Goal: Task Accomplishment & Management: Complete application form

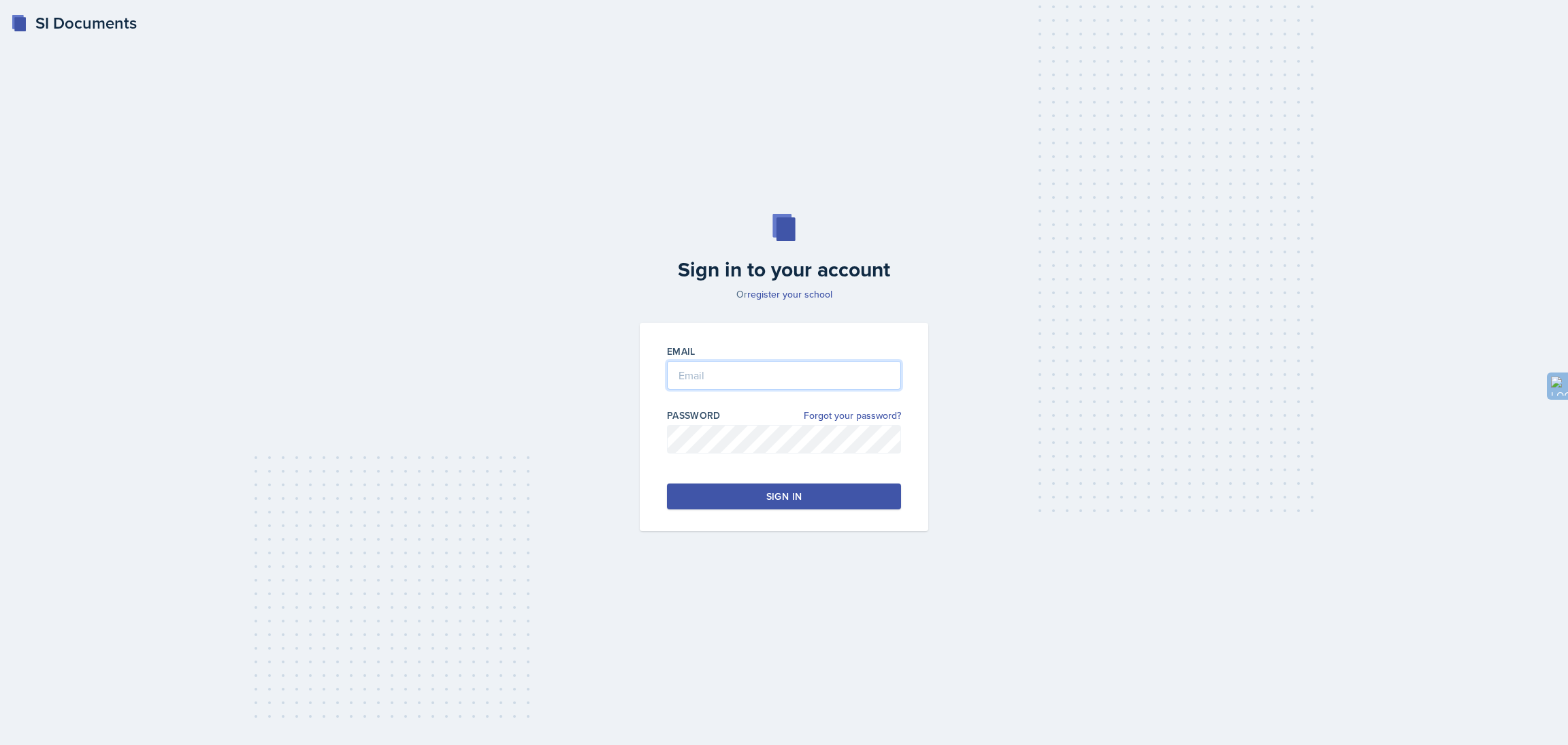
type input "[EMAIL_ADDRESS][DOMAIN_NAME]"
click at [770, 499] on div "Sign in" at bounding box center [784, 497] width 36 height 14
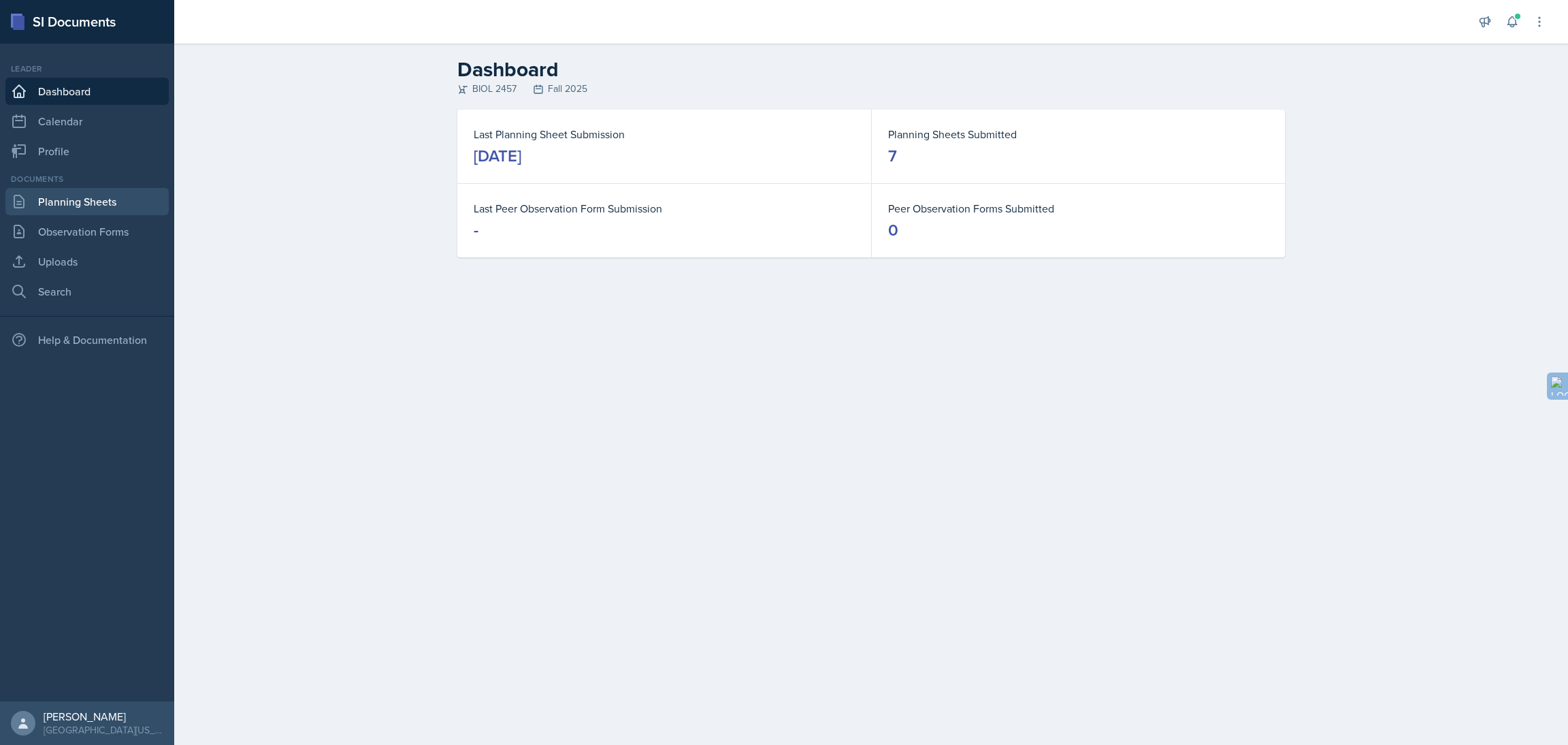
click at [118, 207] on link "Planning Sheets" at bounding box center [87, 202] width 163 height 28
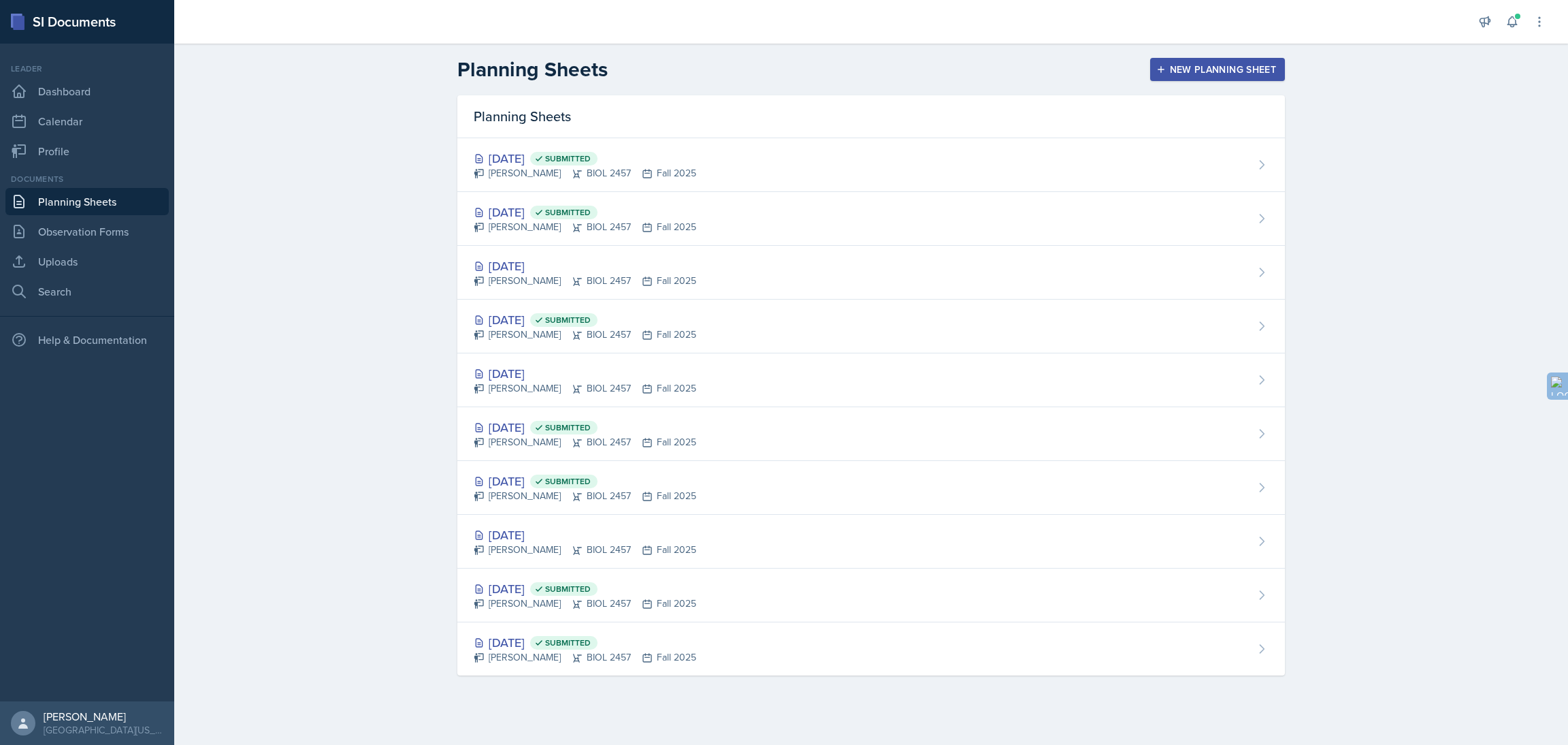
click at [1193, 75] on div "New Planning Sheet" at bounding box center [1217, 69] width 118 height 11
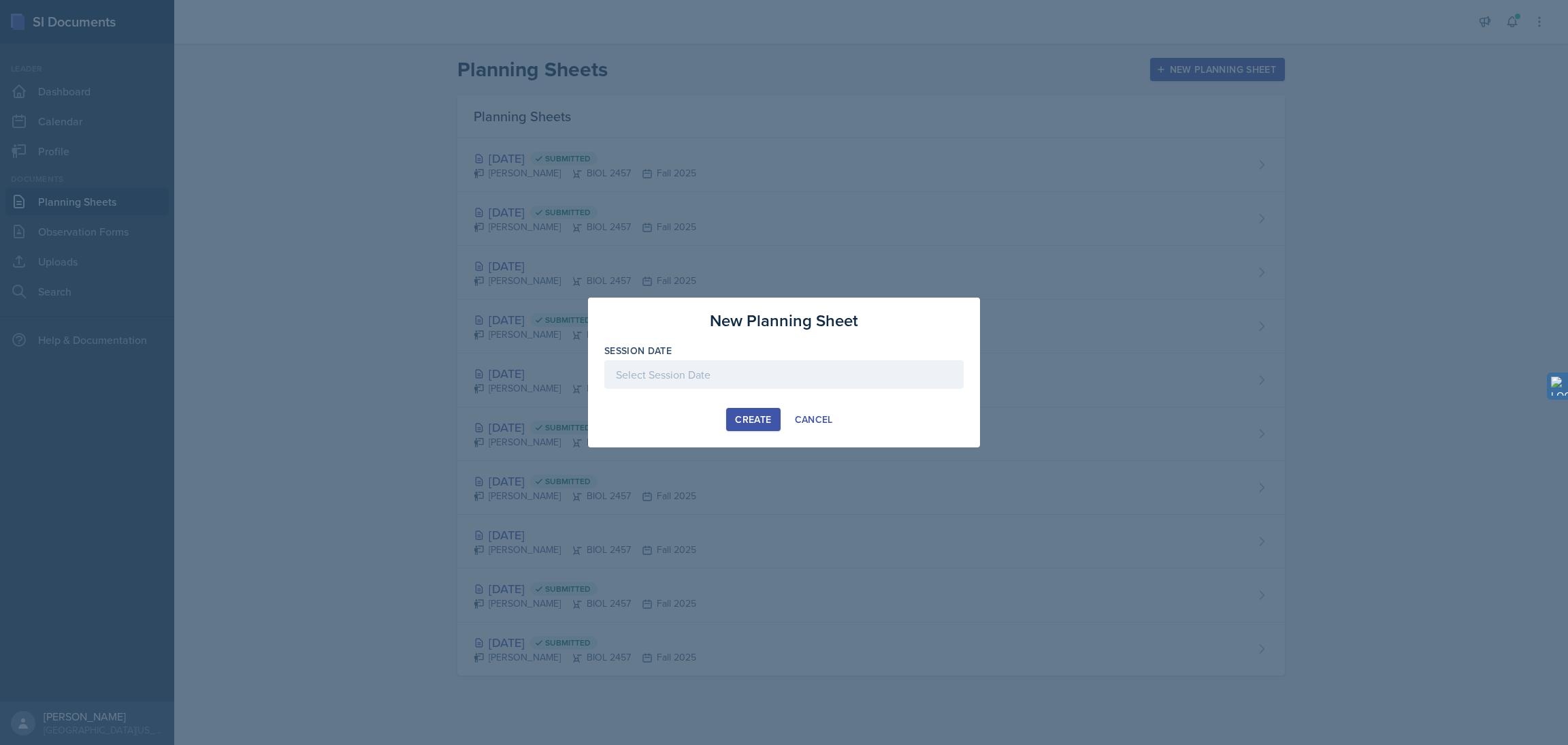
click at [783, 373] on div at bounding box center [784, 374] width 359 height 29
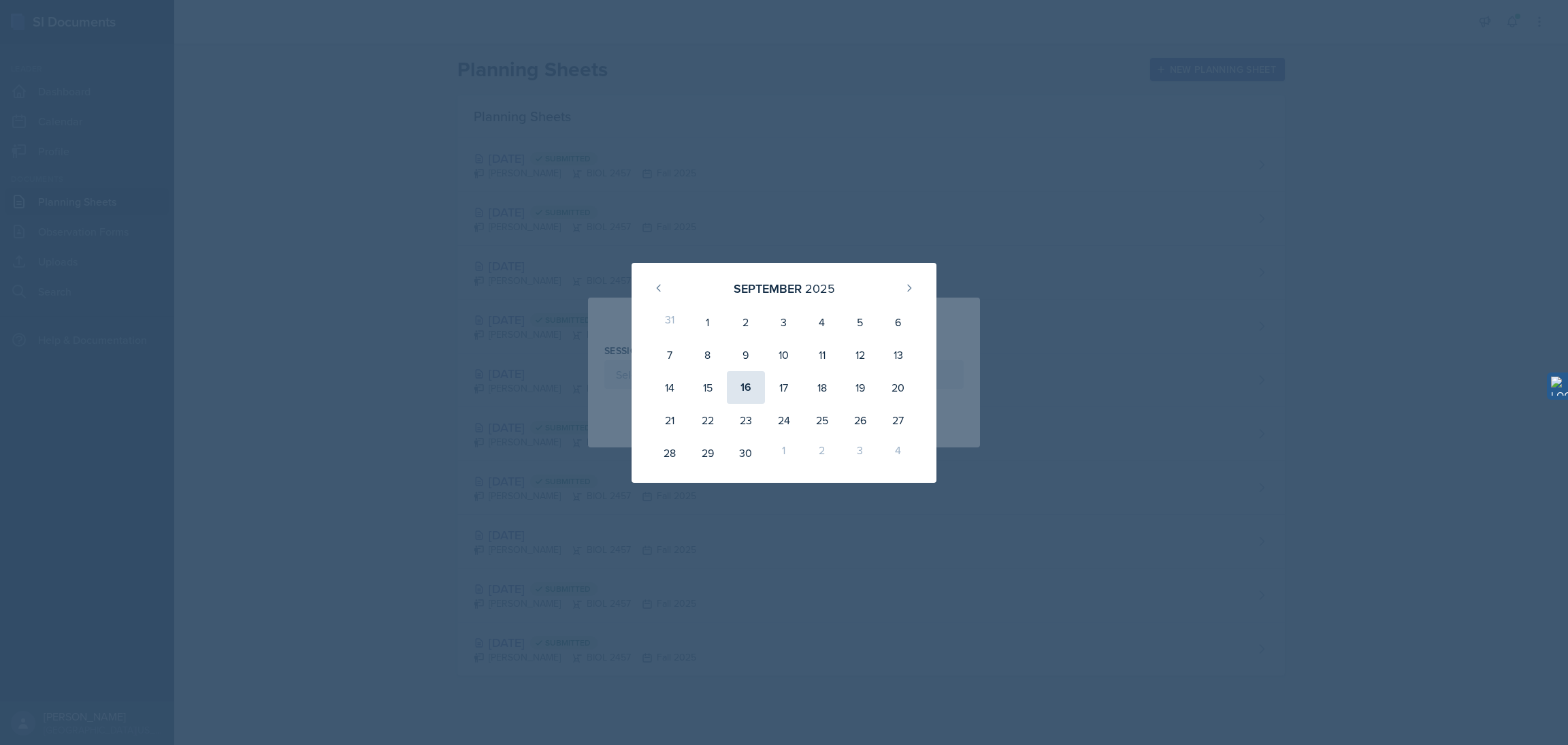
click at [745, 391] on div "16" at bounding box center [745, 387] width 39 height 33
type input "[DATE]"
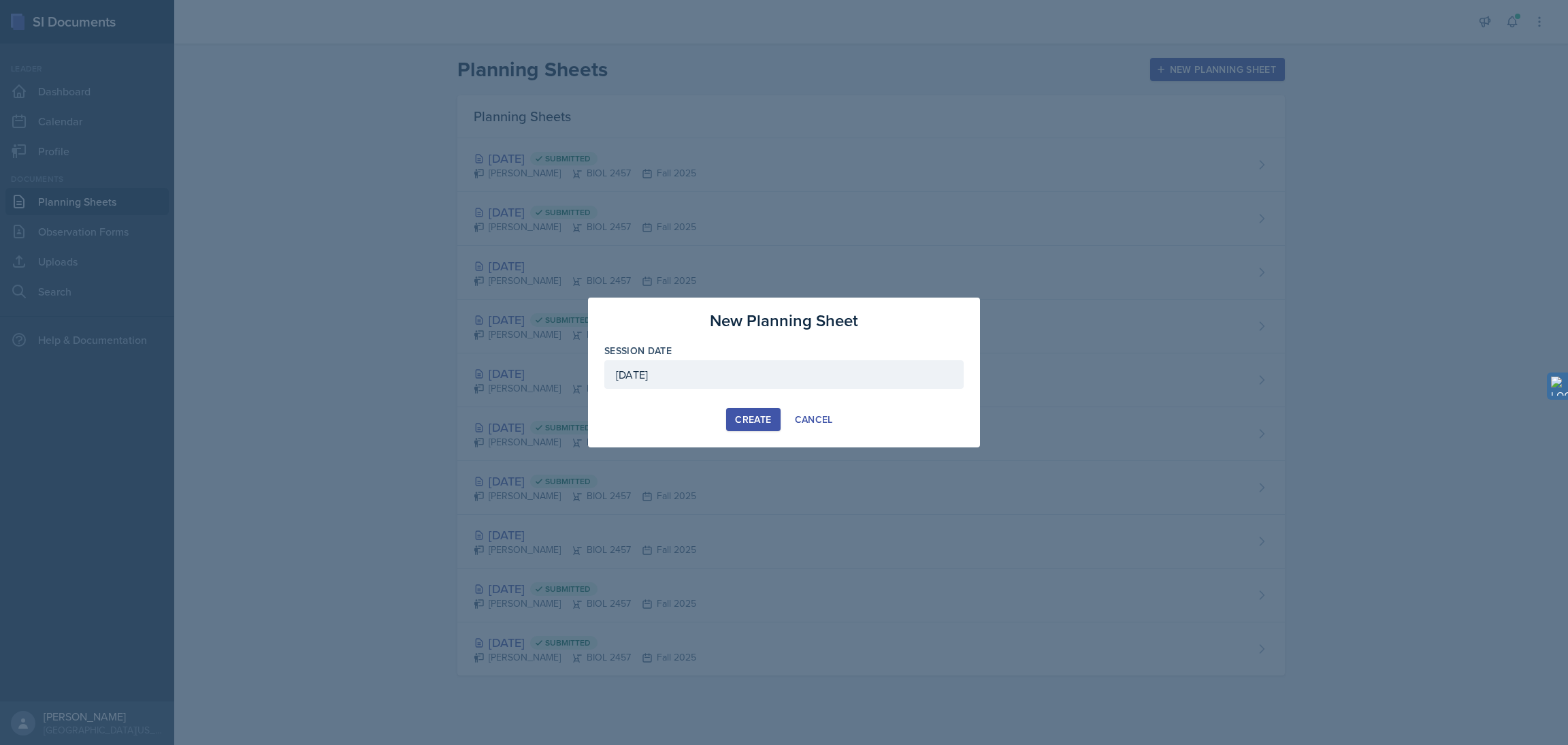
click at [765, 417] on div "Create" at bounding box center [752, 419] width 37 height 11
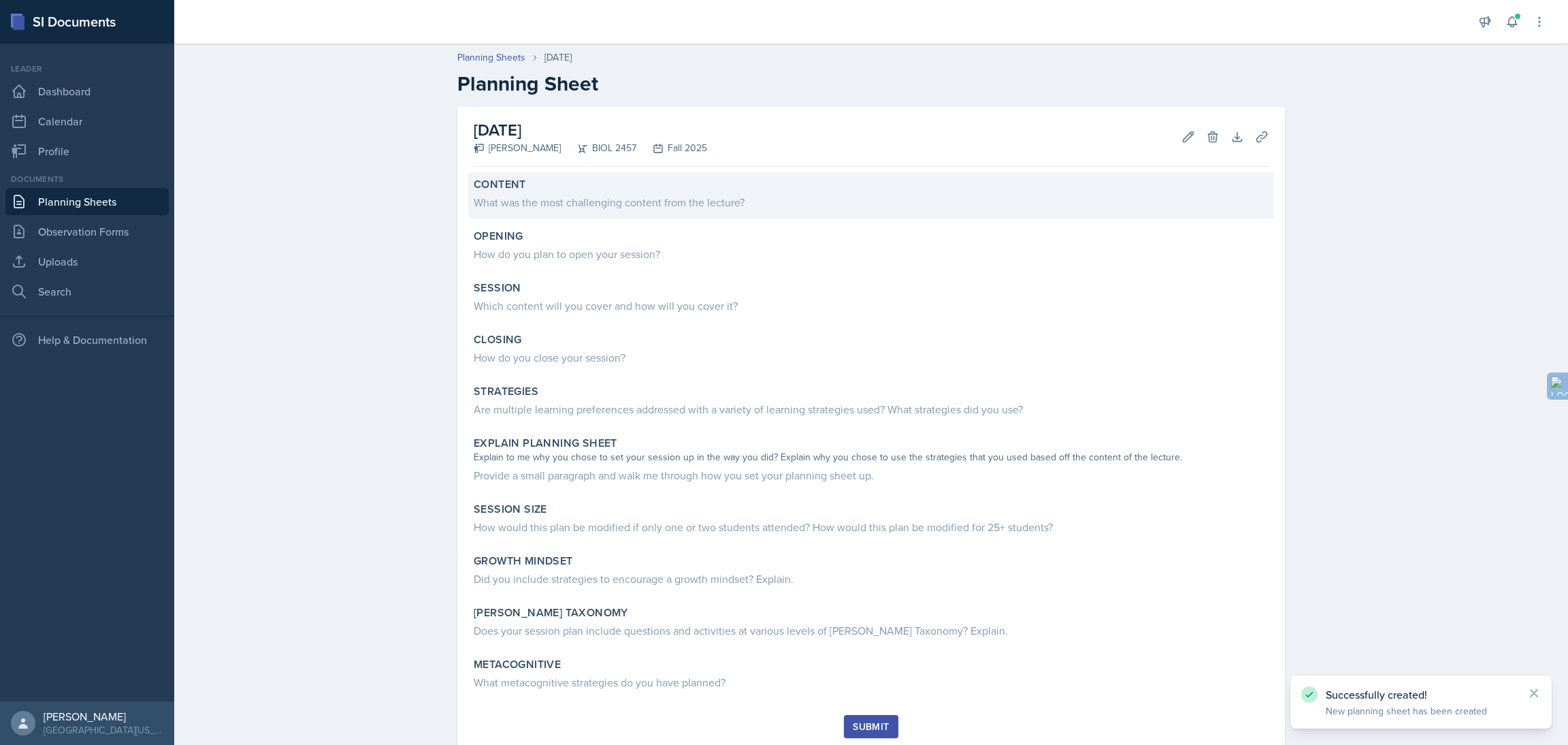
click at [553, 197] on div "What was the most challenging content from the lecture?" at bounding box center [871, 202] width 795 height 17
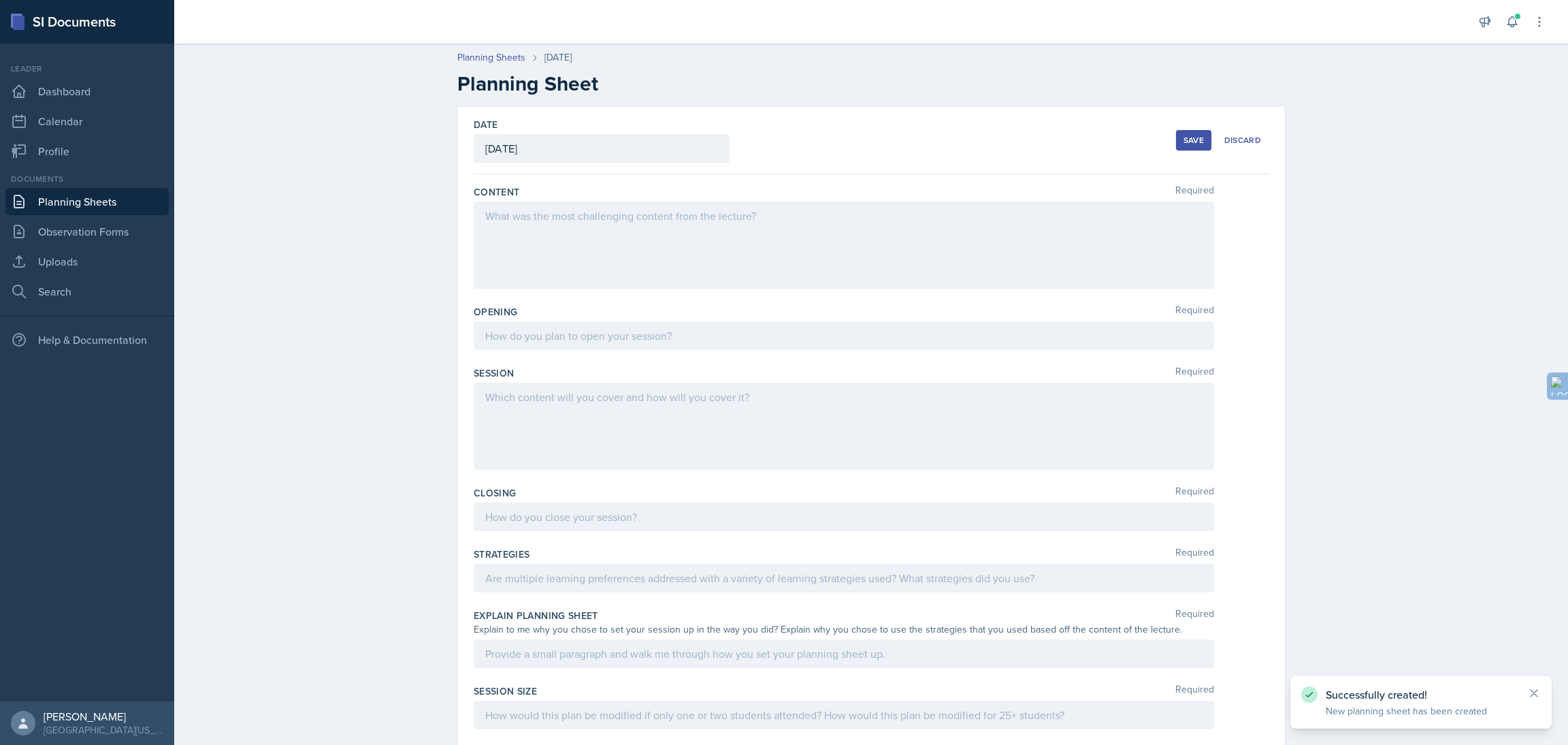
click at [537, 222] on div at bounding box center [844, 245] width 741 height 87
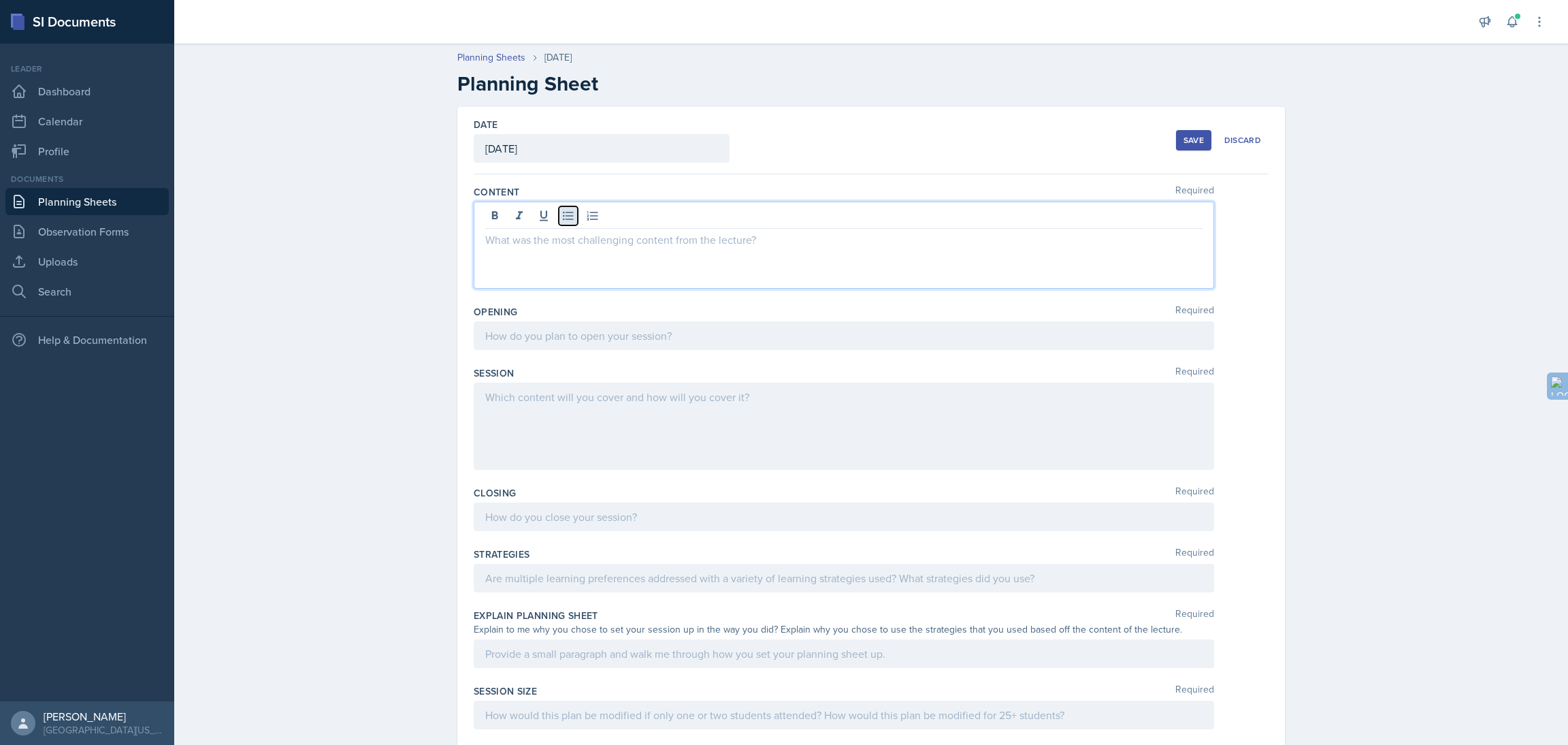
click at [563, 215] on icon at bounding box center [568, 215] width 10 height 9
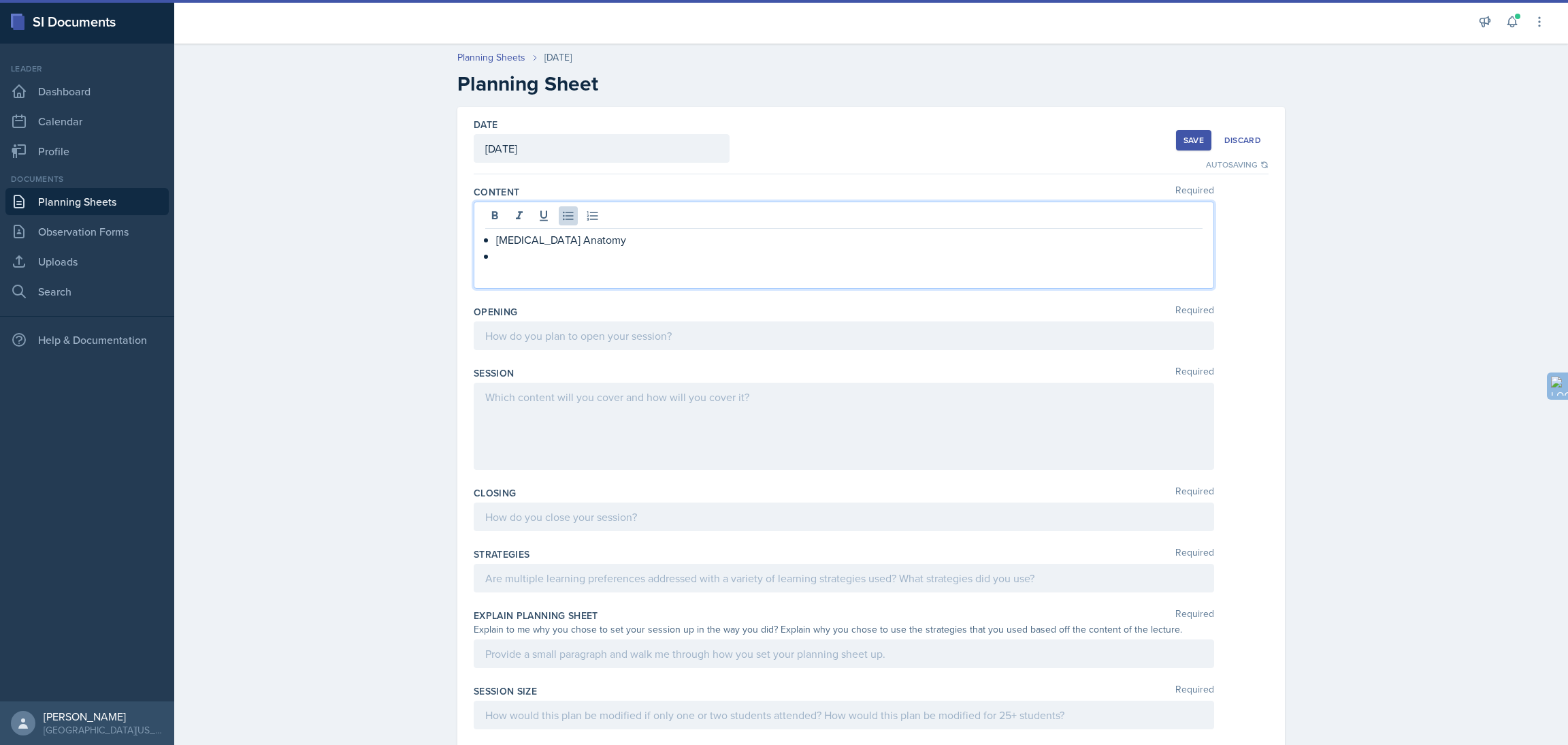
click at [605, 231] on p "[MEDICAL_DATA] Anatomy" at bounding box center [848, 239] width 706 height 17
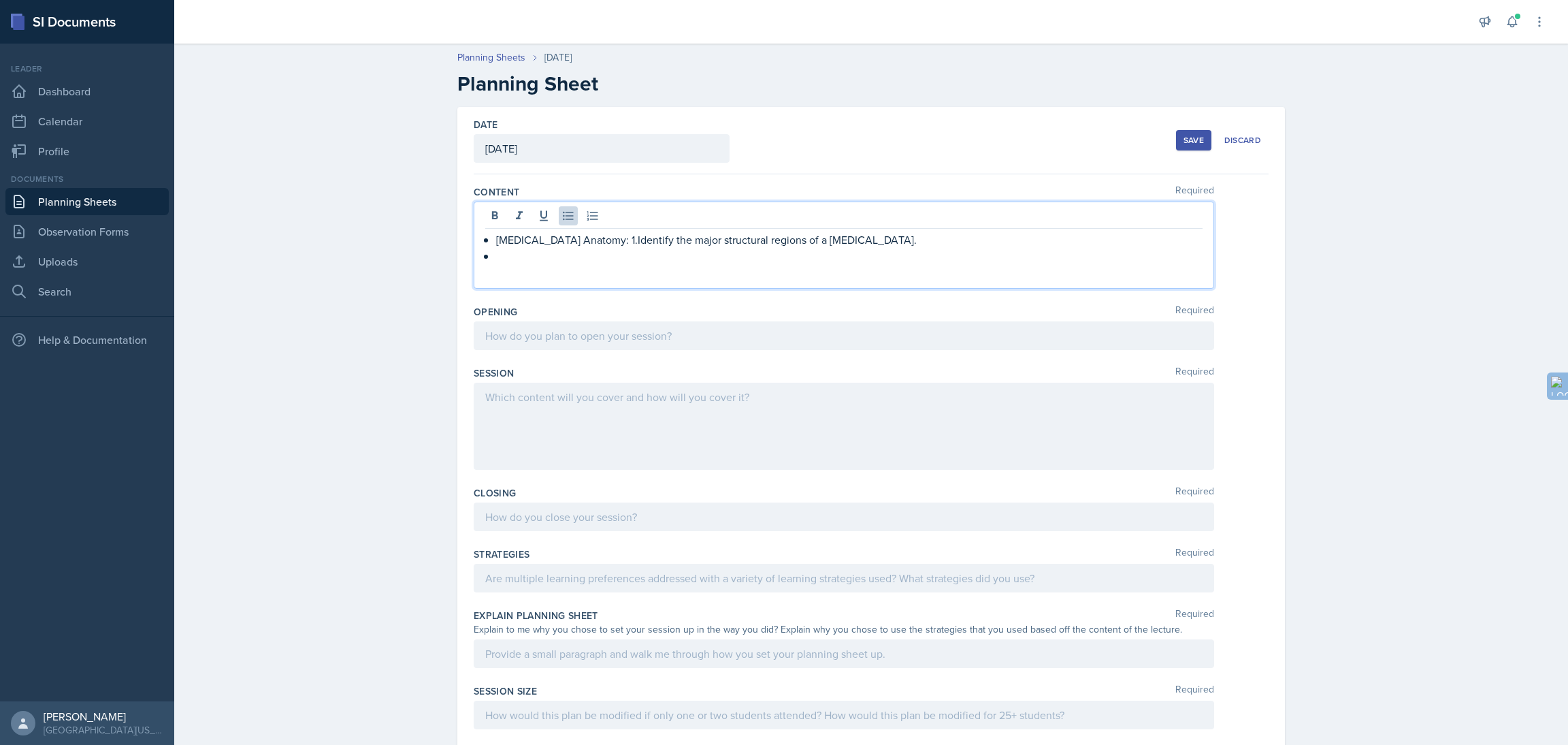
click at [536, 258] on p at bounding box center [848, 256] width 706 height 17
click at [596, 247] on p "[MEDICAL_DATA] Anatomy: 1.Identify the major structural regions of a [MEDICAL_D…" at bounding box center [848, 239] width 706 height 17
click at [553, 254] on p at bounding box center [848, 256] width 706 height 17
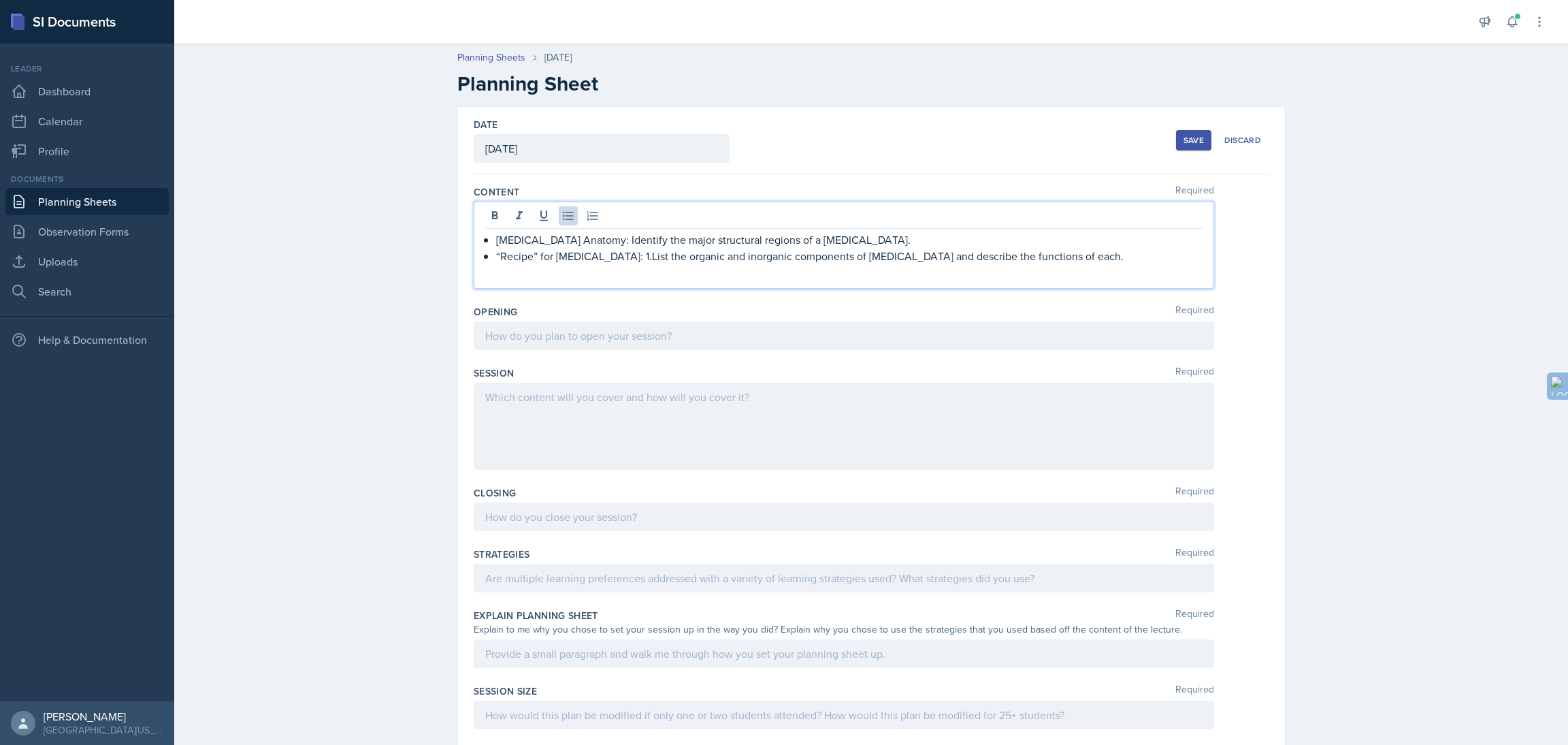
click at [619, 261] on p "“Recipe” for [MEDICAL_DATA]: 1.List the organic and inorganic components of [ME…" at bounding box center [848, 256] width 706 height 17
click at [1070, 257] on p "“Recipe” for [MEDICAL_DATA]: List the organic and inorganic components of [MEDI…" at bounding box center [848, 256] width 706 height 17
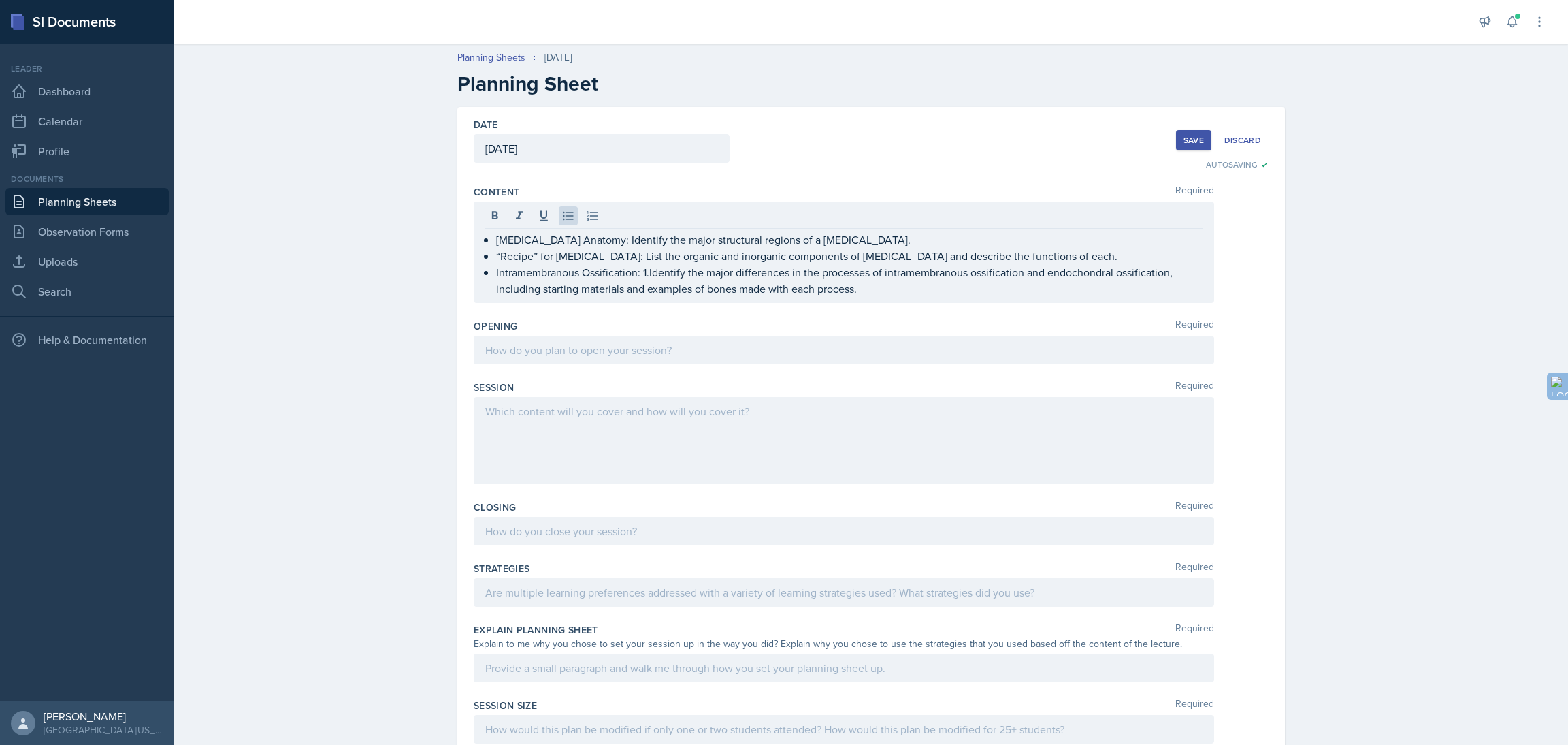
click at [313, 302] on div "Planning Sheets [DATE] Planning Sheet Date [DATE] [DATE] 31 1 2 3 4 5 6 7 8 9 1…" at bounding box center [871, 509] width 1394 height 946
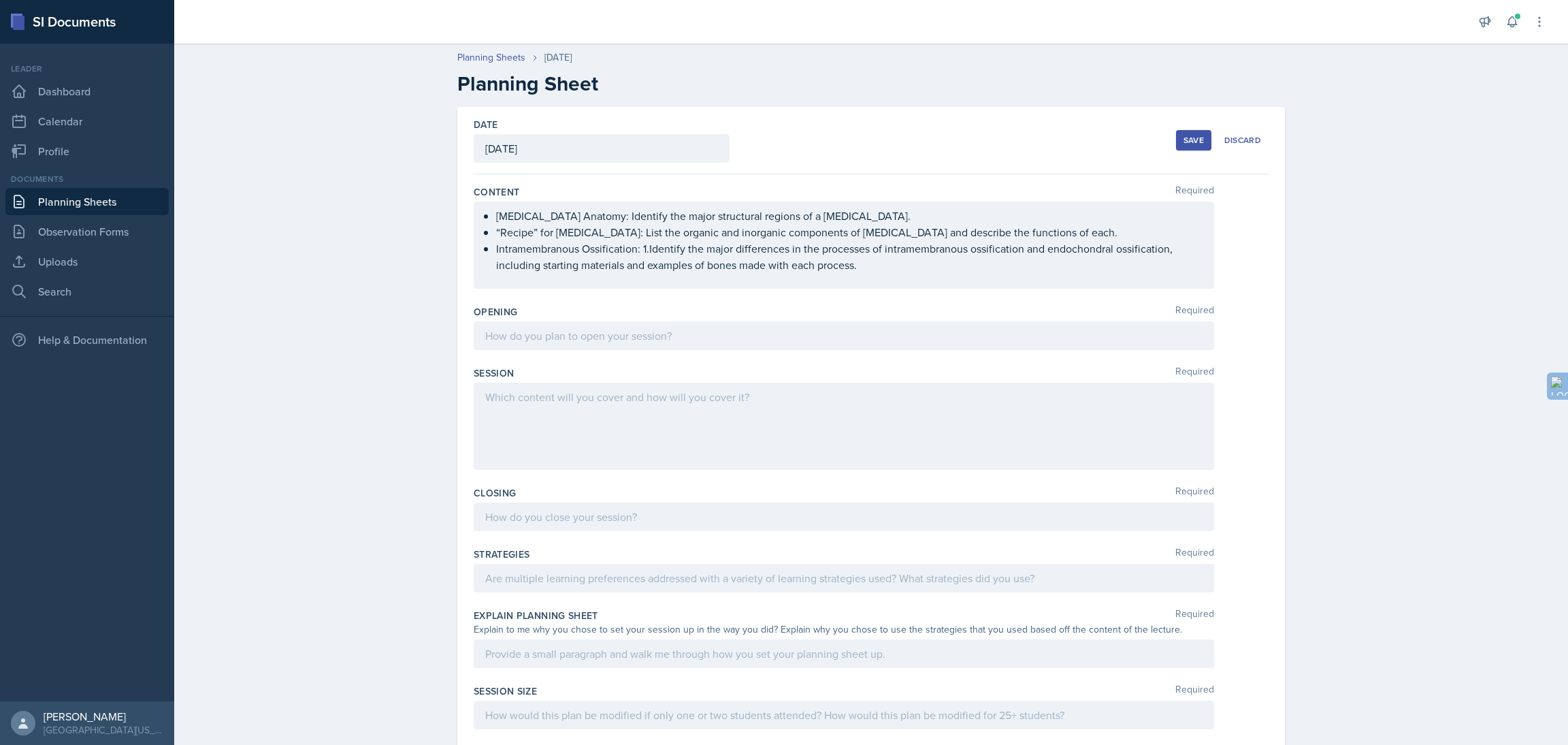
click at [643, 253] on ul "[MEDICAL_DATA] Anatomy: Identify the major structural regions of a [MEDICAL_DAT…" at bounding box center [848, 240] width 706 height 65
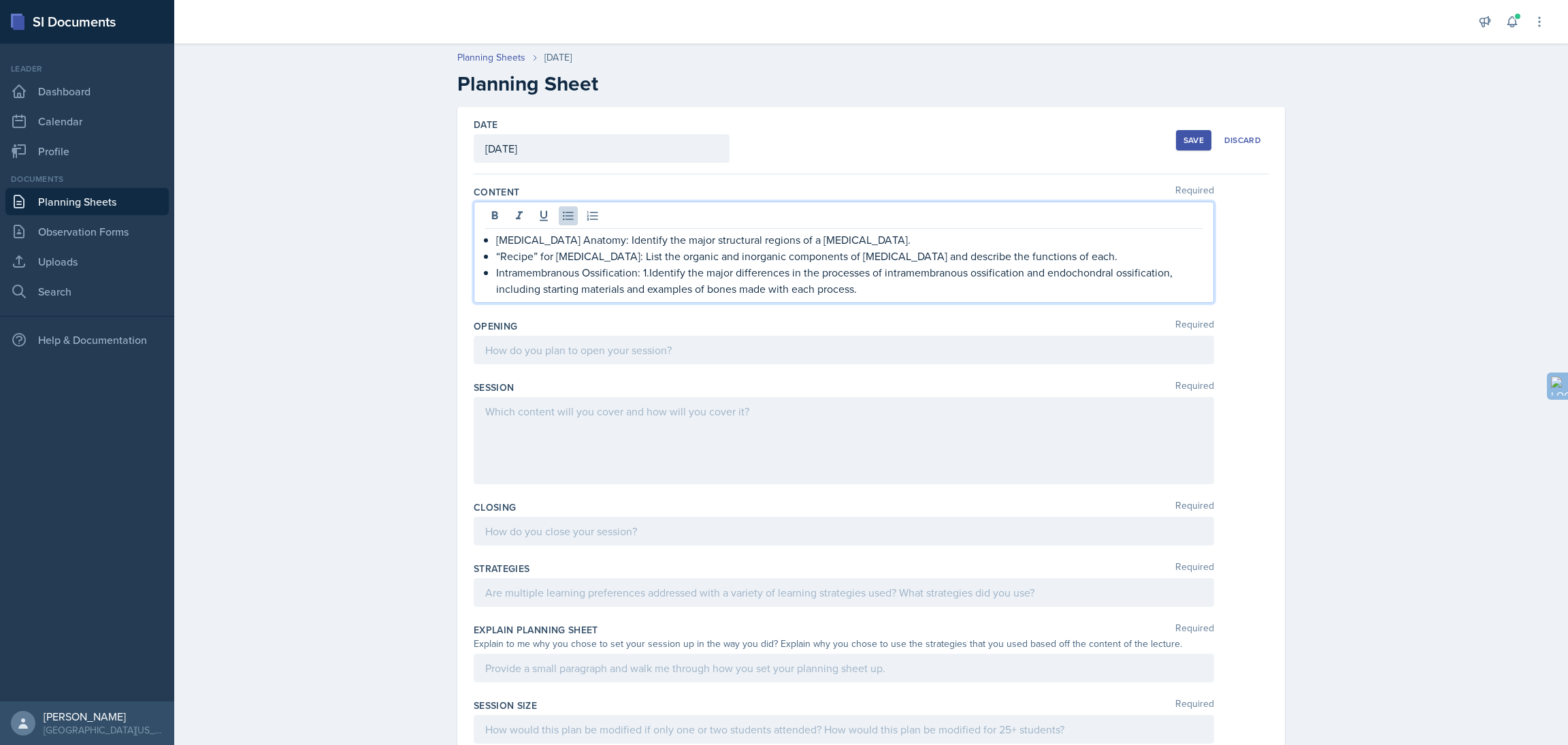
click at [642, 280] on p "Intramembranous Ossification: 1.Identify the major differences in the processes…" at bounding box center [848, 280] width 706 height 33
click at [229, 229] on div "Planning Sheets [DATE] Planning Sheet Date [DATE] [DATE] 31 1 2 3 4 5 6 7 8 9 1…" at bounding box center [871, 509] width 1394 height 946
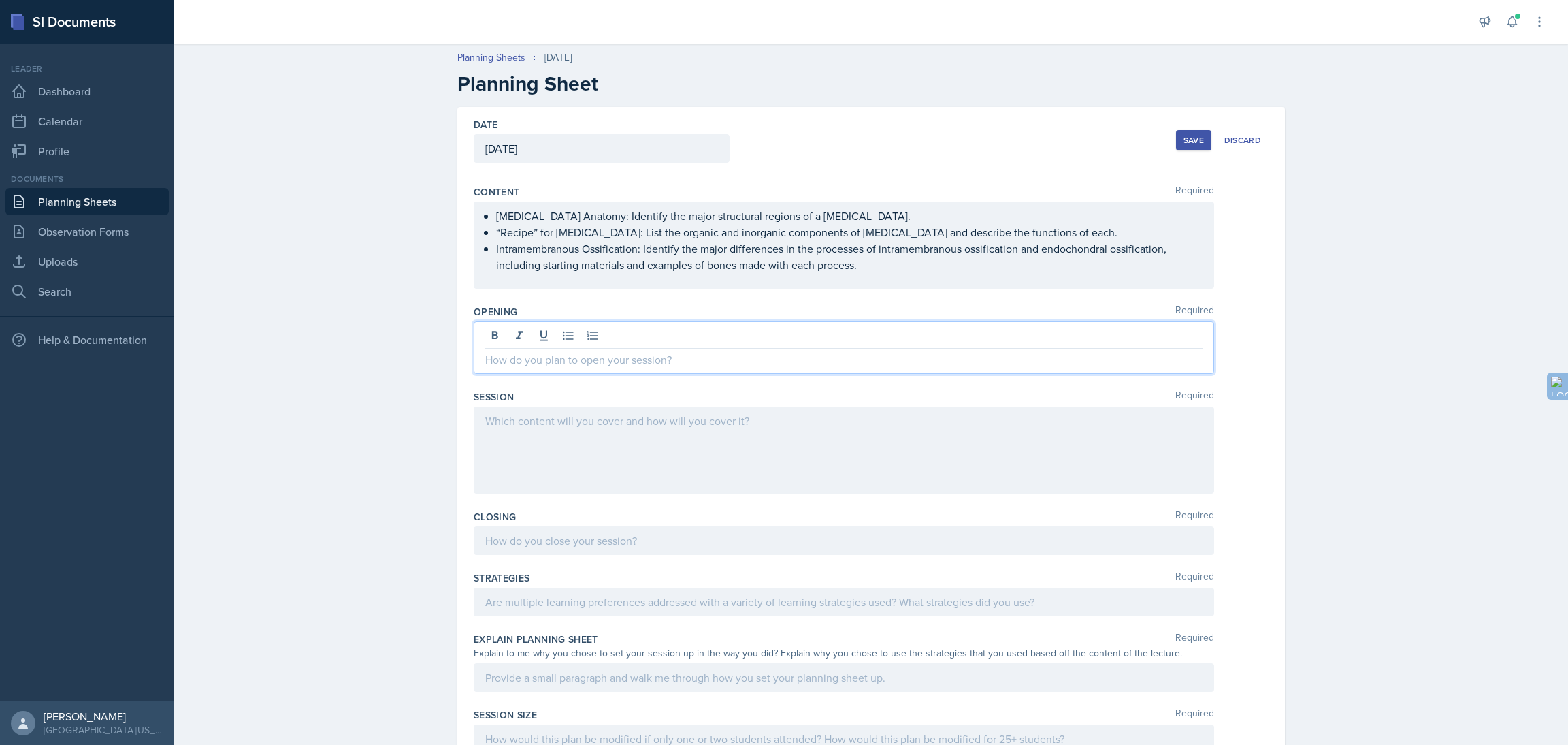
click at [527, 340] on div at bounding box center [844, 347] width 741 height 52
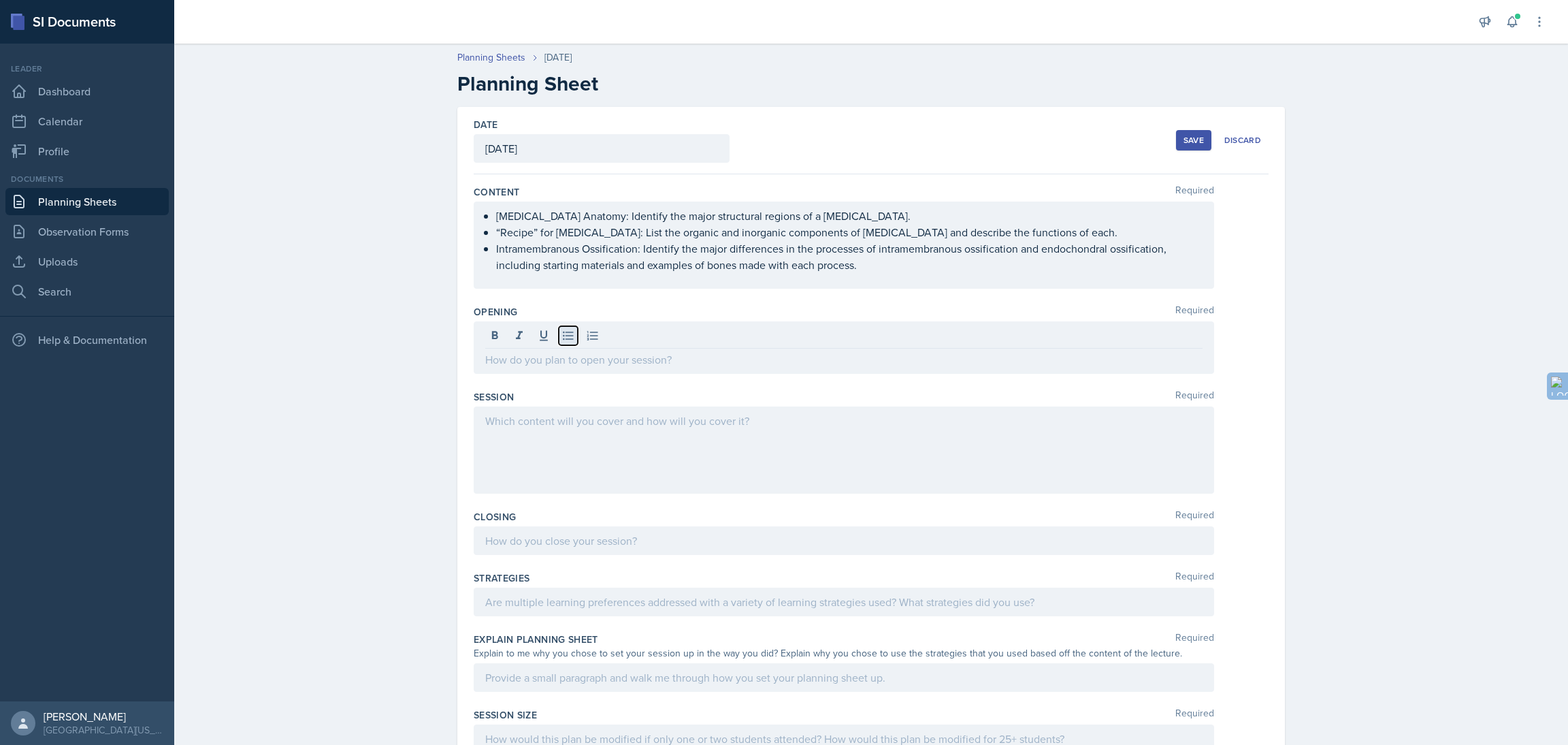
click at [562, 336] on icon at bounding box center [569, 336] width 14 height 14
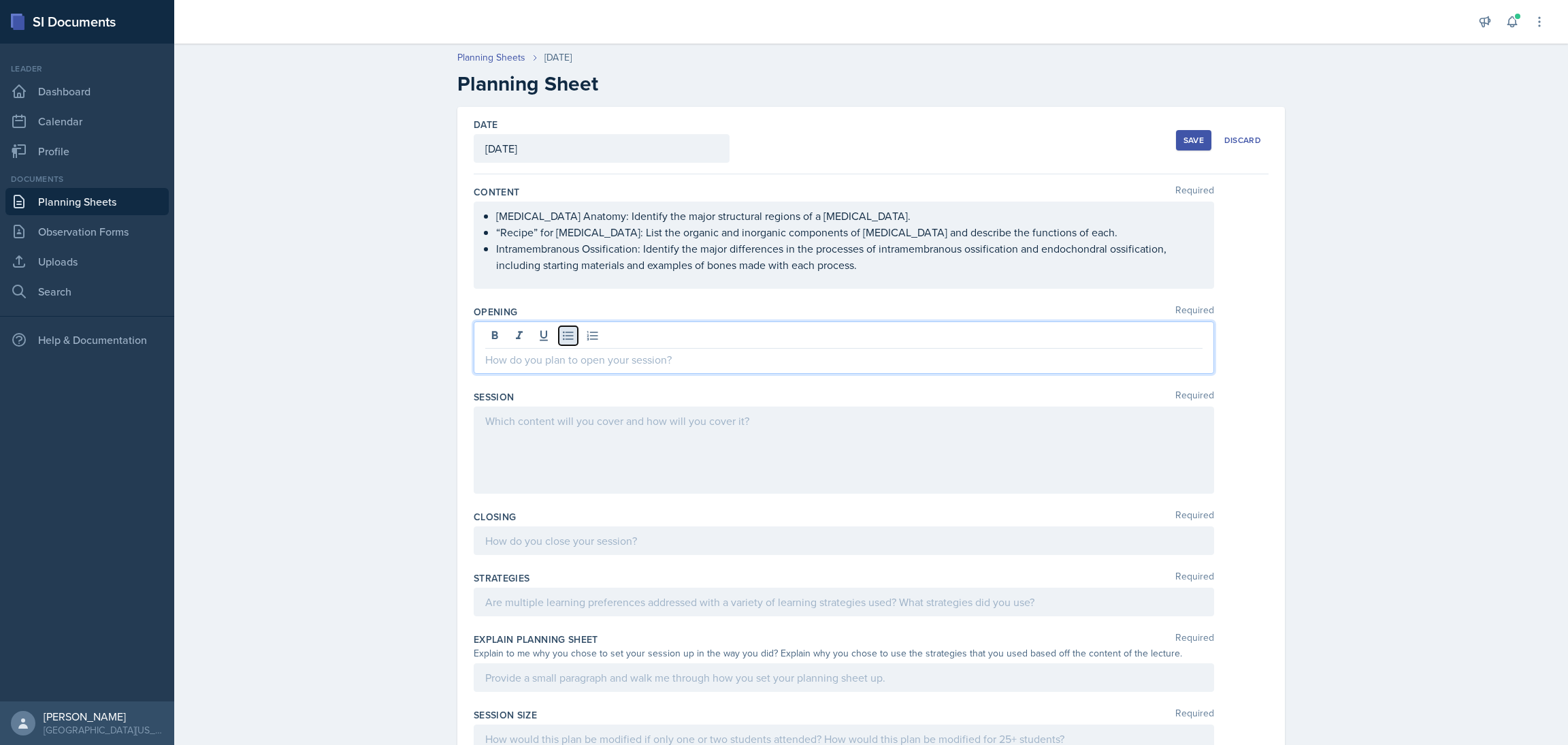
click at [562, 336] on icon at bounding box center [569, 336] width 14 height 14
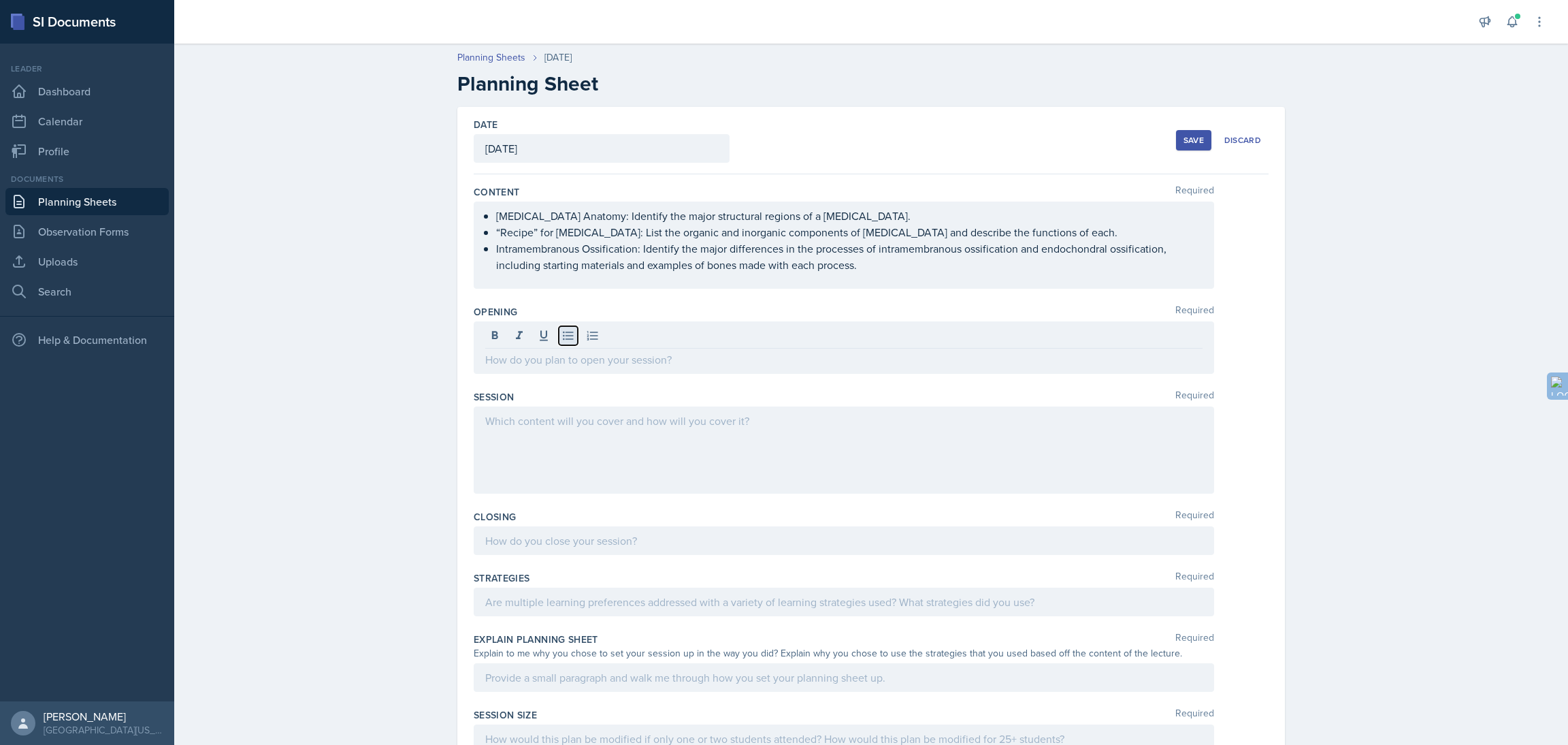
click at [564, 334] on icon at bounding box center [569, 336] width 14 height 14
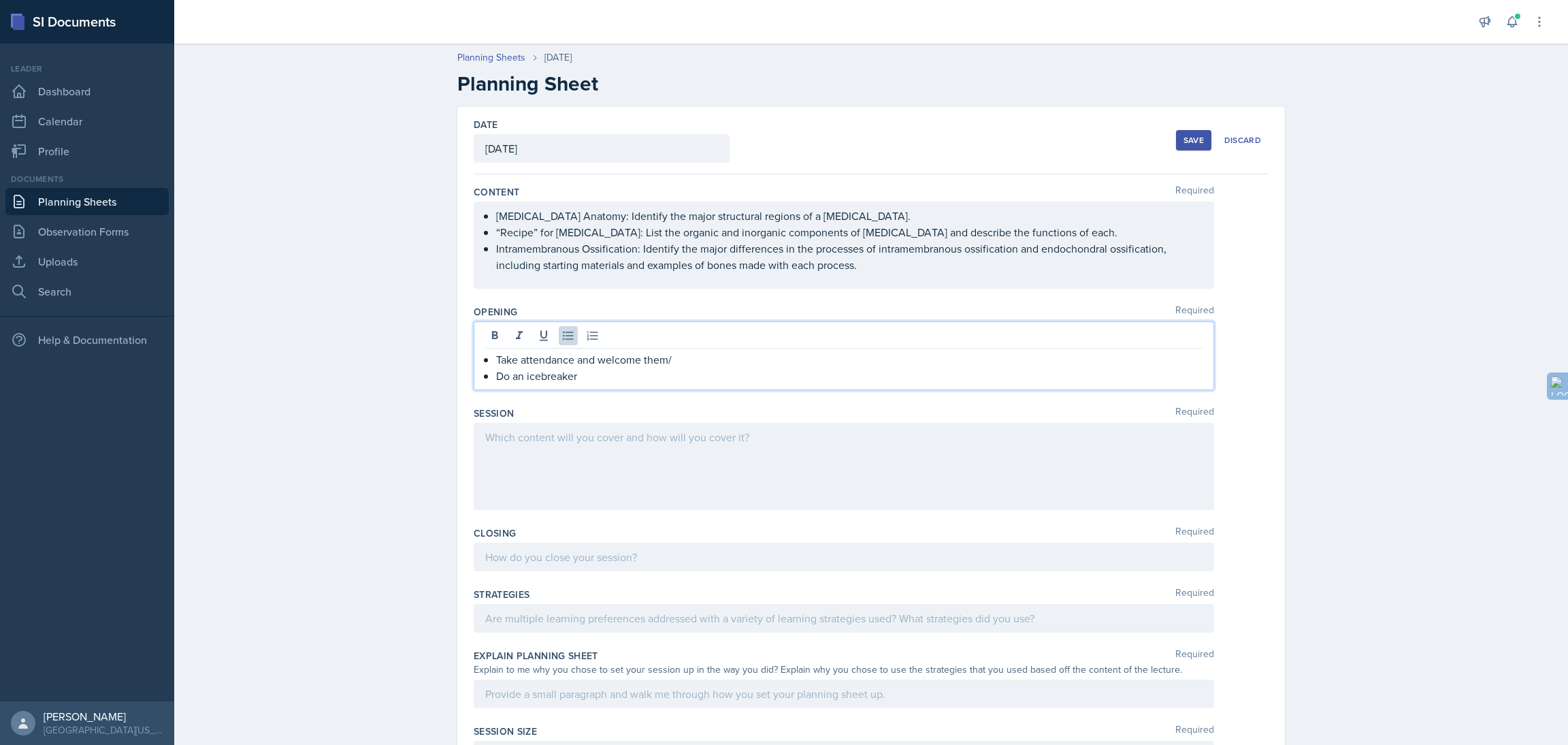
click at [499, 376] on p "Do an icebreaker" at bounding box center [848, 375] width 706 height 17
click at [647, 370] on p "Try to do an icebreaker" at bounding box center [848, 375] width 706 height 17
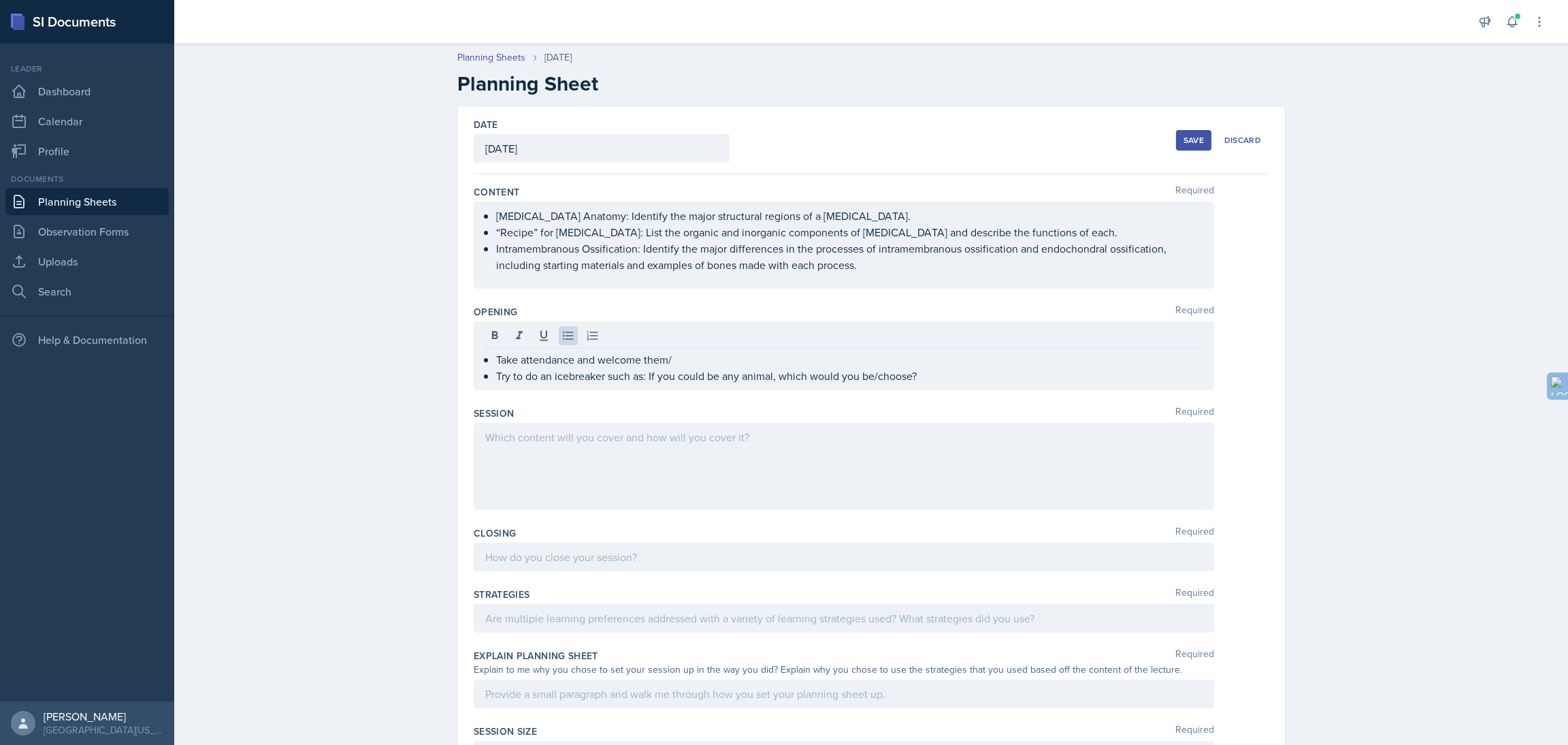
click at [695, 484] on div at bounding box center [844, 466] width 741 height 87
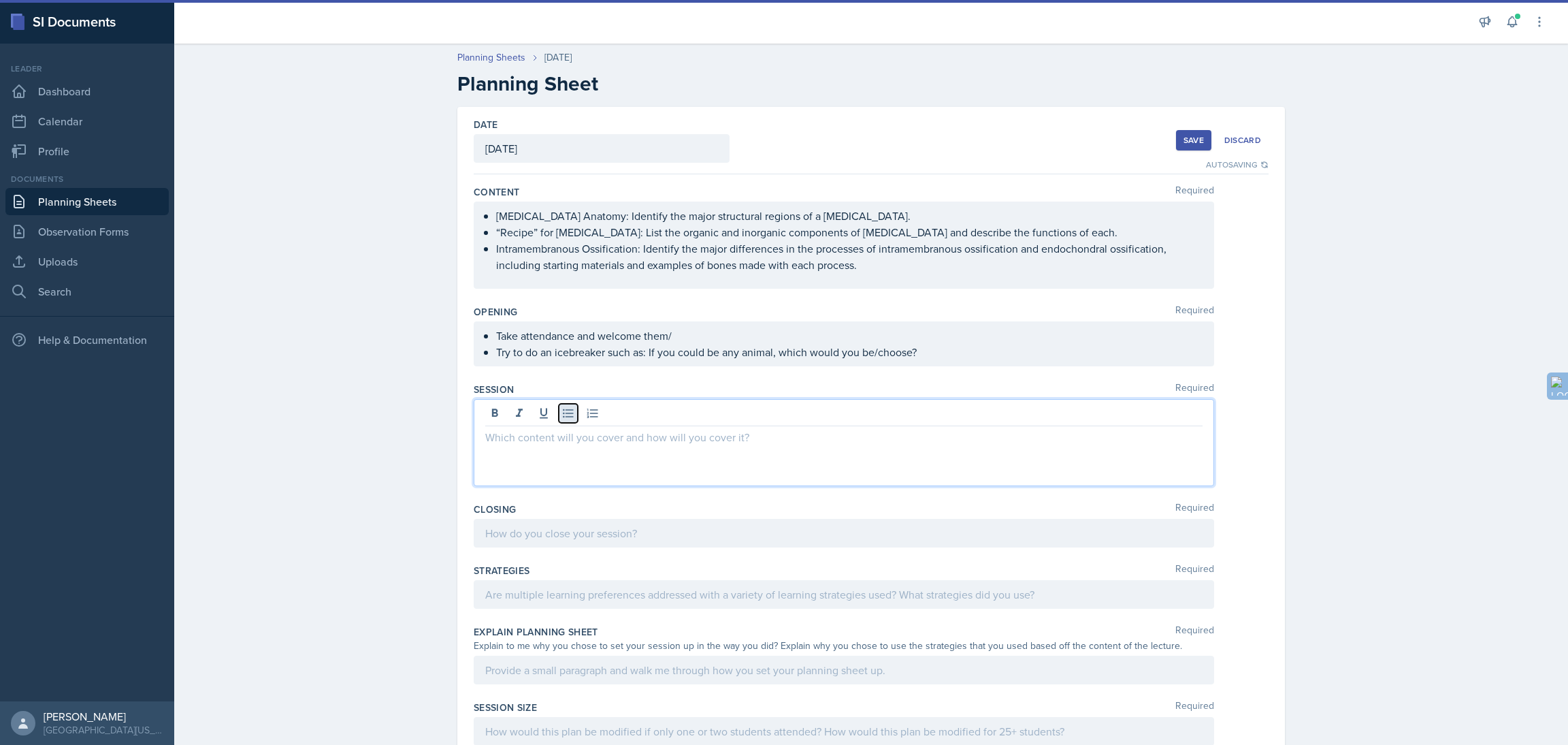
click at [563, 413] on icon at bounding box center [568, 413] width 10 height 9
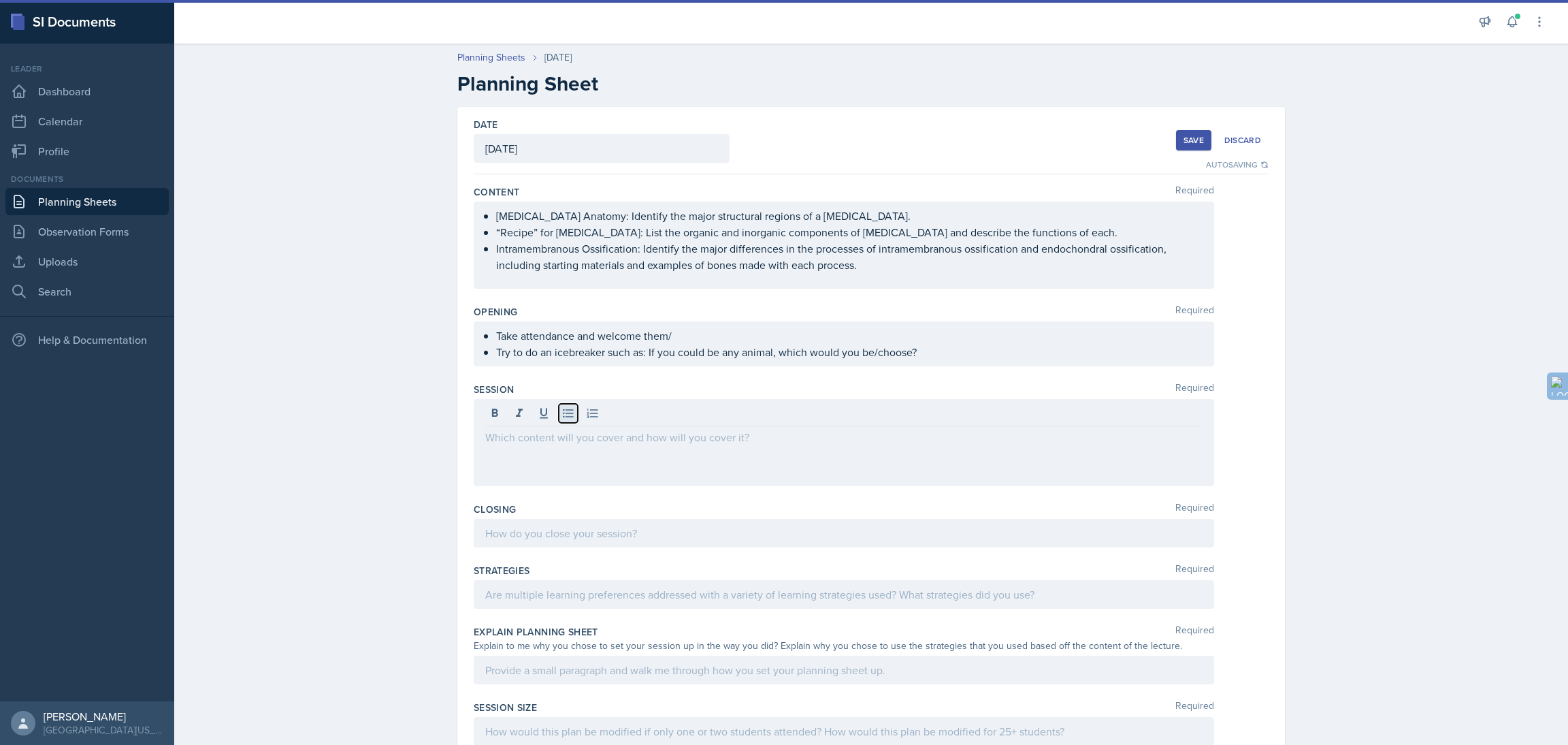
click at [563, 413] on icon at bounding box center [568, 413] width 10 height 9
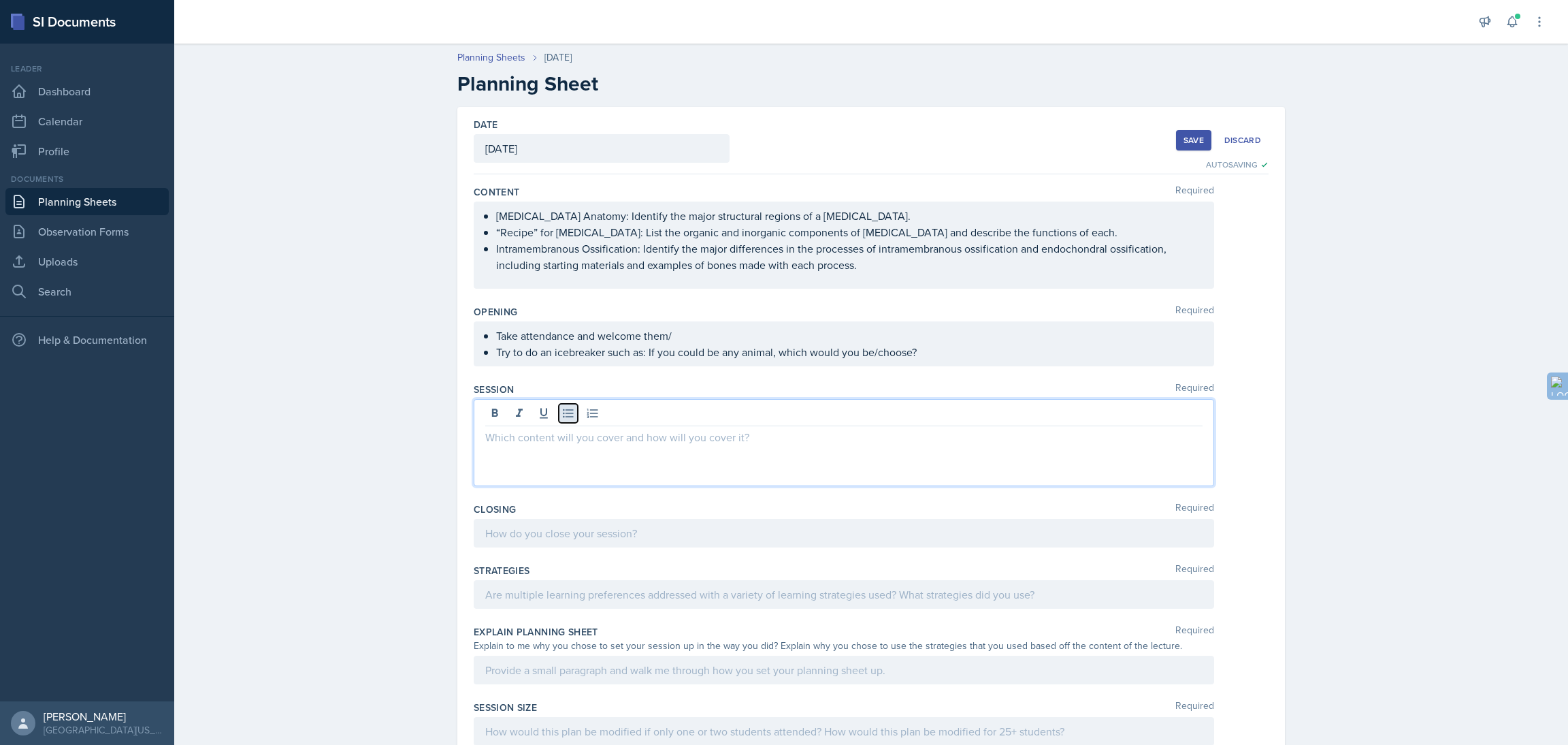
click at [565, 416] on icon at bounding box center [569, 413] width 14 height 14
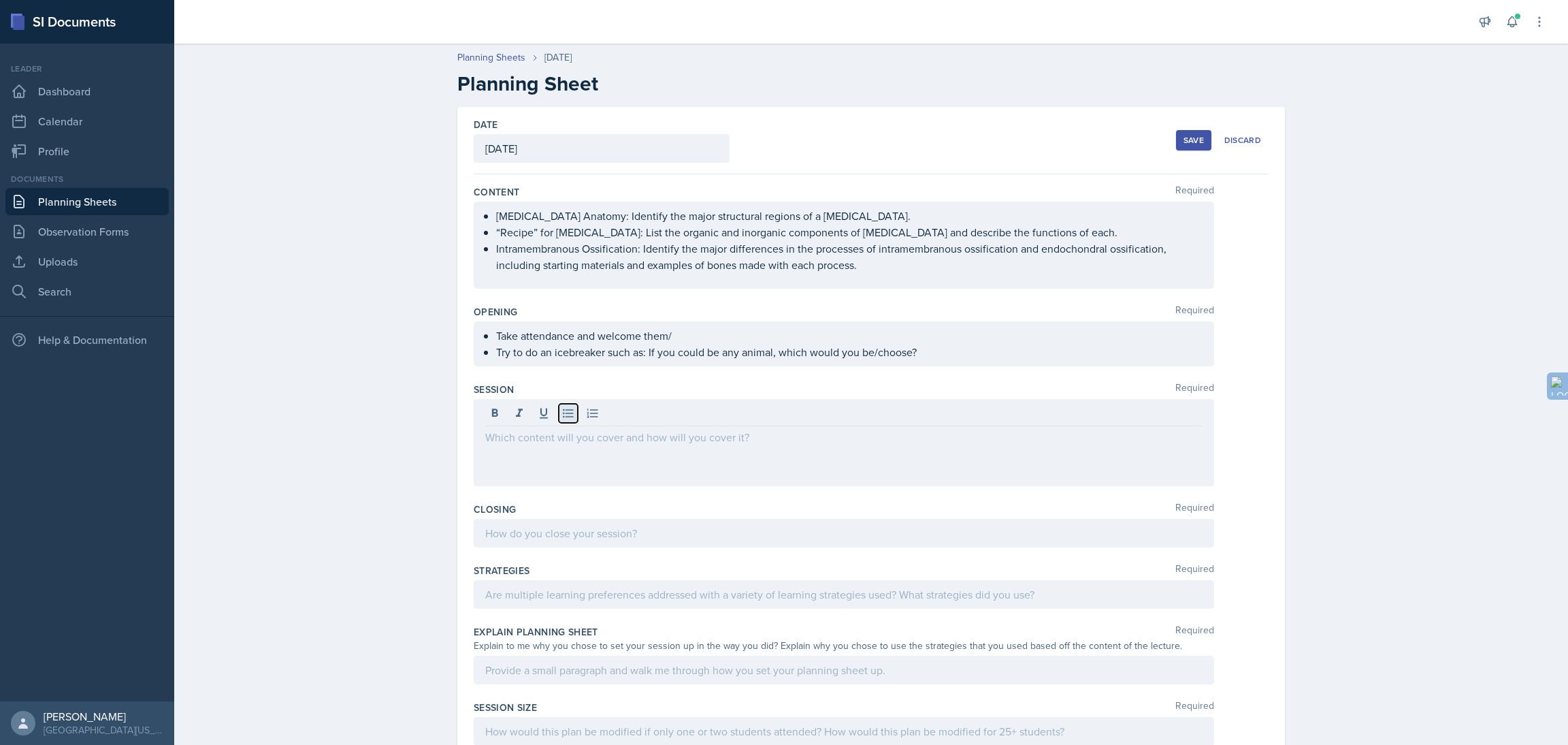
click at [565, 416] on icon at bounding box center [569, 413] width 14 height 14
click at [567, 469] on div at bounding box center [844, 443] width 741 height 87
click at [562, 416] on icon at bounding box center [569, 413] width 14 height 14
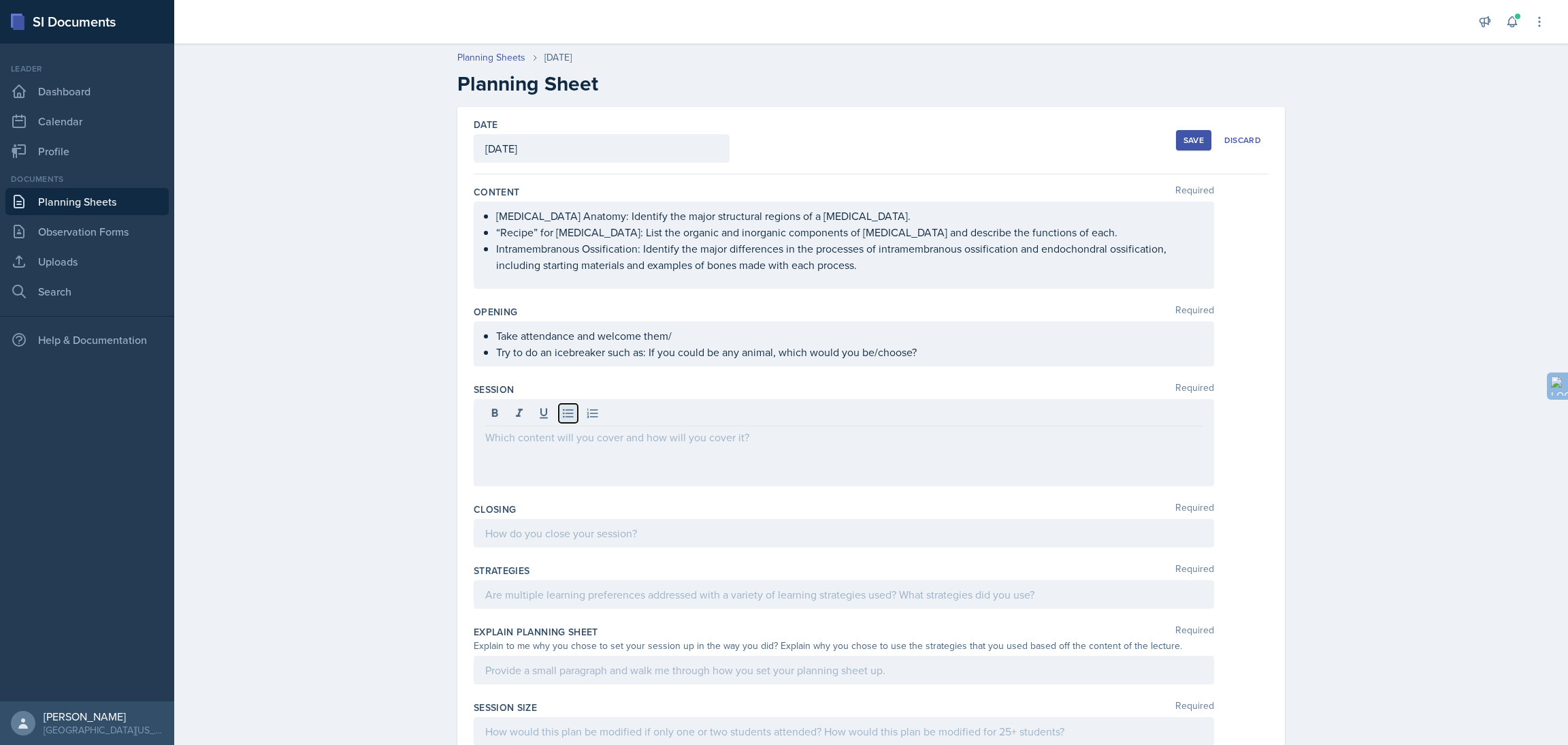
click at [562, 416] on icon at bounding box center [569, 413] width 14 height 14
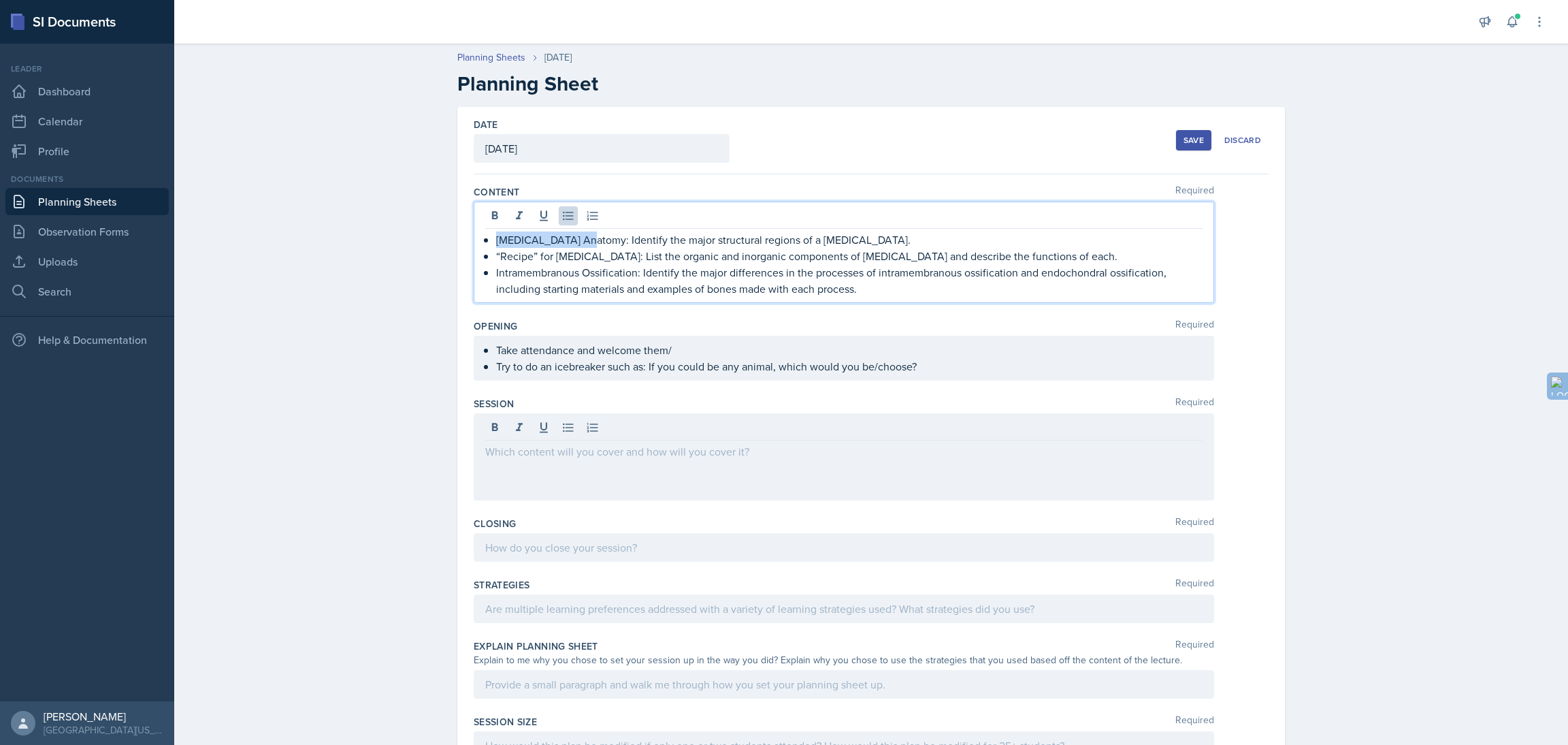
drag, startPoint x: 490, startPoint y: 218, endPoint x: 586, endPoint y: 242, distance: 99.0
click at [586, 242] on p "[MEDICAL_DATA] Anatomy: Identify the major structural regions of a [MEDICAL_DAT…" at bounding box center [848, 239] width 706 height 17
copy p "[MEDICAL_DATA] Anatomy"
click at [493, 425] on div at bounding box center [844, 456] width 741 height 87
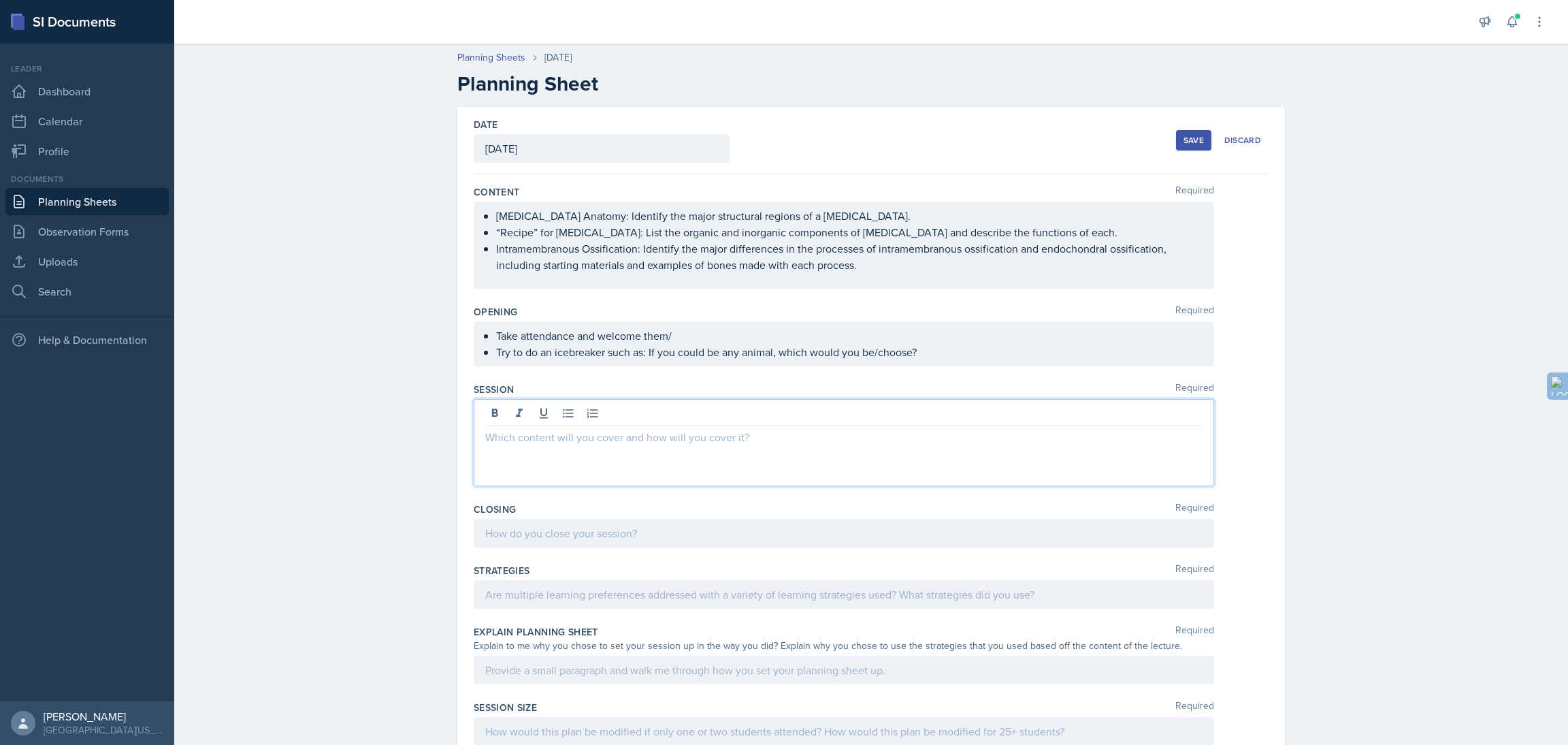
paste div
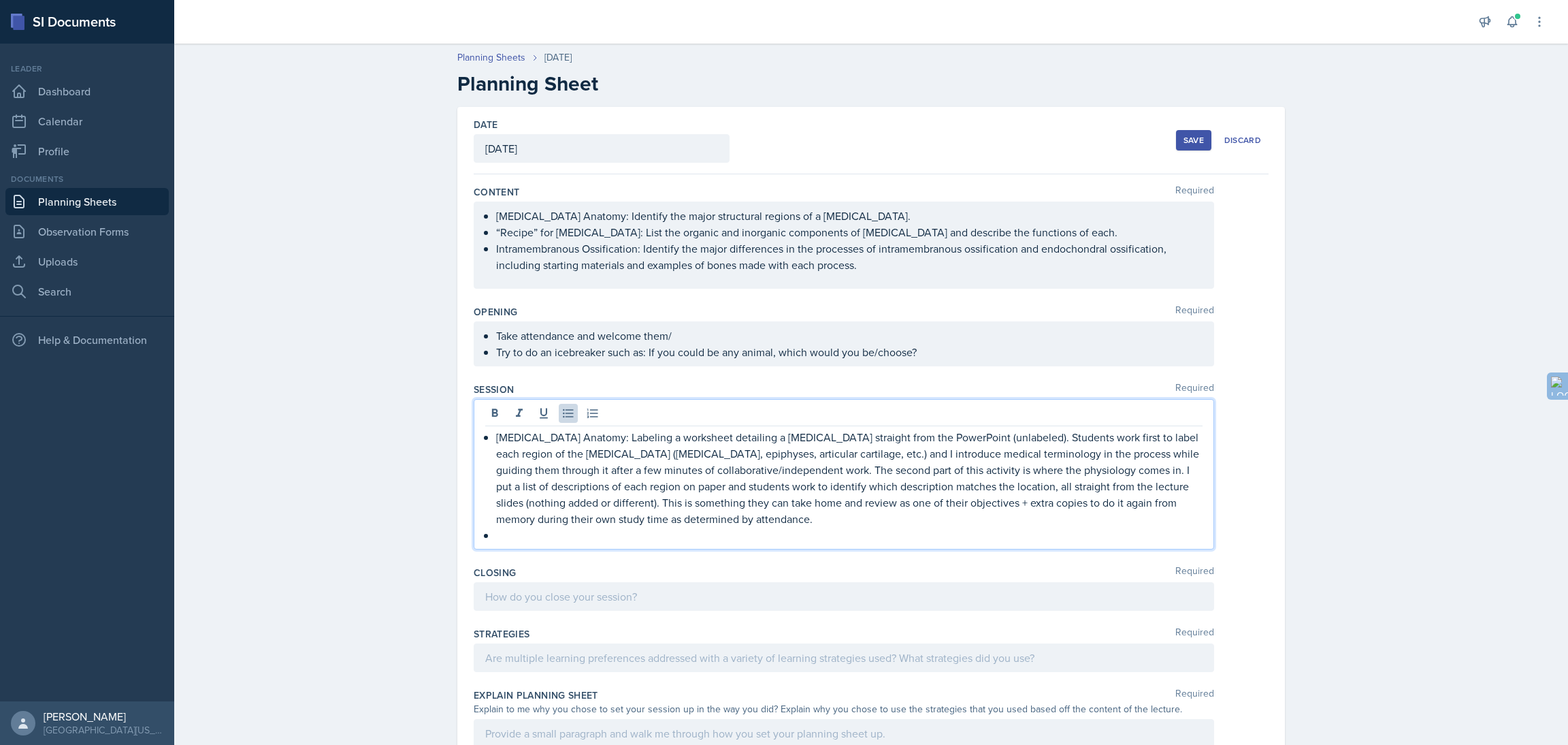
click at [583, 232] on ul "[MEDICAL_DATA] Anatomy: Identify the major structural regions of a [MEDICAL_DAT…" at bounding box center [848, 240] width 706 height 65
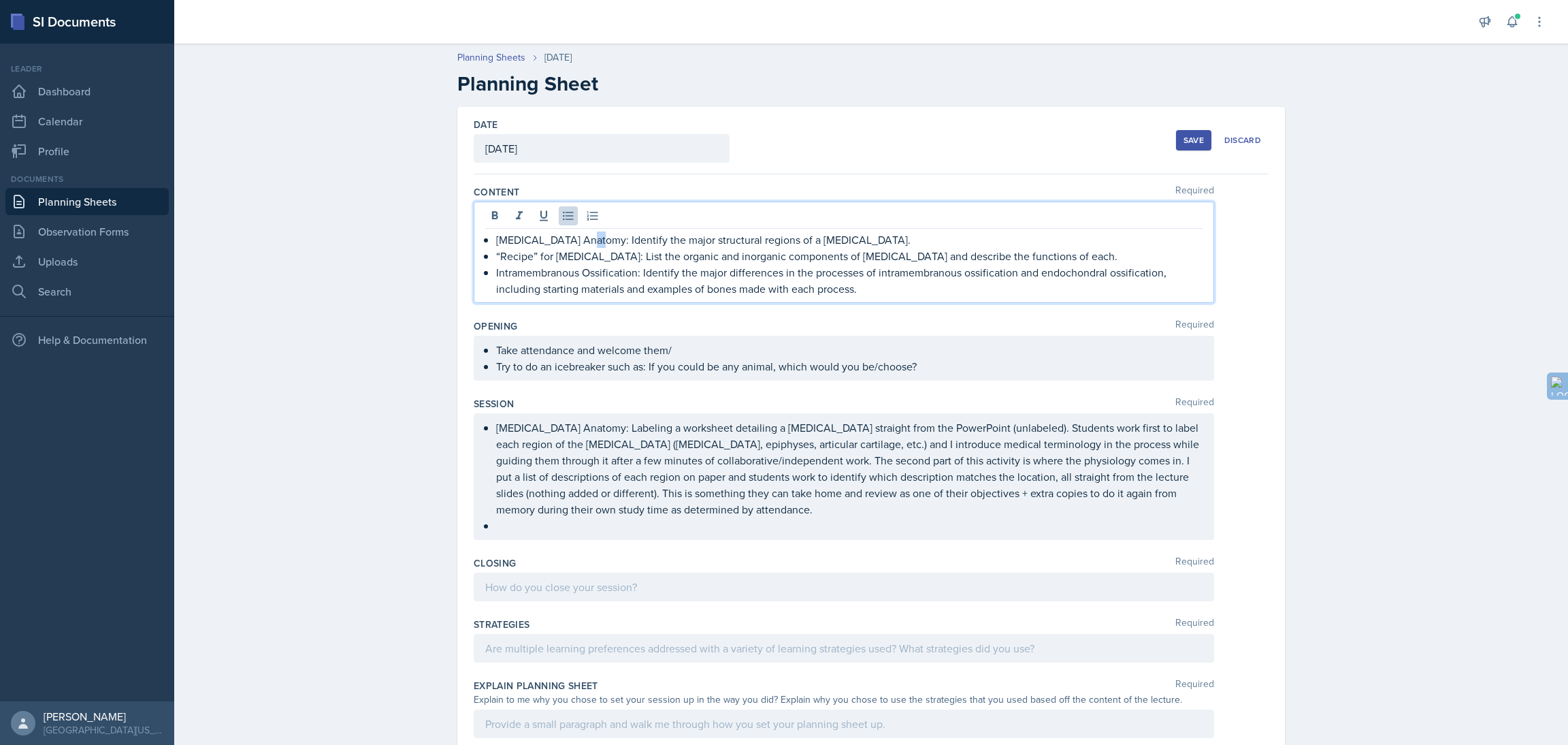
click at [583, 232] on p "[MEDICAL_DATA] Anatomy: Identify the major structural regions of a [MEDICAL_DAT…" at bounding box center [848, 239] width 706 height 17
click at [591, 257] on p "“Recipe” for [MEDICAL_DATA]: List the organic and inorganic components of [MEDI…" at bounding box center [848, 256] width 706 height 17
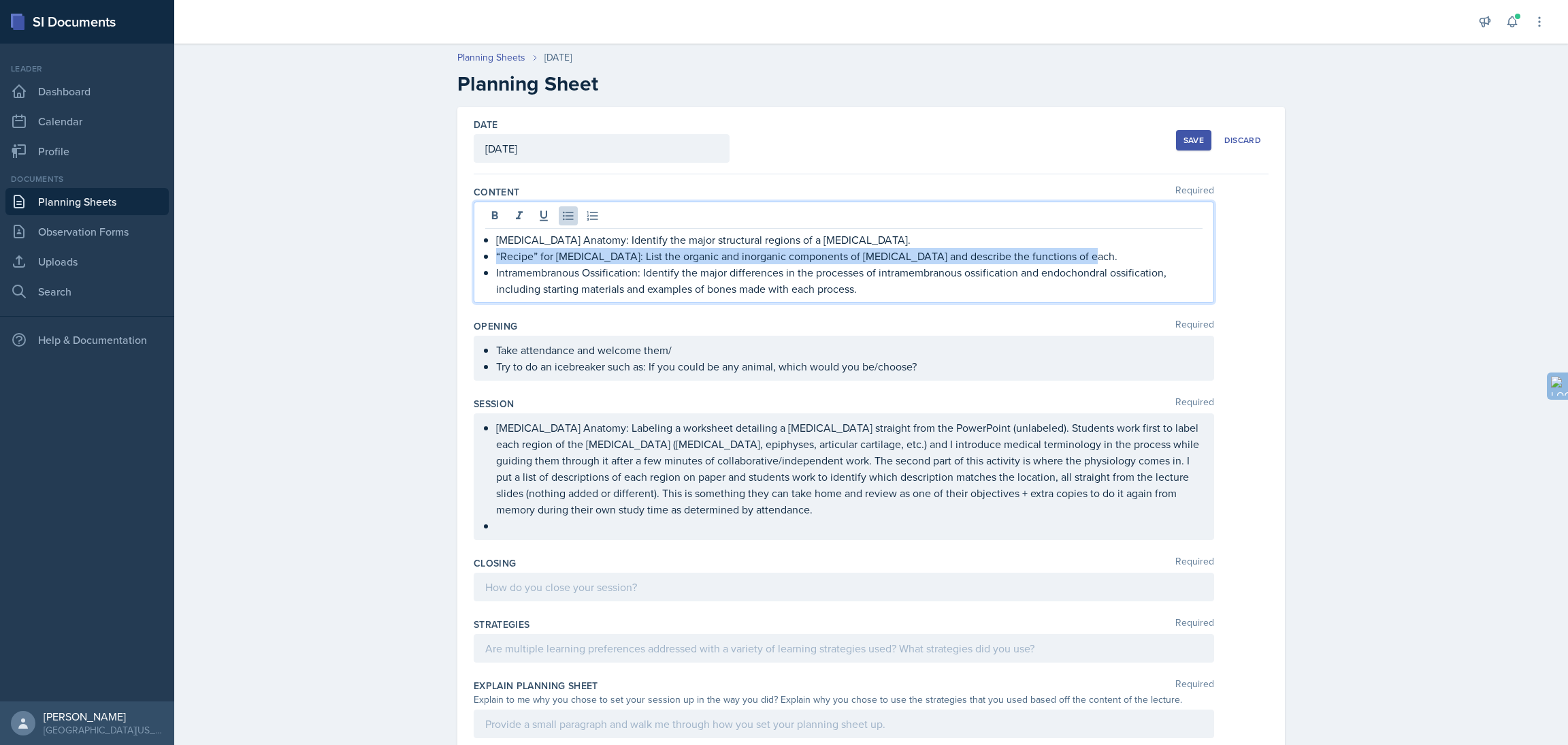
click at [591, 257] on p "“Recipe” for [MEDICAL_DATA]: List the organic and inorganic components of [MEDI…" at bounding box center [848, 256] width 706 height 17
copy p "“Recipe” for [MEDICAL_DATA]: List the organic and inorganic components of [MEDI…"
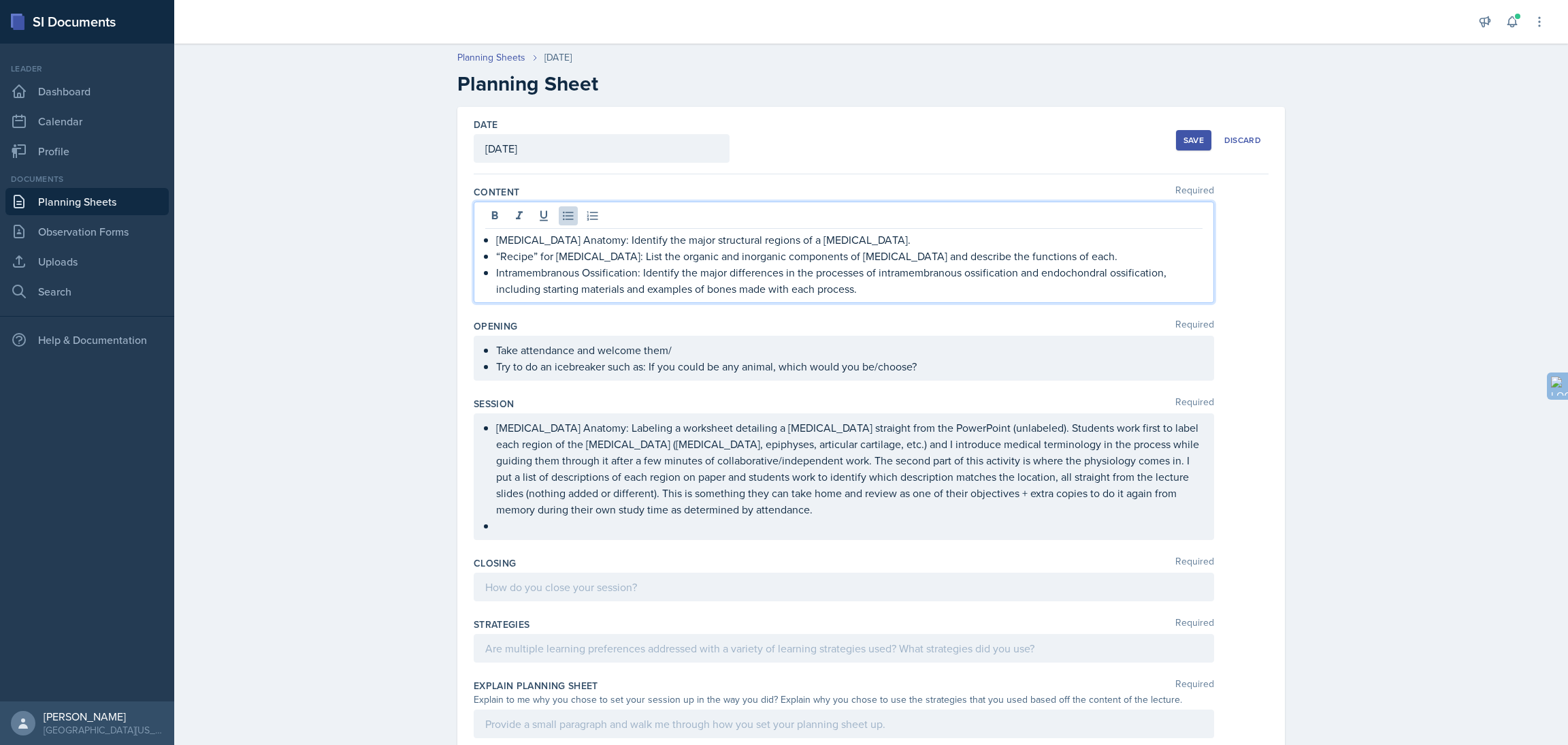
click at [529, 531] on ul "[MEDICAL_DATA] Anatomy: Labeling a worksheet detailing a [MEDICAL_DATA] straigh…" at bounding box center [848, 477] width 706 height 115
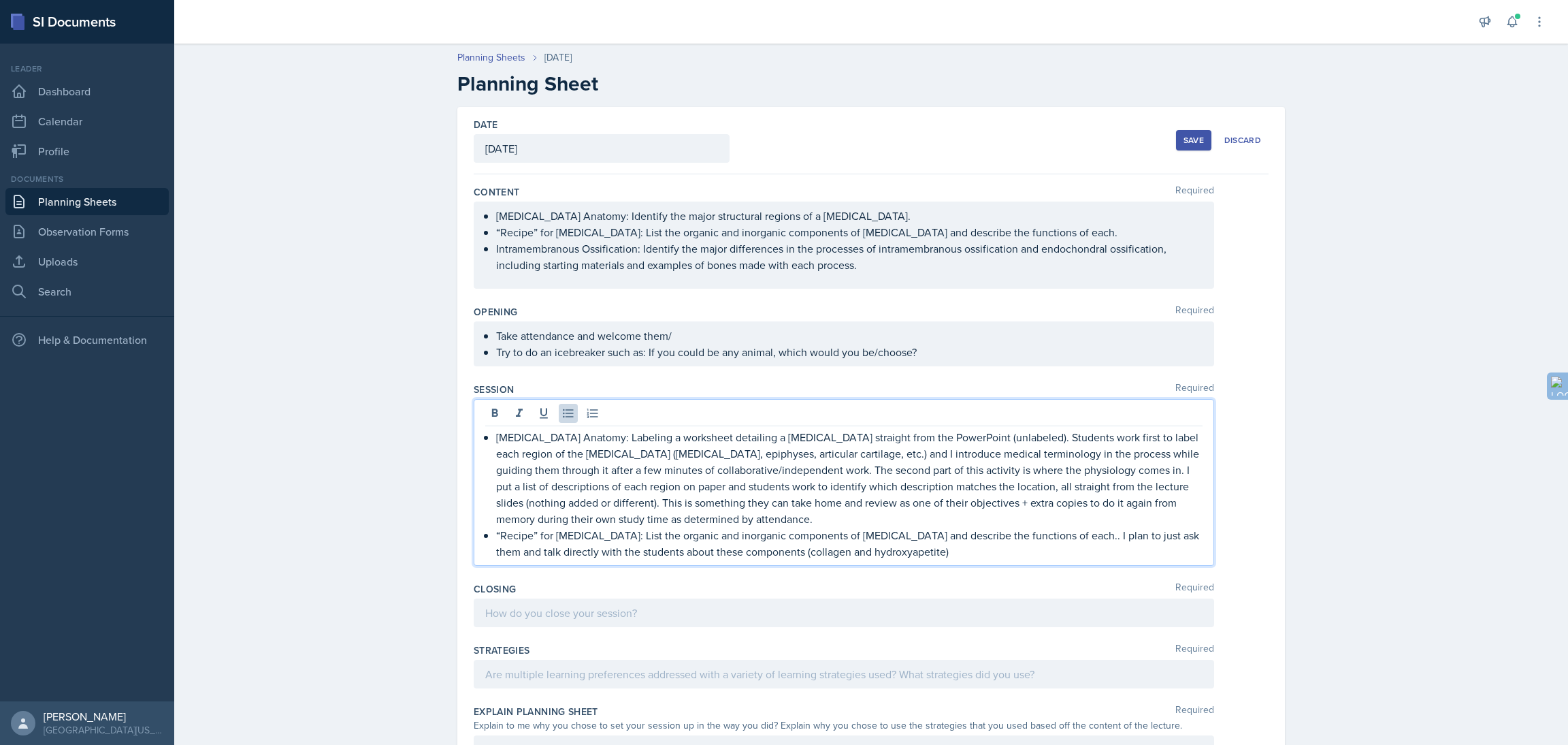
click at [842, 551] on p "“Recipe” for [MEDICAL_DATA]: List the organic and inorganic components of [MEDI…" at bounding box center [848, 542] width 706 height 33
click at [873, 551] on p "“Recipe” for [MEDICAL_DATA]: List the organic and inorganic components of [MEDI…" at bounding box center [848, 542] width 706 height 33
click at [941, 556] on p "“Recipe” for [MEDICAL_DATA]: List the organic and inorganic components of [MEDI…" at bounding box center [848, 542] width 706 height 33
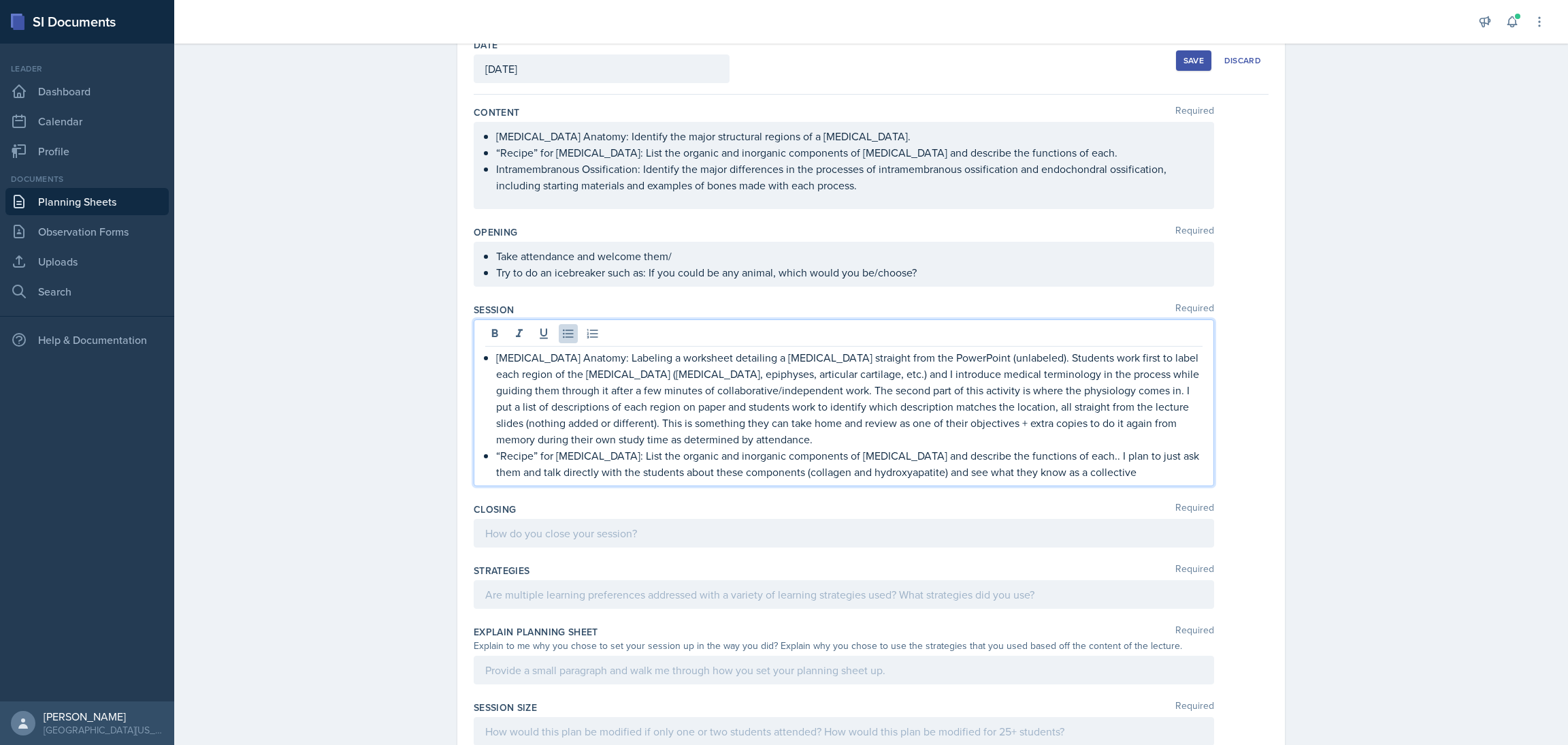
scroll to position [104, 0]
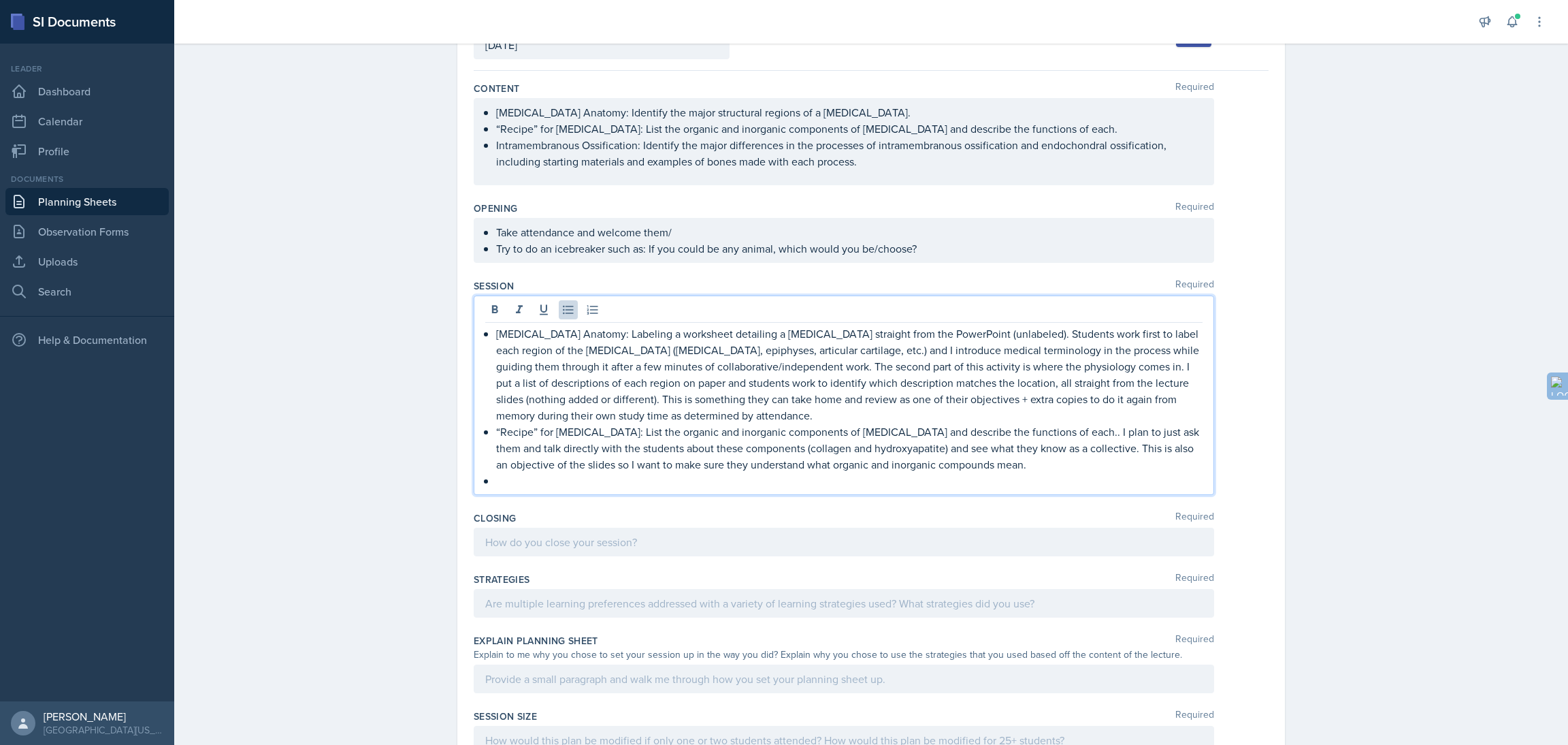
click at [699, 144] on ul "[MEDICAL_DATA] Anatomy: Identify the major structural regions of a [MEDICAL_DAT…" at bounding box center [848, 136] width 706 height 65
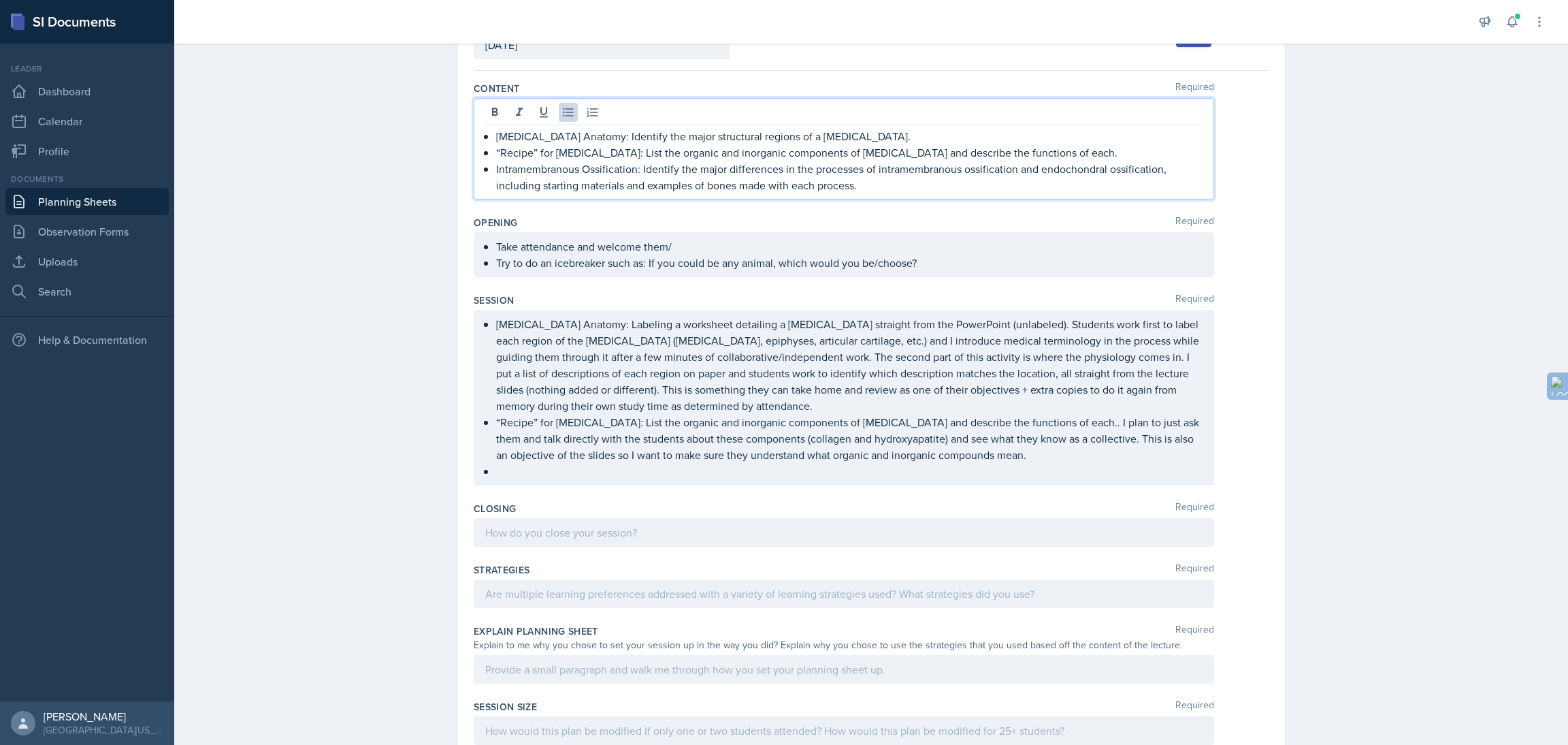
scroll to position [118, 0]
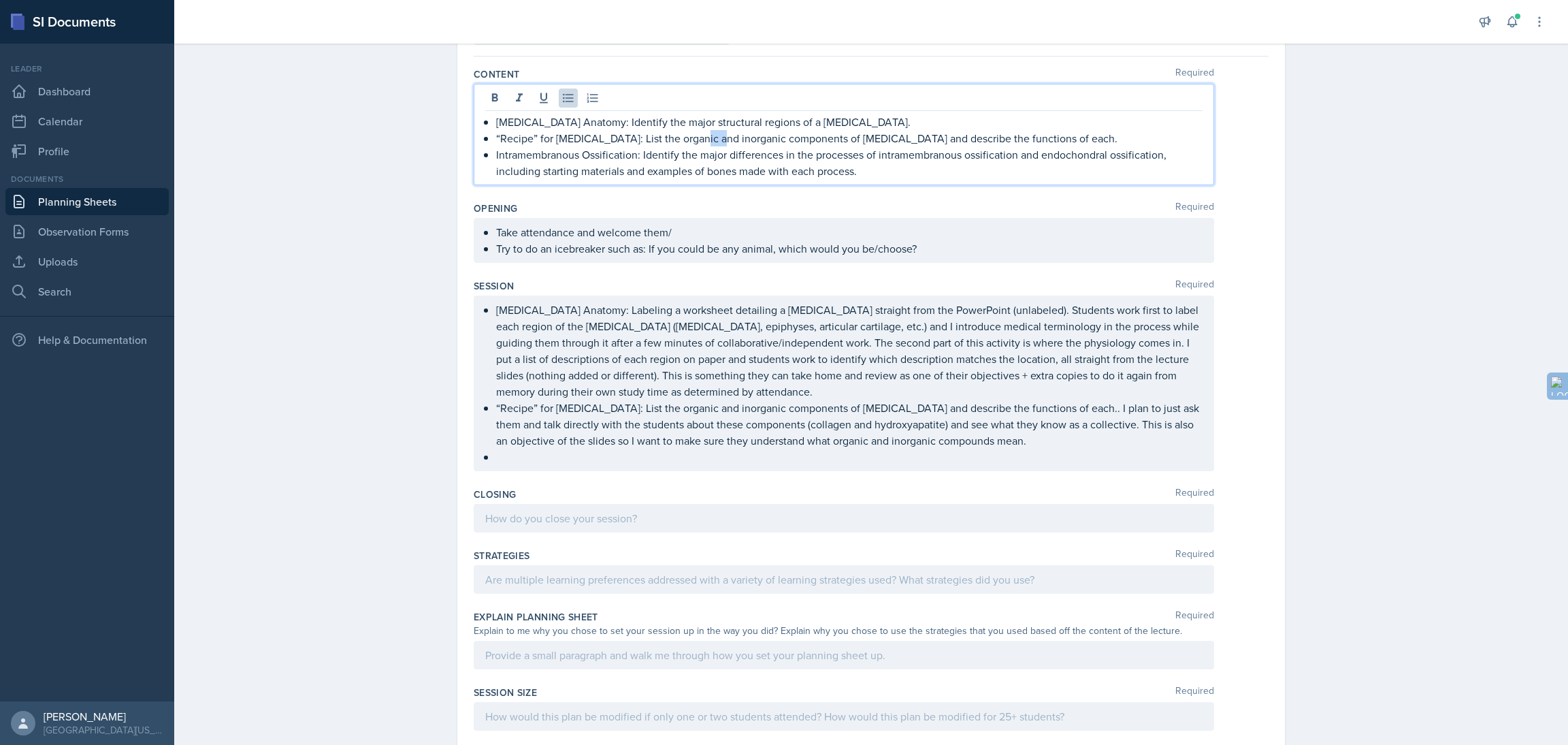
click at [699, 144] on p "“Recipe” for [MEDICAL_DATA]: List the organic and inorganic components of [MEDI…" at bounding box center [848, 138] width 706 height 17
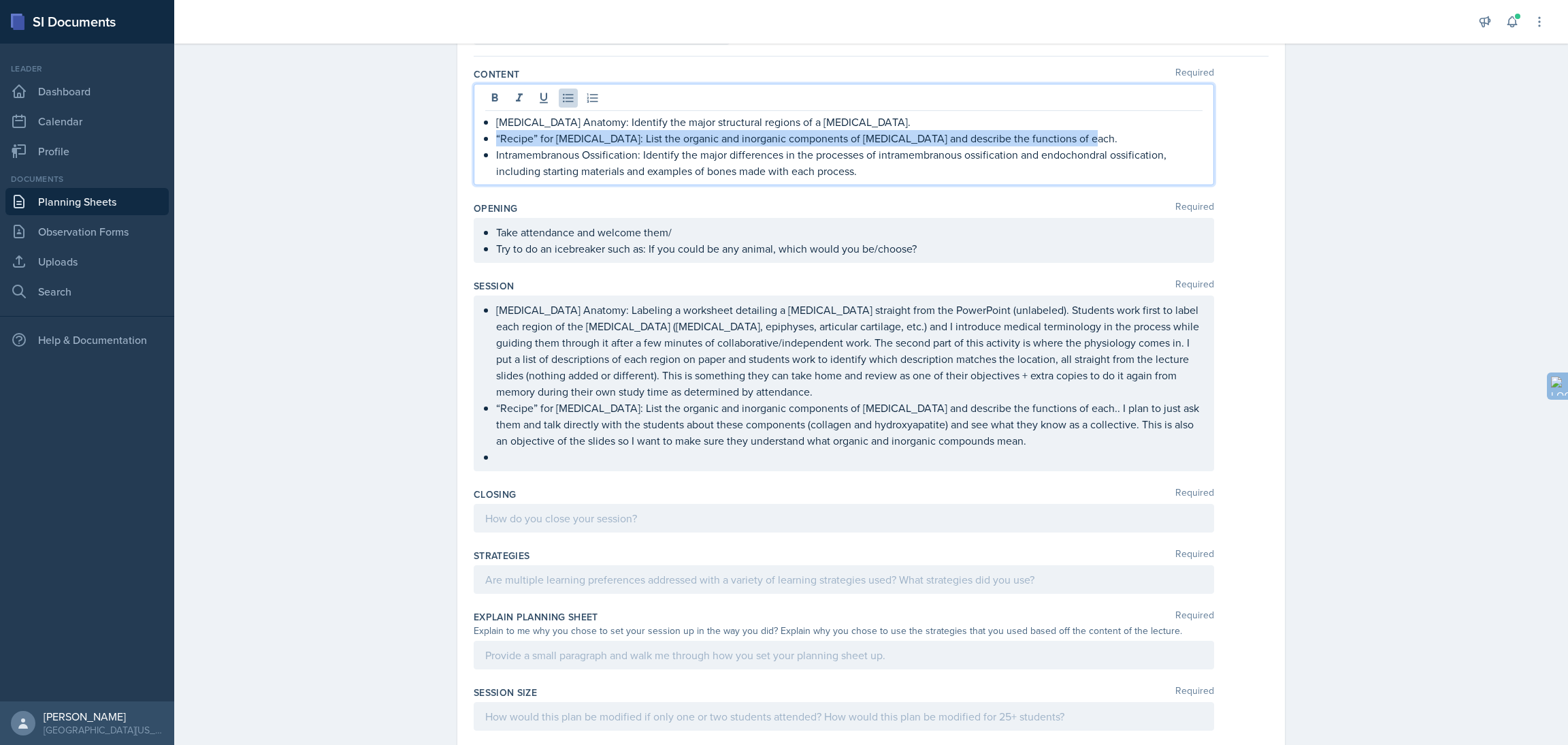
click at [699, 144] on p "“Recipe” for [MEDICAL_DATA]: List the organic and inorganic components of [MEDI…" at bounding box center [848, 138] width 706 height 17
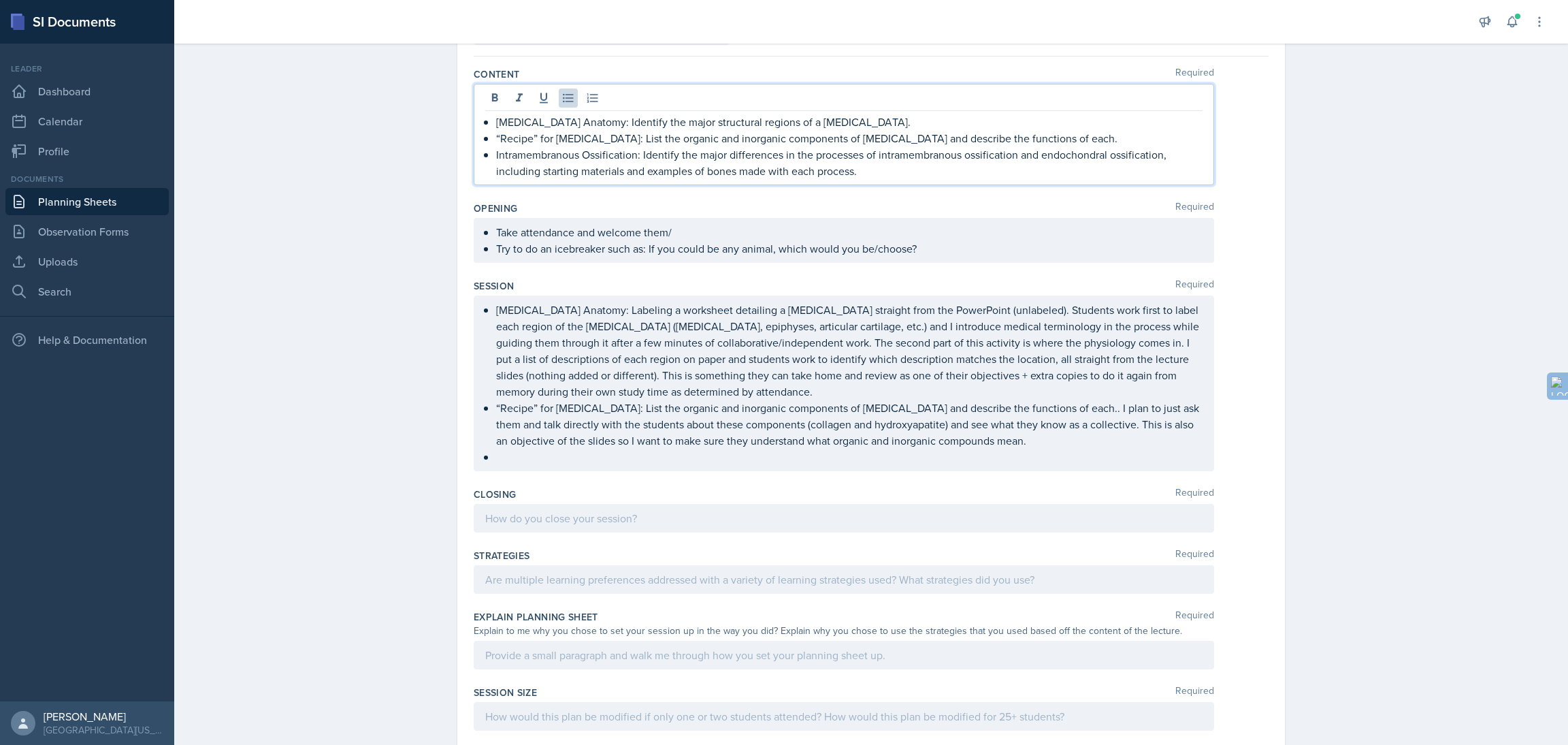
click at [557, 177] on p "Intramembranous Ossification: Identify the major differences in the processes o…" at bounding box center [848, 162] width 706 height 33
drag, startPoint x: 485, startPoint y: 156, endPoint x: 884, endPoint y: 165, distance: 399.1
click at [884, 165] on div "[MEDICAL_DATA] Anatomy: Identify the major structural regions of a [MEDICAL_DAT…" at bounding box center [843, 146] width 717 height 65
copy p "Intramembranous Ossification: Identify the major differences in the processes o…"
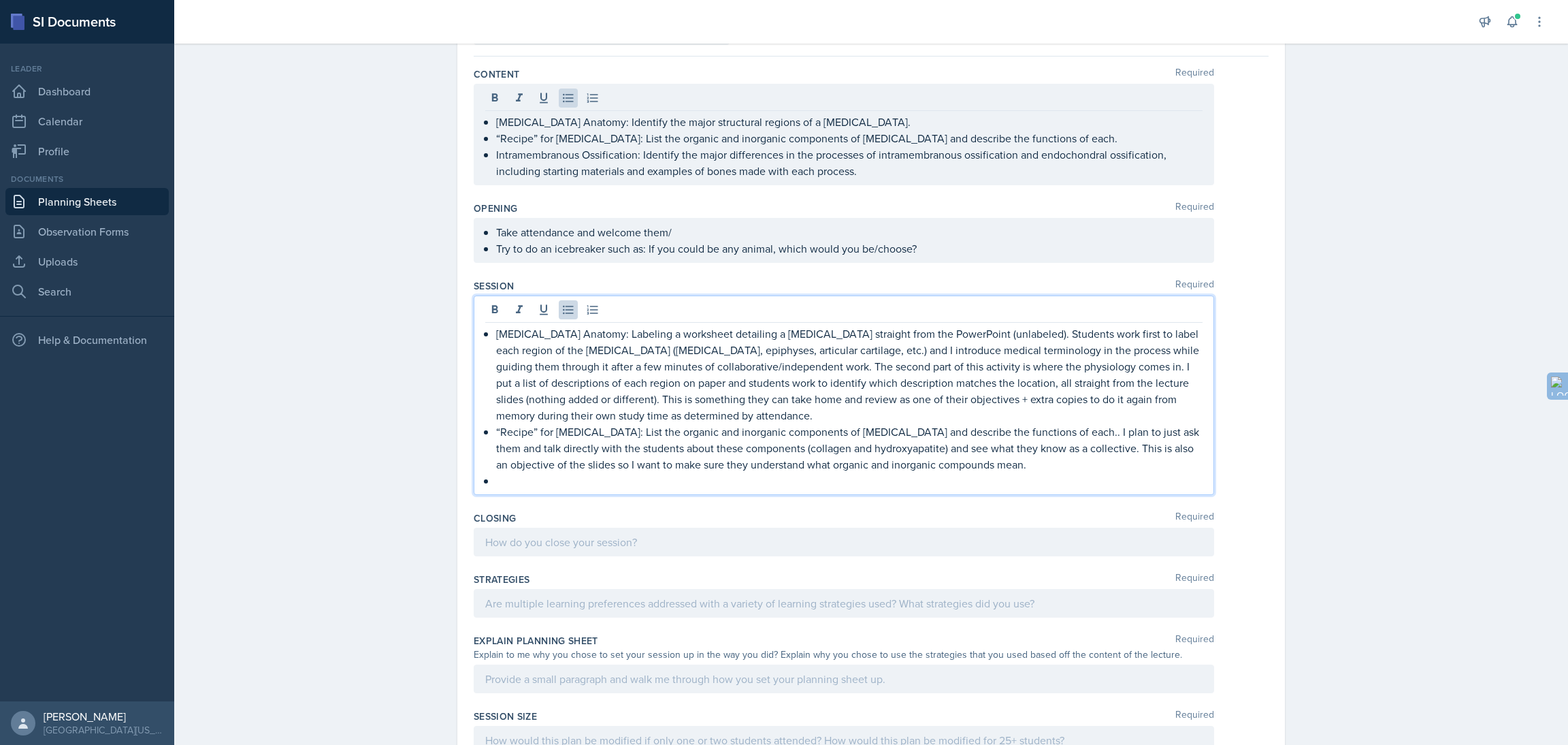
click at [513, 458] on ul "[MEDICAL_DATA] Anatomy: Labeling a worksheet detailing a [MEDICAL_DATA] straigh…" at bounding box center [848, 406] width 706 height 163
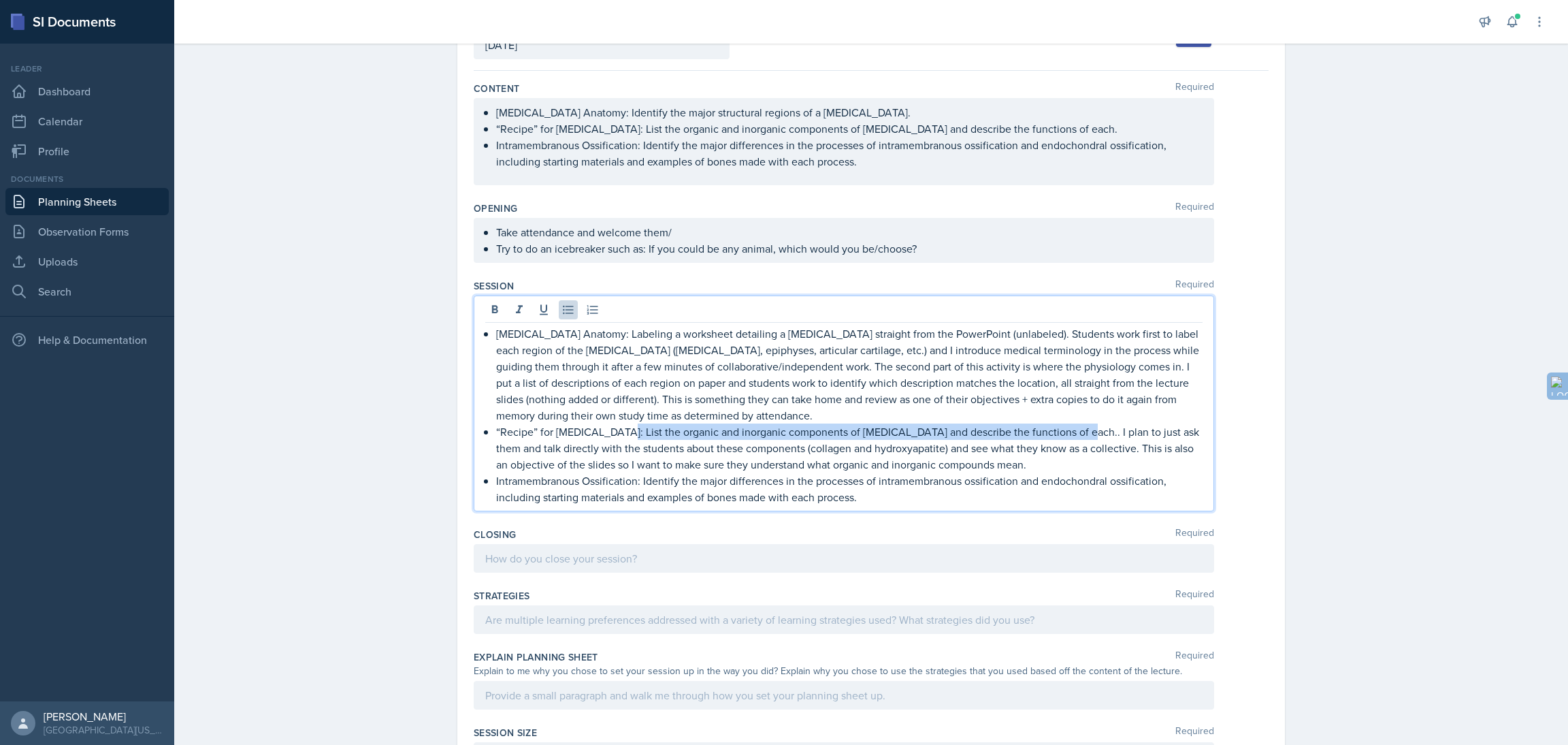
drag, startPoint x: 1060, startPoint y: 437, endPoint x: 614, endPoint y: 437, distance: 446.0
click at [614, 437] on p "“Recipe” for [MEDICAL_DATA]: List the organic and inorganic components of [MEDI…" at bounding box center [848, 449] width 706 height 49
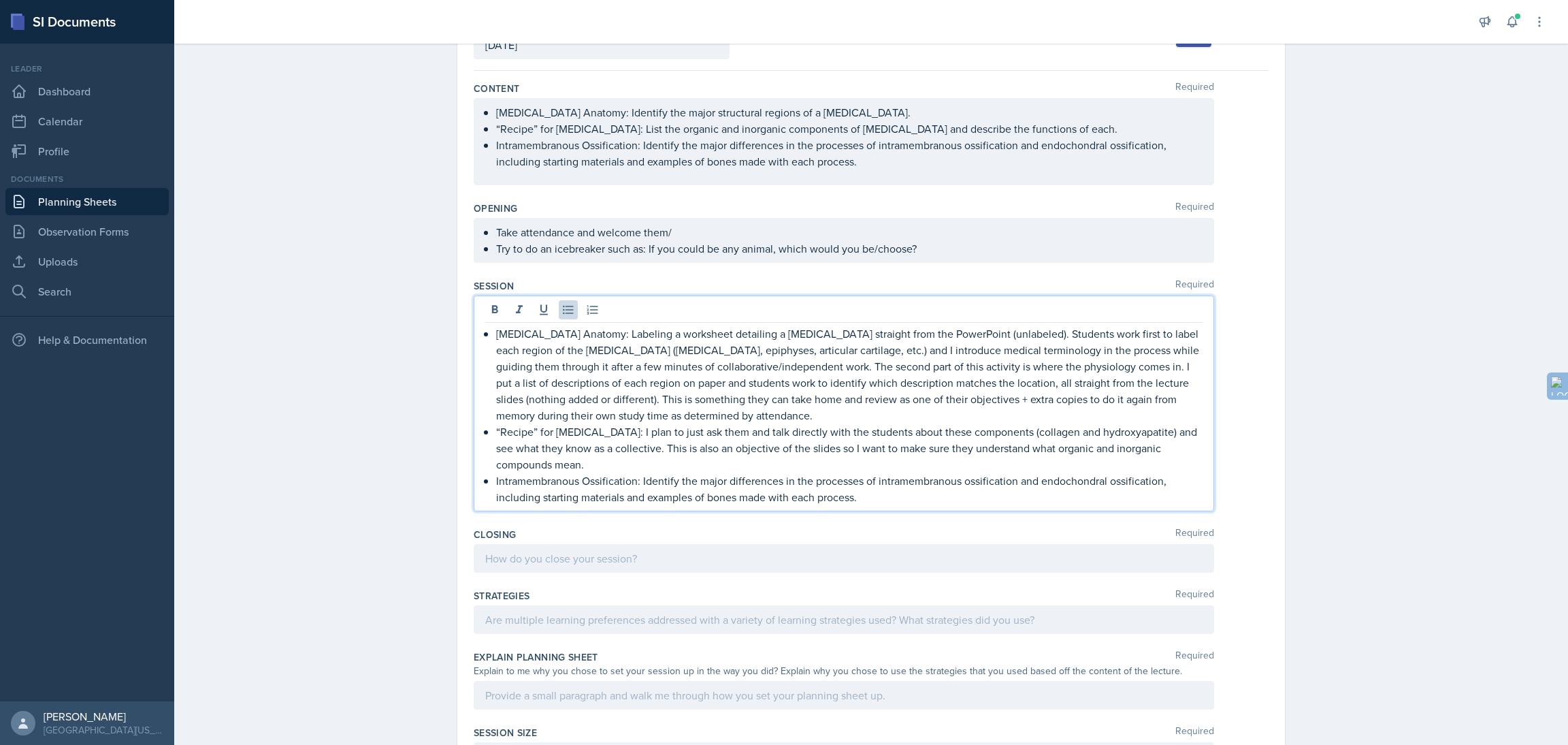
drag, startPoint x: 636, startPoint y: 485, endPoint x: 867, endPoint y: 503, distance: 231.7
click at [867, 503] on p "Intramembranous Ossification: Identify the major differences in the processes o…" at bounding box center [848, 488] width 706 height 33
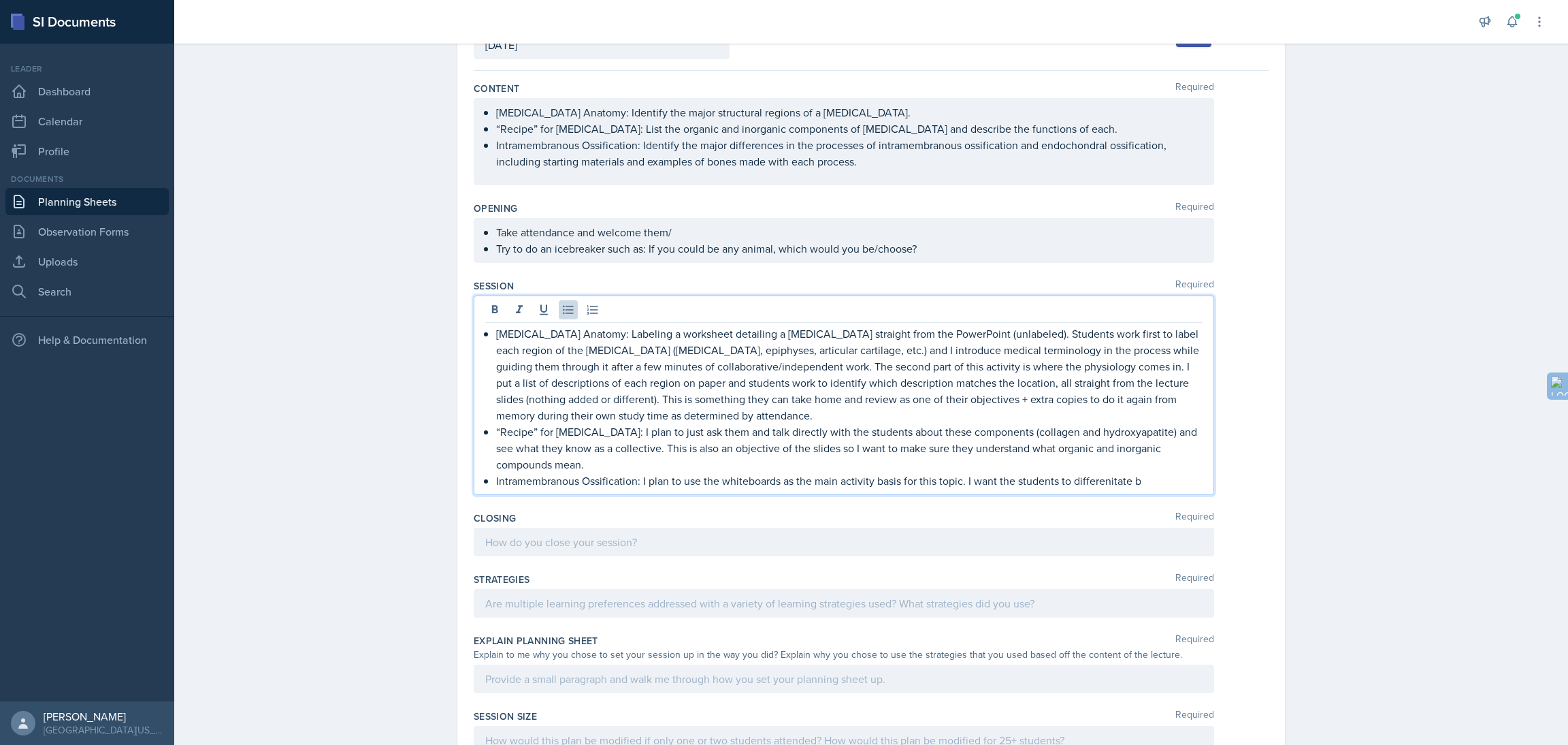
click at [1091, 485] on p "Intramembranous Ossification: I plan to use the whiteboards as the main activit…" at bounding box center [848, 480] width 706 height 17
click at [1134, 483] on p "Intramembranous Ossification: I plan to use the whiteboards as the main activit…" at bounding box center [848, 480] width 706 height 17
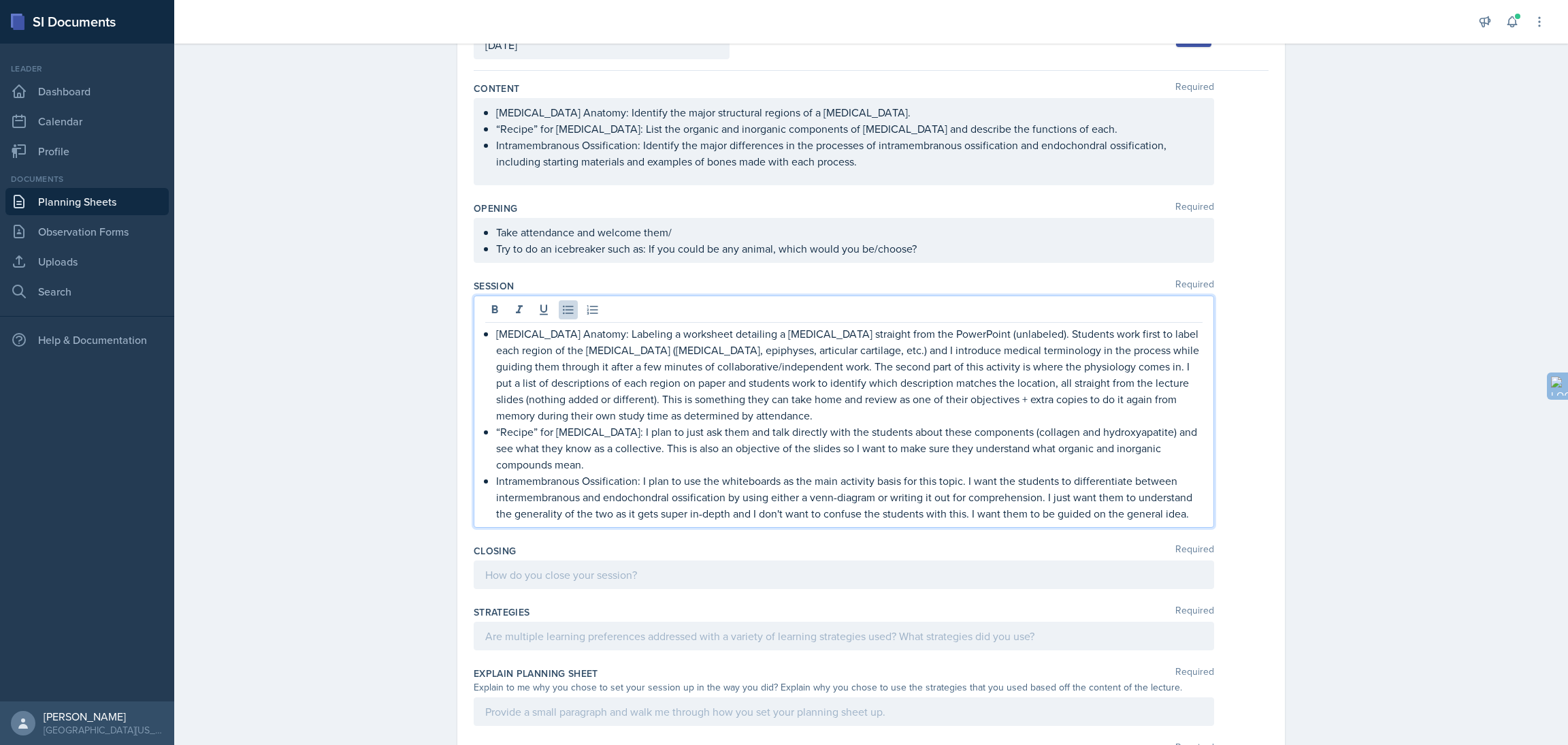
click at [353, 431] on div "Planning Sheets [DATE] Planning Sheet Date [DATE] [DATE] 31 1 2 3 4 5 6 7 8 9 1…" at bounding box center [871, 479] width 1394 height 1093
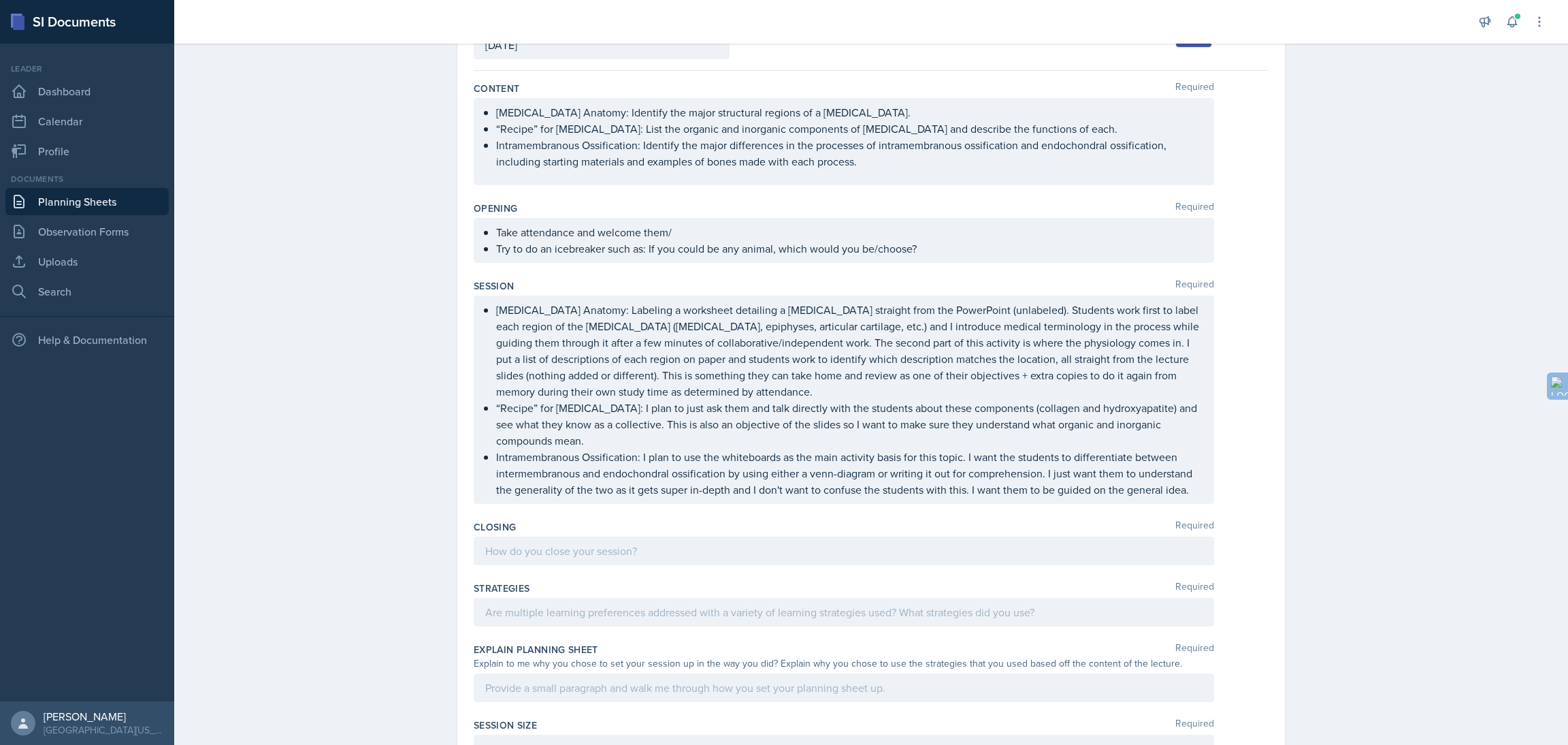
click at [1185, 492] on p "Intramembranous Ossification: I plan to use the whiteboards as the main activit…" at bounding box center [848, 473] width 706 height 49
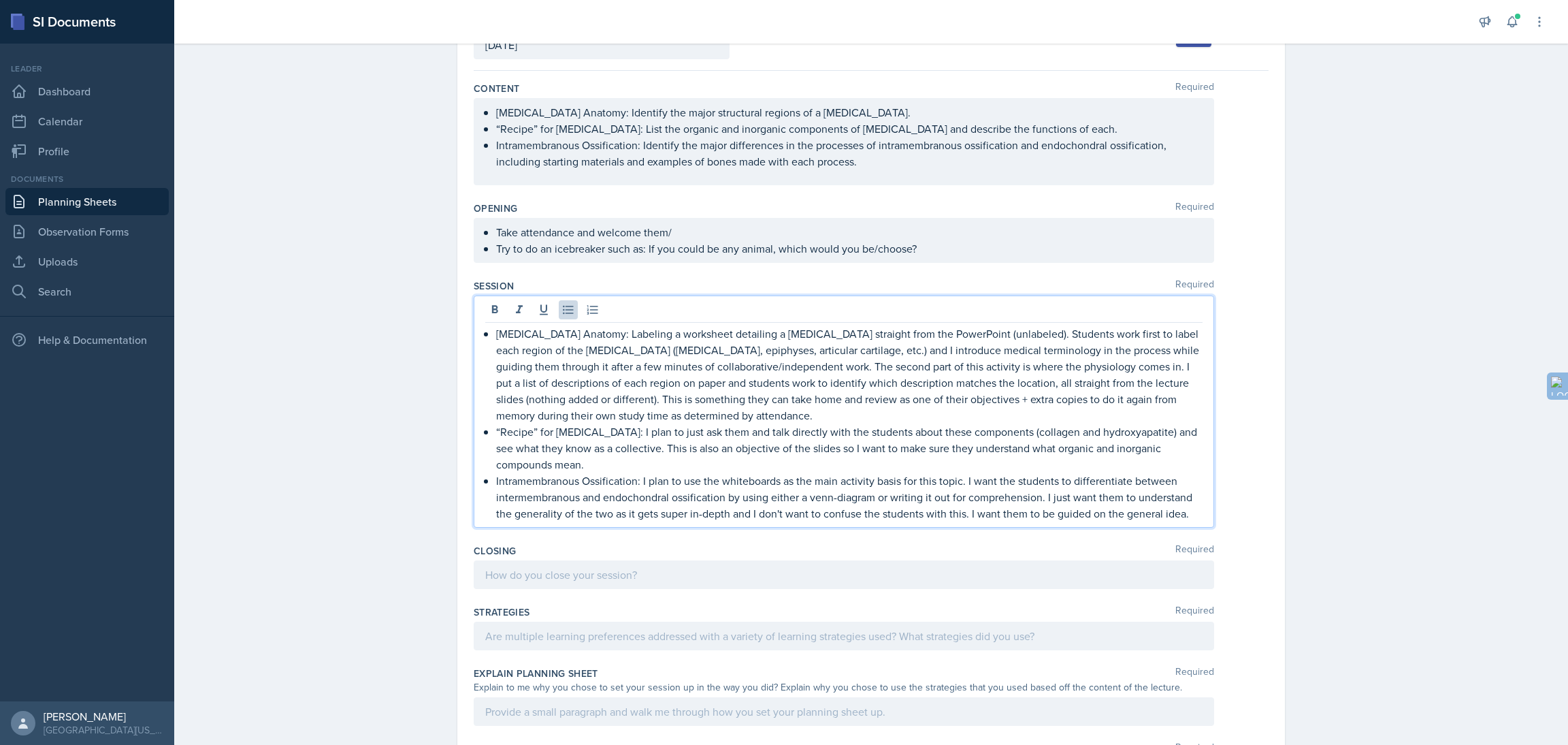
scroll to position [127, 0]
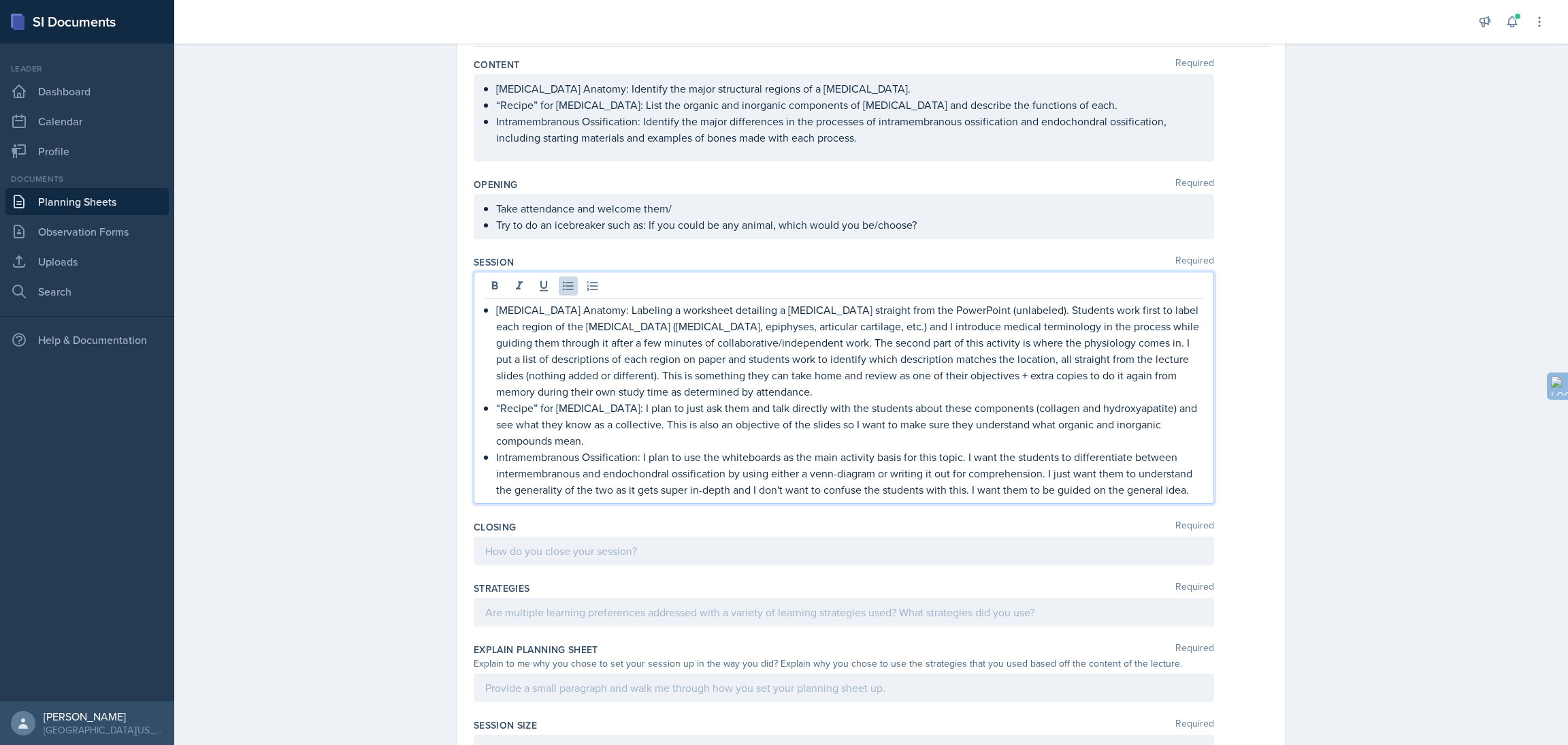
click at [955, 216] on p "Take attendance and welcome them/" at bounding box center [848, 208] width 706 height 17
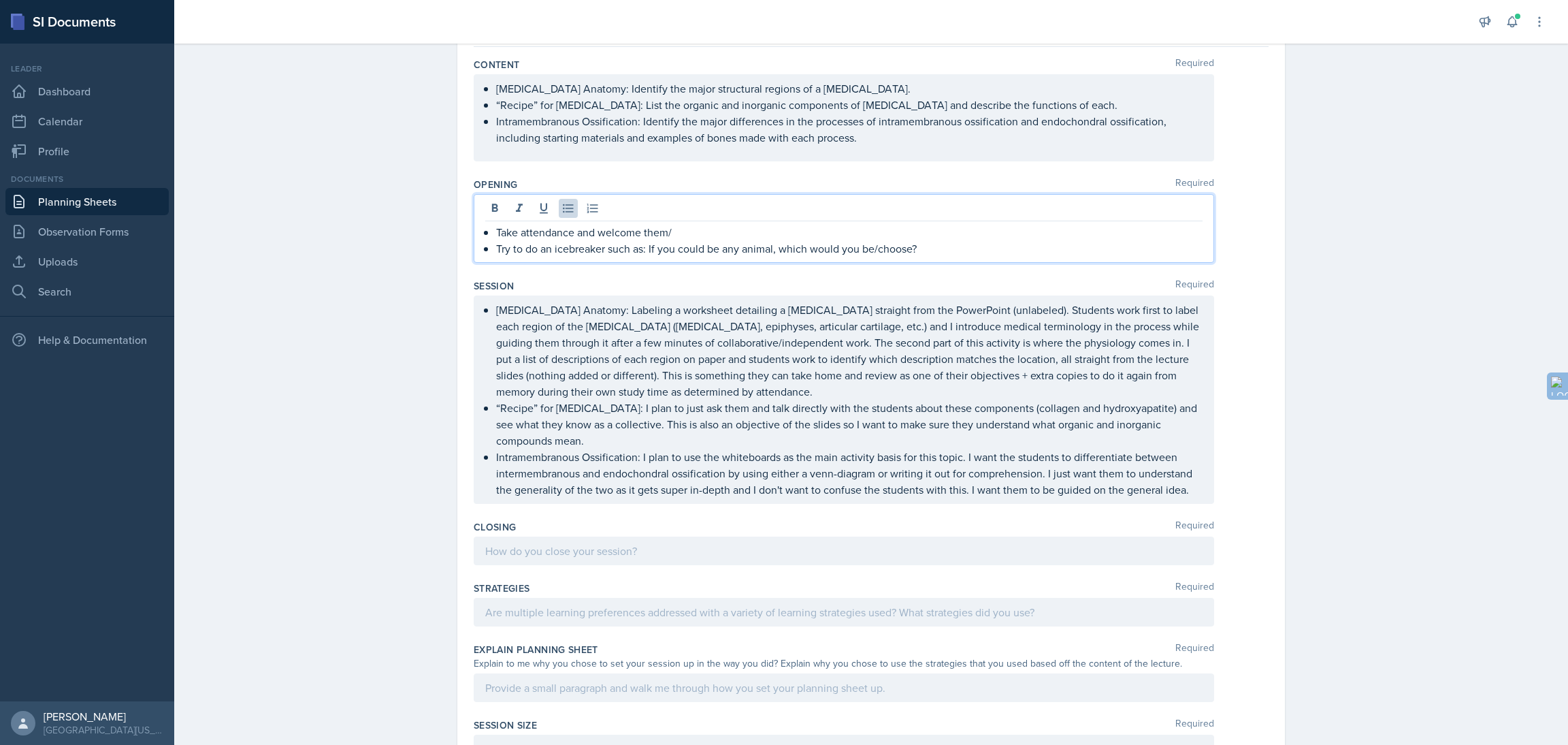
click at [929, 246] on p "Try to do an icebreaker such as: If you could be any animal, which would you be…" at bounding box center [848, 248] width 706 height 17
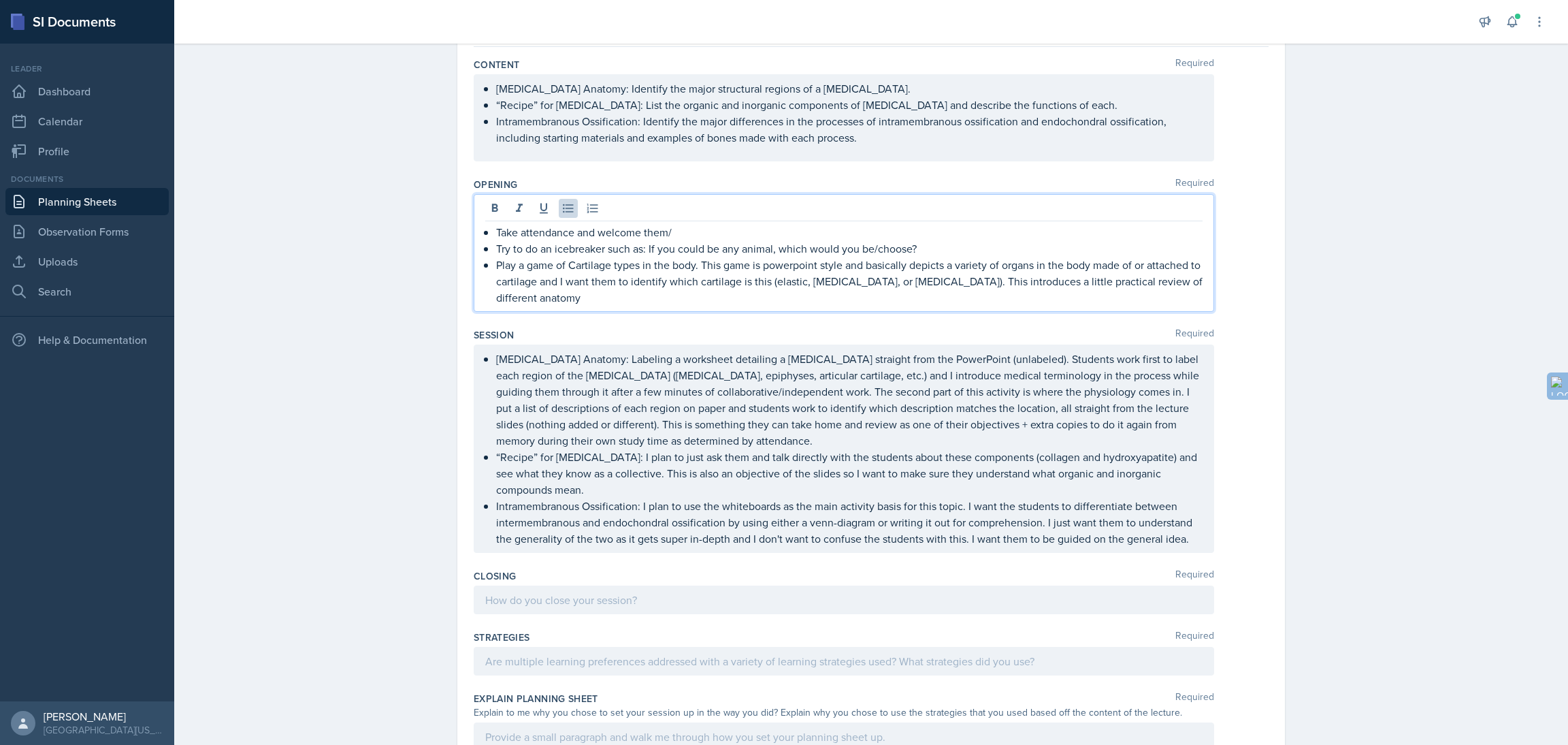
click at [1085, 288] on p "Play a game of Cartilage types in the body. This game is powerpoint style and b…" at bounding box center [848, 282] width 706 height 49
click at [1174, 284] on p "Play a game of Cartilage types in the body. This game is powerpoint style and b…" at bounding box center [848, 282] width 706 height 49
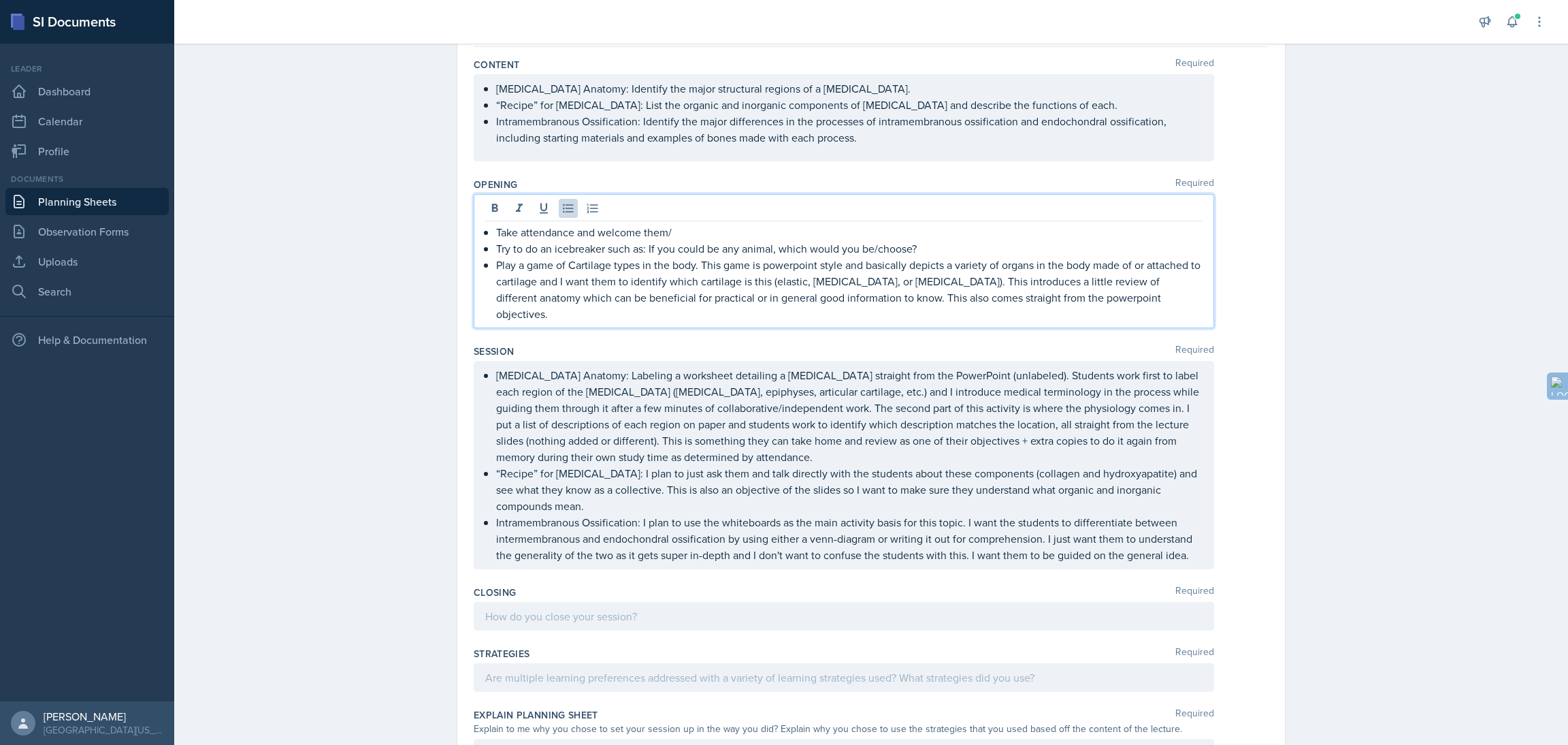
click at [1454, 274] on div "Planning Sheets [DATE] Planning Sheet Date [DATE] [DATE] 31 1 2 3 4 5 6 7 8 9 1…" at bounding box center [871, 488] width 1394 height 1158
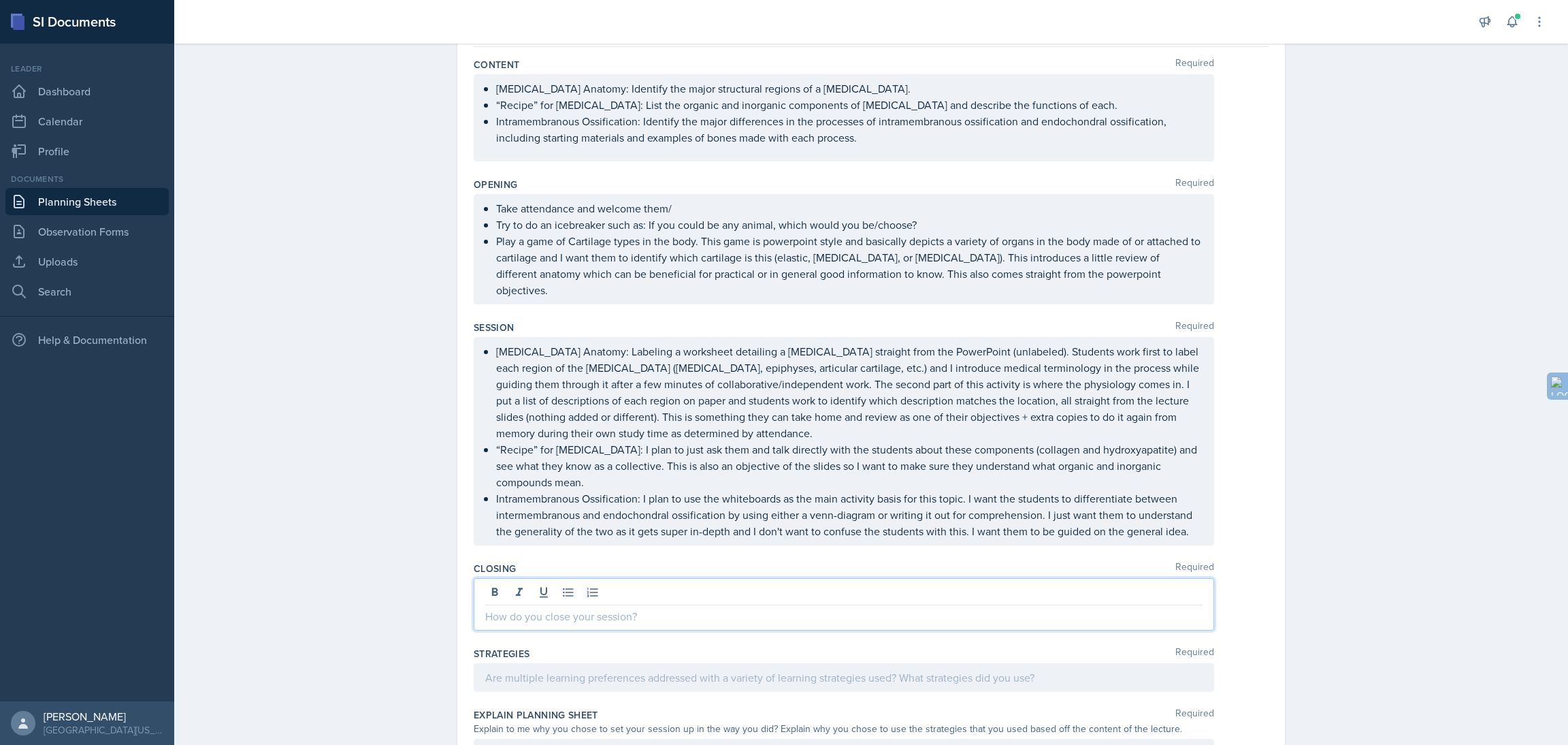
click at [636, 584] on div at bounding box center [844, 604] width 741 height 52
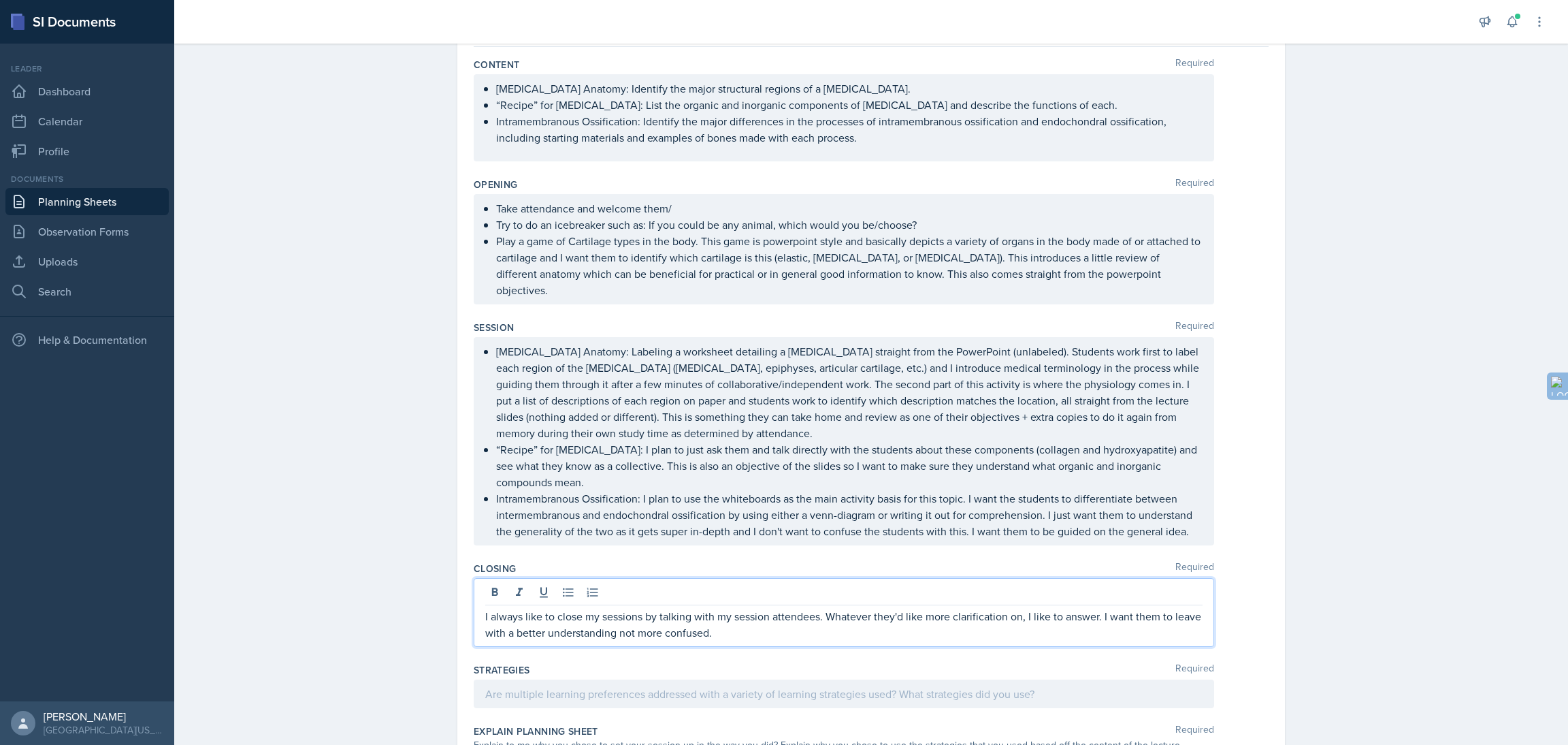
scroll to position [150, 0]
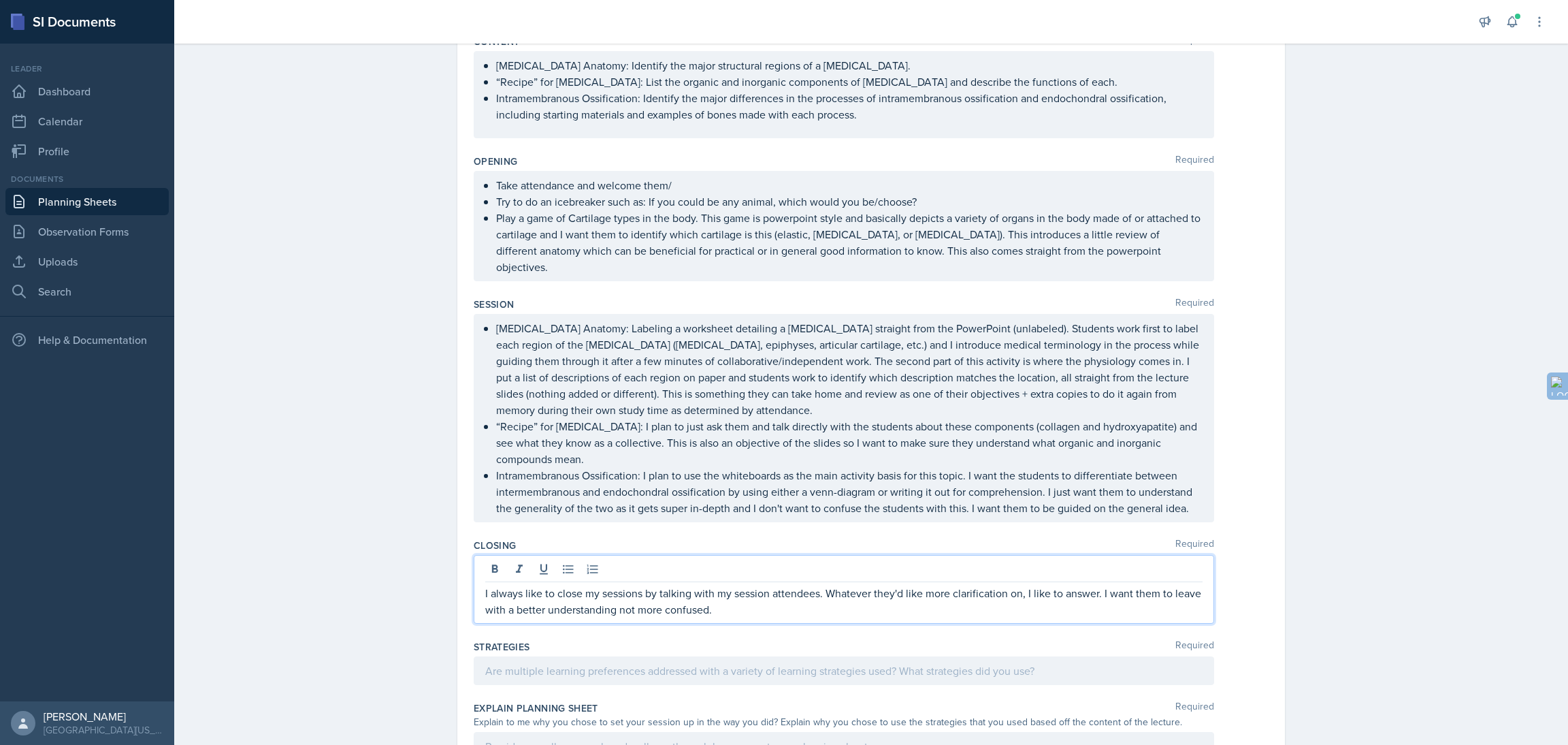
click at [763, 245] on p "Play a game of Cartilage types in the body. This game is powerpoint style and b…" at bounding box center [848, 242] width 706 height 65
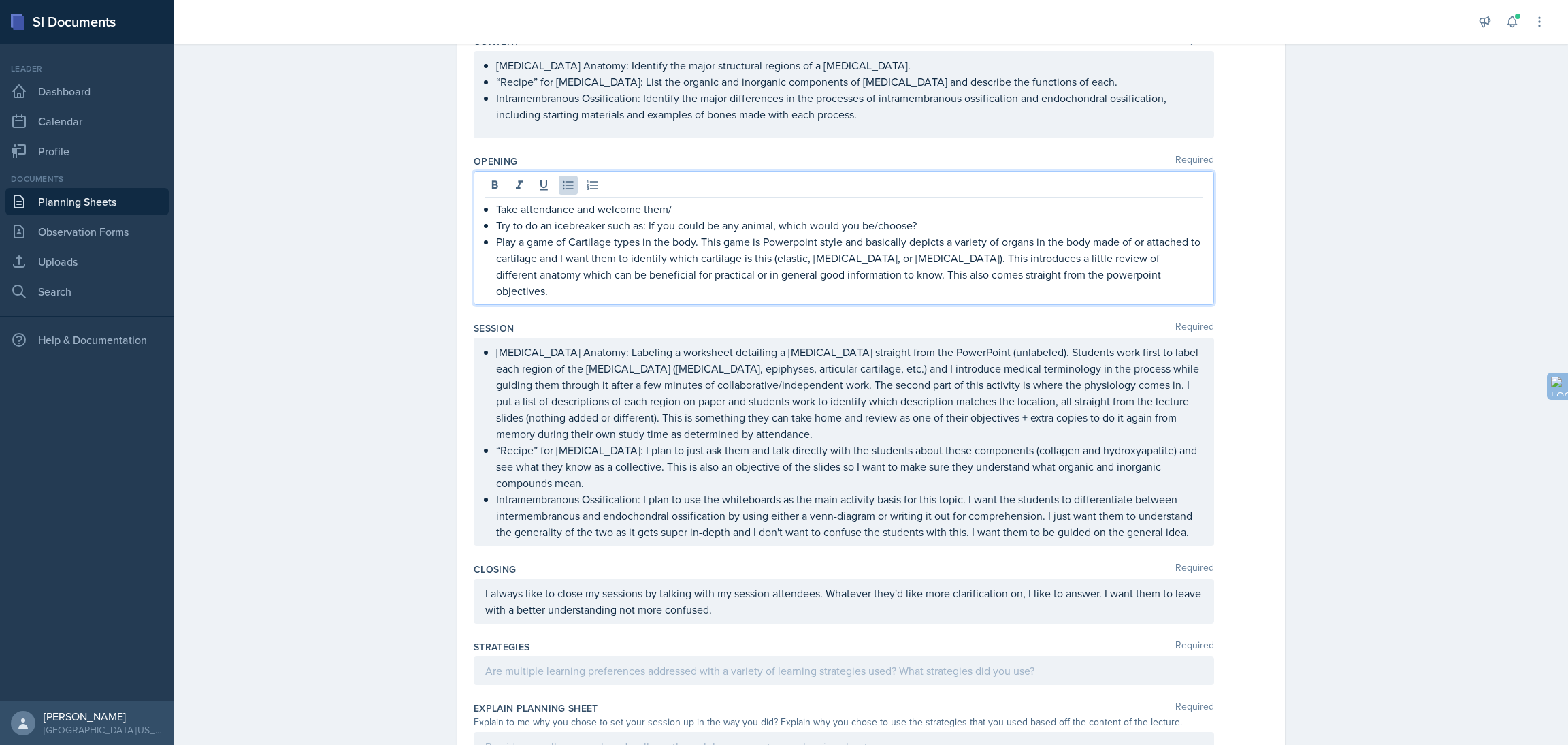
click at [794, 245] on p "Play a game of Cartilage types in the body. This game is Powerpoint style and b…" at bounding box center [848, 266] width 706 height 65
click at [1019, 278] on p "Play a game of Cartilage types in the body. This game is PowerPoint style and b…" at bounding box center [848, 266] width 706 height 65
click at [1051, 278] on p "Play a game of Cartilage types in the body. This game is PowerPoint style and b…" at bounding box center [848, 266] width 706 height 65
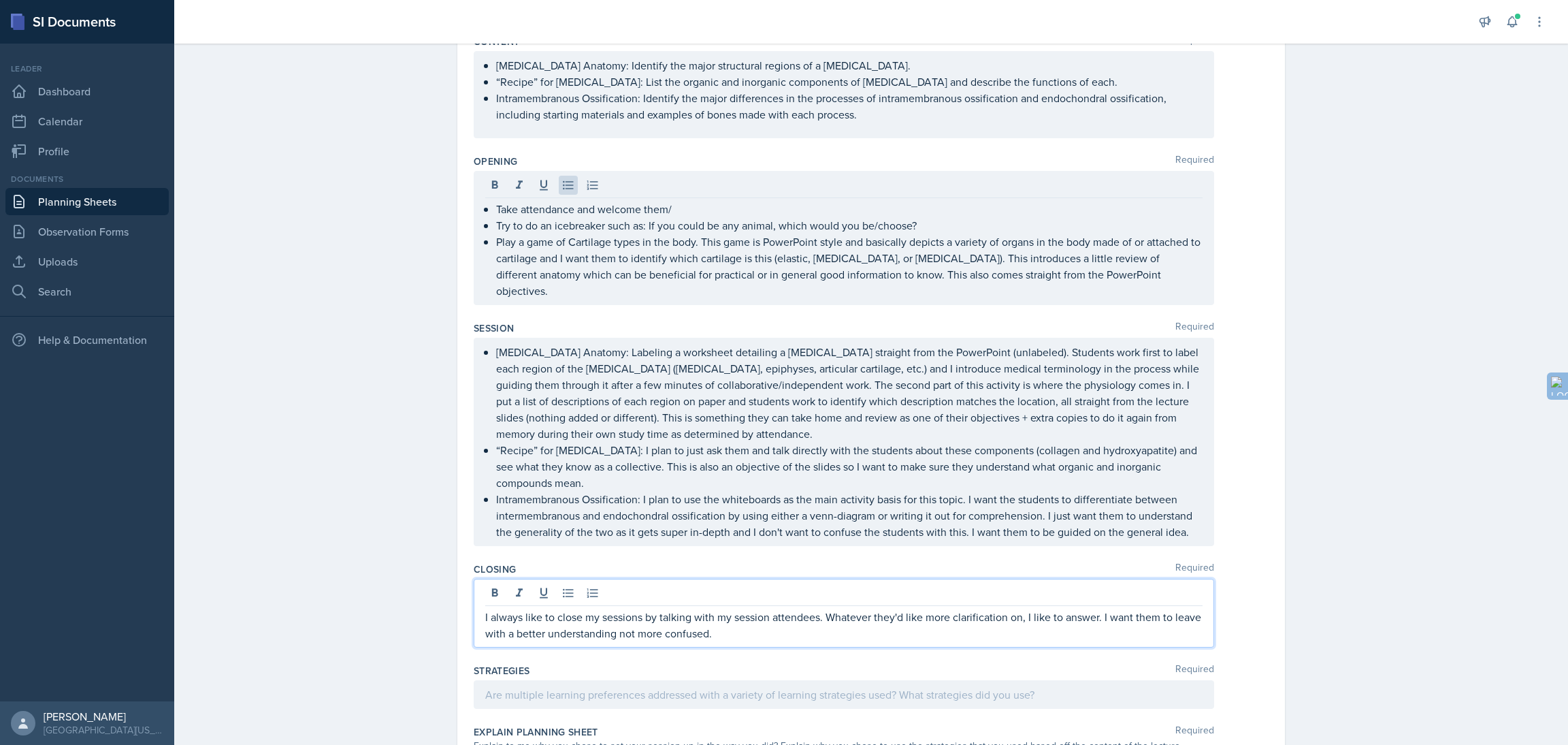
click at [763, 591] on div "I always like to close my sessions by talking with my session attendees. Whatev…" at bounding box center [844, 614] width 741 height 69
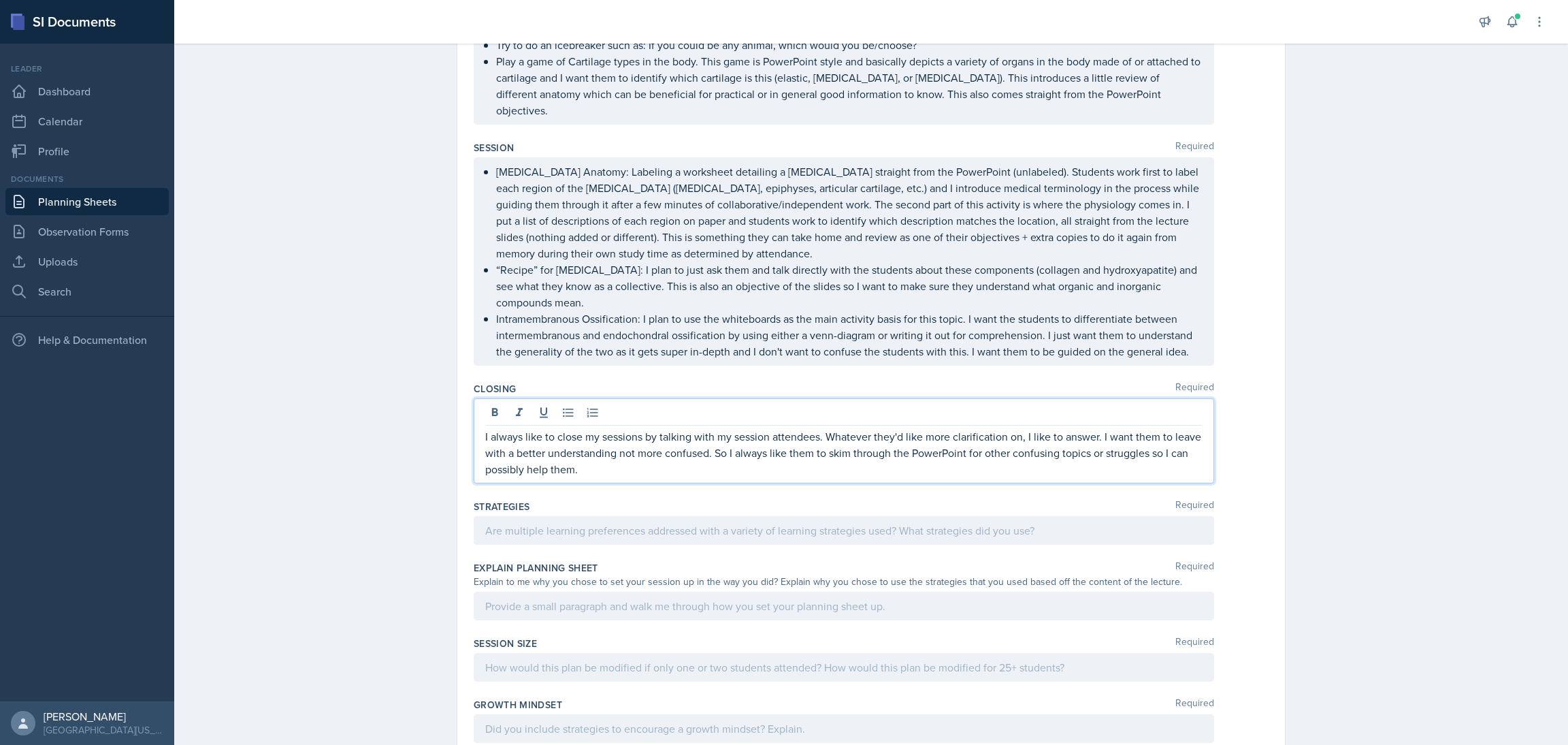
scroll to position [361, 0]
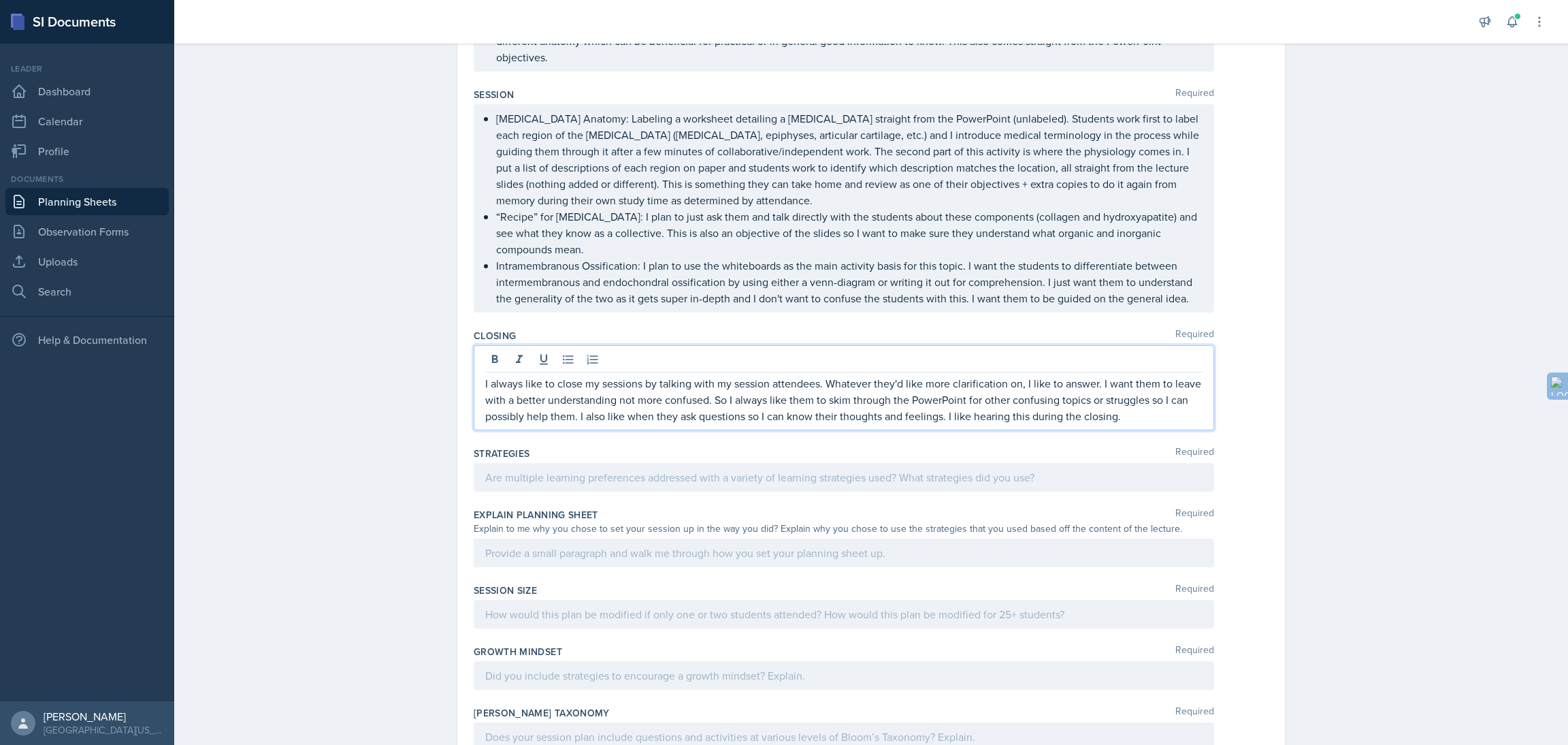
click at [546, 467] on div at bounding box center [844, 477] width 741 height 29
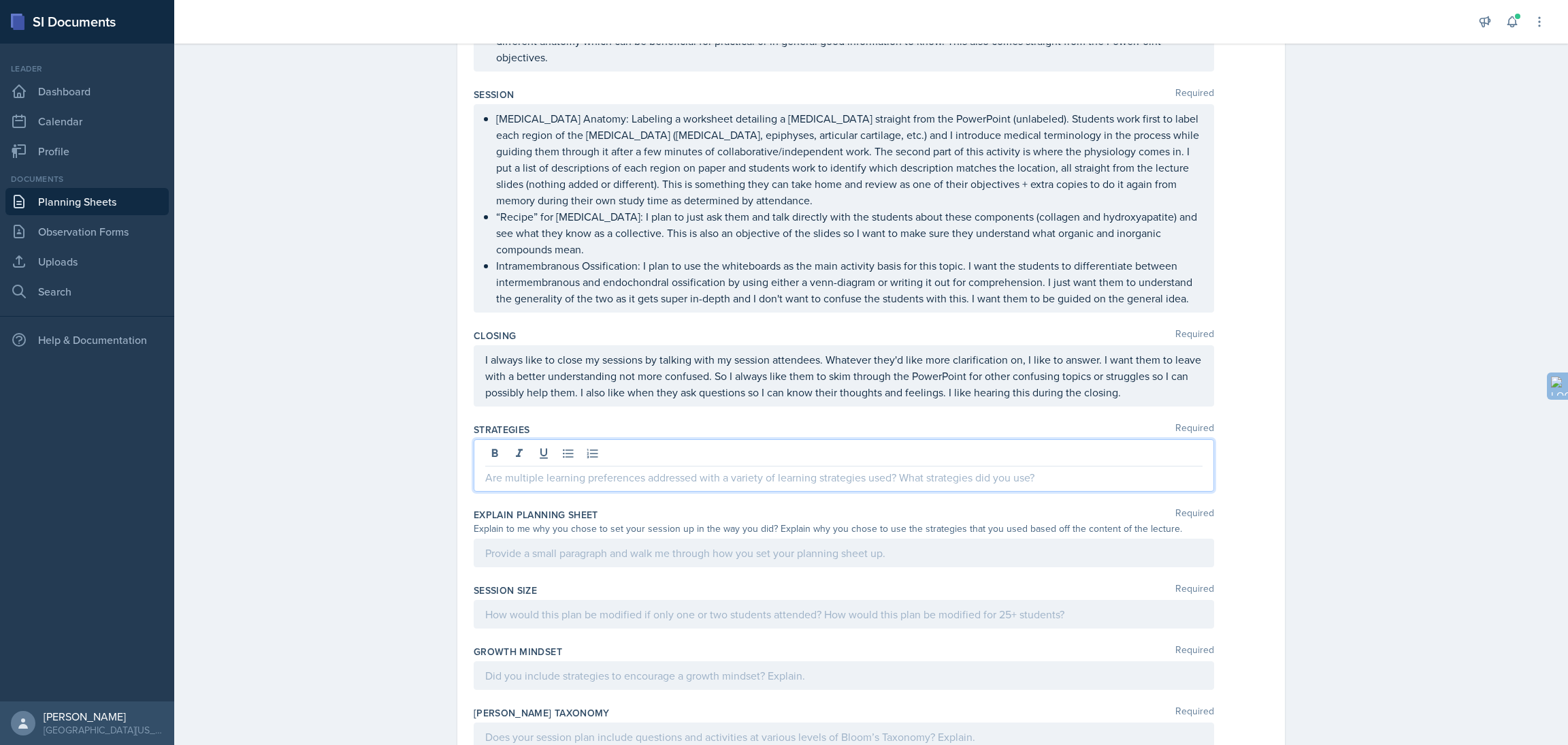
scroll to position [336, 0]
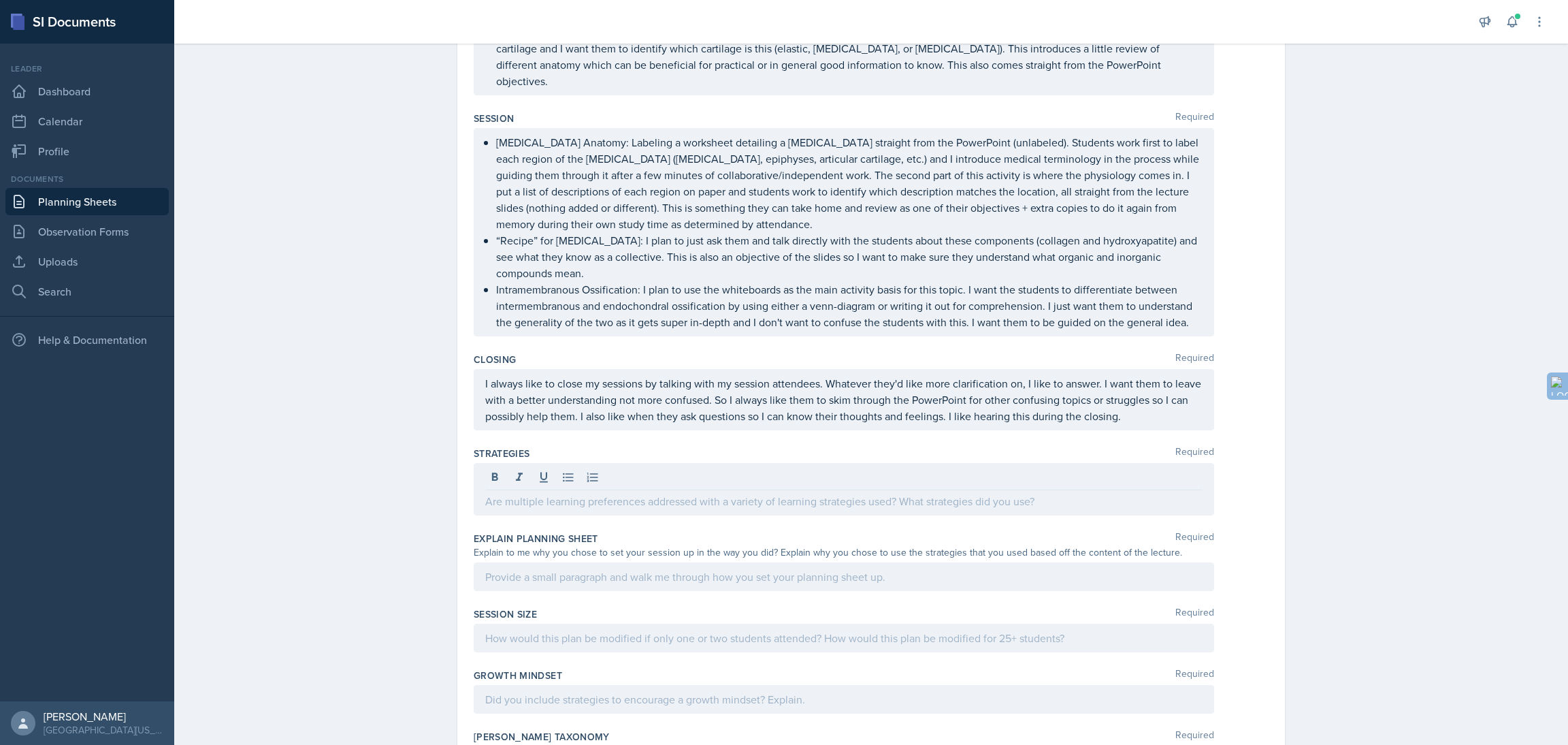
click at [300, 375] on div "Planning Sheets [DATE] Planning Sheet Date [DATE] [DATE] 31 1 2 3 4 5 6 7 8 9 1…" at bounding box center [871, 295] width 1394 height 1191
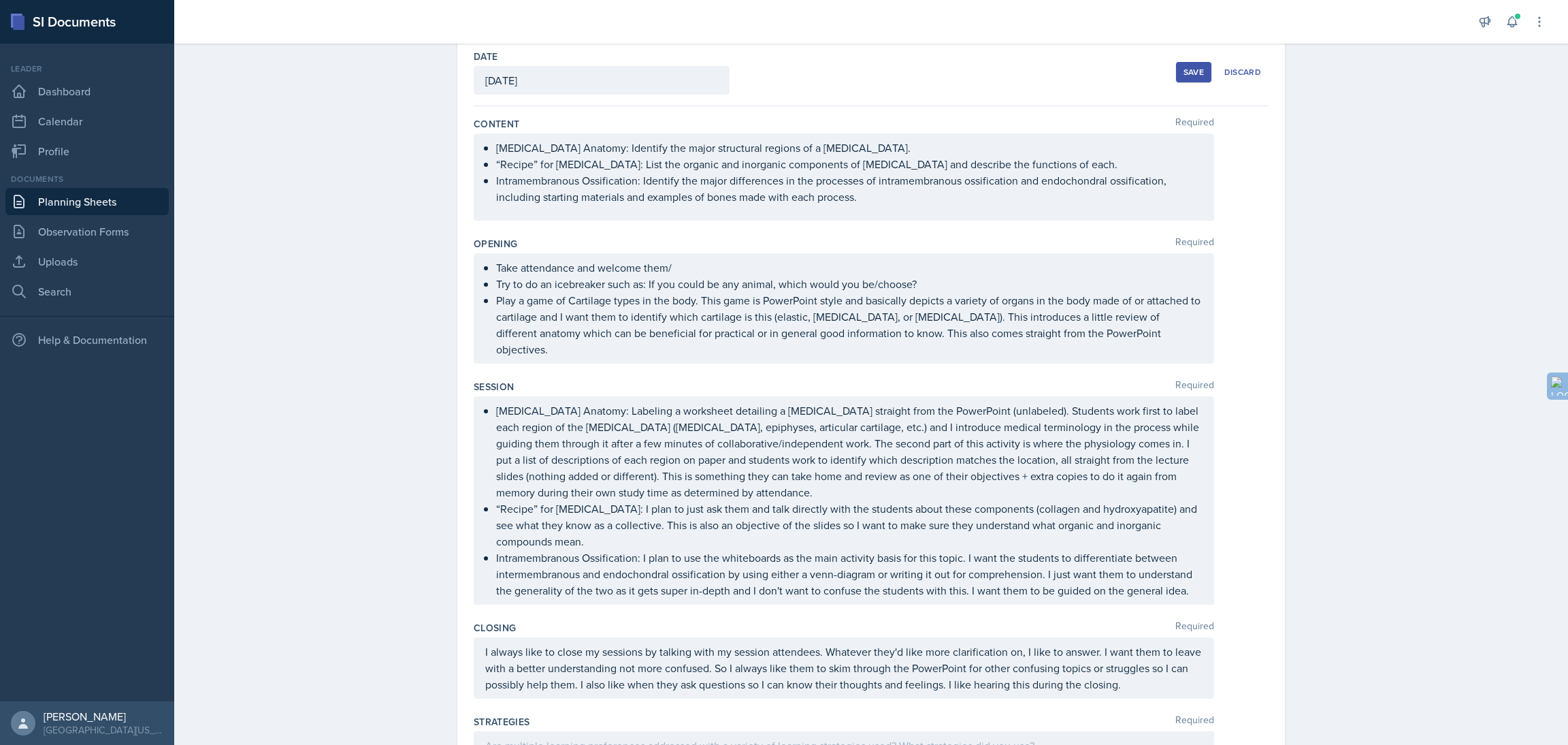
scroll to position [0, 0]
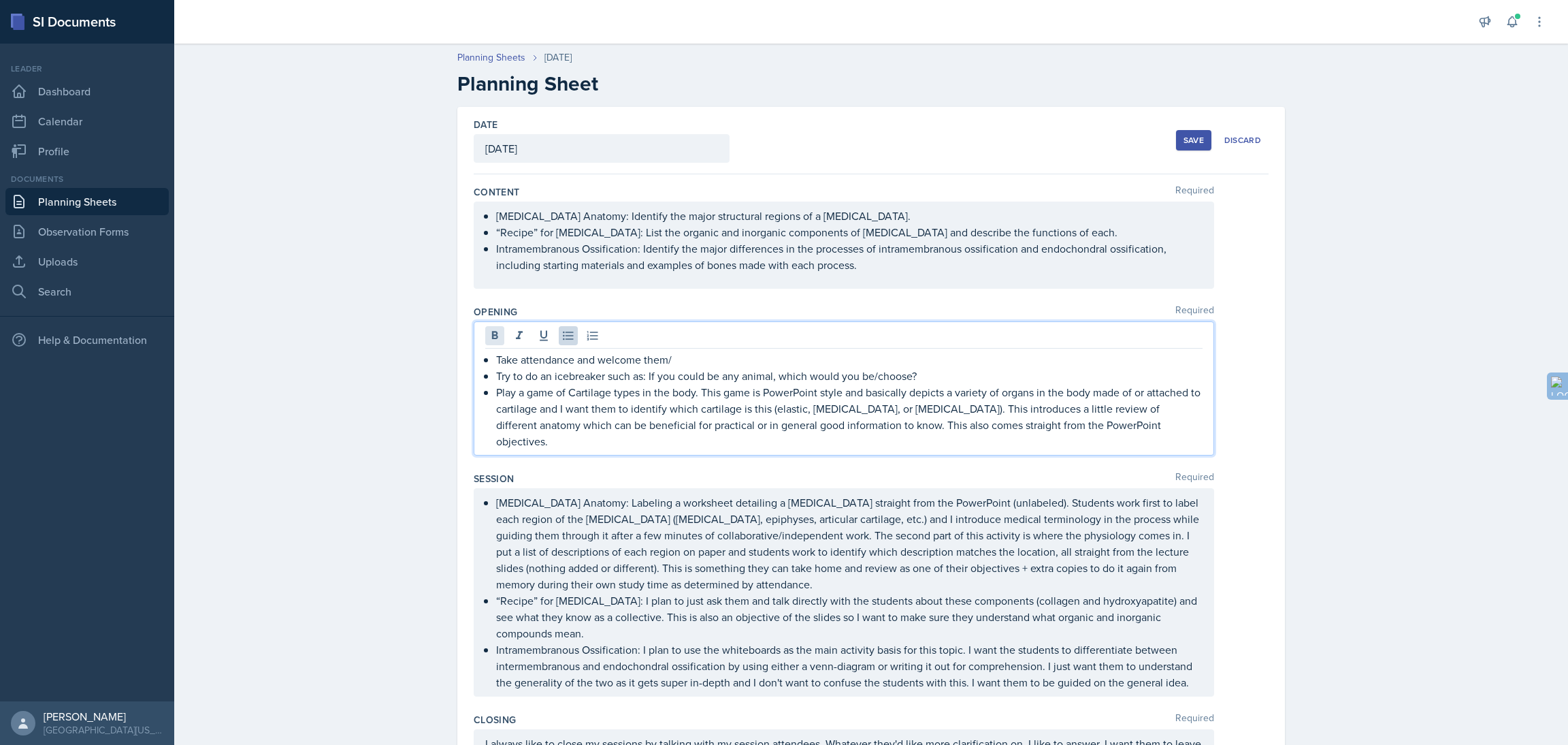
click at [483, 336] on div "Take attendance and welcome them/ Try to do an icebreaker such as: If you could…" at bounding box center [844, 388] width 741 height 134
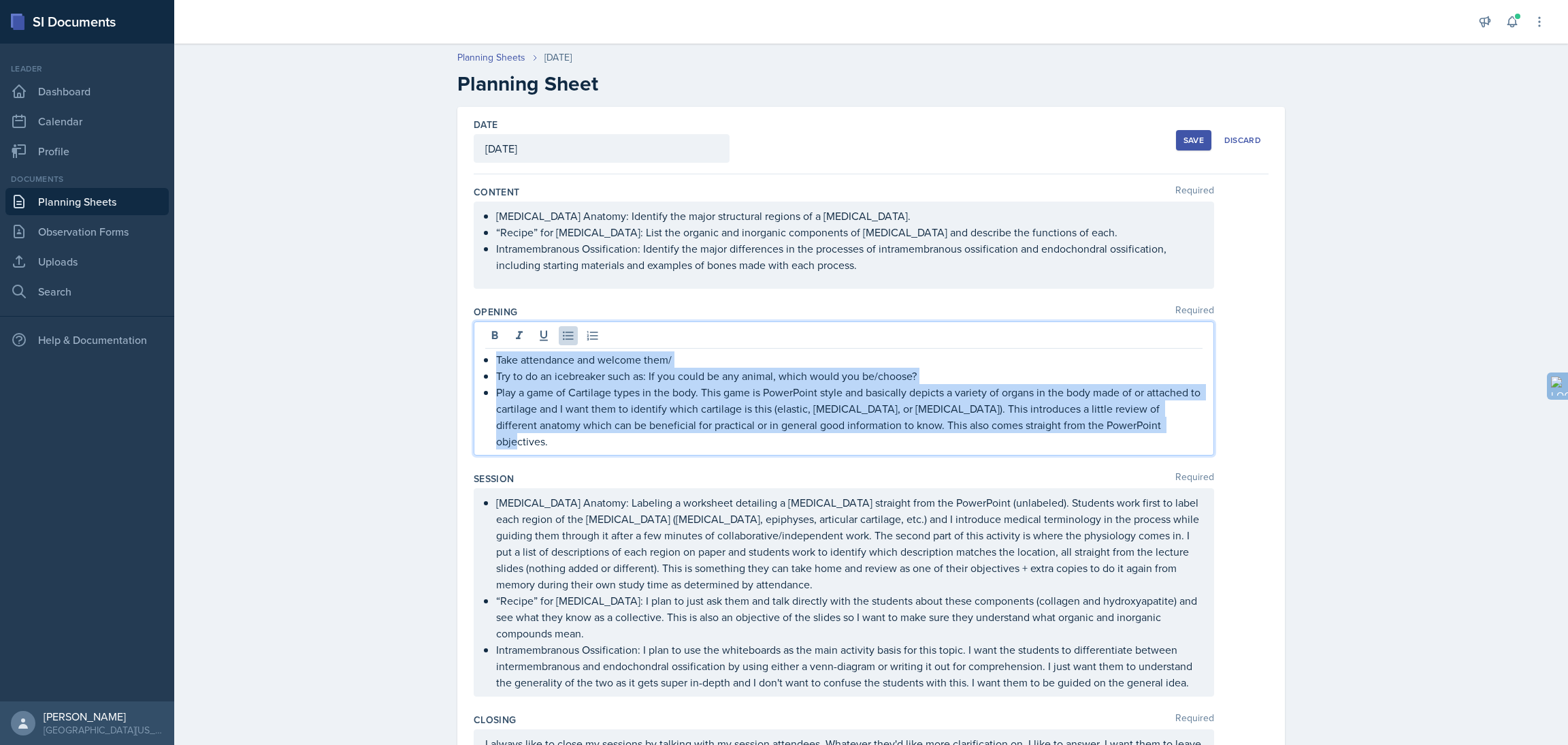
drag, startPoint x: 490, startPoint y: 366, endPoint x: 1170, endPoint y: 448, distance: 684.9
click at [1170, 448] on div "Opening Required Take attendance and welcome them/ Try to do an icebreaker such…" at bounding box center [871, 382] width 795 height 167
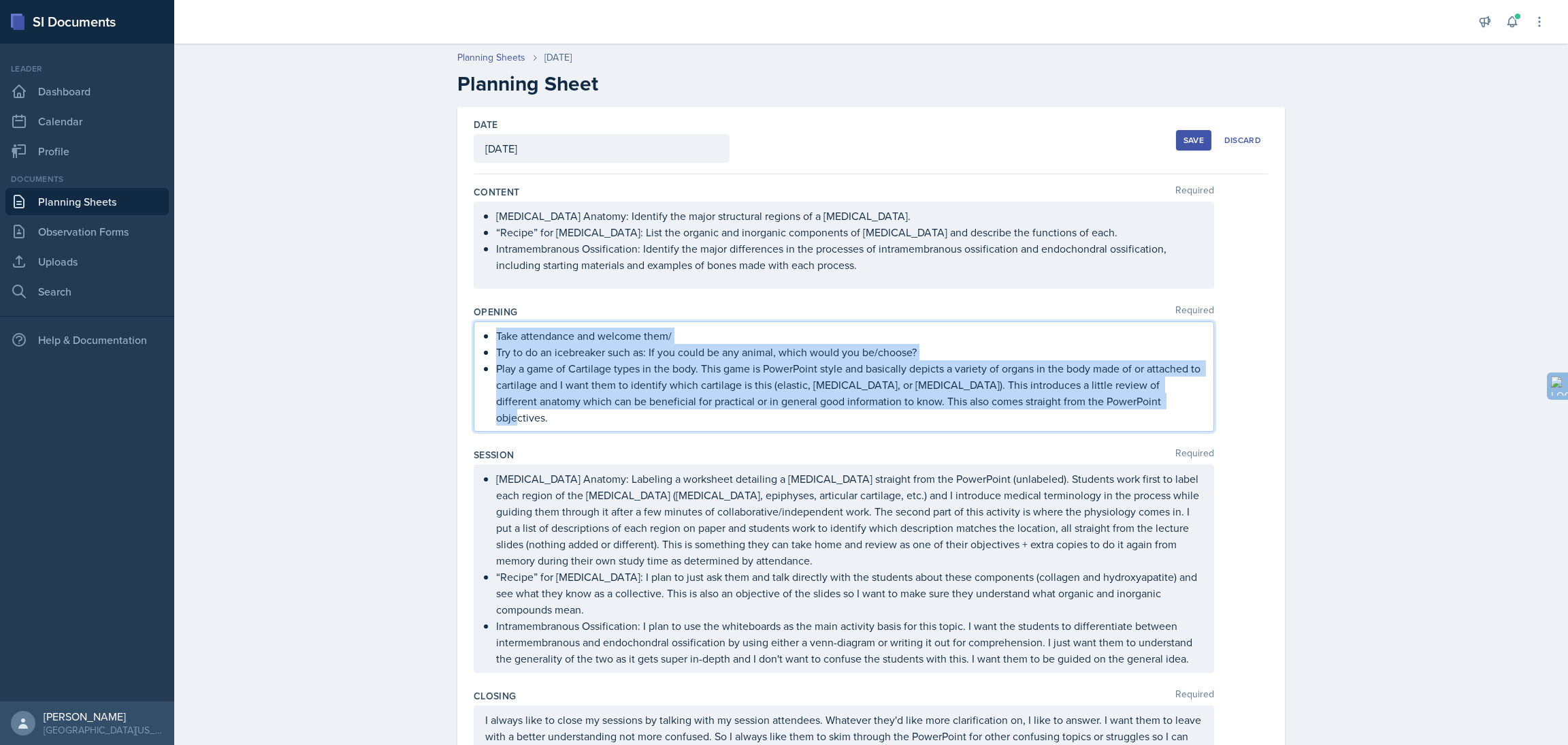
copy ul "Take attendance and welcome them/ Try to do an icebreaker such as: If you could…"
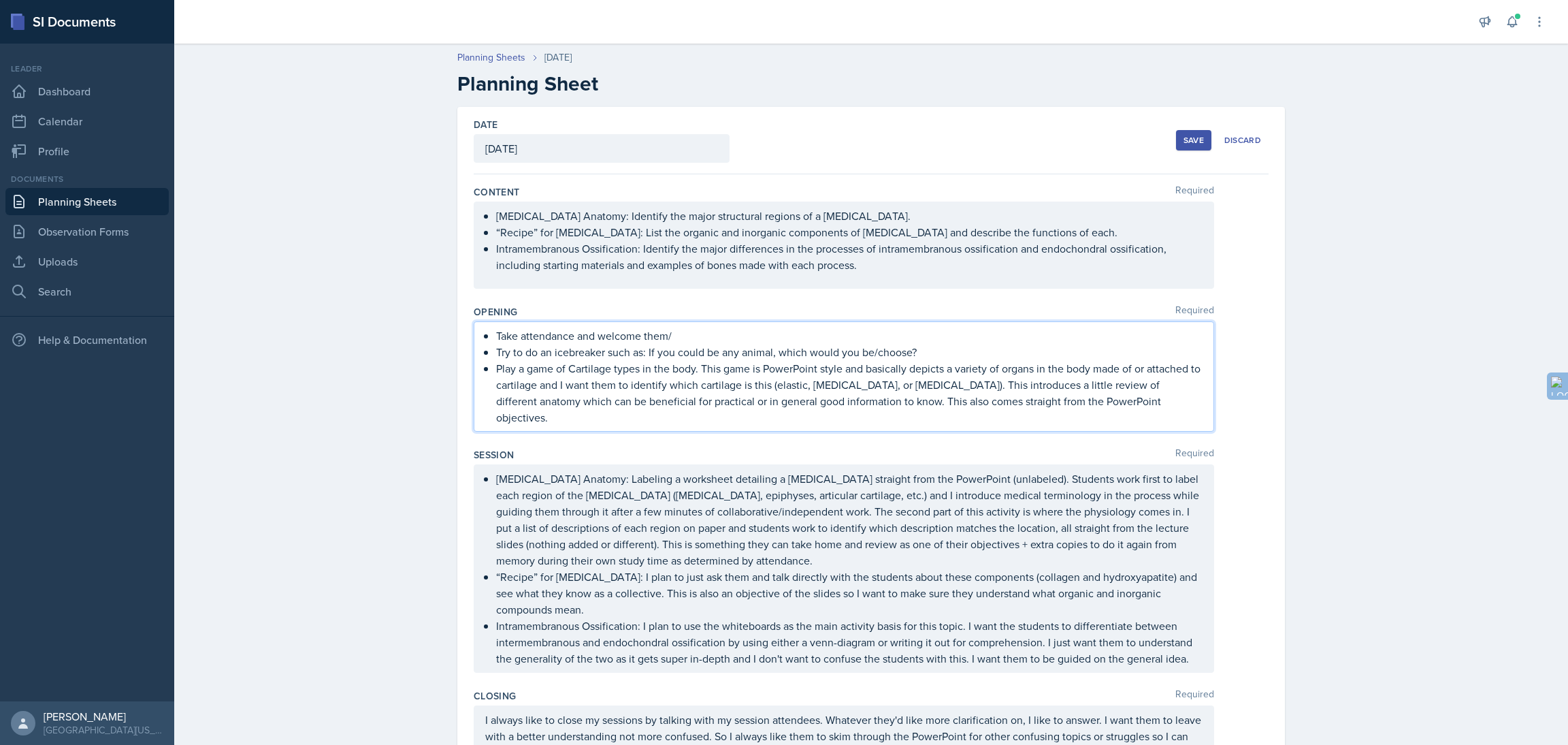
click at [558, 196] on div "Content Required" at bounding box center [871, 192] width 795 height 14
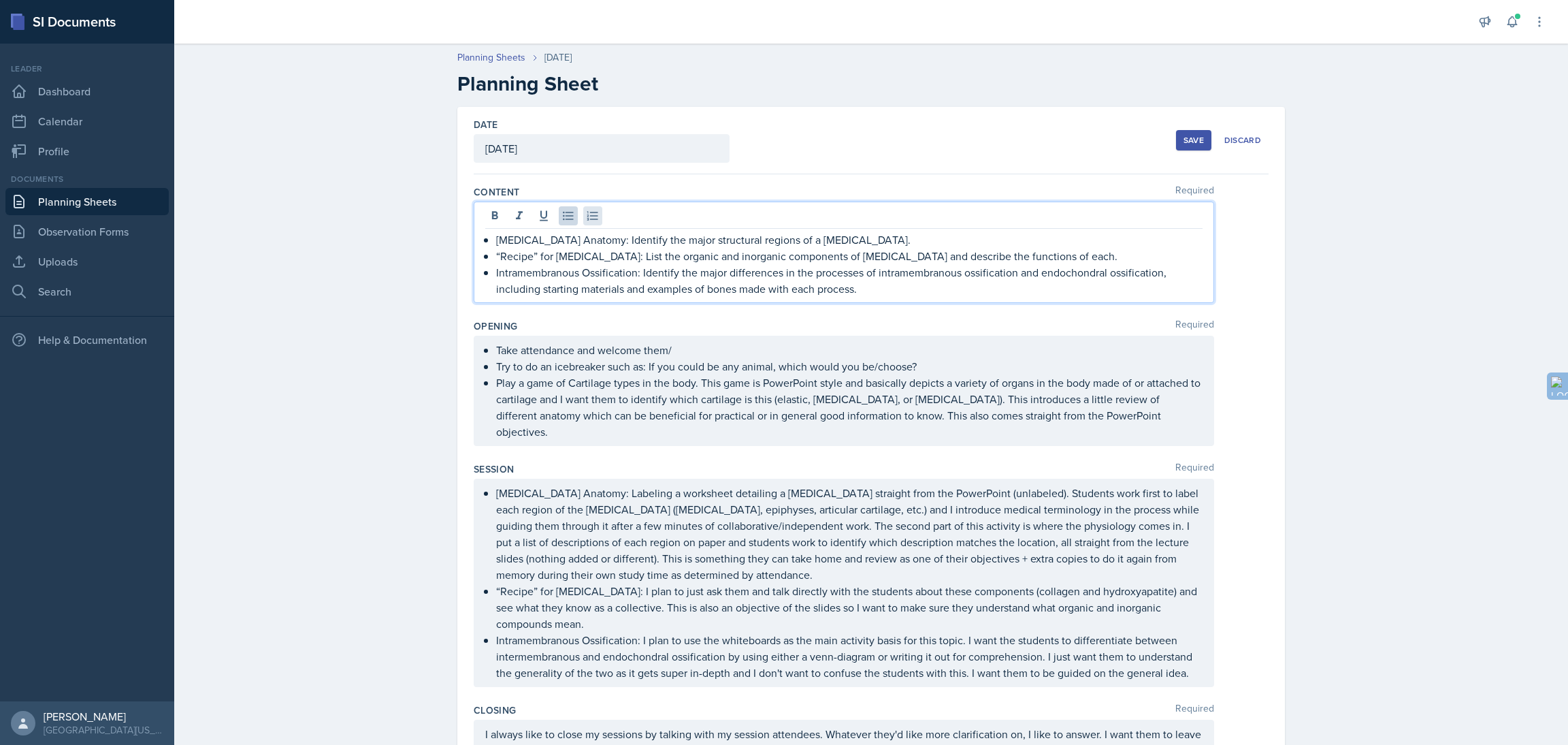
drag, startPoint x: 489, startPoint y: 218, endPoint x: 589, endPoint y: 222, distance: 100.1
click at [589, 222] on div "[MEDICAL_DATA] Anatomy: Identify the major structural regions of a [MEDICAL_DAT…" at bounding box center [844, 252] width 741 height 102
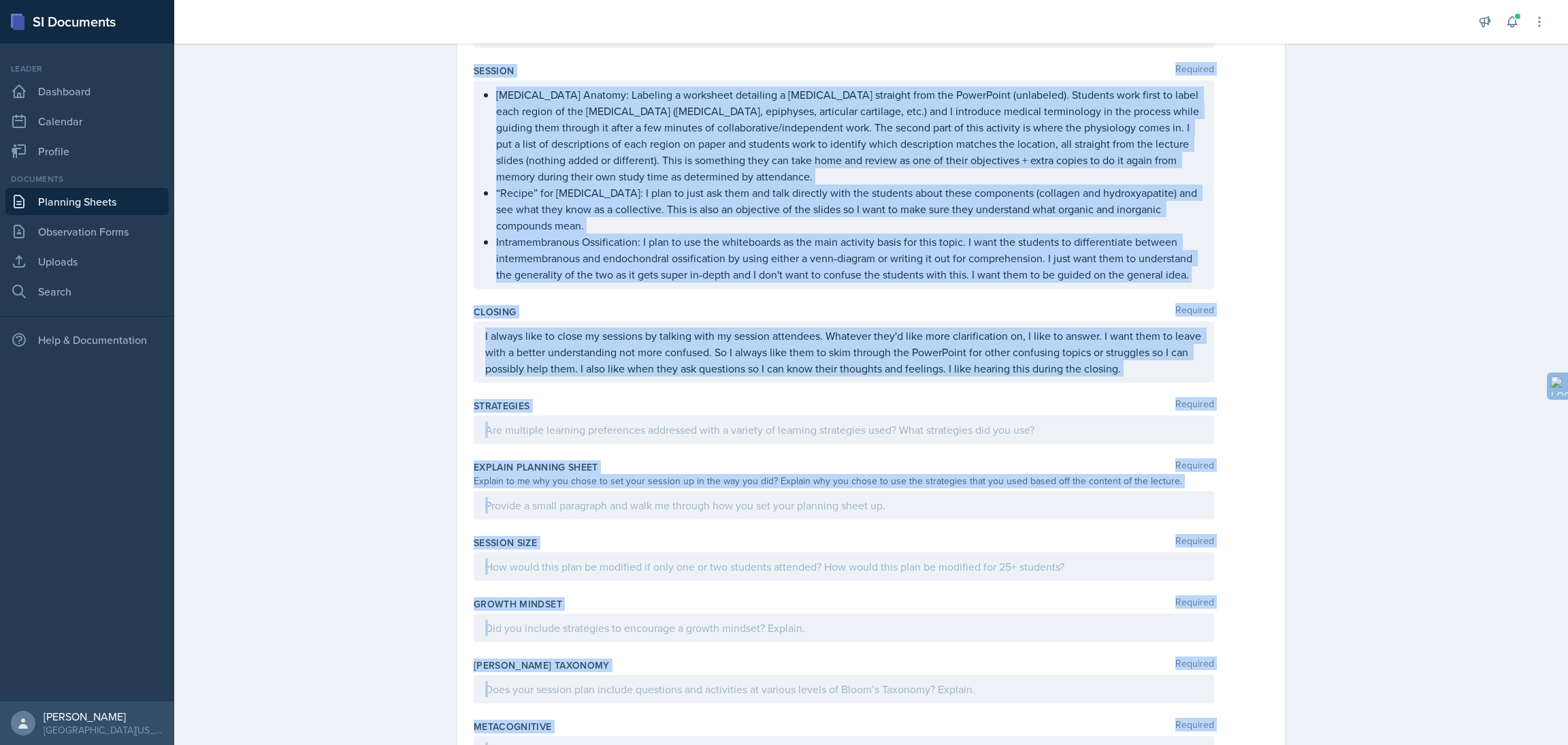
scroll to position [458, 0]
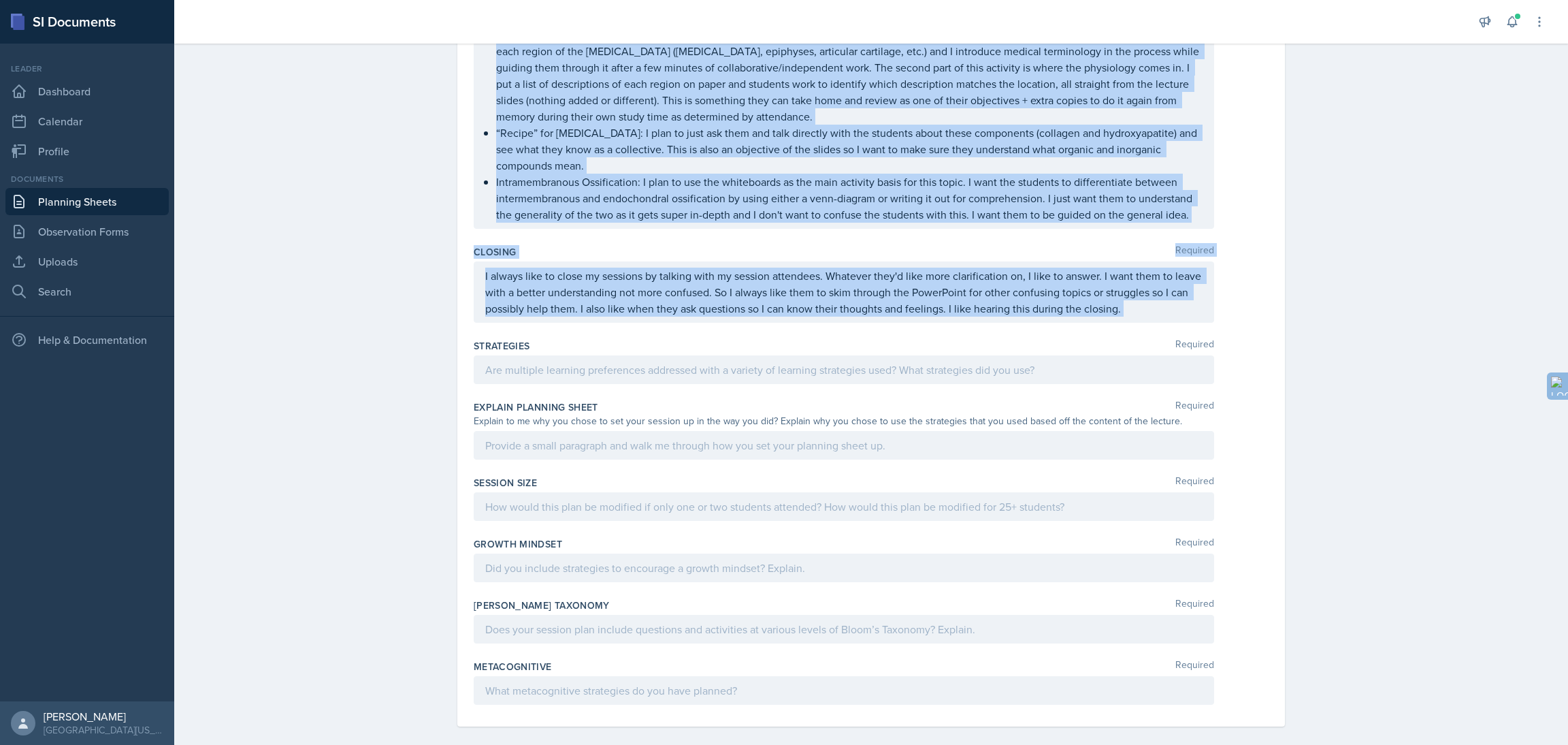
drag, startPoint x: 465, startPoint y: 190, endPoint x: 1169, endPoint y: 308, distance: 713.8
click at [1169, 308] on div "Content Required [MEDICAL_DATA] Anatomy: Identify the major structural regions …" at bounding box center [871, 221] width 795 height 1011
copy div "Loremip Dolorsit Amet Cons Adipisc: Elitsedd eiu tempo incididunt utlabor et d …"
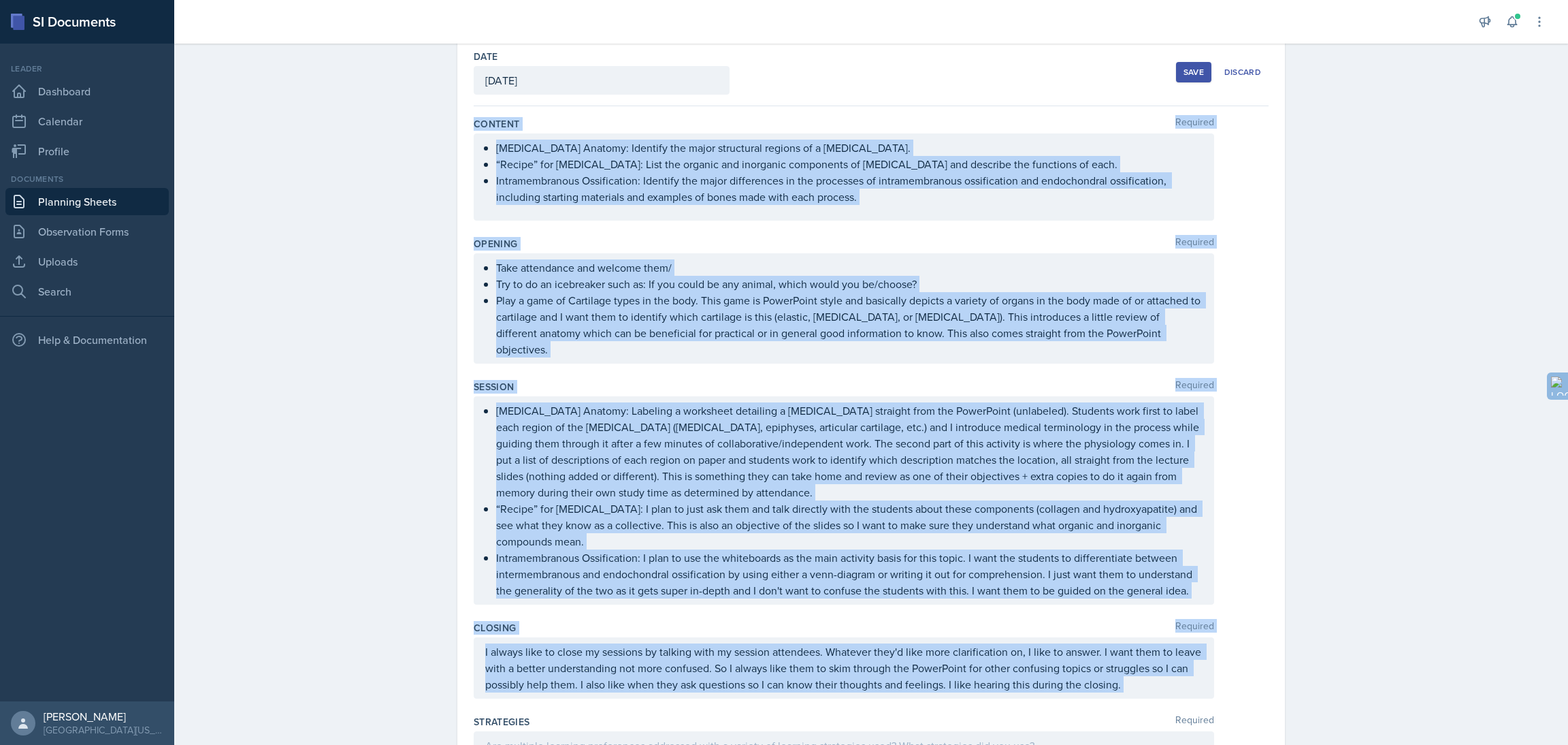
scroll to position [0, 0]
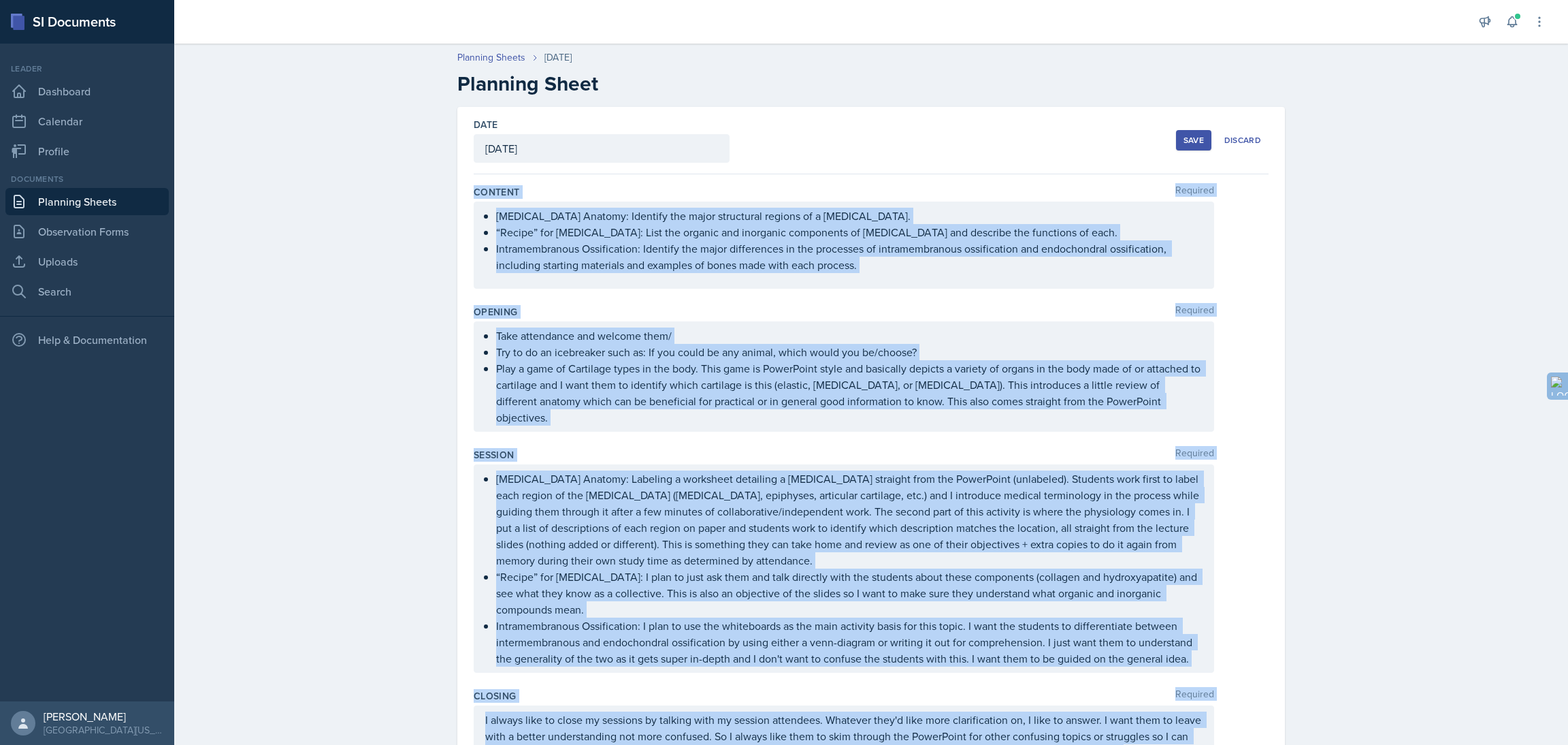
click at [597, 220] on p "[MEDICAL_DATA] Anatomy: Identify the major structural regions of a [MEDICAL_DAT…" at bounding box center [848, 215] width 706 height 17
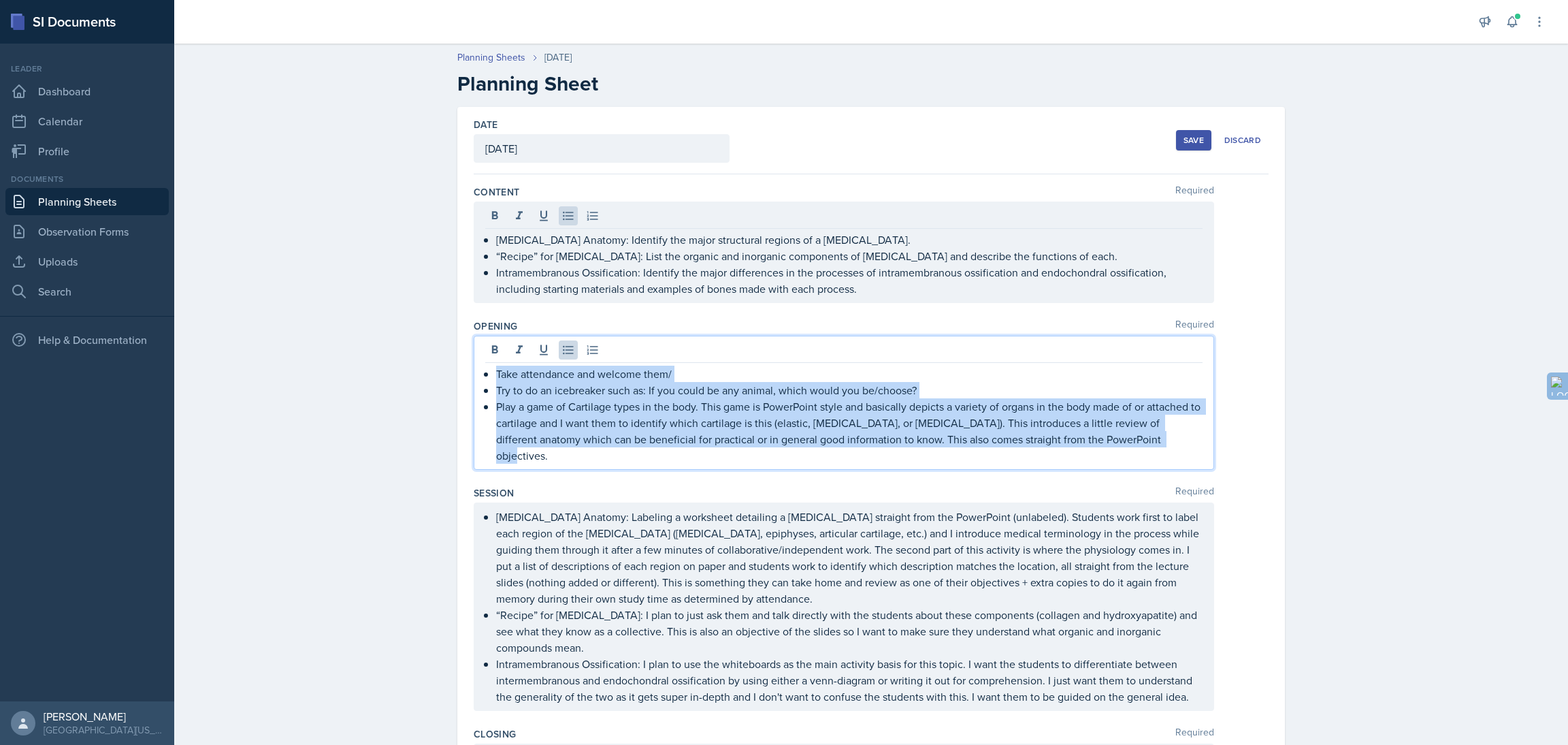
drag, startPoint x: 485, startPoint y: 353, endPoint x: 1161, endPoint y: 451, distance: 683.1
click at [1161, 451] on div "Take attendance and welcome them/ Try to do an icebreaker such as: If you could…" at bounding box center [844, 403] width 741 height 134
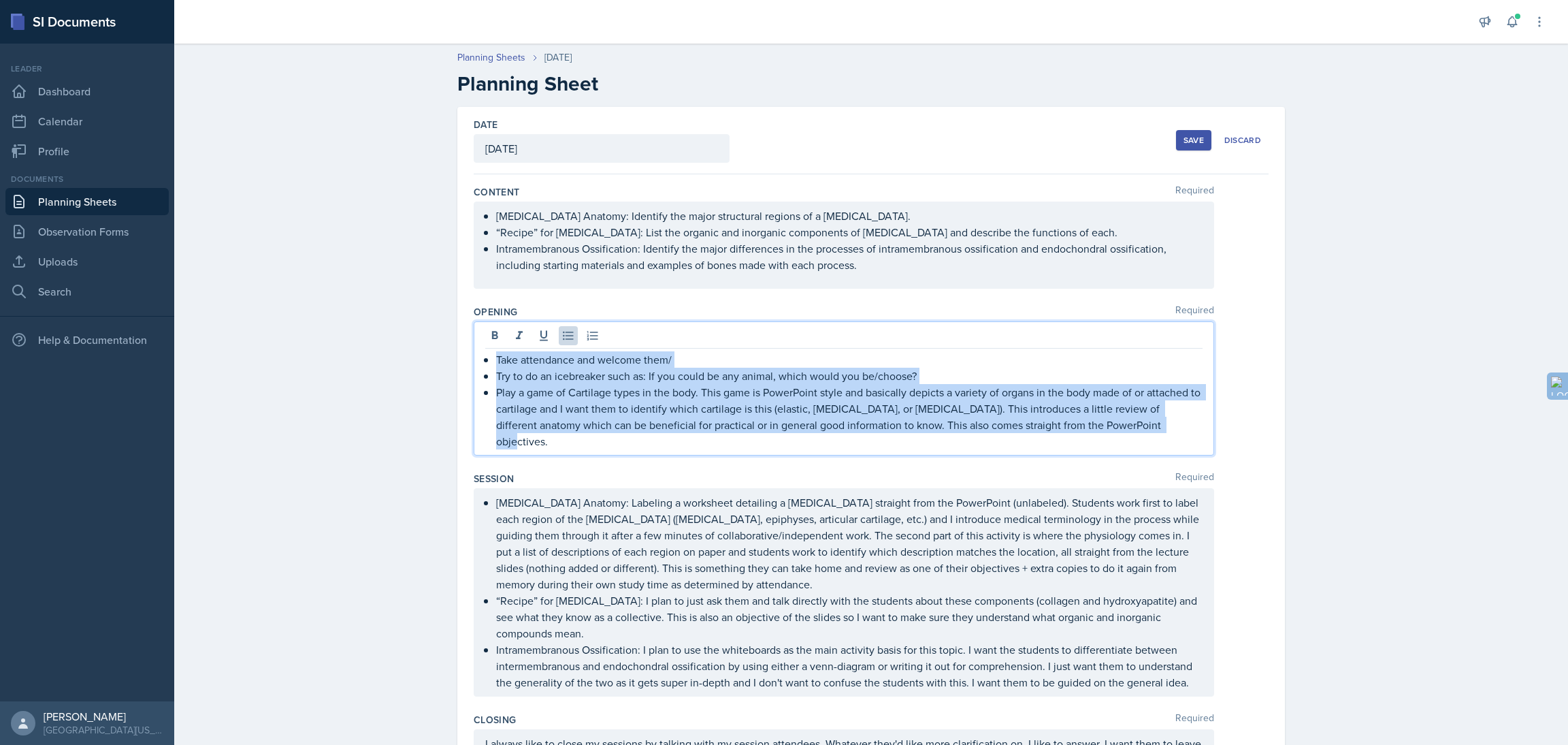
copy ul "Take attendance and welcome them/ Try to do an icebreaker such as: If you could…"
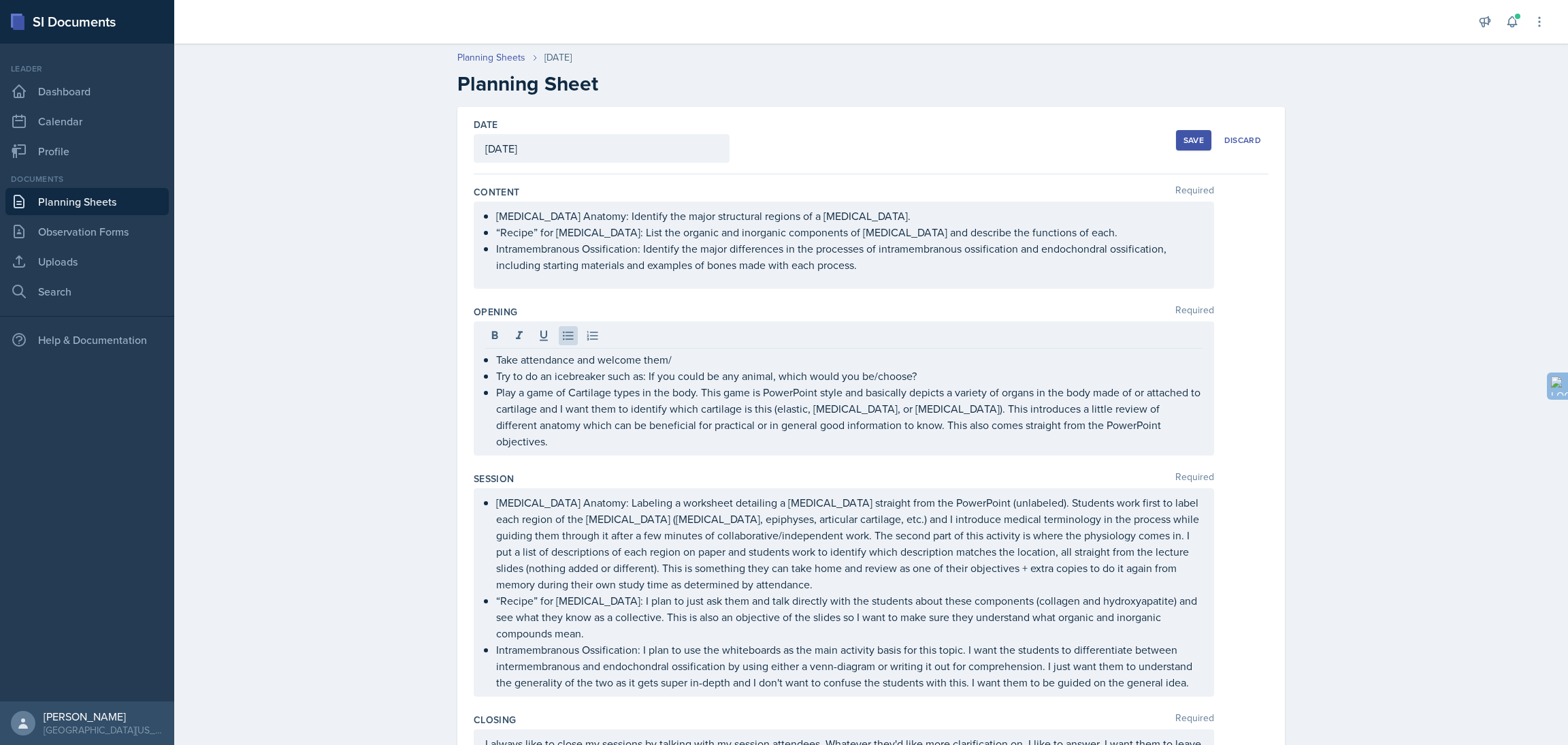
click at [395, 278] on div "Planning Sheets [DATE] Planning Sheet Date [DATE] [DATE] 31 1 2 3 4 5 6 7 8 9 1…" at bounding box center [871, 631] width 1394 height 1191
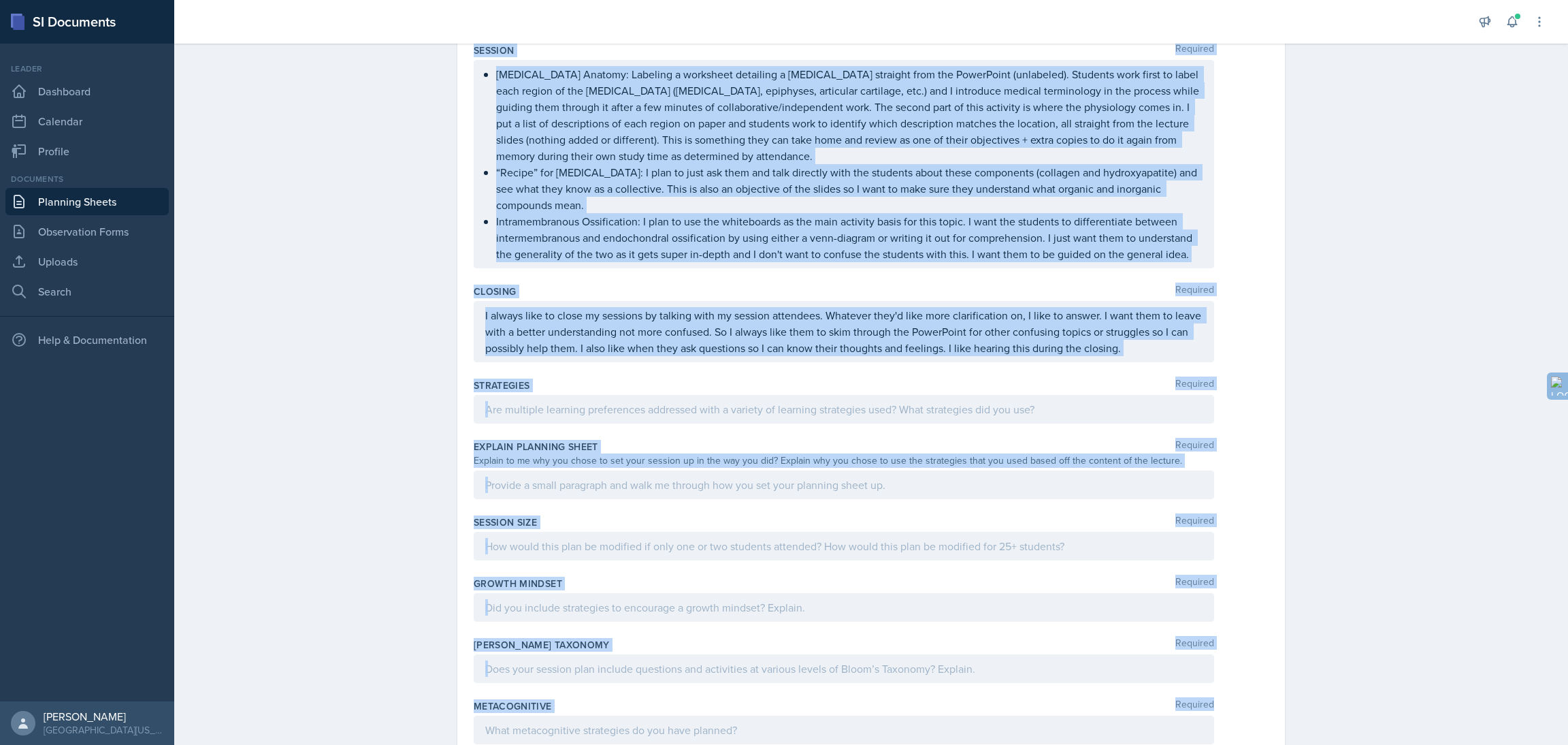
scroll to position [444, 0]
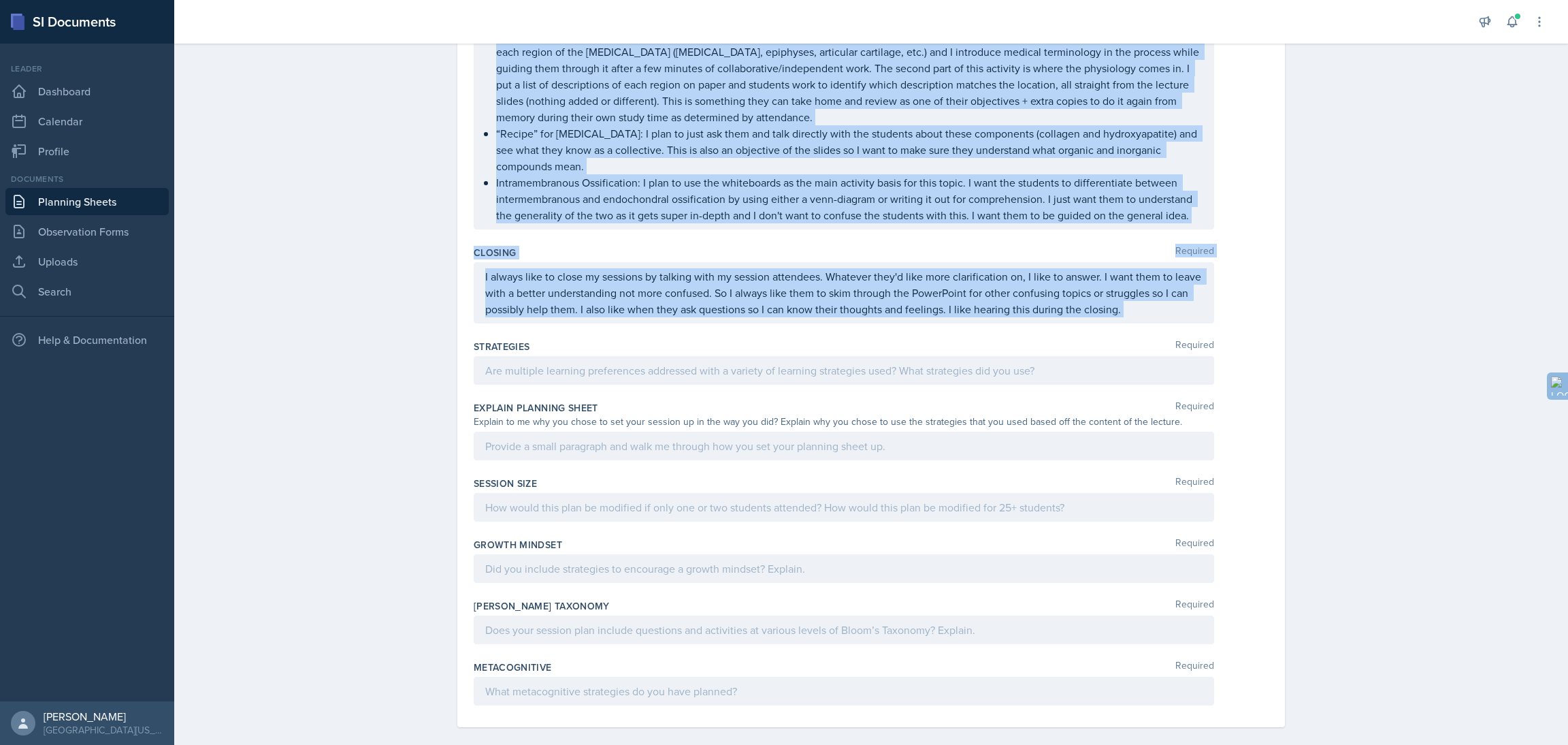
drag, startPoint x: 456, startPoint y: 185, endPoint x: 1161, endPoint y: 306, distance: 715.3
click at [1161, 306] on div "Date [DATE] [DATE] 31 1 2 3 4 5 6 7 8 9 10 11 12 13 14 15 16 17 18 19 20 21 22 …" at bounding box center [871, 196] width 827 height 1064
copy div "Loremip Dolorsit Amet Cons Adipisc: Elitsedd eiu tempo incididunt utlabor et d …"
click at [642, 271] on p "I always like to close my sessions by talking with my session attendees. Whatev…" at bounding box center [843, 293] width 717 height 49
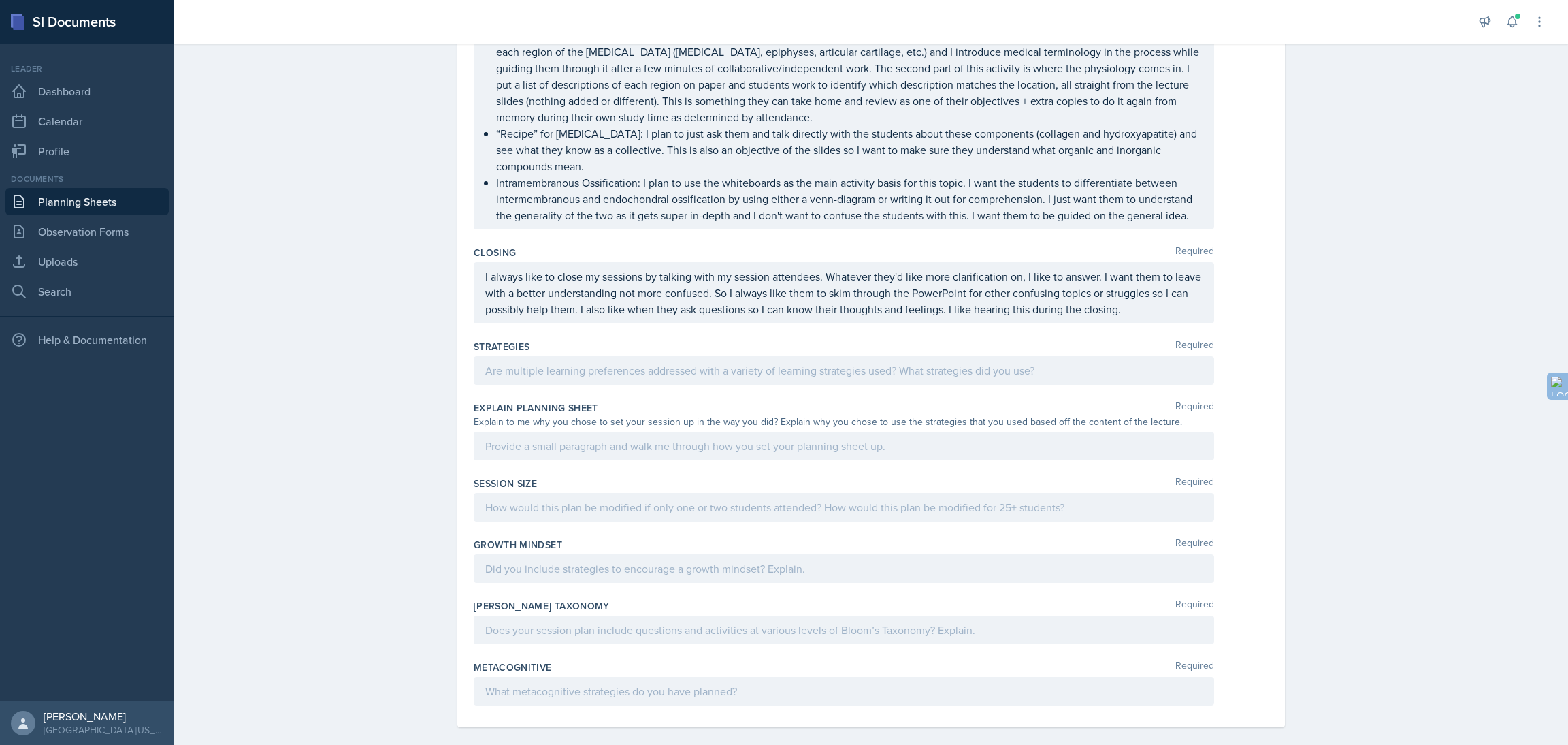
scroll to position [467, 0]
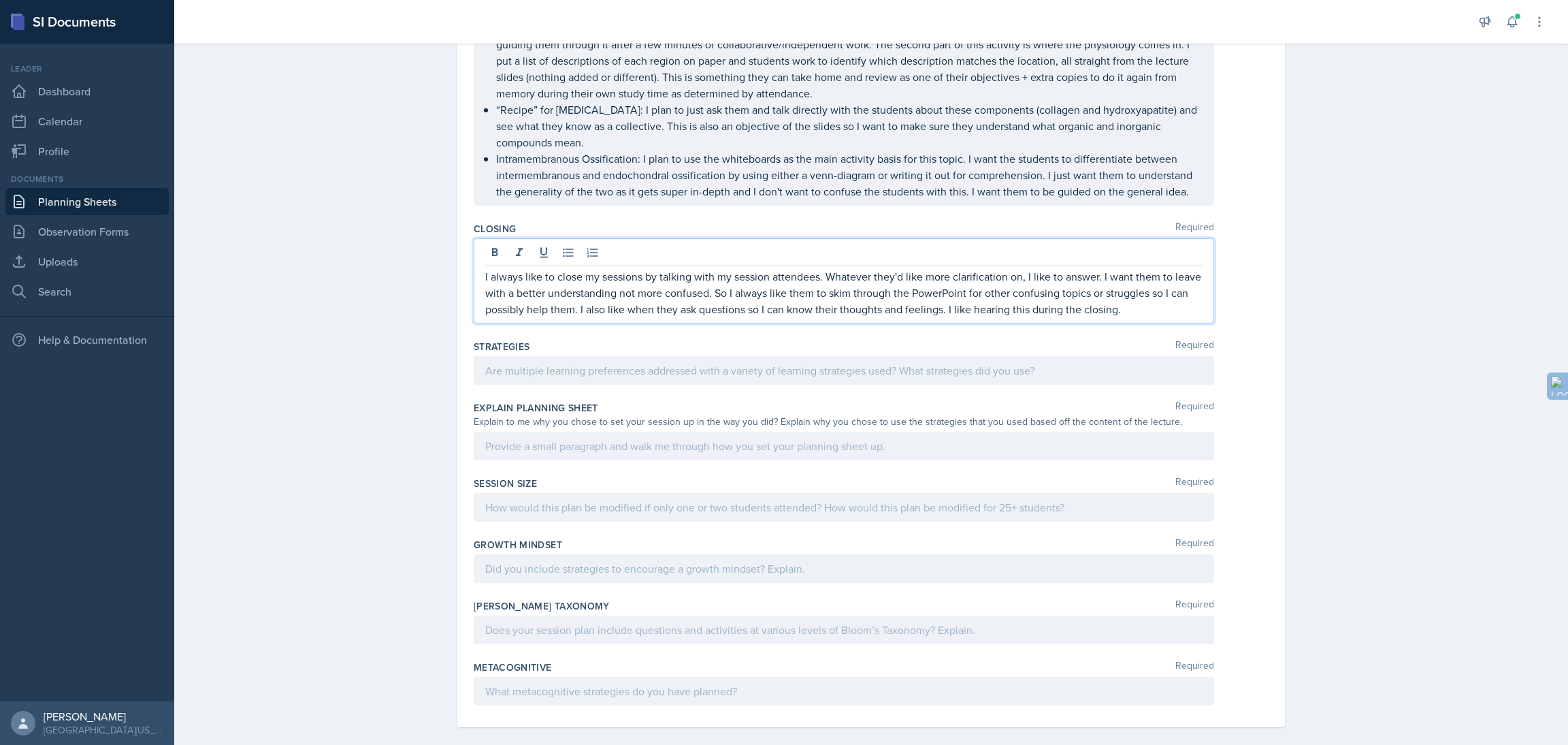
click at [575, 269] on p "I always like to close my sessions by talking with my session attendees. Whatev…" at bounding box center [843, 293] width 717 height 49
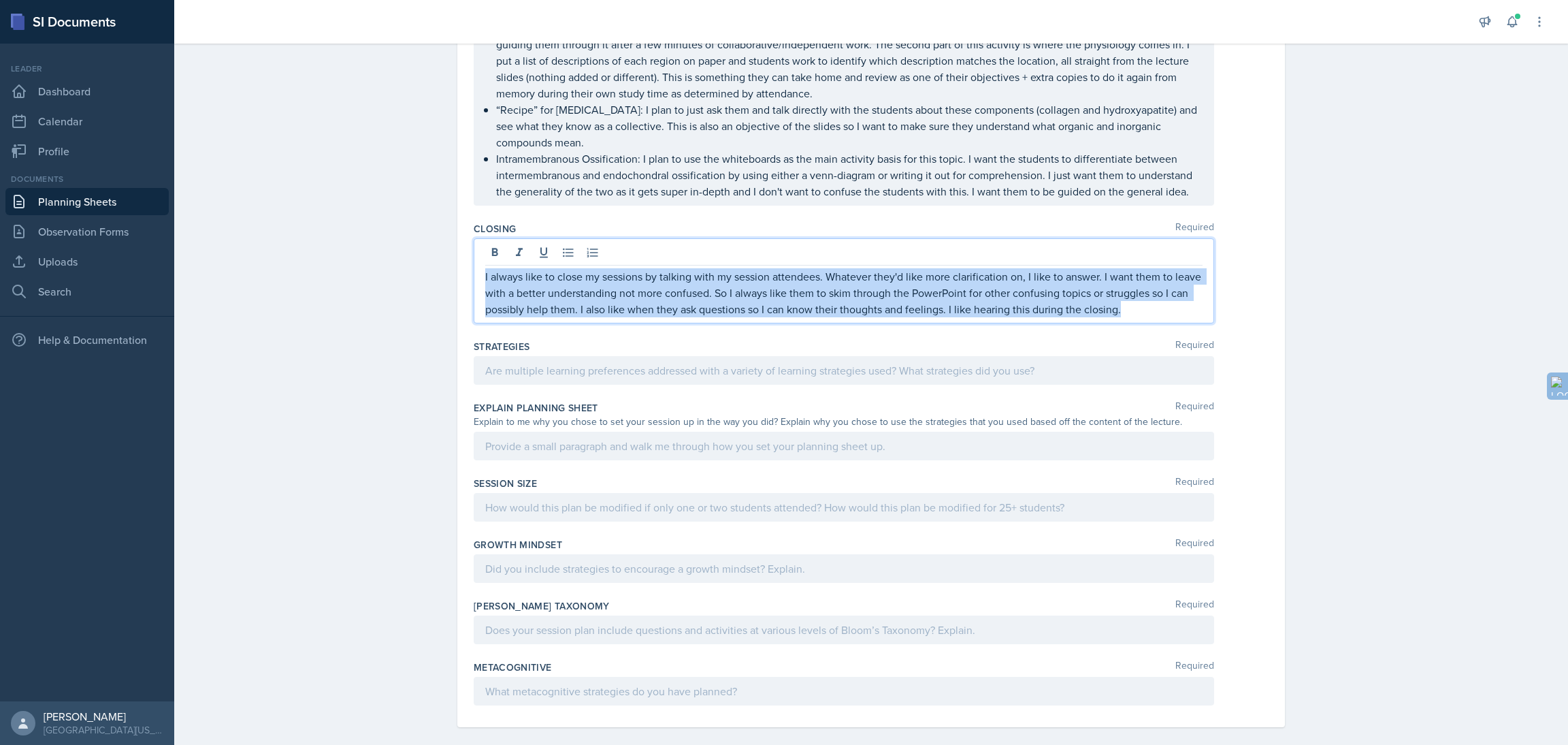
click at [575, 269] on p "I always like to close my sessions by talking with my session attendees. Whatev…" at bounding box center [843, 293] width 717 height 49
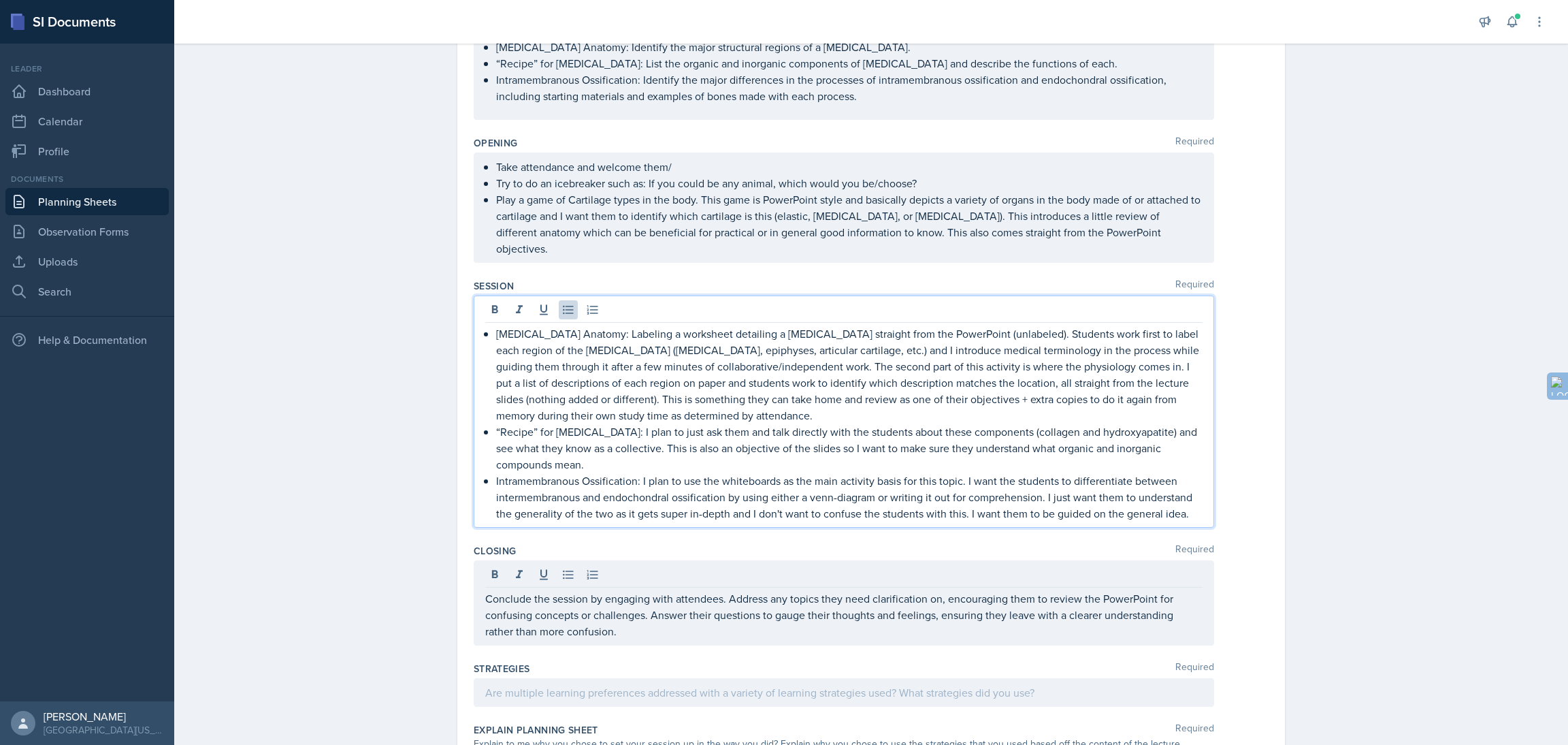
click at [541, 325] on p "[MEDICAL_DATA] Anatomy: Labeling a worksheet detailing a [MEDICAL_DATA] straigh…" at bounding box center [848, 373] width 706 height 98
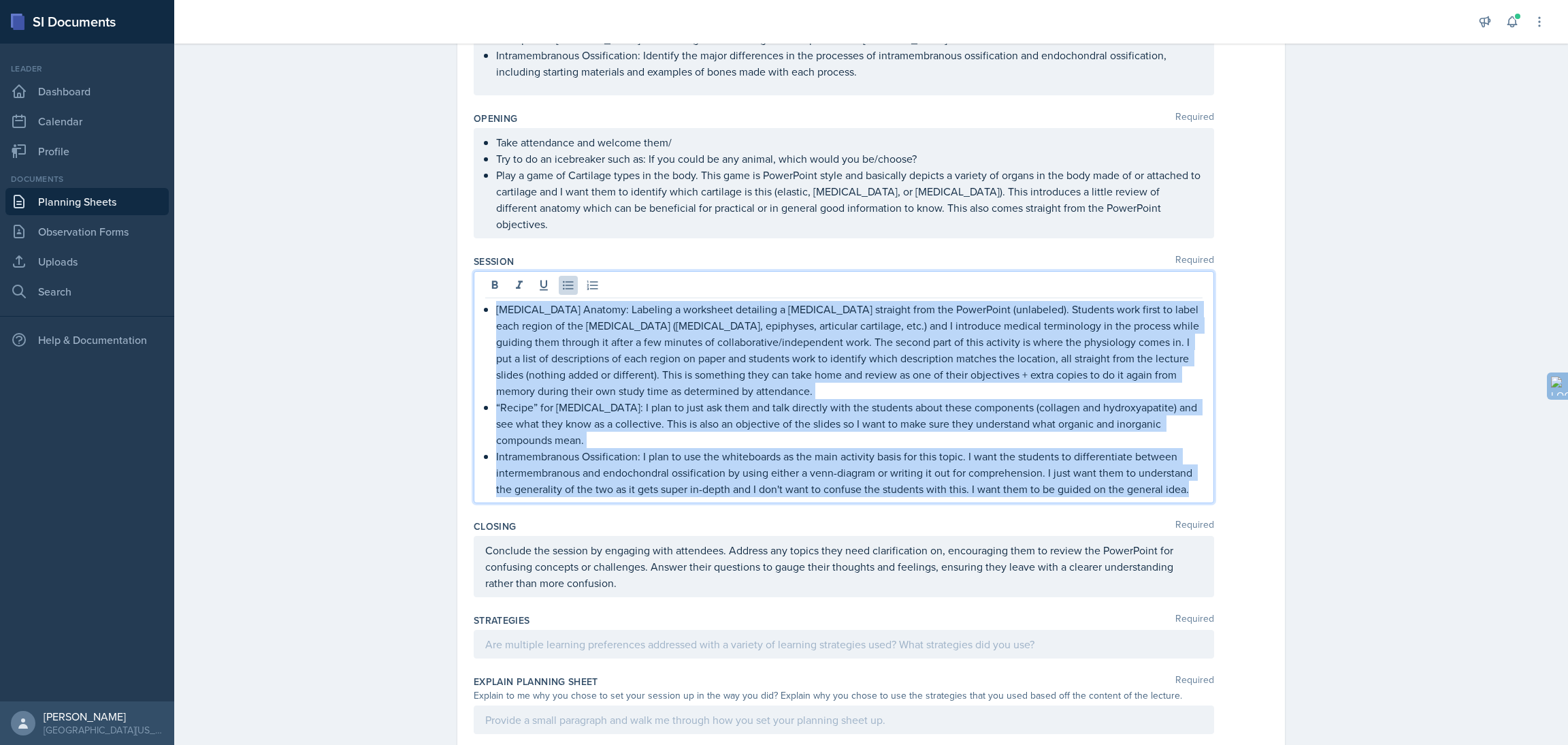
drag, startPoint x: 485, startPoint y: 294, endPoint x: 1229, endPoint y: 496, distance: 770.9
click at [1229, 496] on div "Session Required [MEDICAL_DATA] Anatomy: Labeling a worksheet detailing a [MEDI…" at bounding box center [871, 381] width 795 height 265
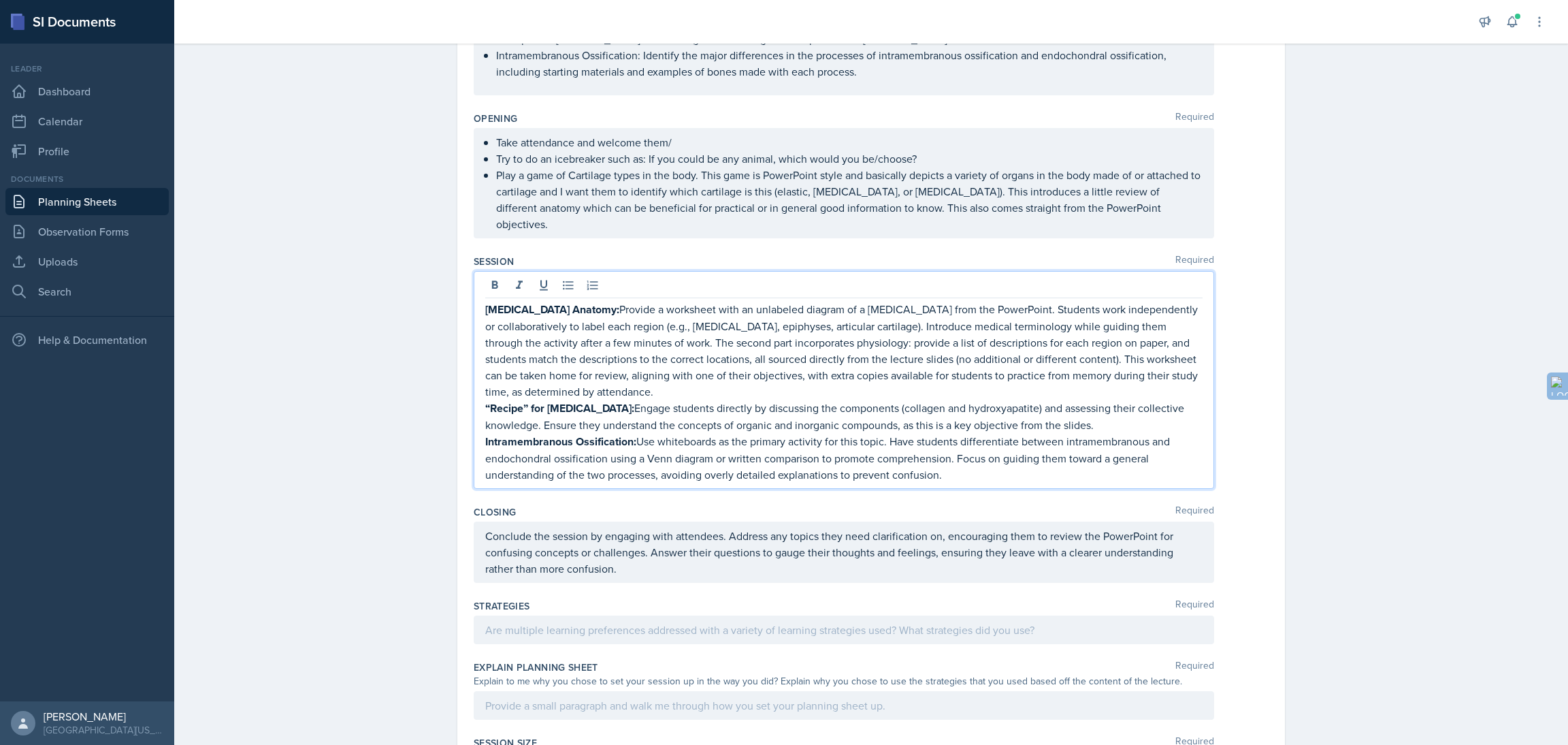
click at [297, 329] on div "Planning Sheets [DATE] Planning Sheet Date [DATE] [DATE] 31 1 2 3 4 5 6 7 8 9 1…" at bounding box center [871, 431] width 1394 height 1176
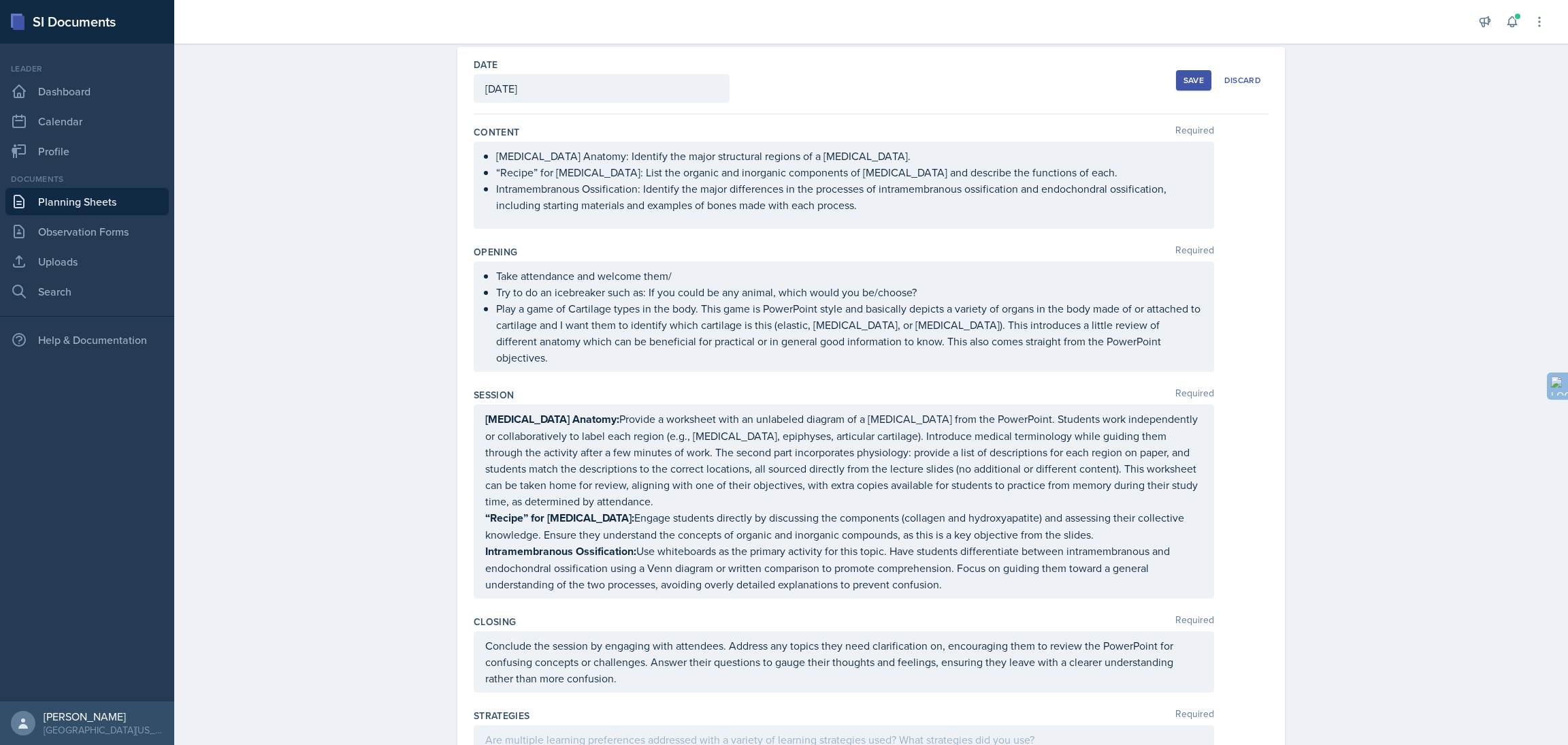
scroll to position [0, 0]
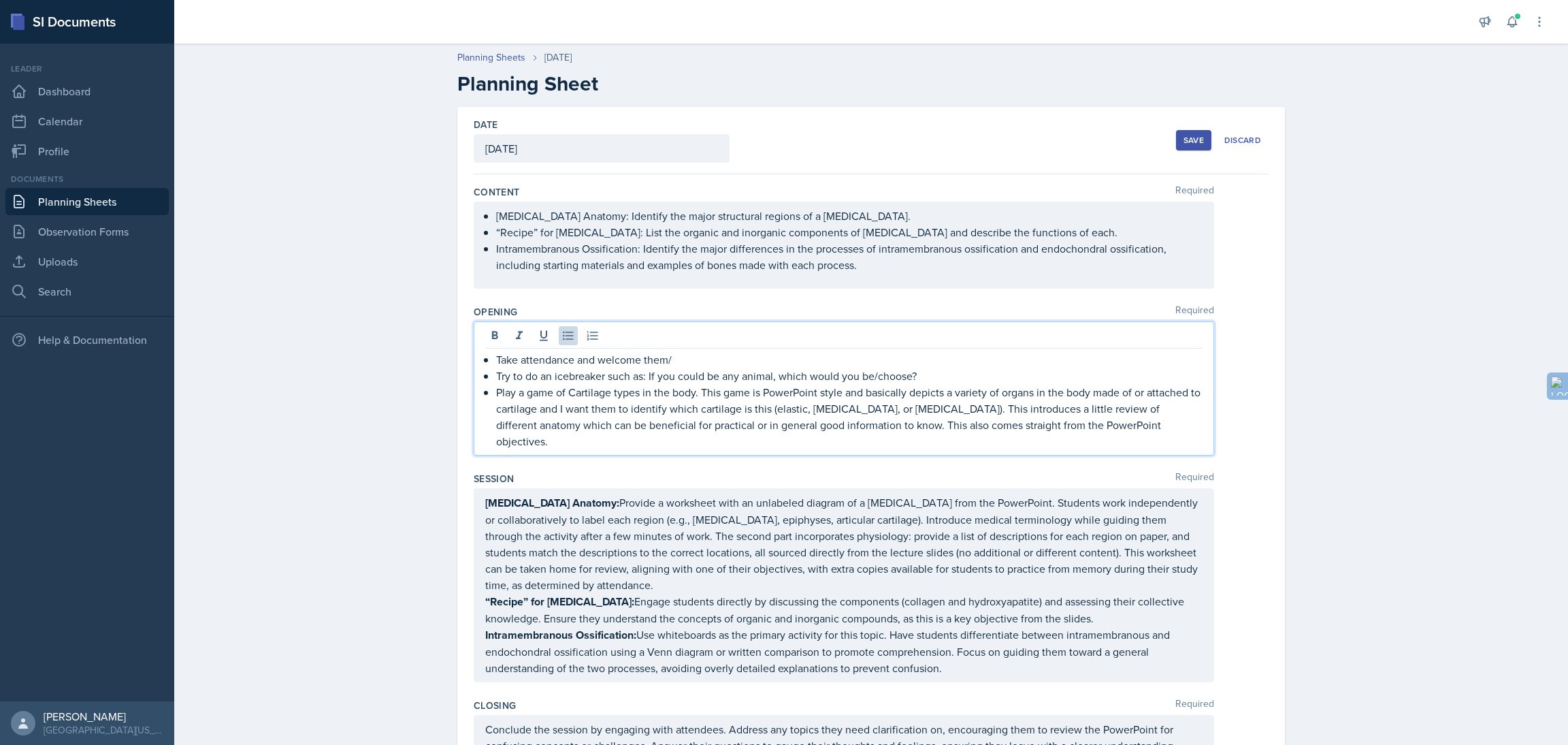
click at [575, 345] on div "Take attendance and welcome them/ Try to do an icebreaker such as: If you could…" at bounding box center [844, 388] width 741 height 134
click at [575, 345] on div at bounding box center [843, 337] width 717 height 23
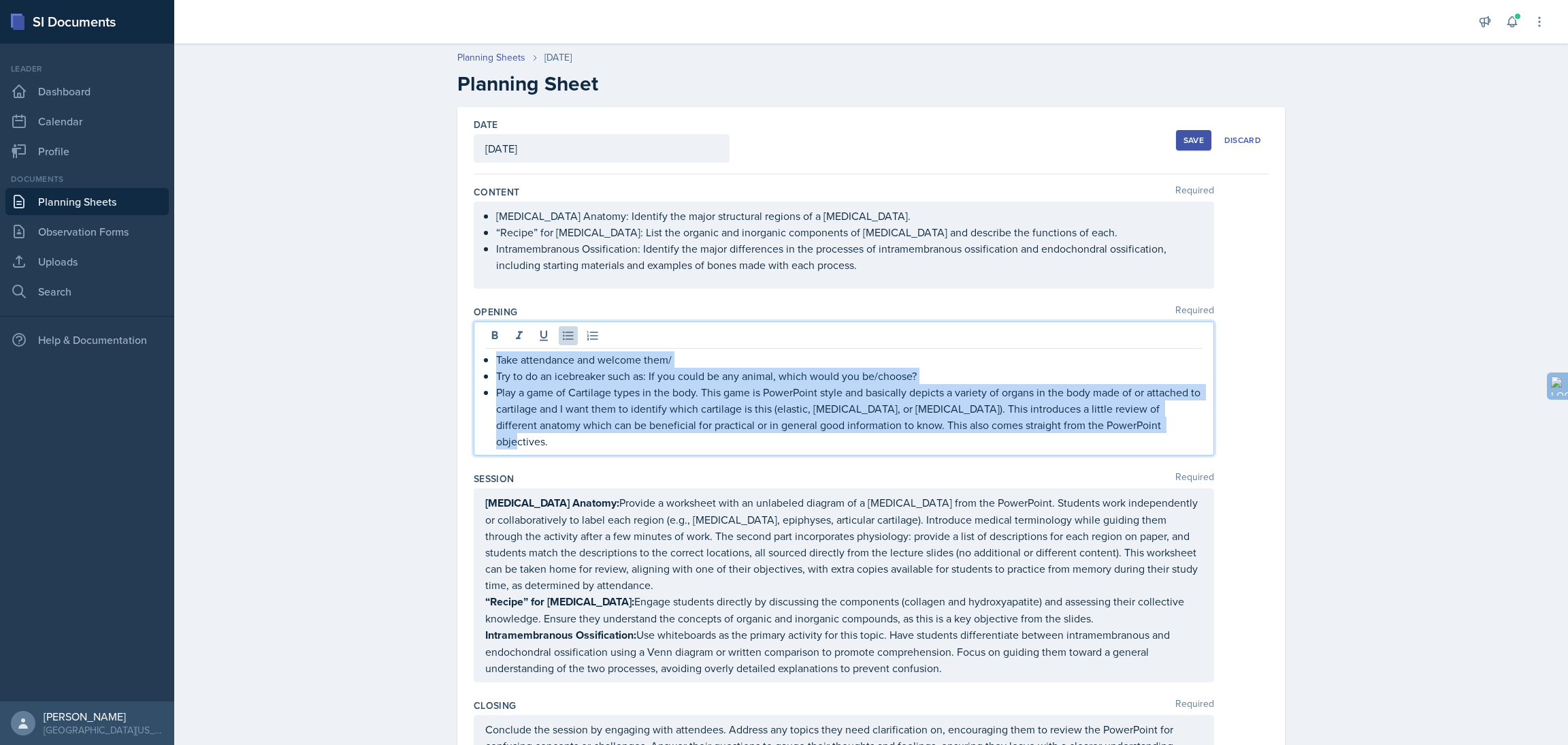
drag, startPoint x: 483, startPoint y: 359, endPoint x: 1152, endPoint y: 437, distance: 673.5
click at [1152, 437] on div "Take attendance and welcome them/ Try to do an icebreaker such as: If you could…" at bounding box center [844, 388] width 741 height 134
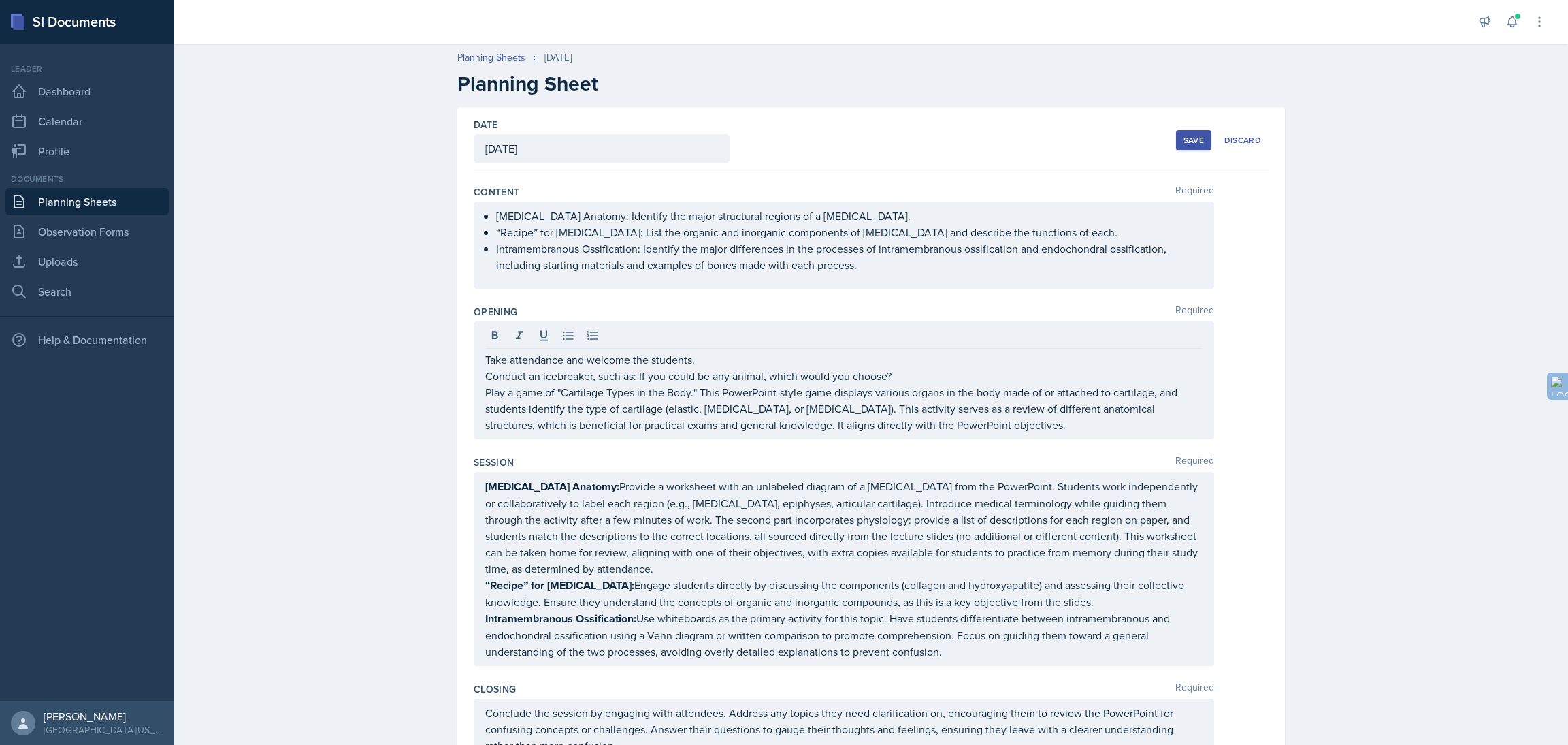
click at [247, 200] on div "Planning Sheets [DATE] Planning Sheet Date [DATE] [DATE] 31 1 2 3 4 5 6 7 8 9 1…" at bounding box center [871, 617] width 1394 height 1160
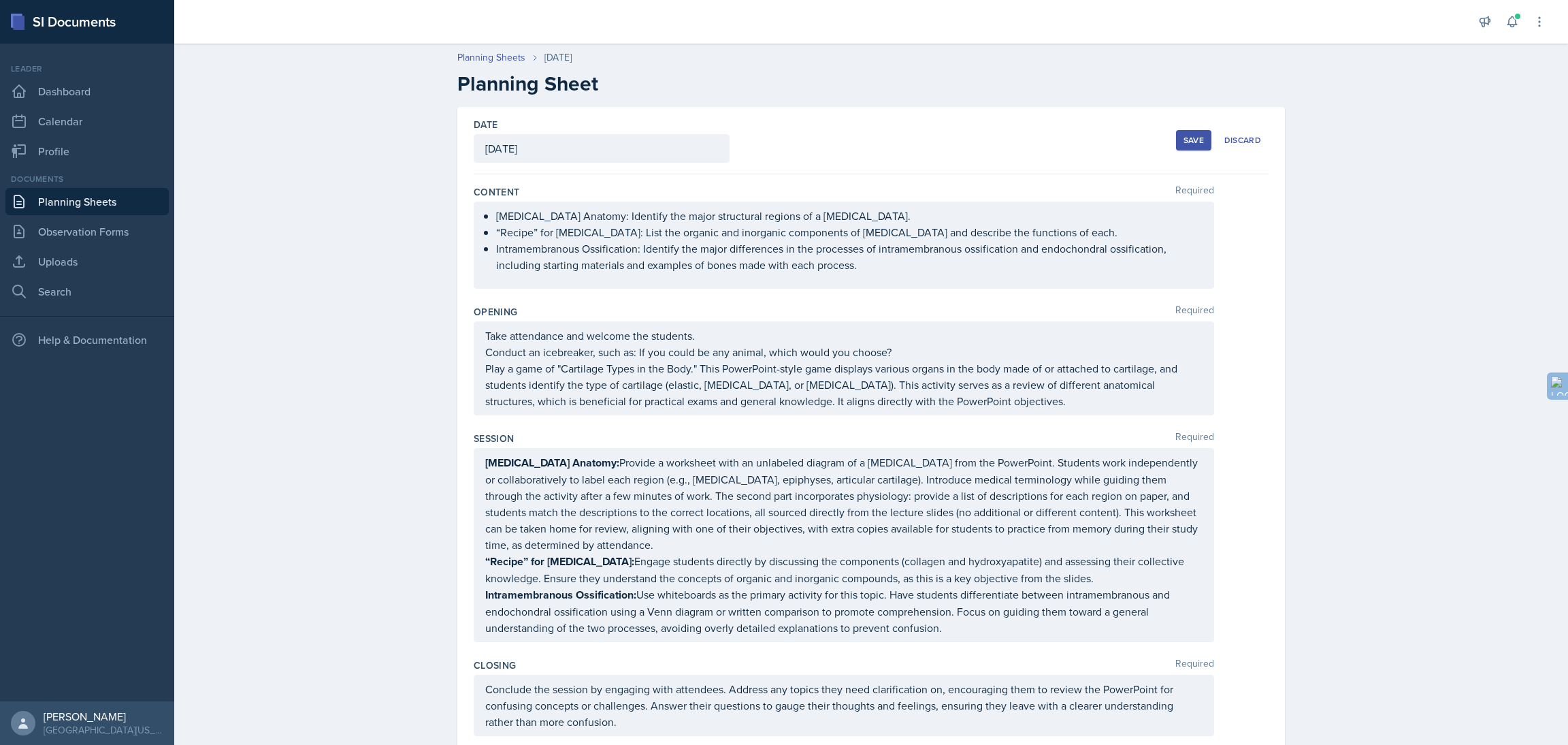
click at [476, 334] on div "Take attendance and welcome the students. Conduct an icebreaker, such as: If yo…" at bounding box center [844, 368] width 741 height 94
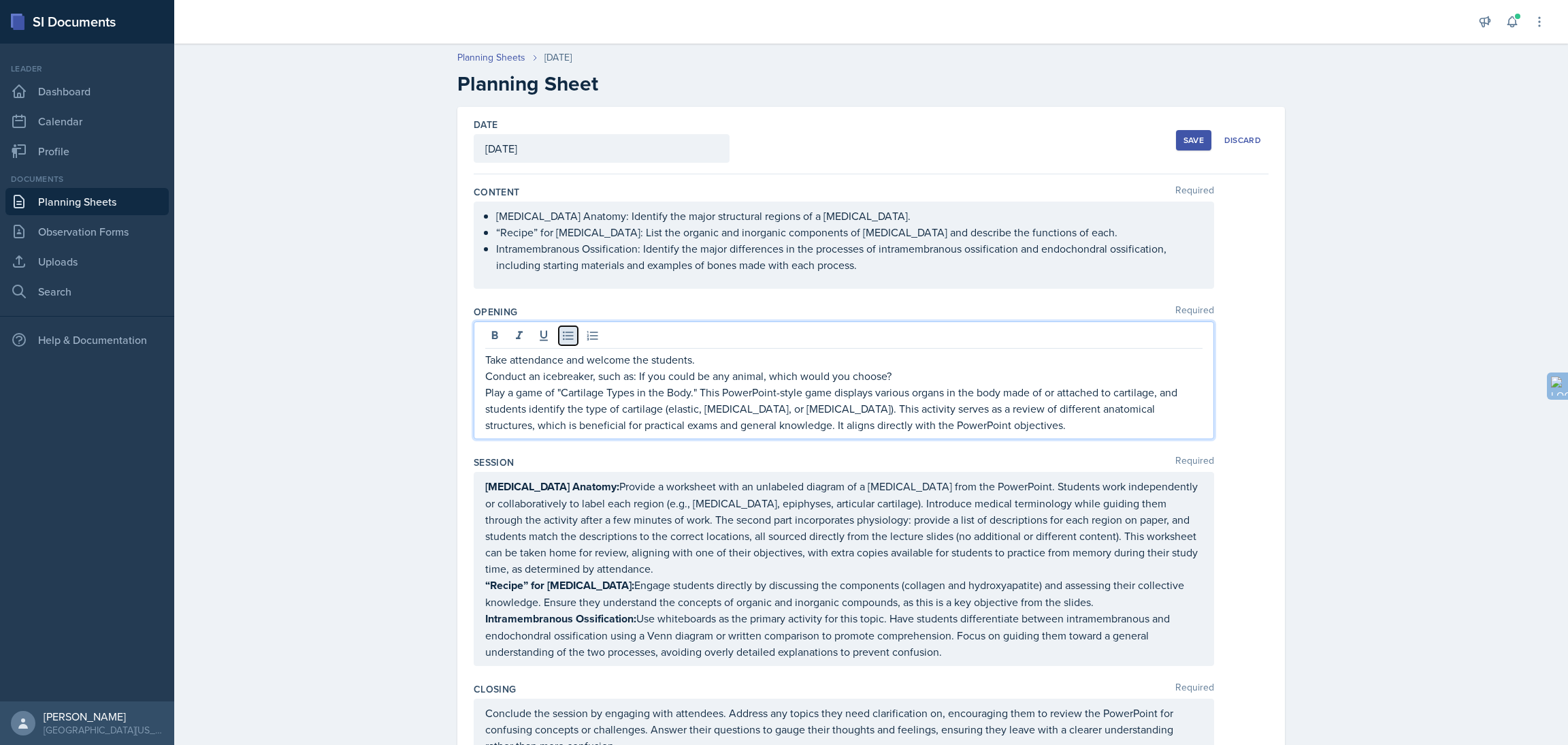
click at [562, 343] on icon at bounding box center [569, 336] width 14 height 14
click at [474, 372] on div "Take attendance and welcome the students. Conduct an icebreaker, such as: If yo…" at bounding box center [844, 379] width 741 height 118
click at [485, 380] on p "Conduct an icebreaker, such as: If you could be any animal, which would you cho…" at bounding box center [843, 375] width 717 height 17
click at [562, 341] on icon at bounding box center [569, 336] width 14 height 14
click at [476, 361] on div "Take attendance and welcome the students. Conduct an icebreaker, such as: If yo…" at bounding box center [844, 379] width 741 height 118
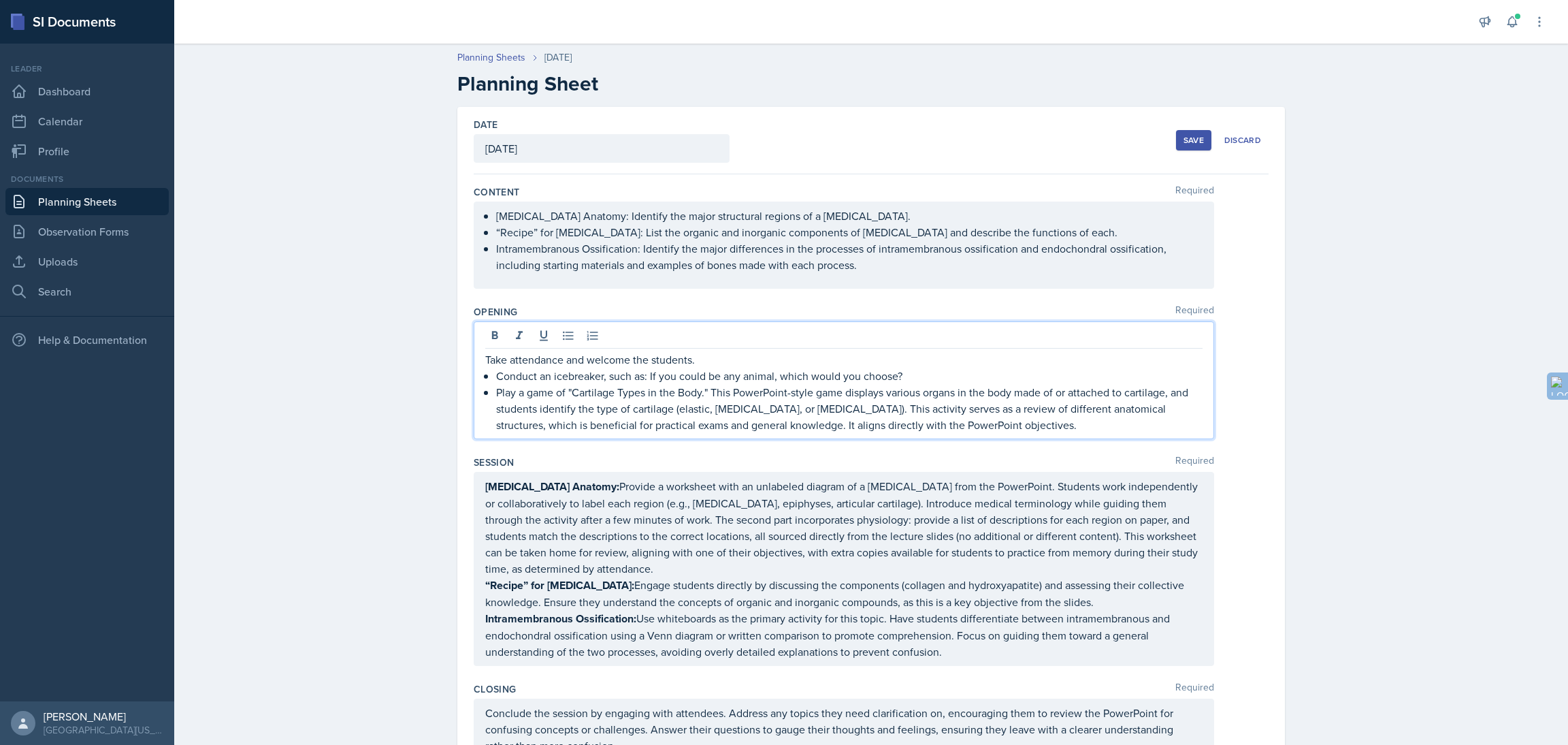
click at [485, 362] on p "Take attendance and welcome the students." at bounding box center [843, 360] width 717 height 17
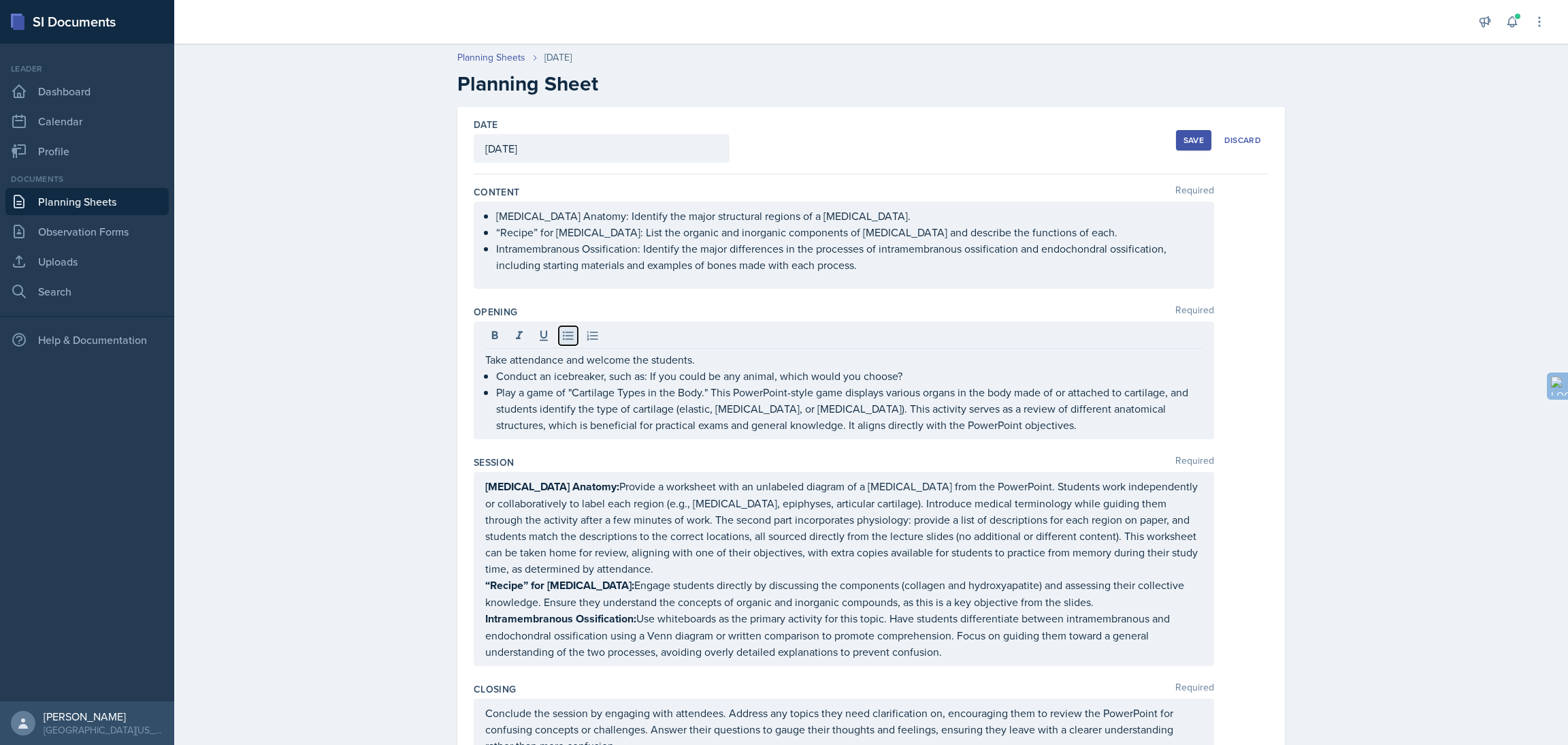
click at [563, 336] on icon at bounding box center [568, 336] width 10 height 9
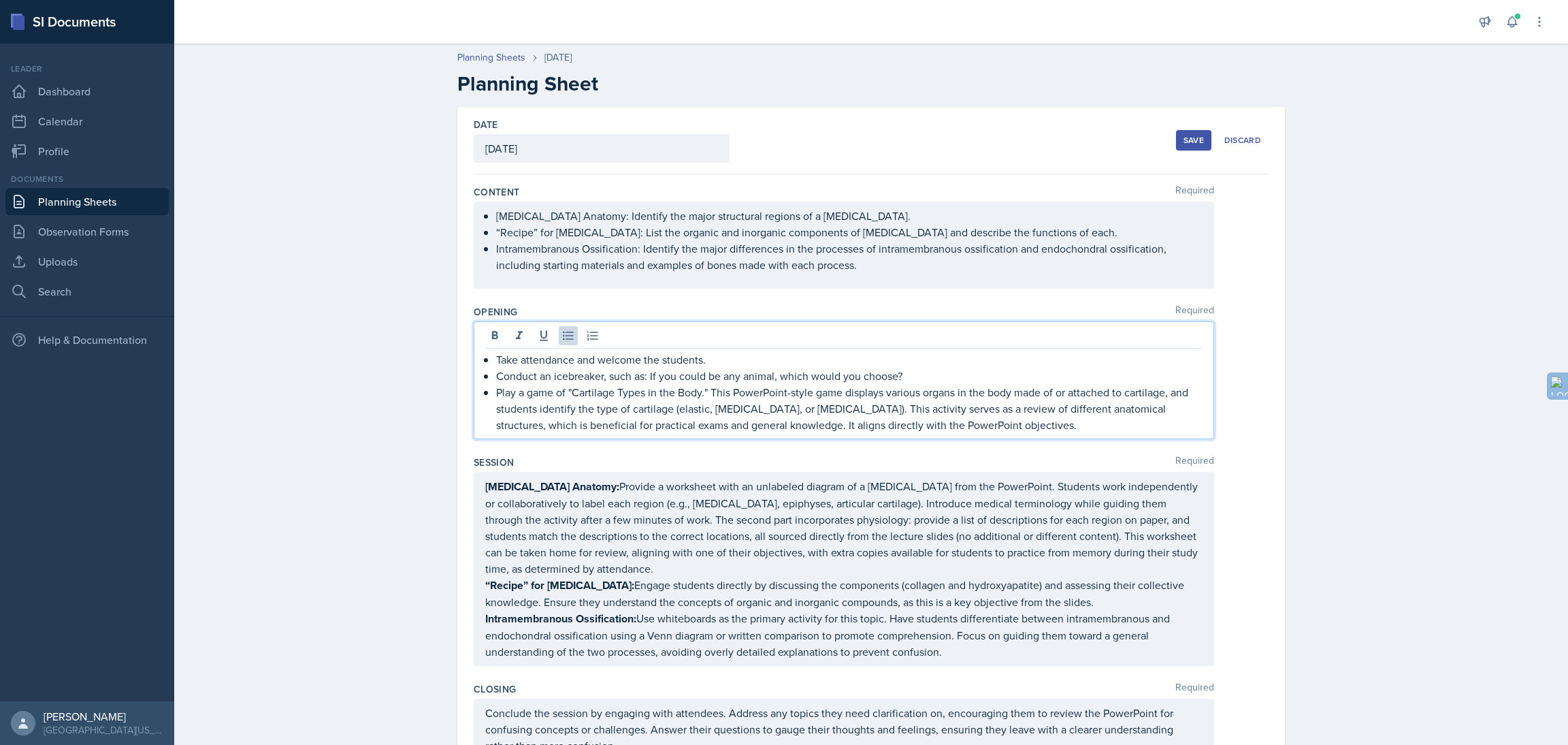
click at [479, 490] on div "[MEDICAL_DATA] Anatomy: Provide a worksheet with an unlabeled diagram of a [MED…" at bounding box center [844, 569] width 741 height 194
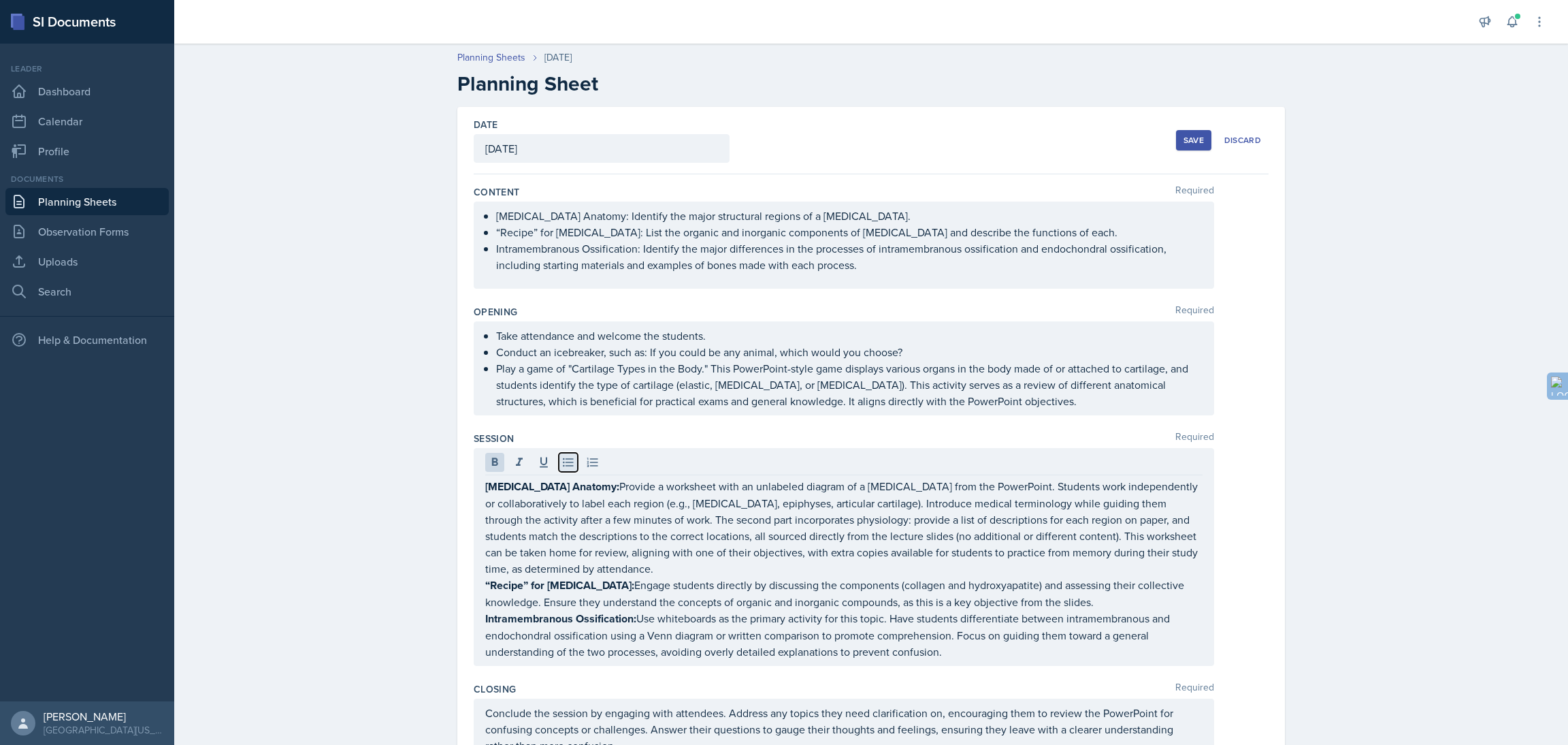
click at [562, 461] on icon at bounding box center [569, 462] width 14 height 14
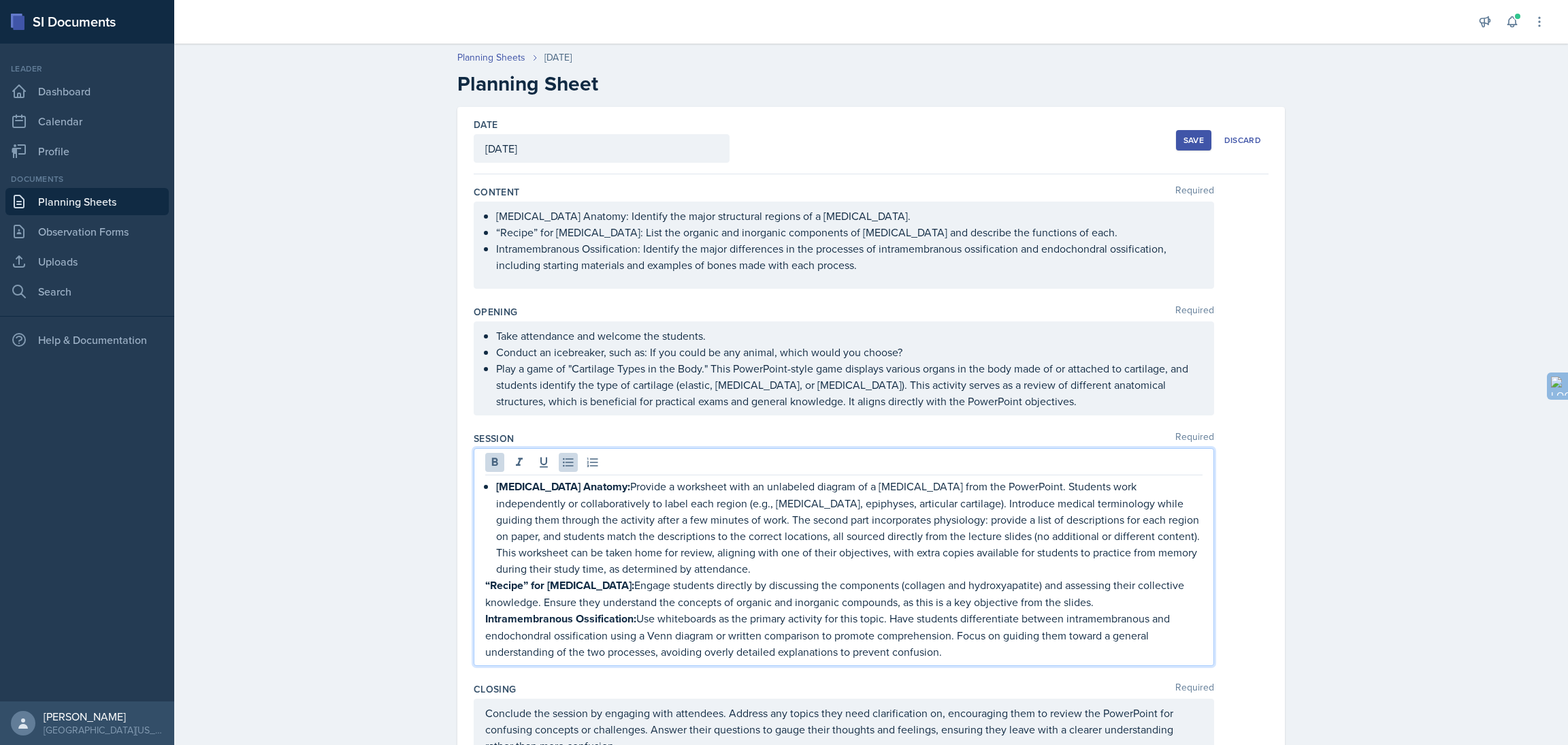
click at [474, 589] on div "[MEDICAL_DATA] Anatomy: Provide a worksheet with an unlabeled diagram of a [MED…" at bounding box center [844, 557] width 741 height 218
click at [485, 588] on strong "“Recipe” for [MEDICAL_DATA]:" at bounding box center [559, 585] width 149 height 16
click at [562, 469] on icon at bounding box center [569, 462] width 14 height 14
click at [485, 623] on strong "Intramembranous Ossification:" at bounding box center [560, 619] width 151 height 16
click at [562, 461] on icon at bounding box center [569, 462] width 14 height 14
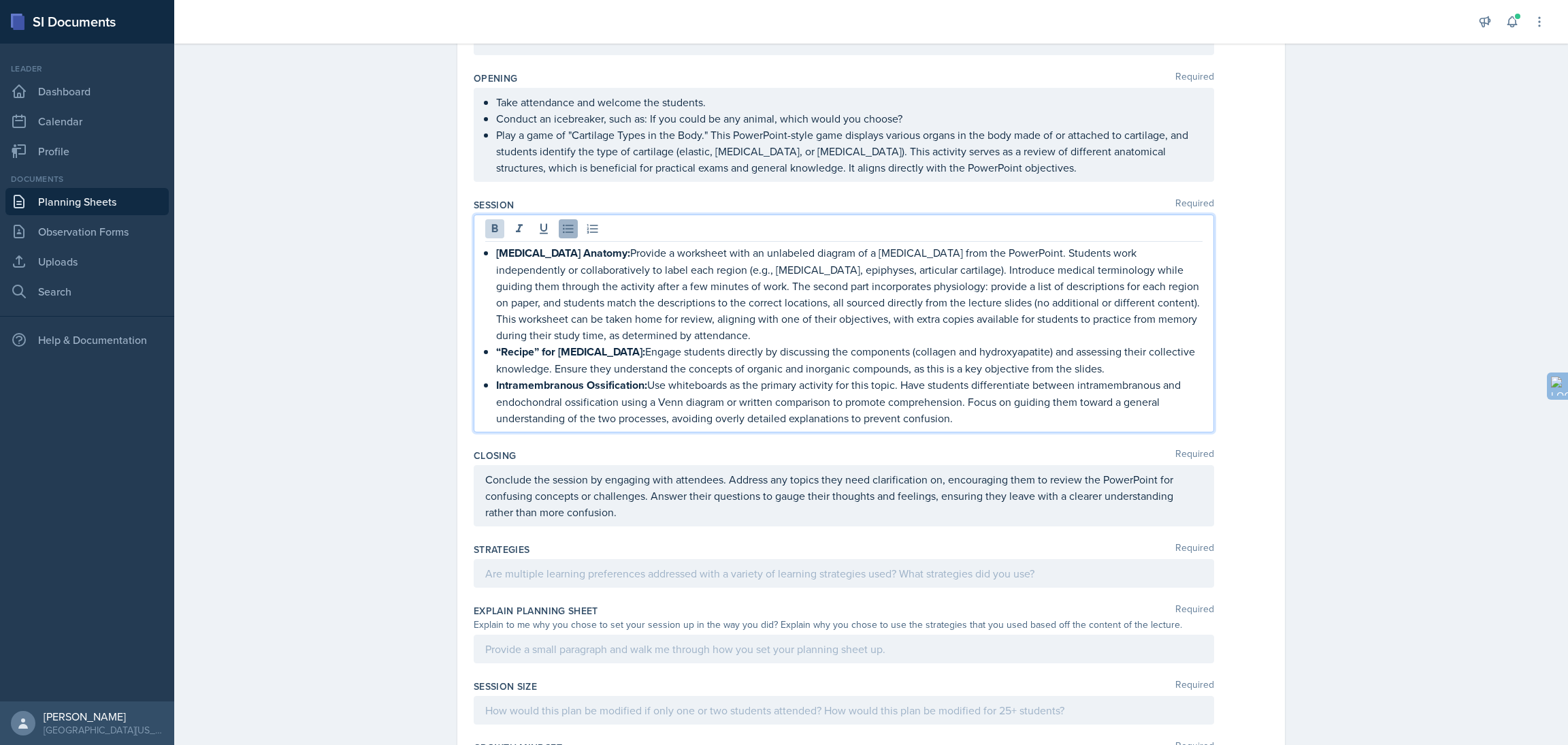
scroll to position [234, 0]
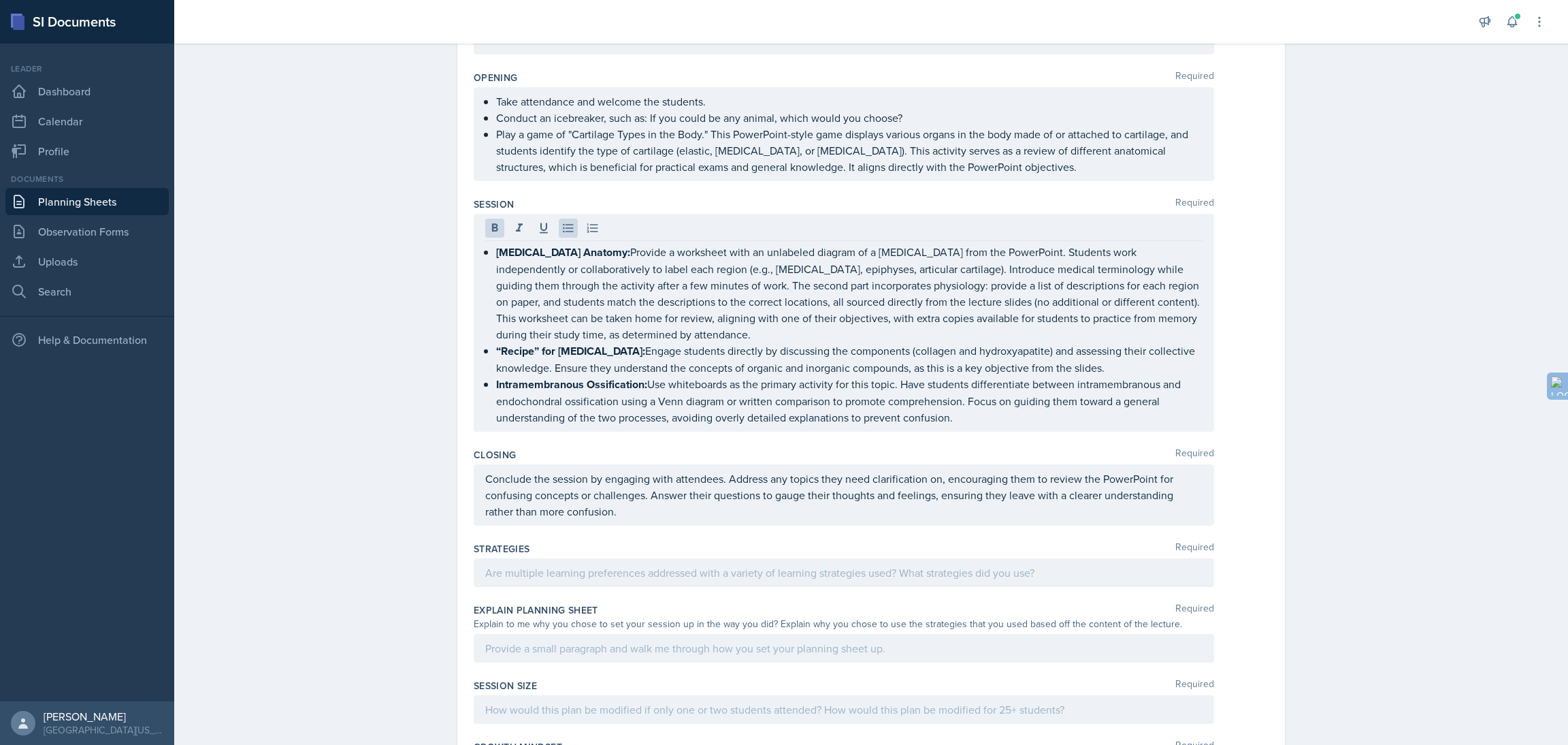
click at [362, 494] on div "Planning Sheets [DATE] Planning Sheet Date [DATE] [DATE] 31 1 2 3 4 5 6 7 8 9 1…" at bounding box center [871, 382] width 1394 height 1160
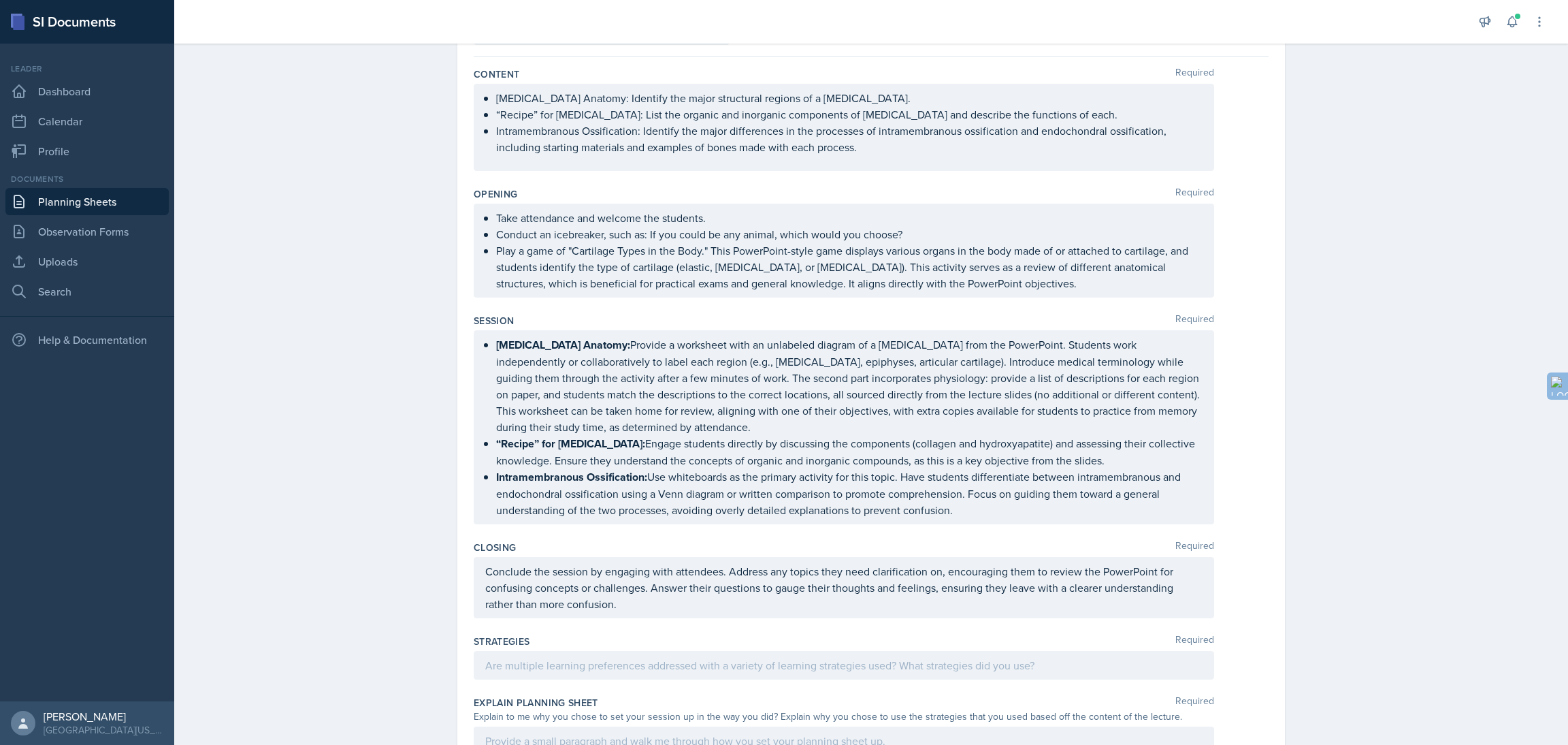
scroll to position [0, 0]
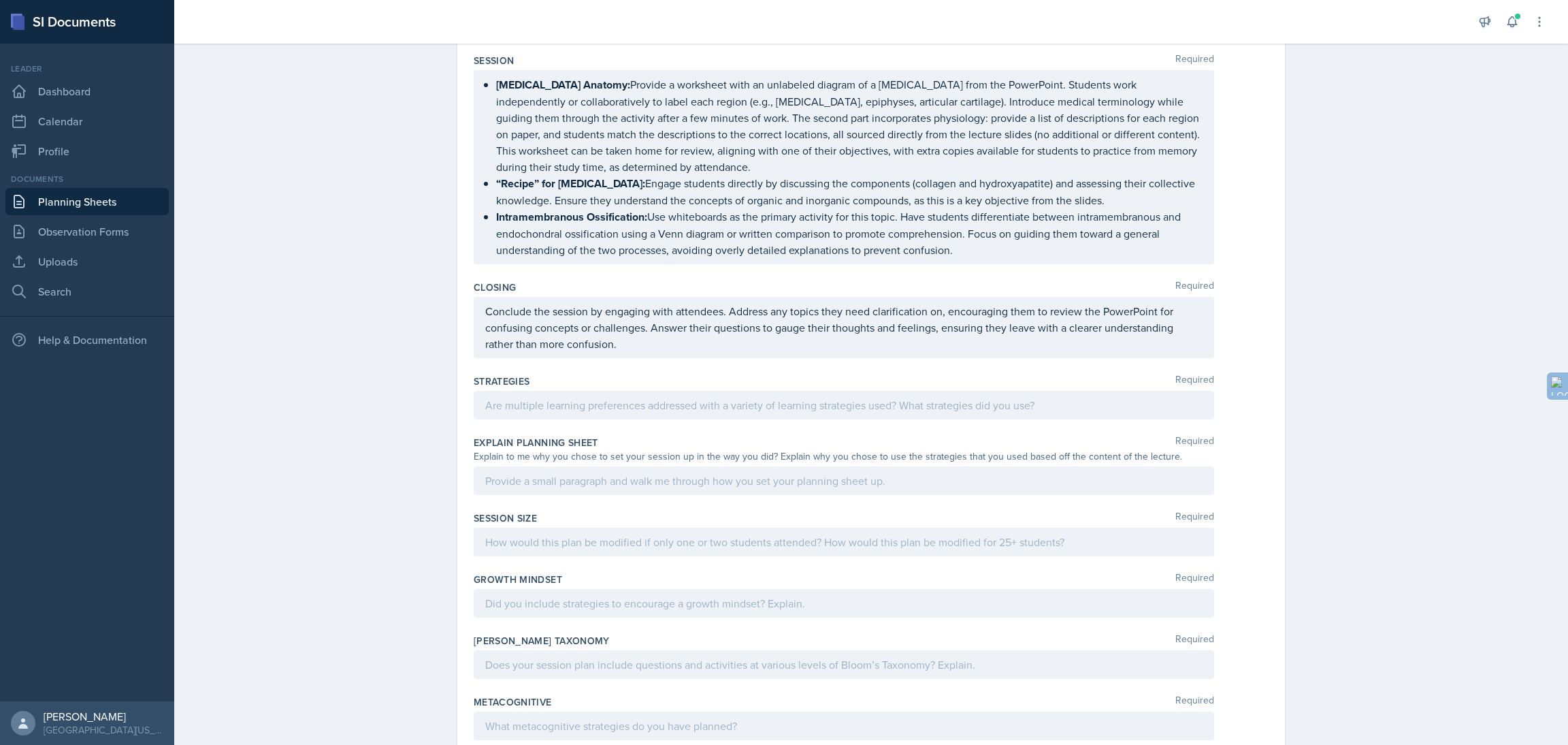
click at [577, 413] on p at bounding box center [843, 405] width 717 height 17
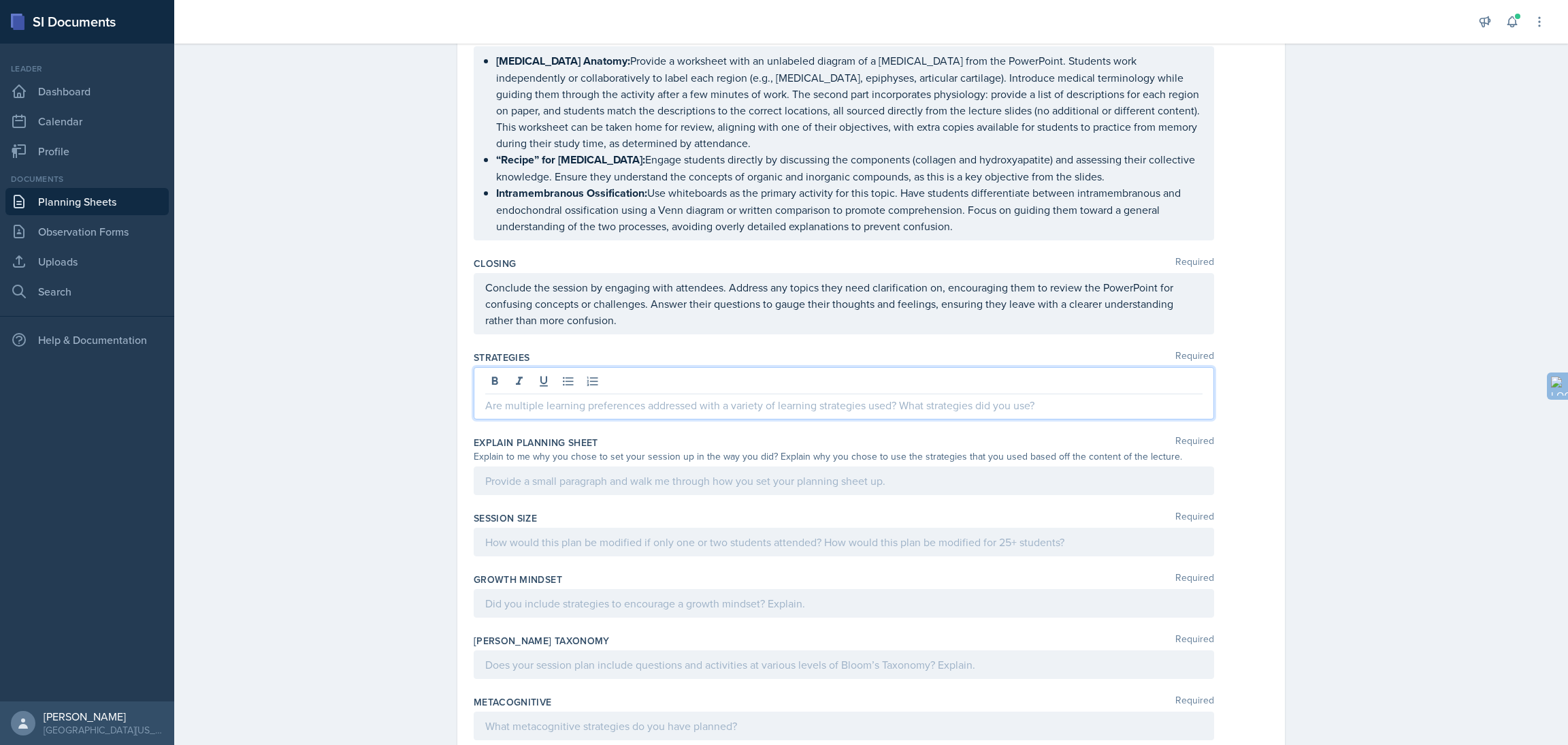
click at [544, 400] on p at bounding box center [843, 405] width 717 height 17
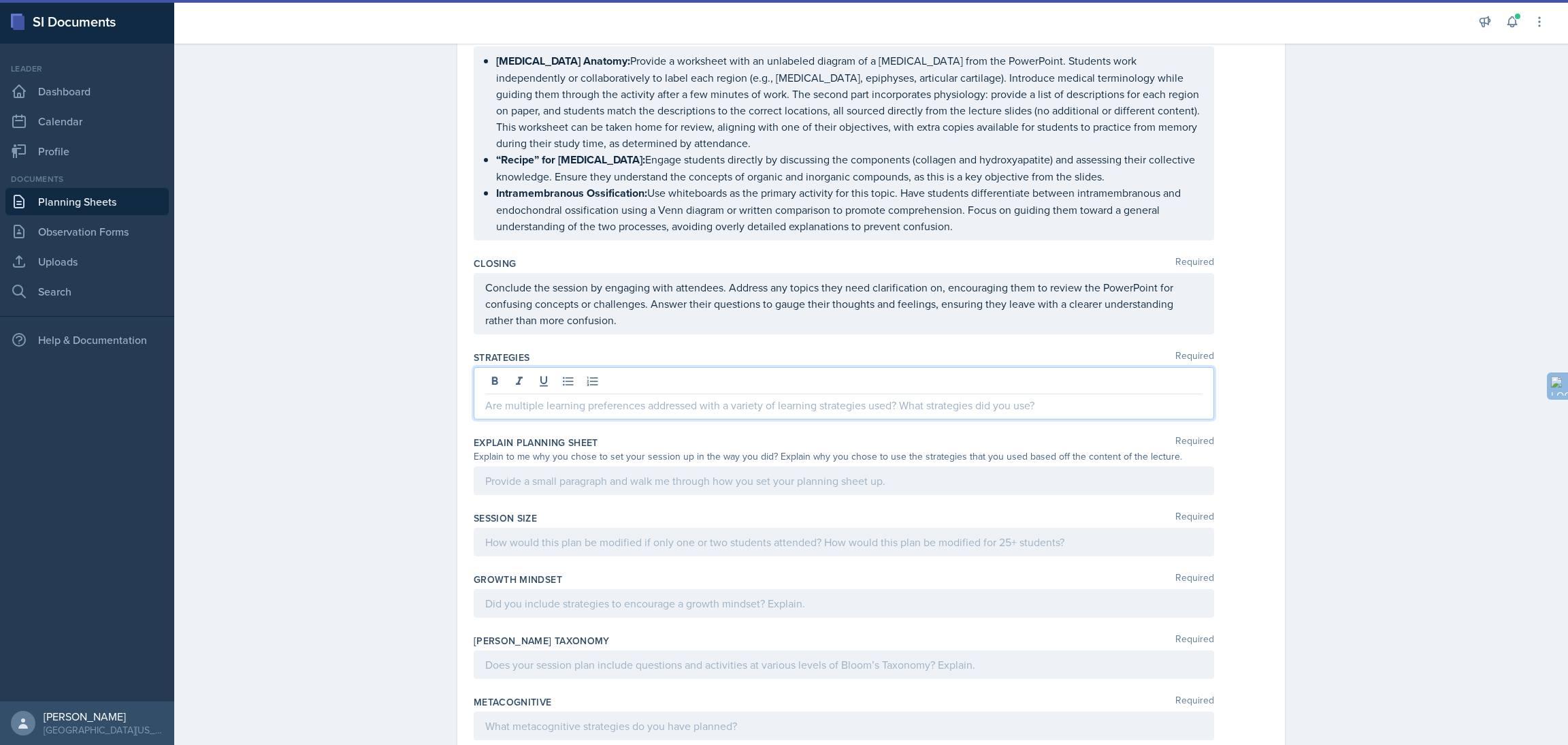
scroll to position [453, 0]
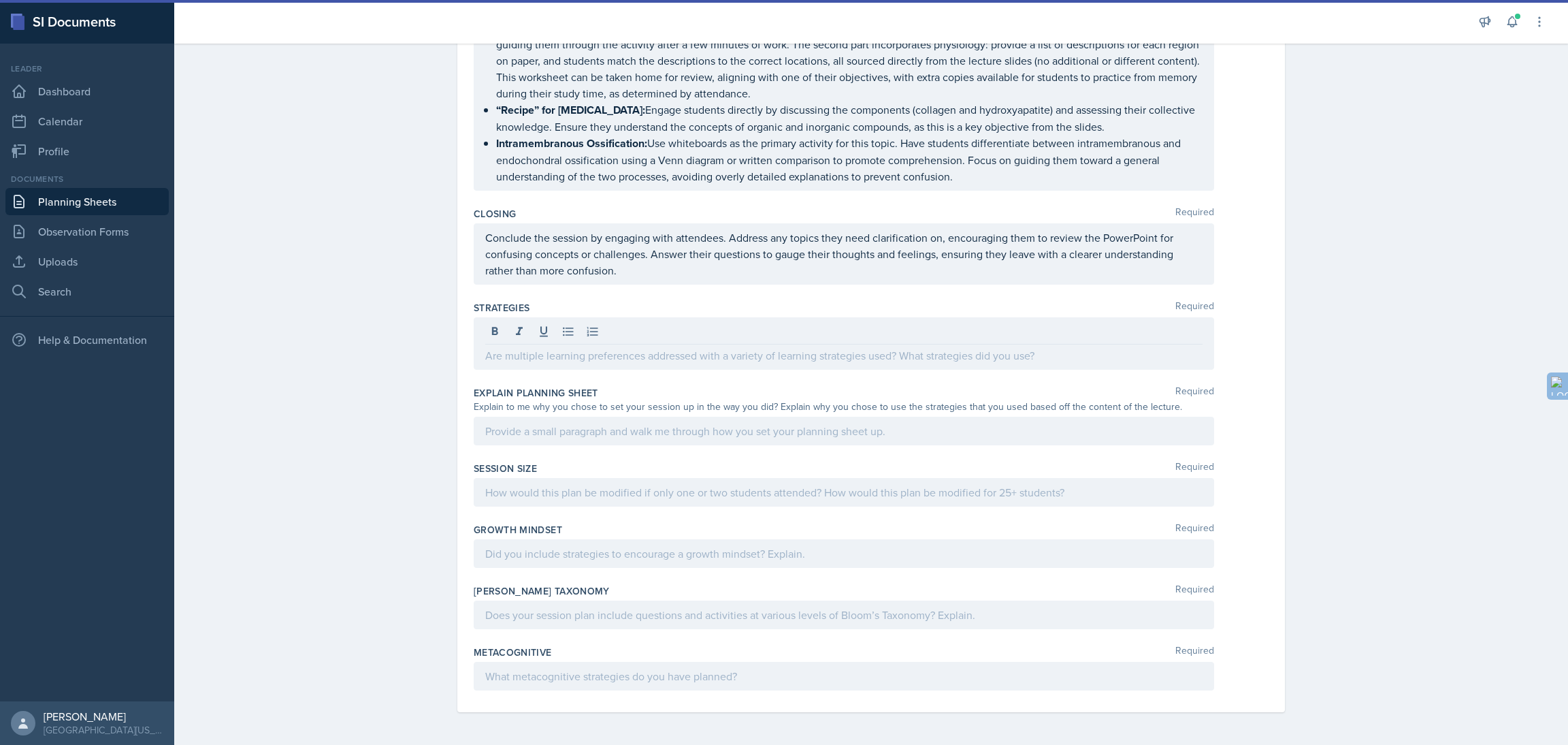
click at [307, 351] on div "Planning Sheets [DATE] Planning Sheet Date [DATE] [DATE] 31 1 2 3 4 5 6 7 8 9 1…" at bounding box center [871, 165] width 1394 height 1160
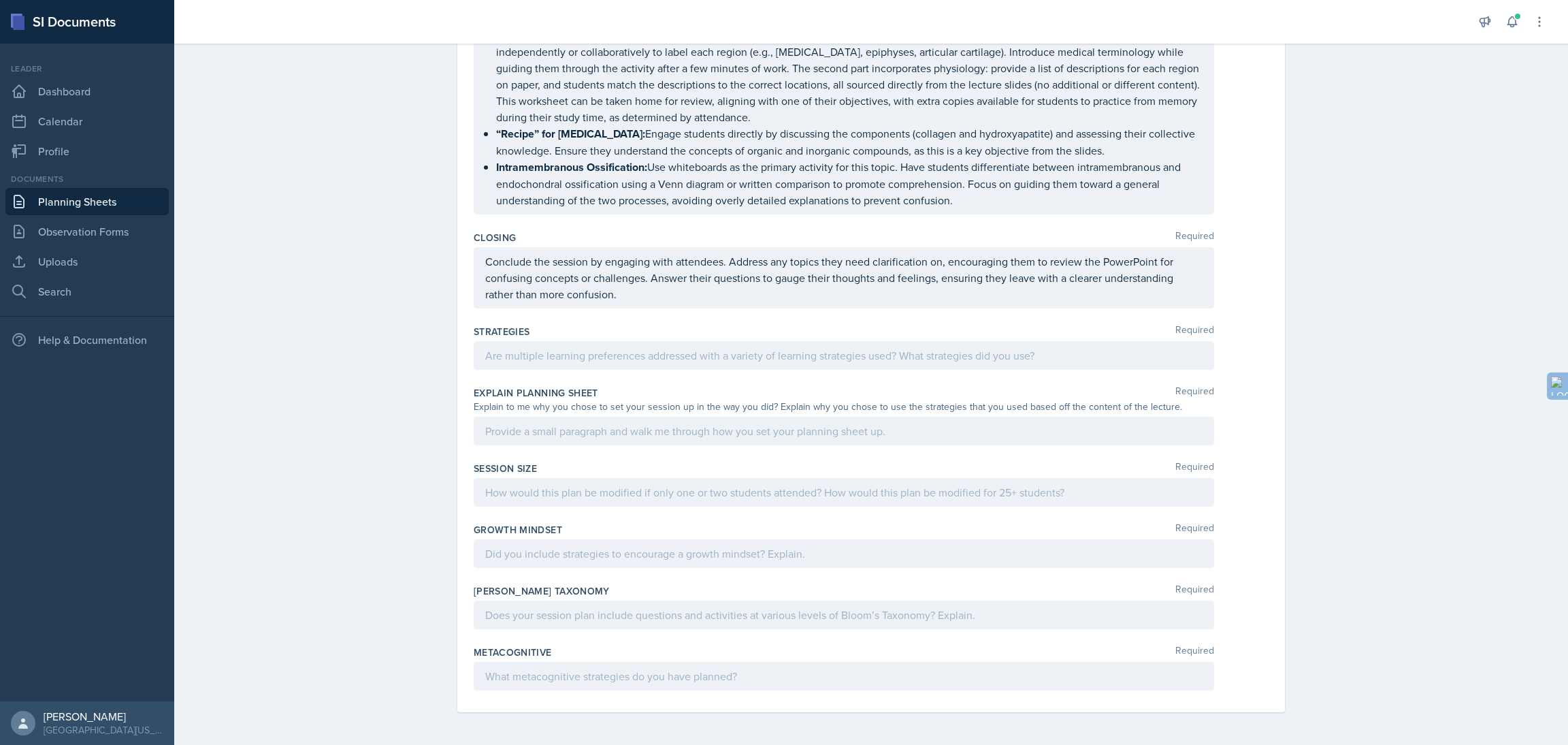
click at [580, 354] on p at bounding box center [843, 356] width 717 height 17
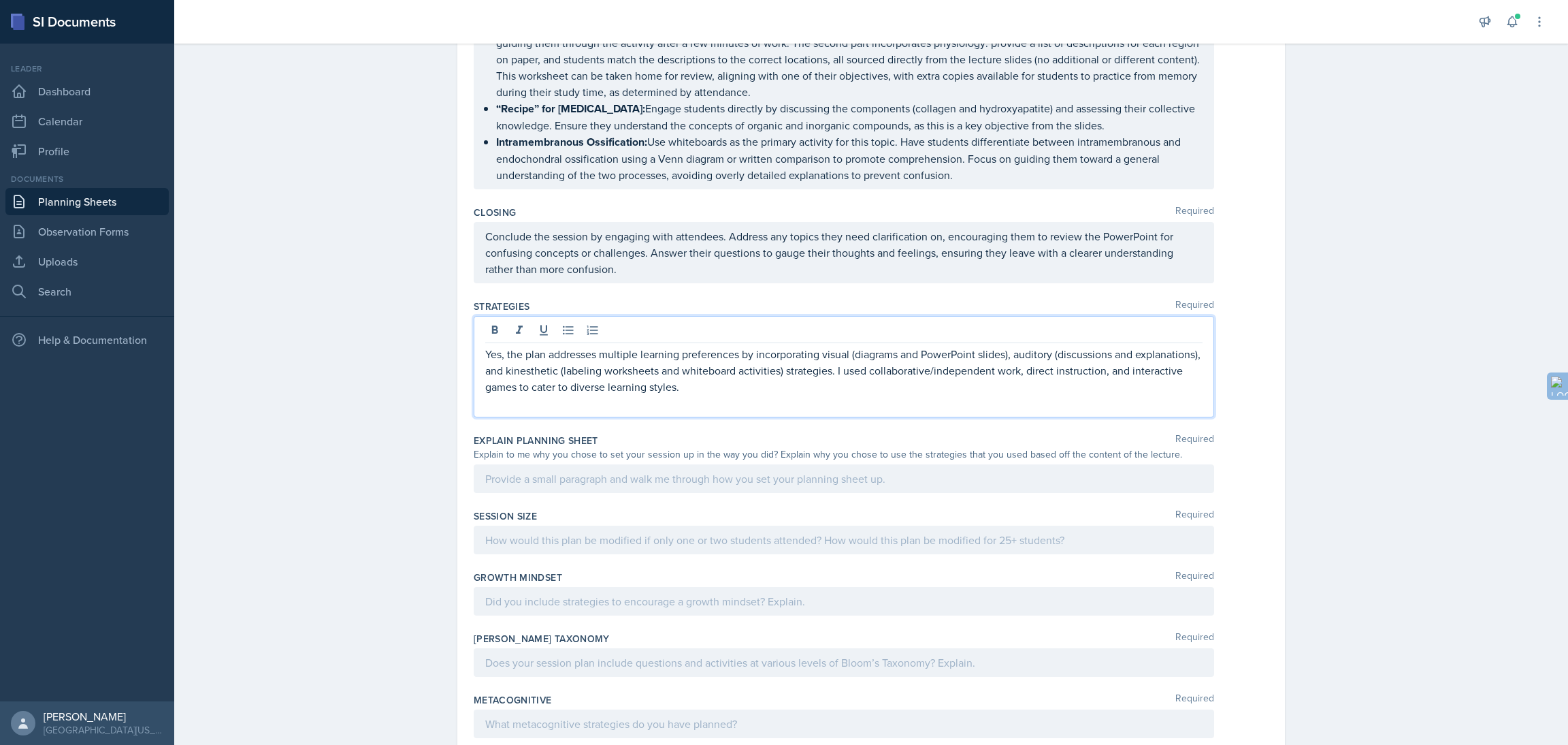
click at [549, 473] on div at bounding box center [844, 478] width 741 height 29
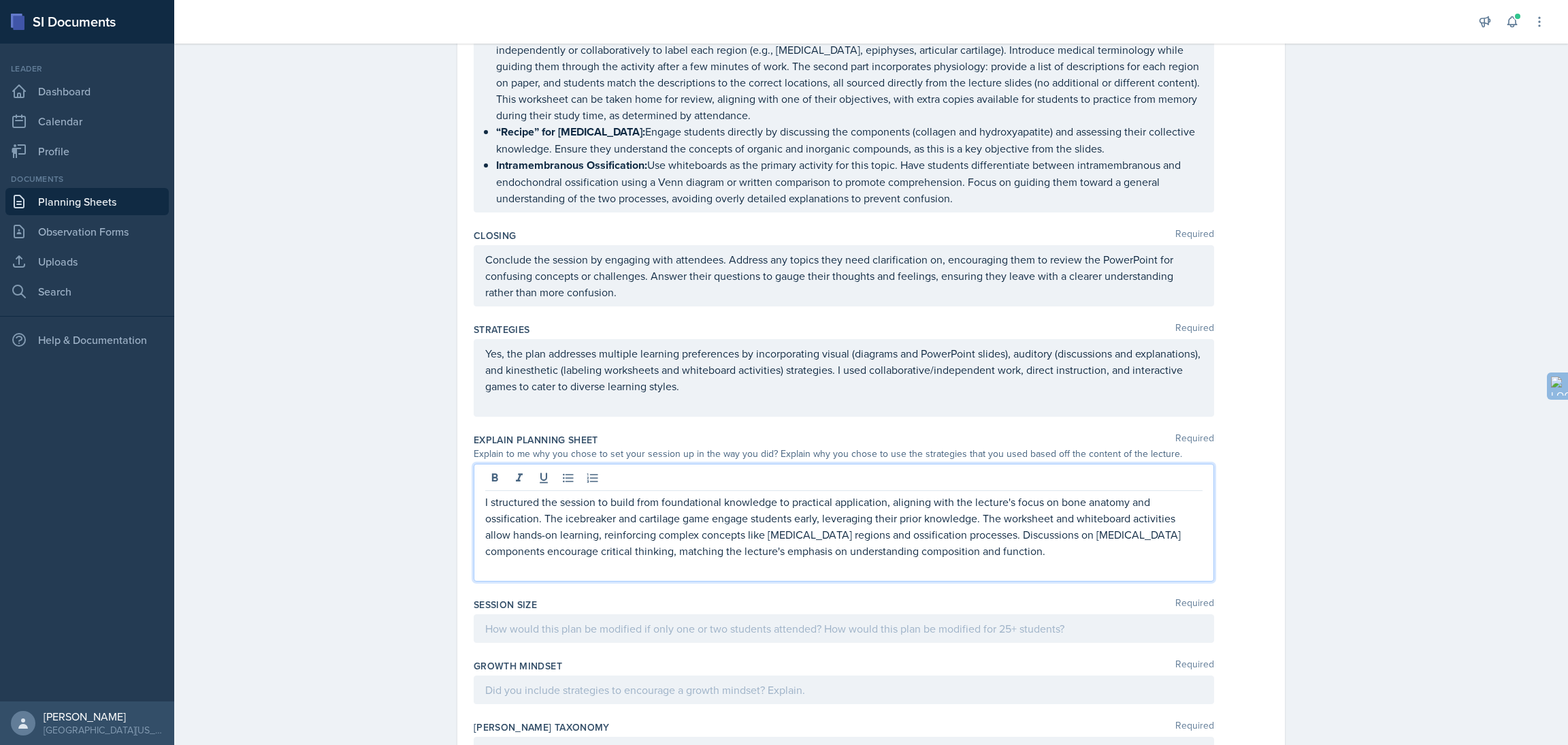
scroll to position [567, 0]
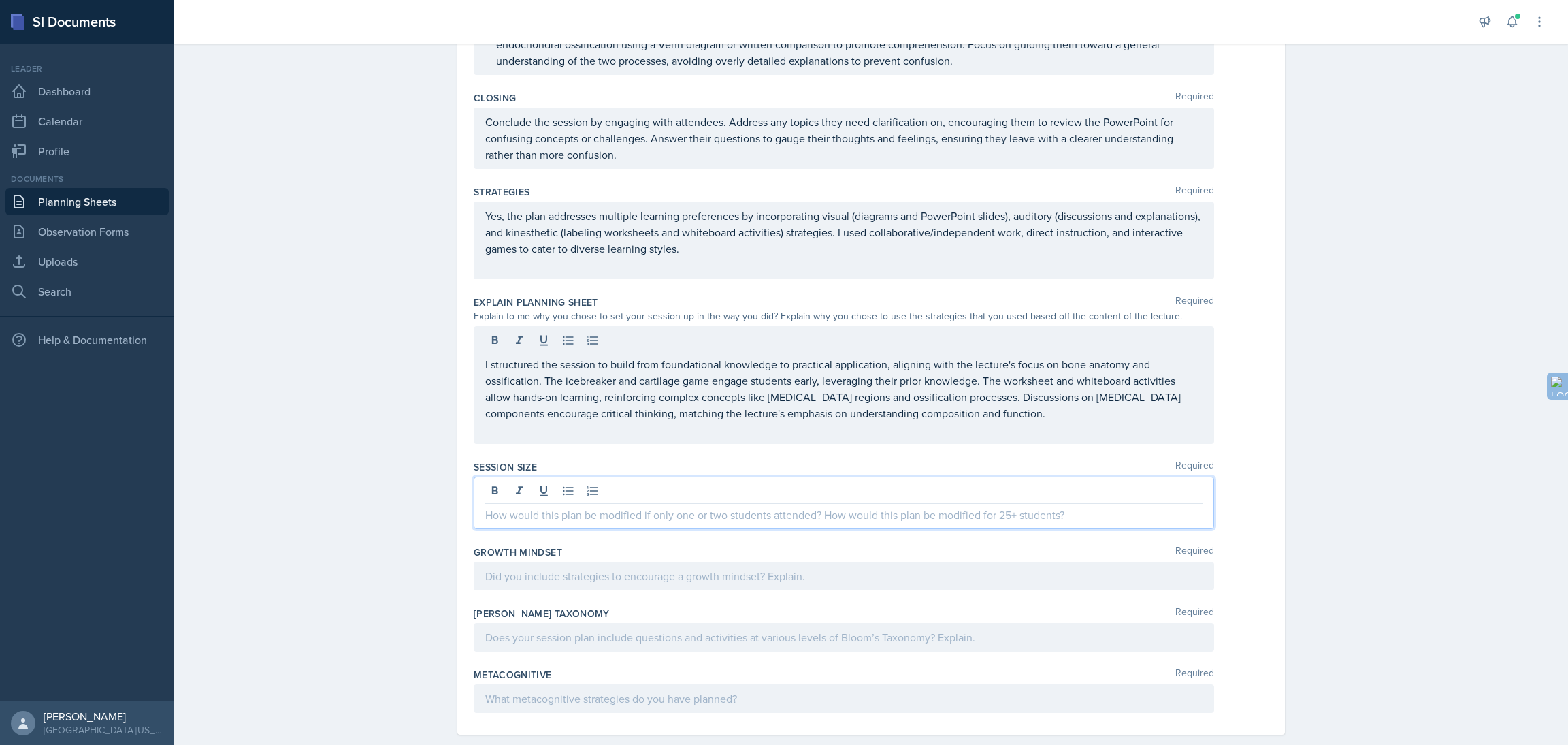
click at [569, 507] on p at bounding box center [843, 515] width 717 height 17
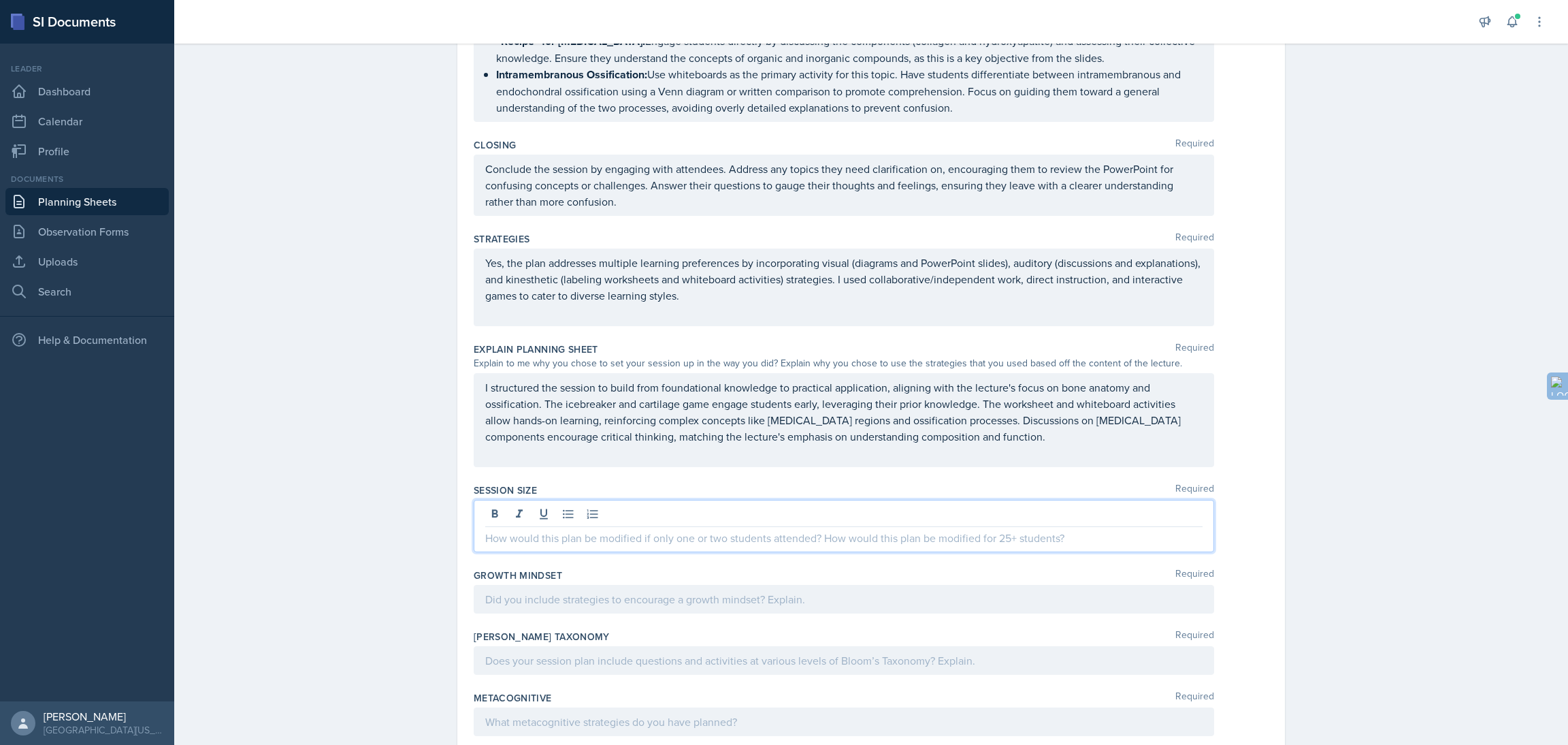
scroll to position [544, 0]
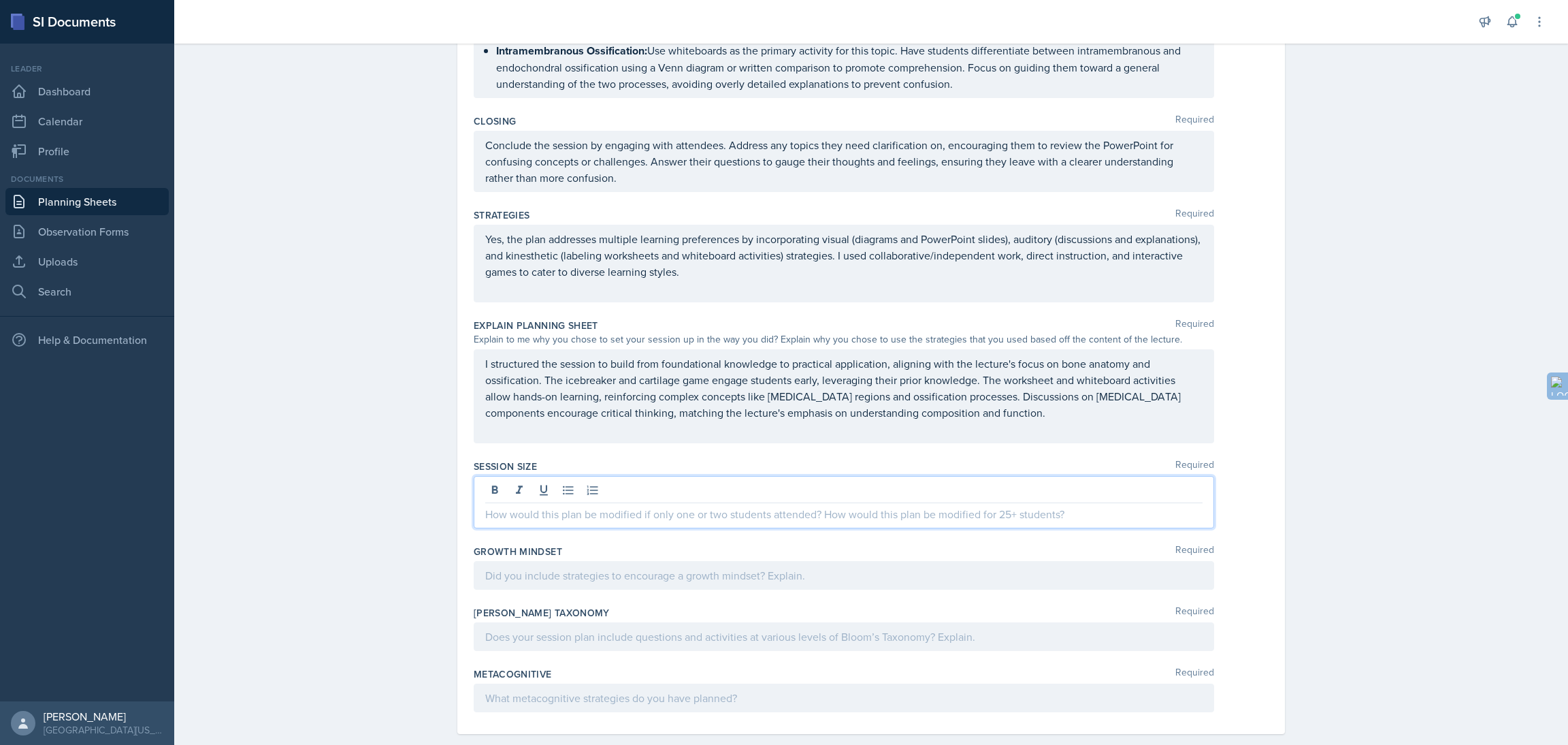
click at [986, 421] on p "I structured the session to build from foundational knowledge to practical appl…" at bounding box center [843, 388] width 717 height 65
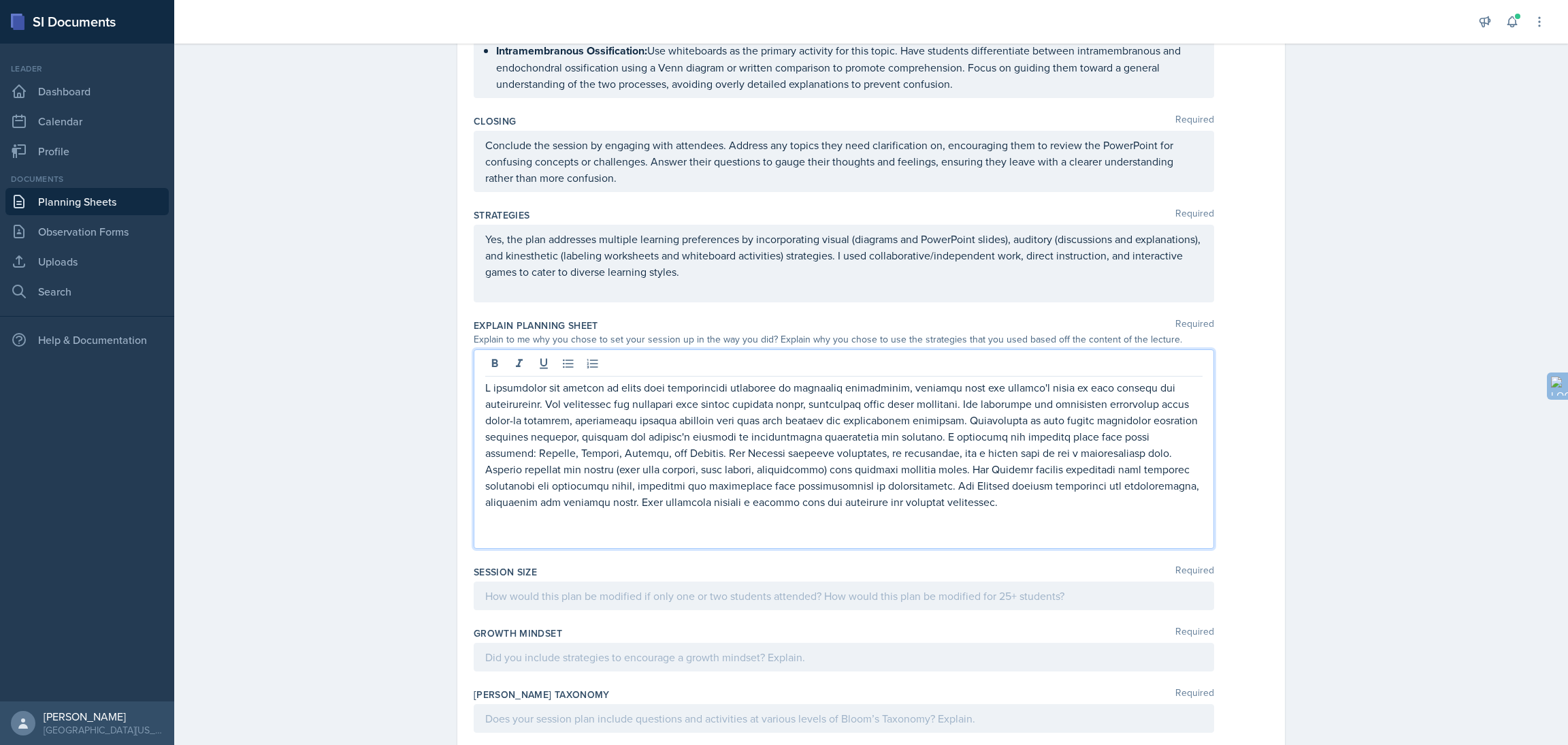
click at [377, 389] on div "Planning Sheets [DATE] Planning Sheet Date [DATE] [DATE] 31 1 2 3 4 5 6 7 8 9 1…" at bounding box center [871, 171] width 1394 height 1356
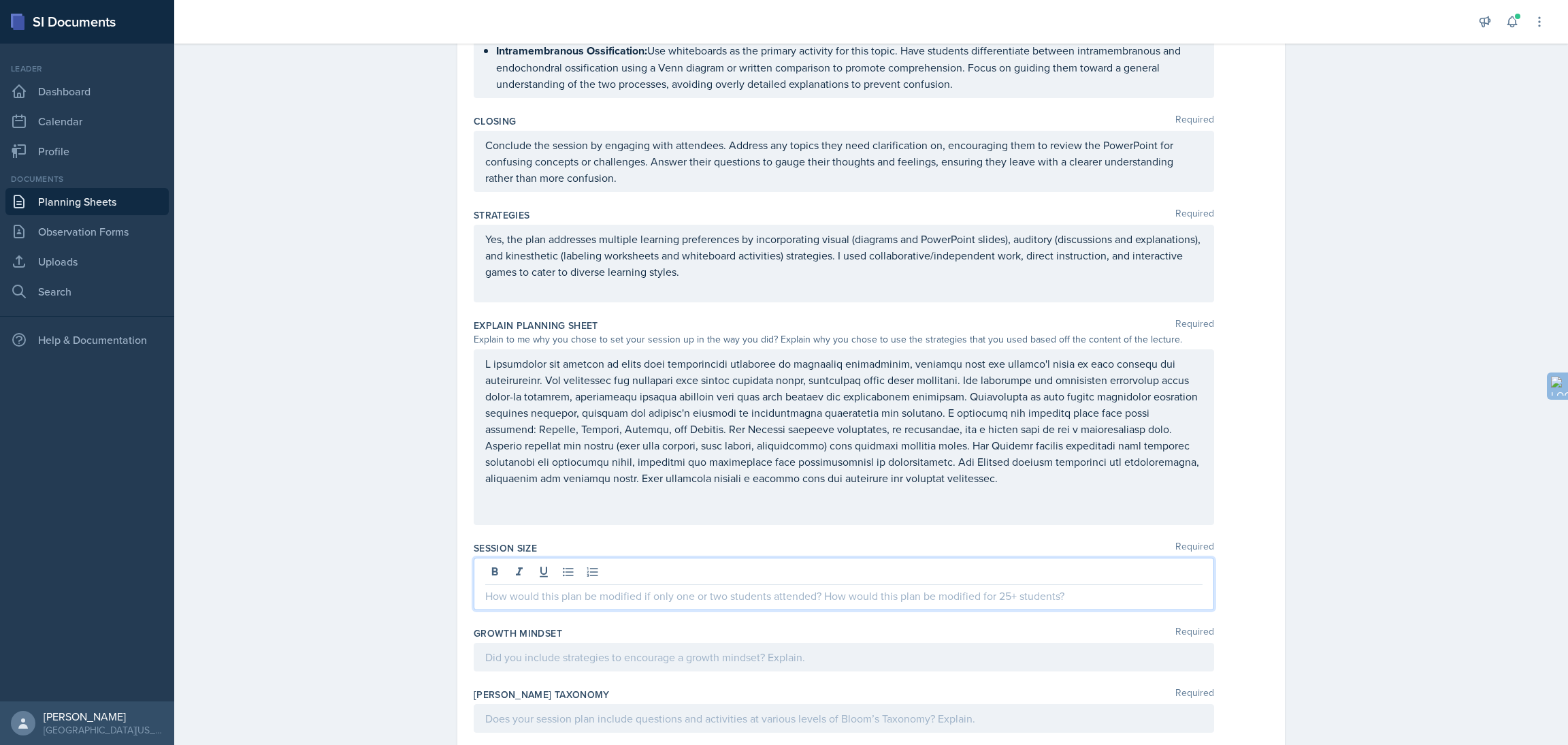
click at [533, 566] on div at bounding box center [844, 583] width 741 height 52
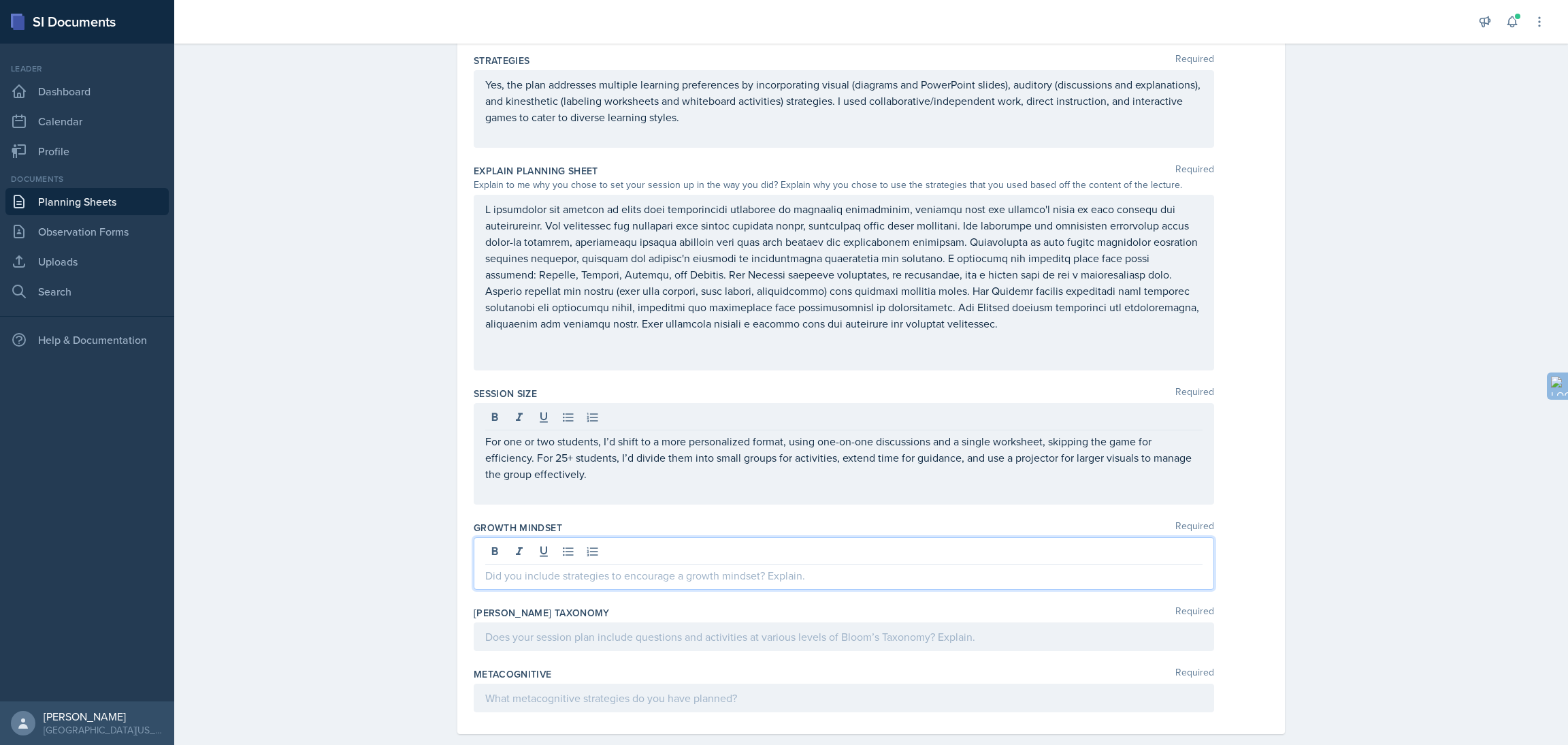
scroll to position [699, 0]
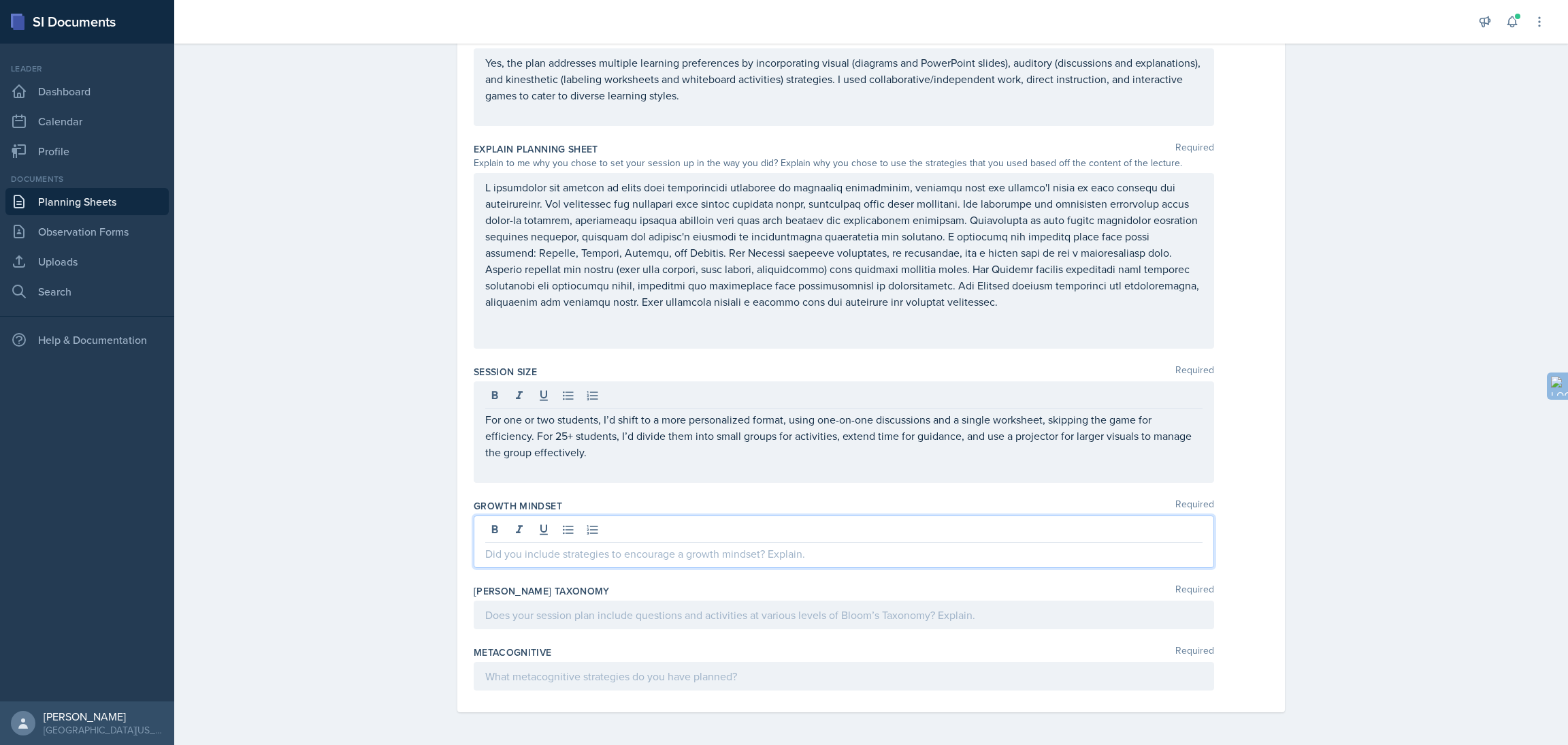
click at [529, 555] on p at bounding box center [843, 553] width 717 height 17
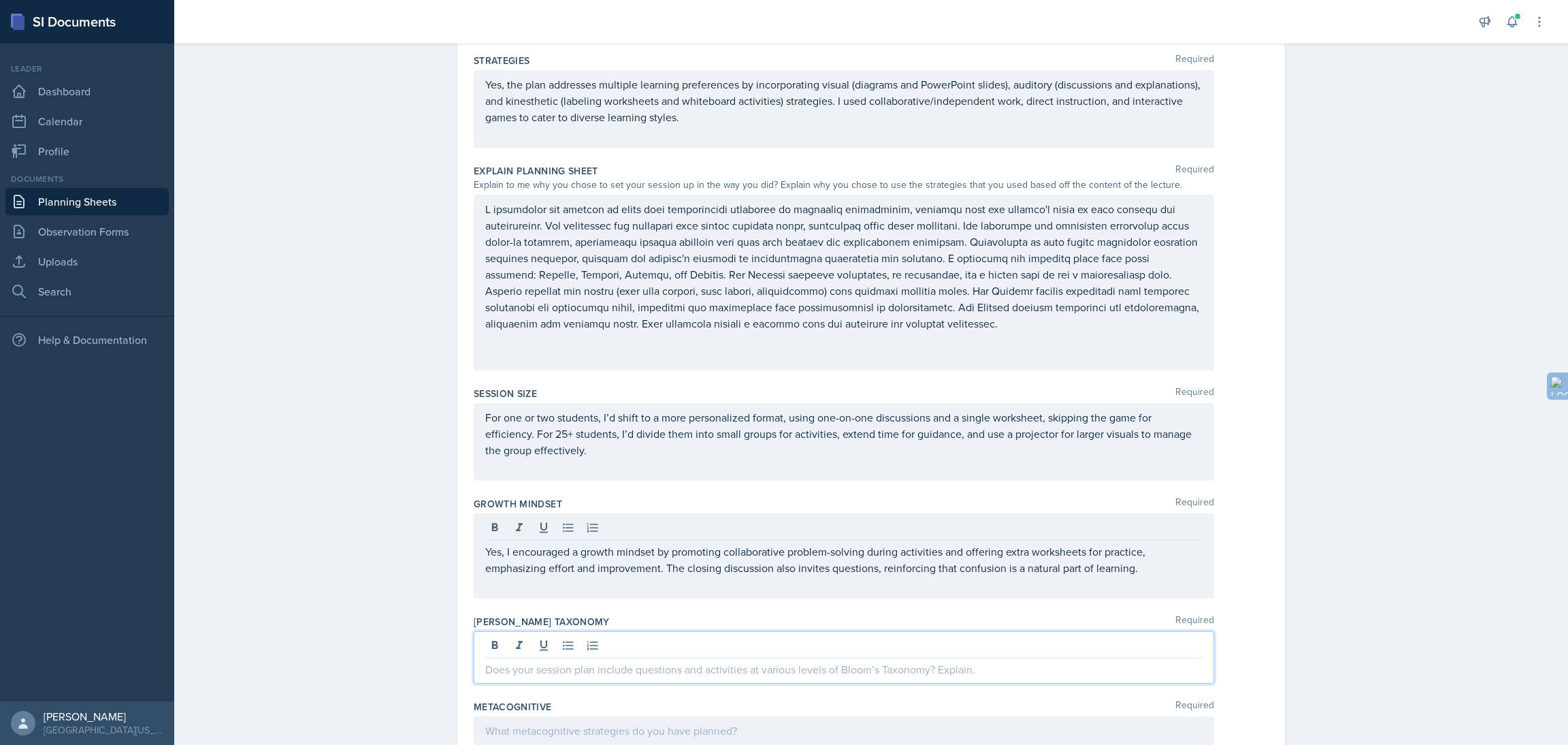
click at [546, 646] on div at bounding box center [844, 657] width 741 height 52
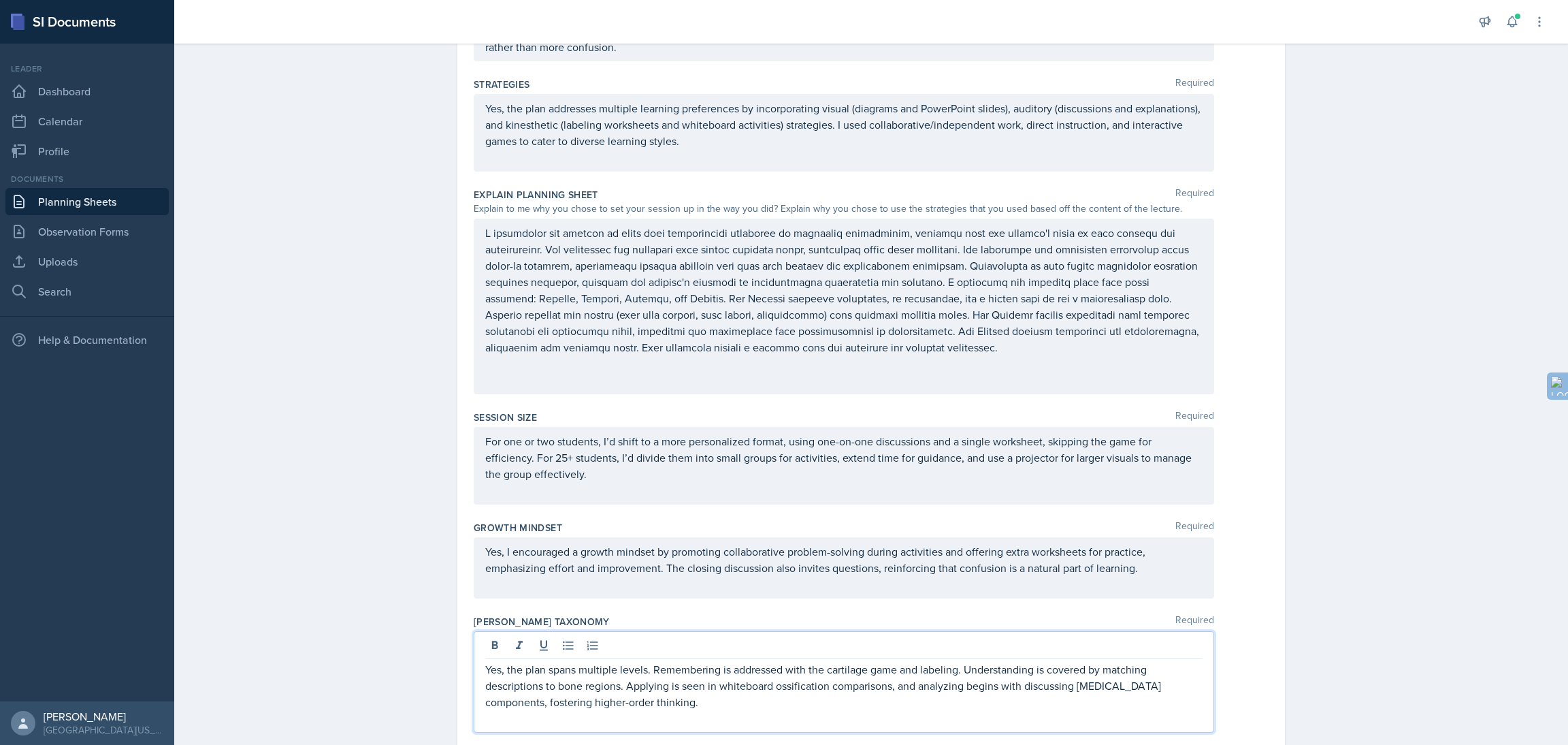
scroll to position [781, 0]
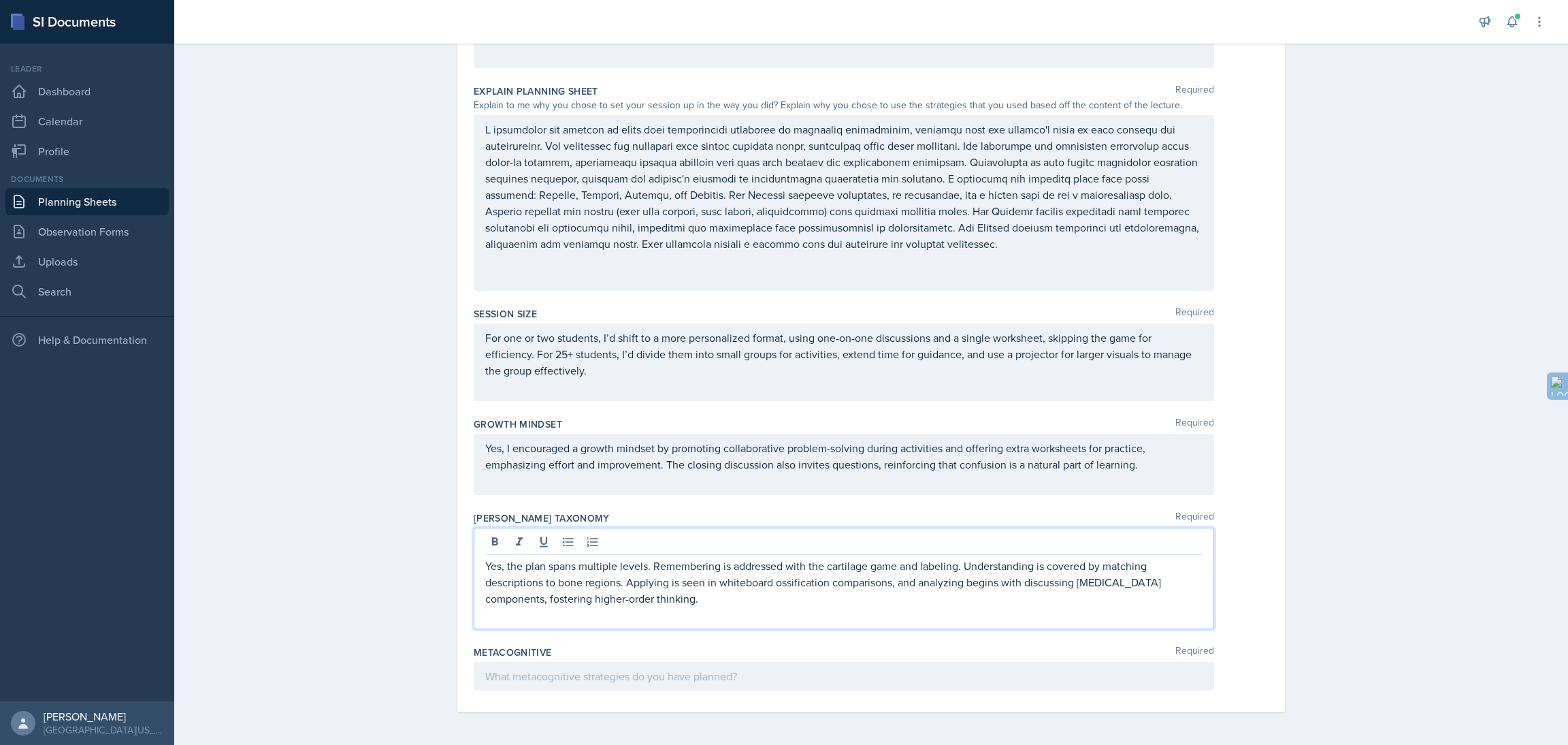
click at [510, 683] on p at bounding box center [843, 676] width 717 height 17
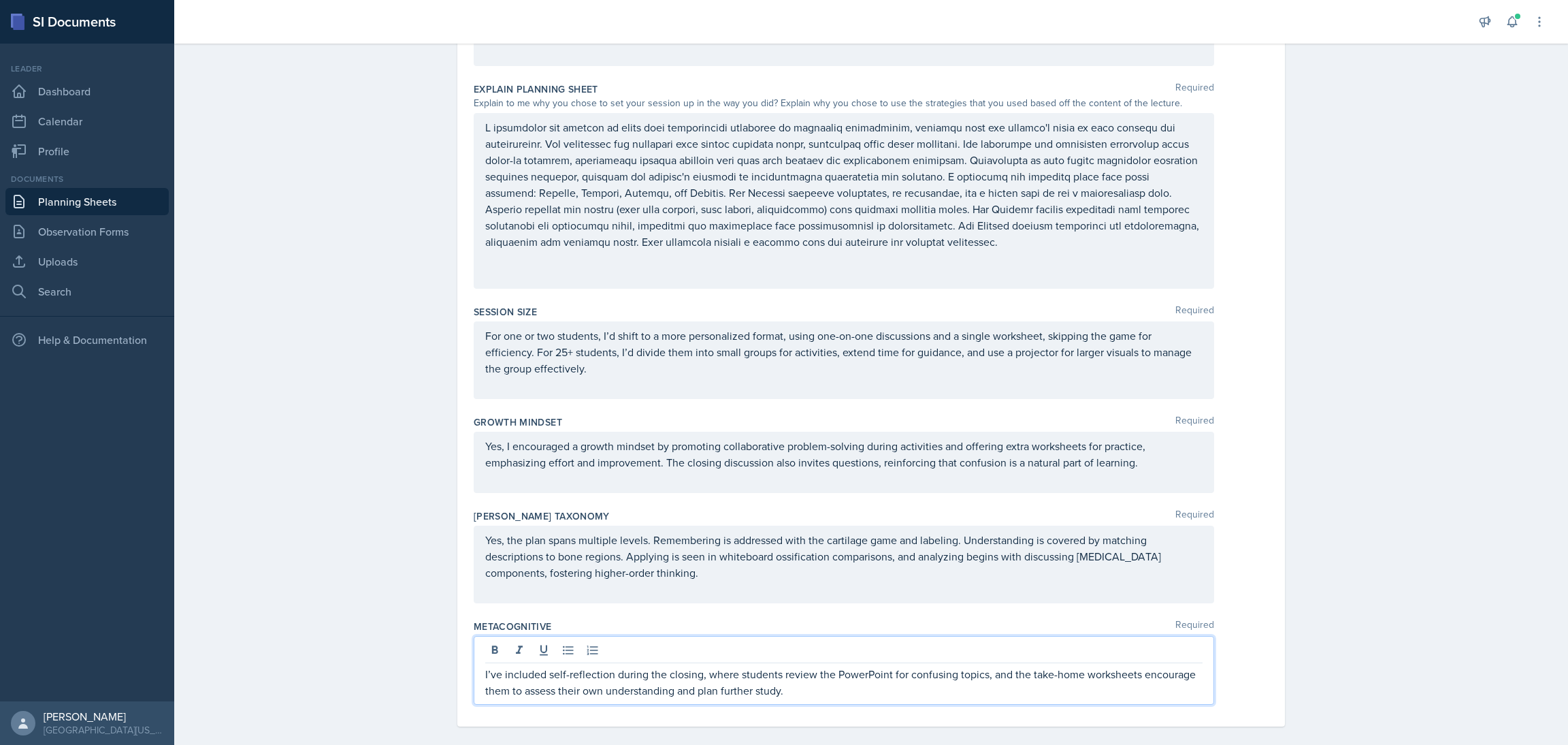
scroll to position [796, 0]
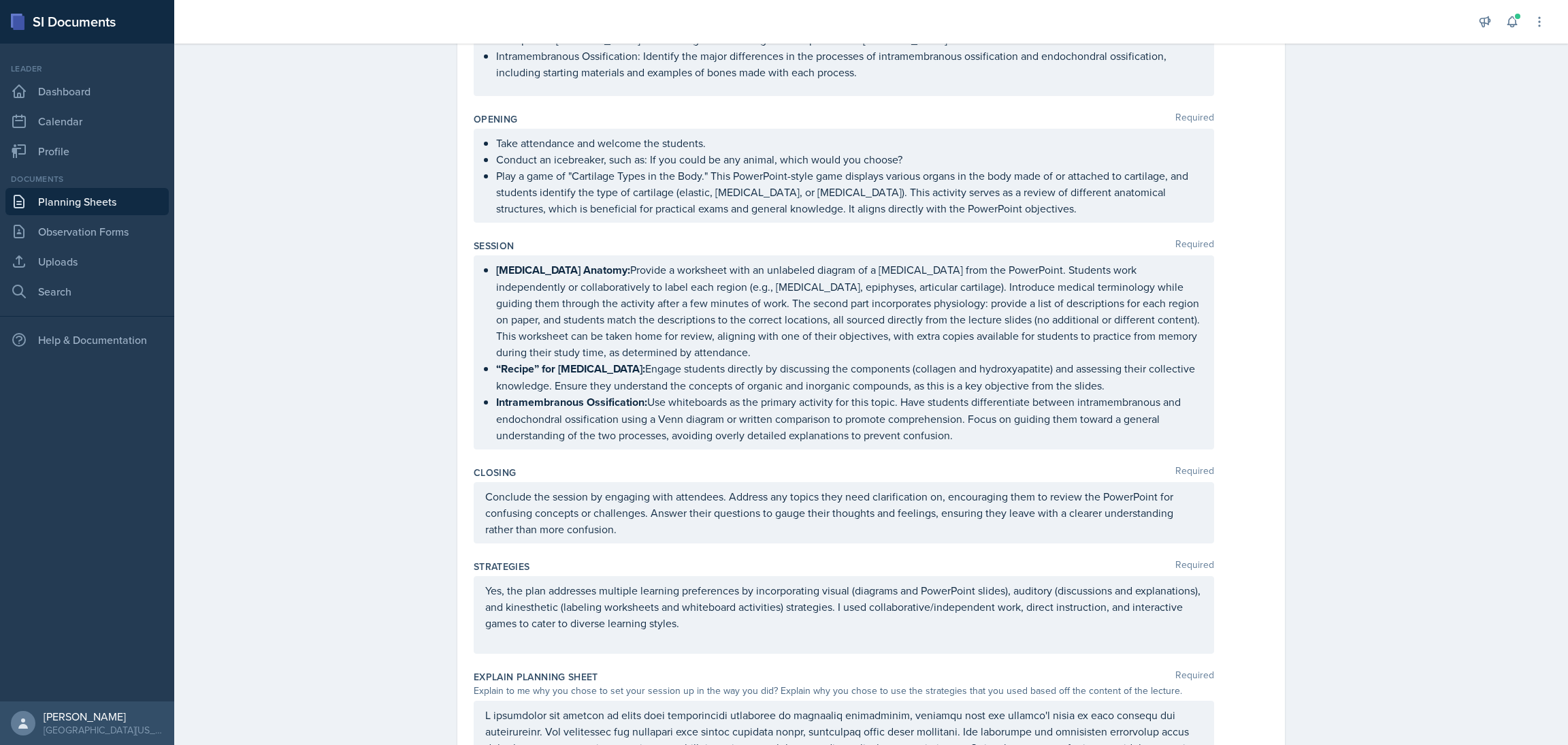
scroll to position [0, 0]
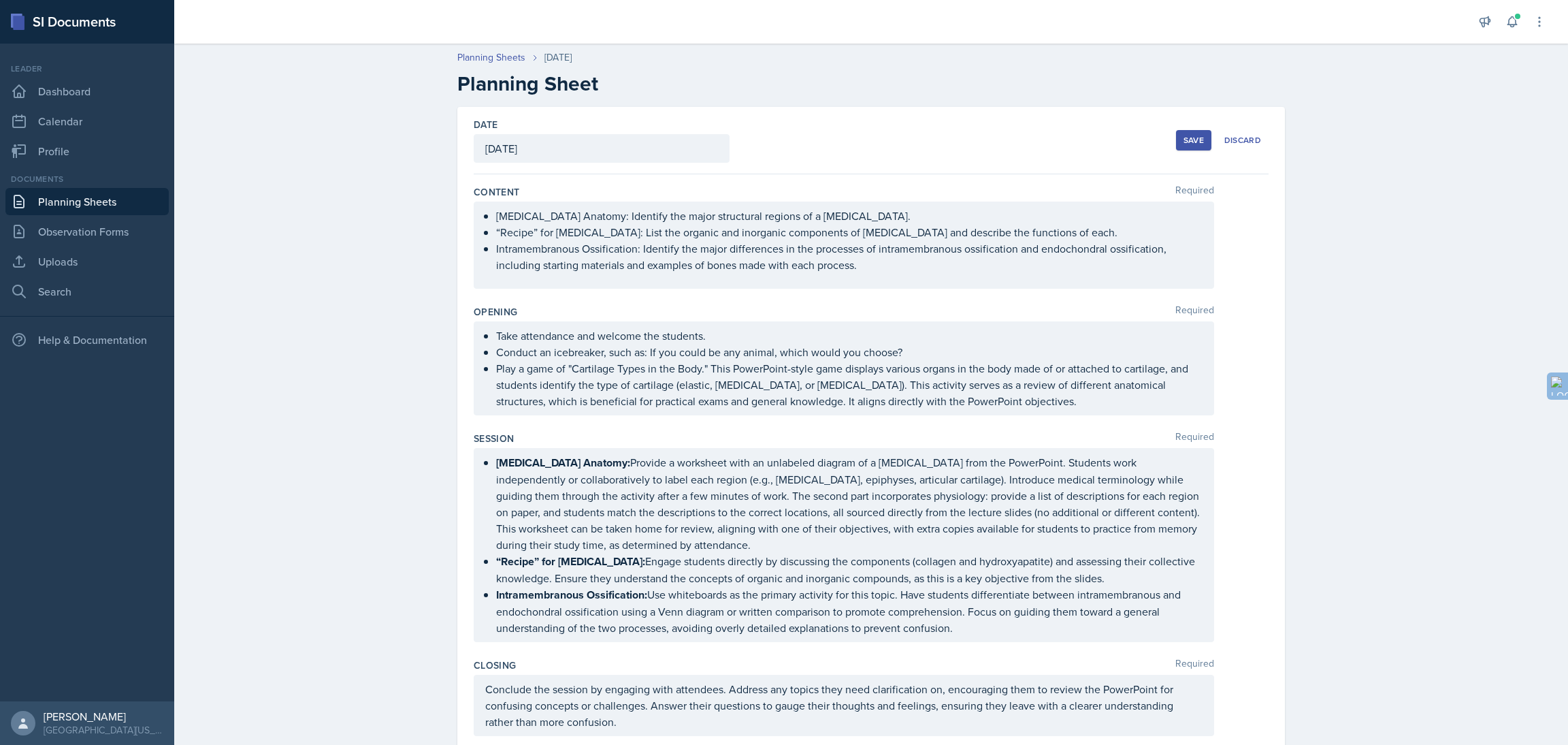
click at [1187, 138] on div "Save" at bounding box center [1194, 139] width 21 height 11
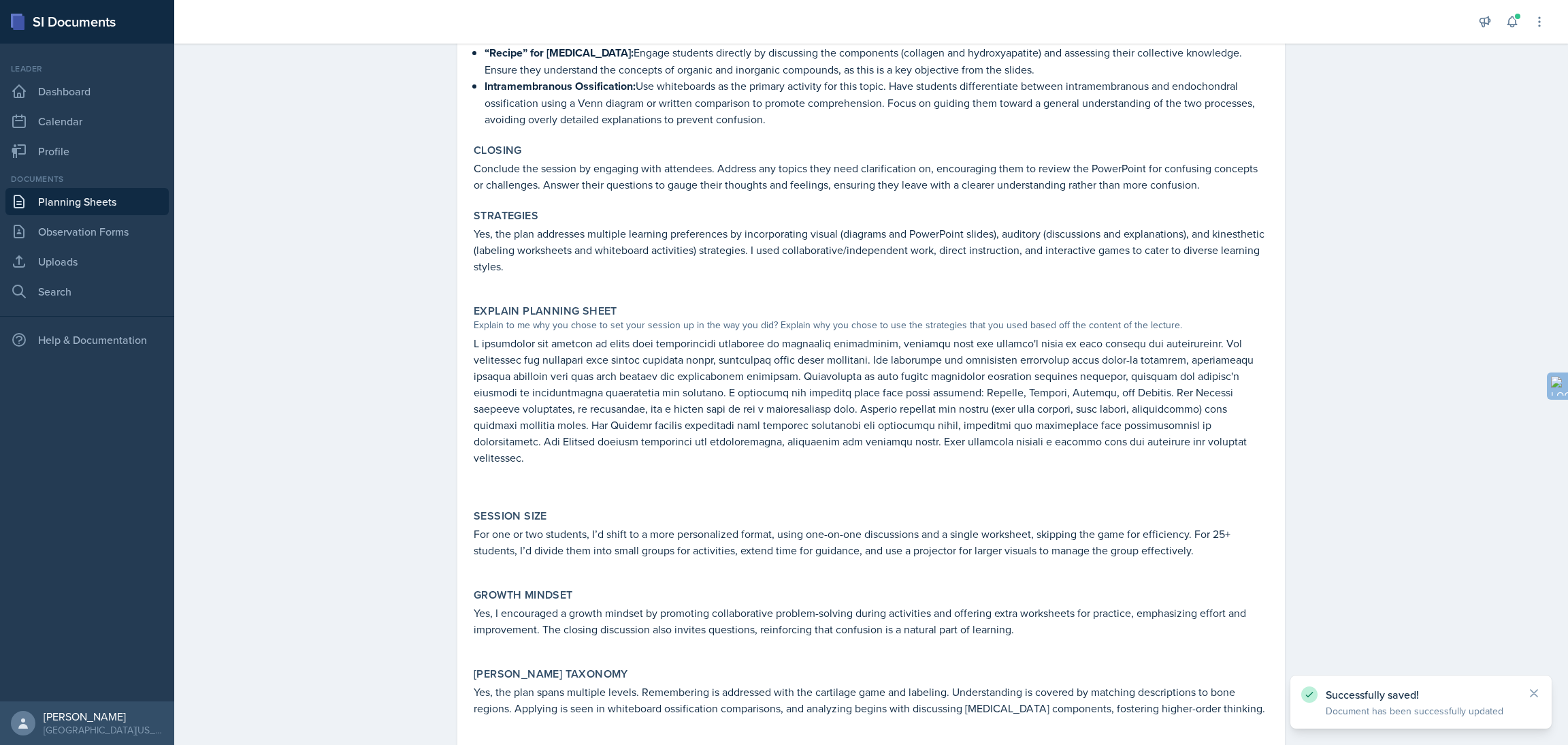
scroll to position [569, 0]
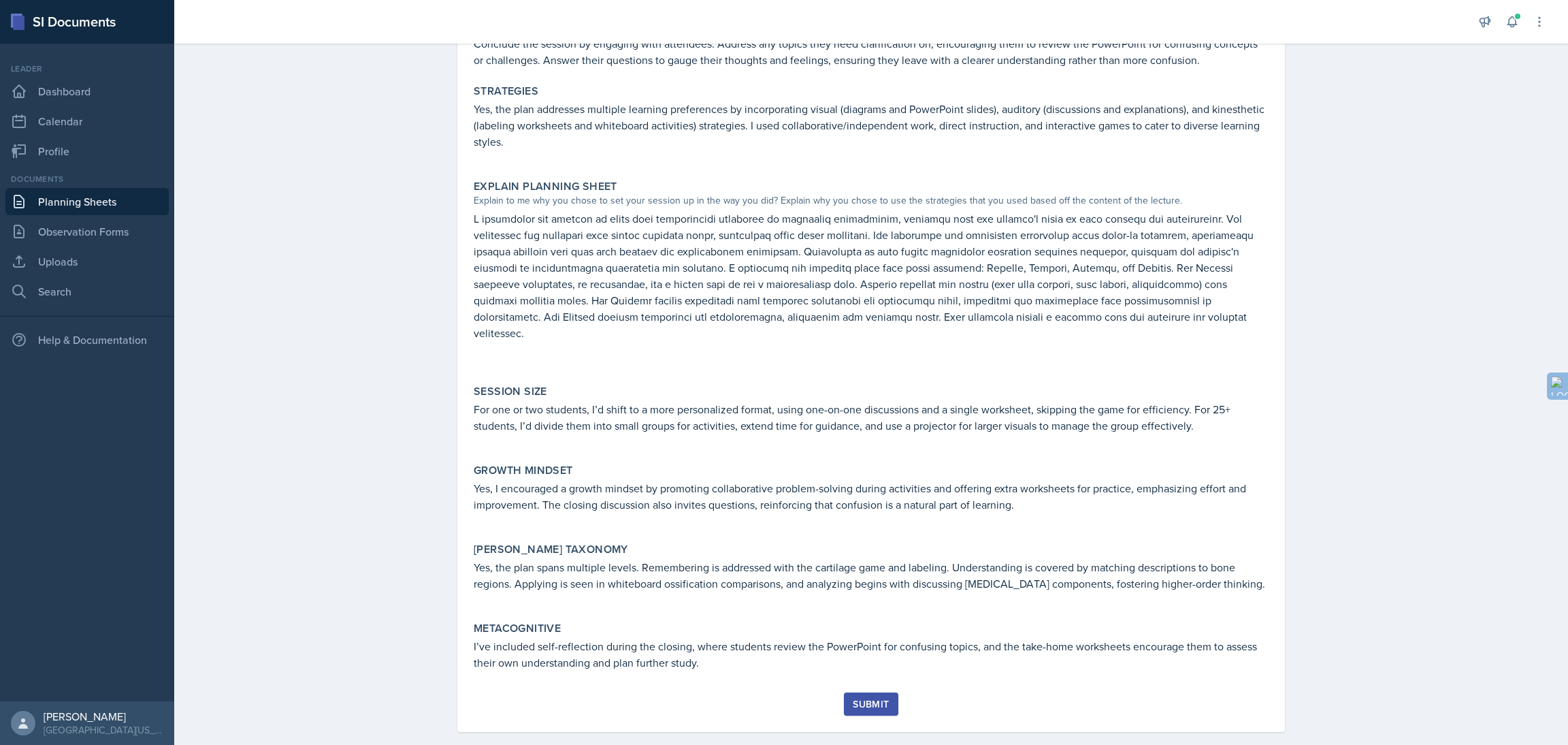
click at [853, 699] on div "Submit" at bounding box center [871, 704] width 37 height 11
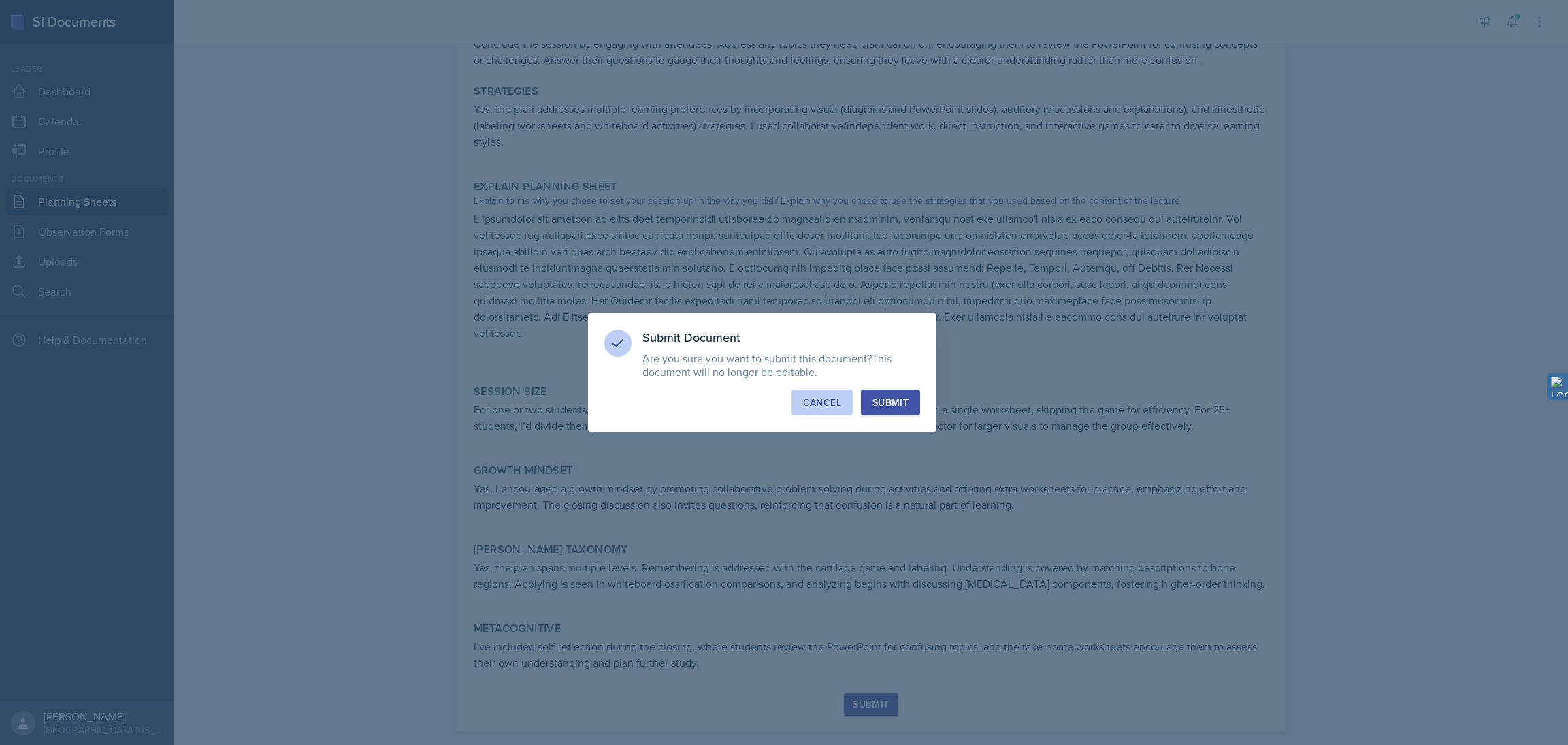
click at [818, 409] on button "Cancel" at bounding box center [823, 402] width 61 height 26
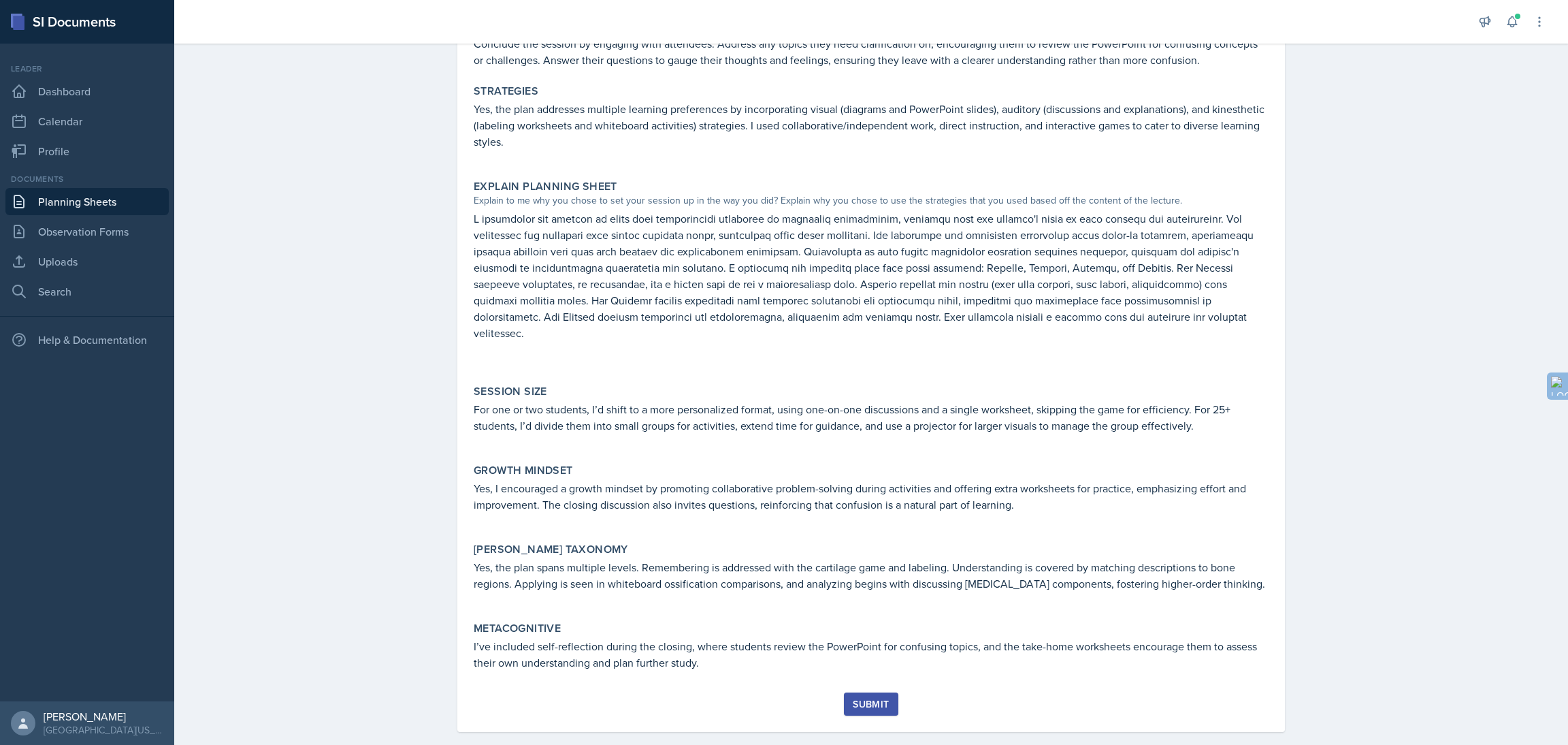
click at [861, 699] on div "Submit" at bounding box center [871, 704] width 37 height 11
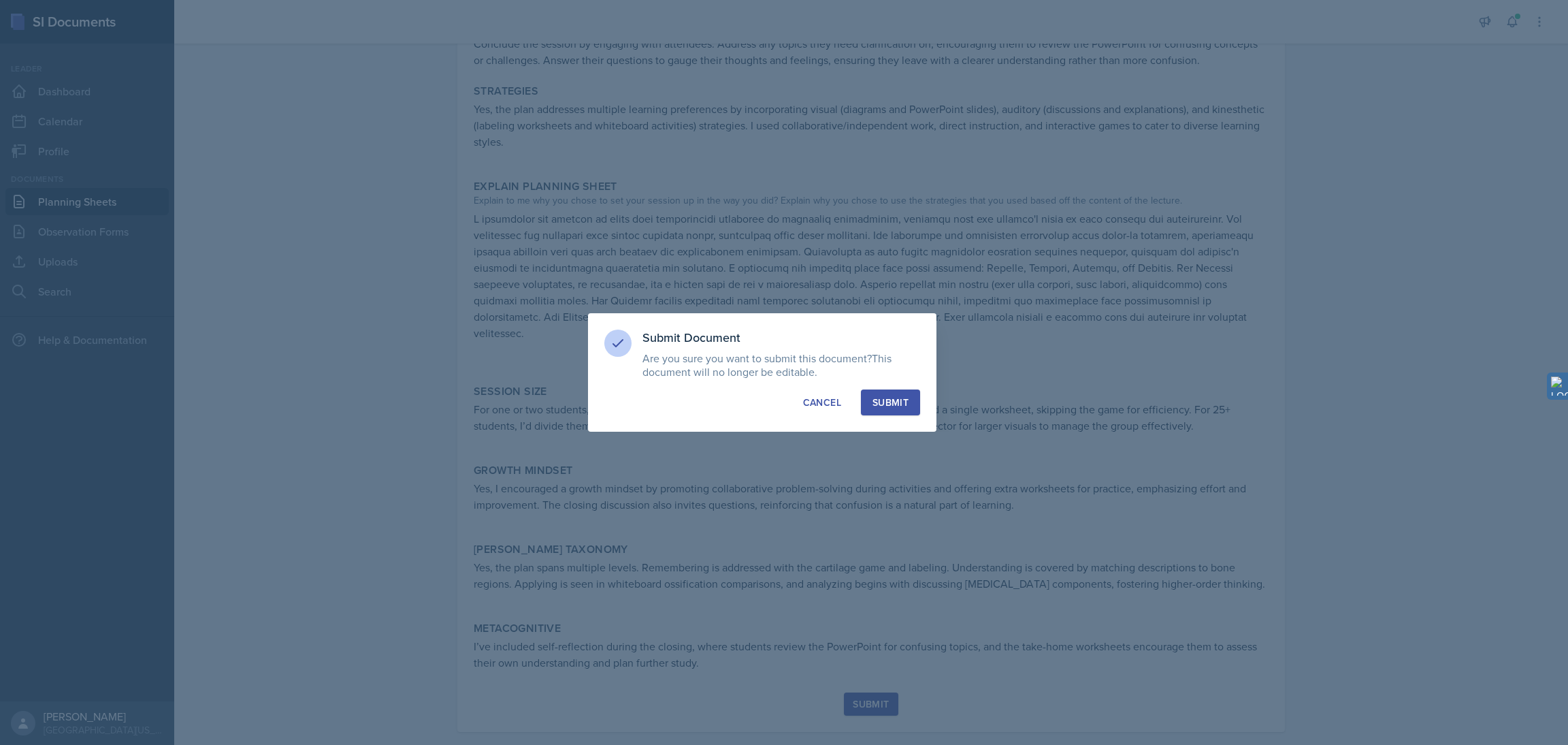
click at [892, 402] on div "Submit" at bounding box center [891, 402] width 37 height 14
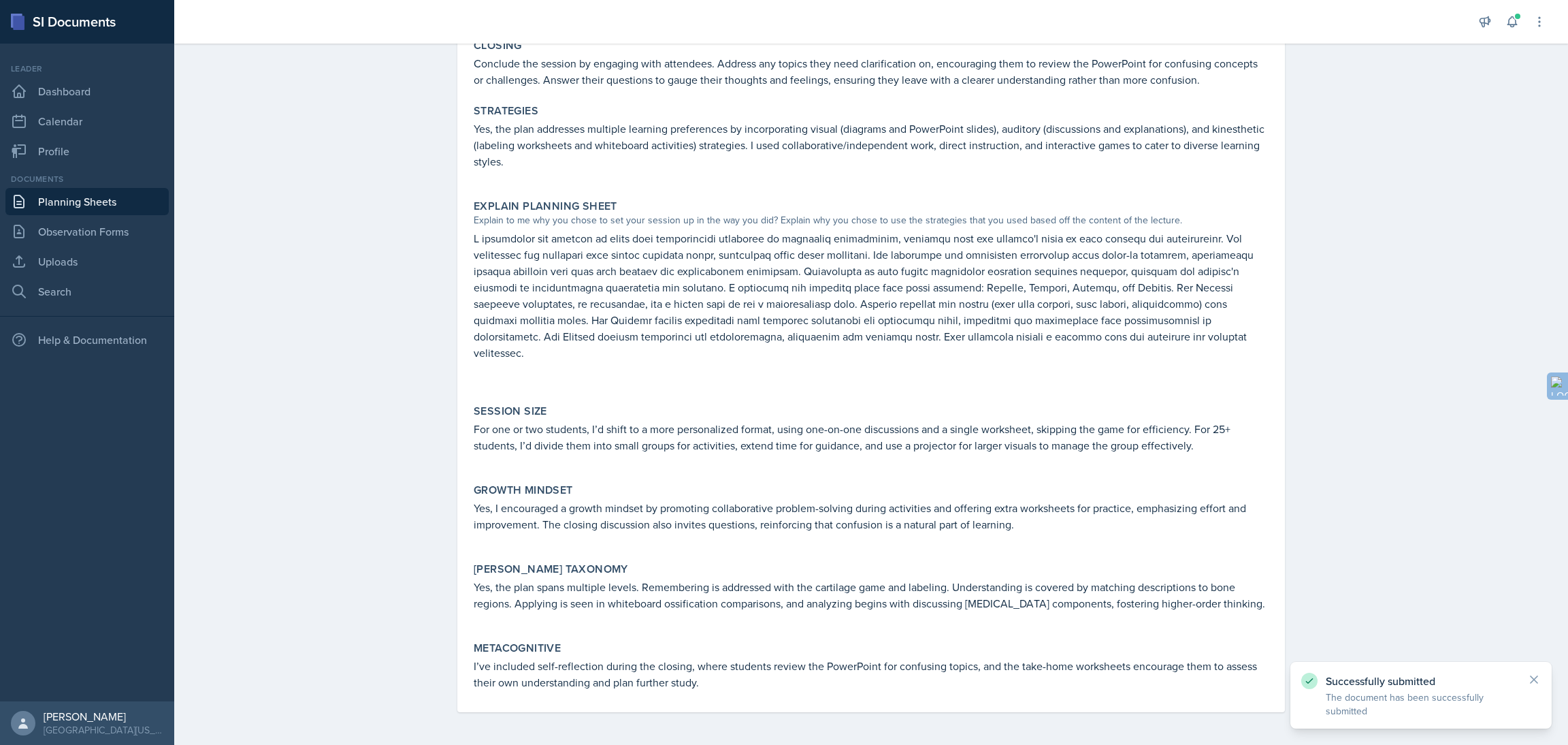
scroll to position [530, 0]
